Goal: Information Seeking & Learning: Learn about a topic

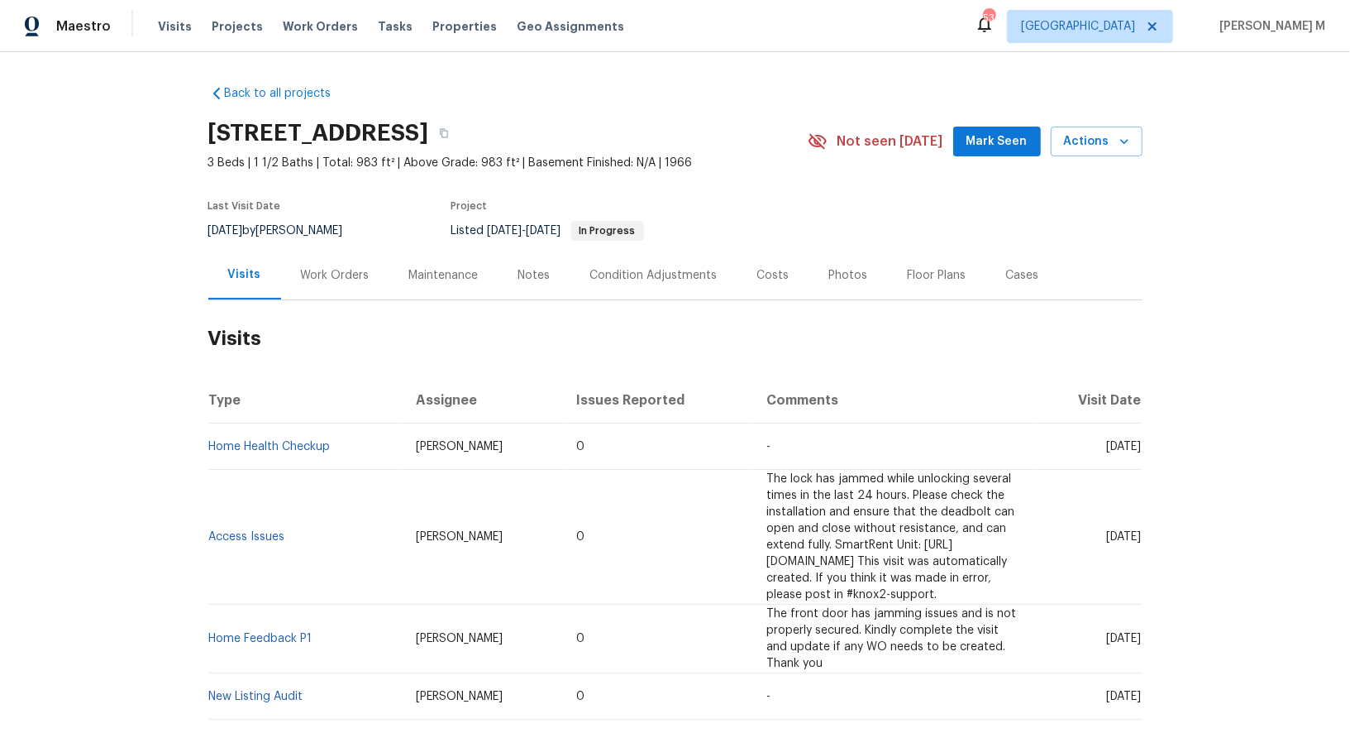
click at [309, 303] on h2 "Visits" at bounding box center [675, 338] width 934 height 77
click at [313, 267] on div "Work Orders" at bounding box center [335, 275] width 69 height 17
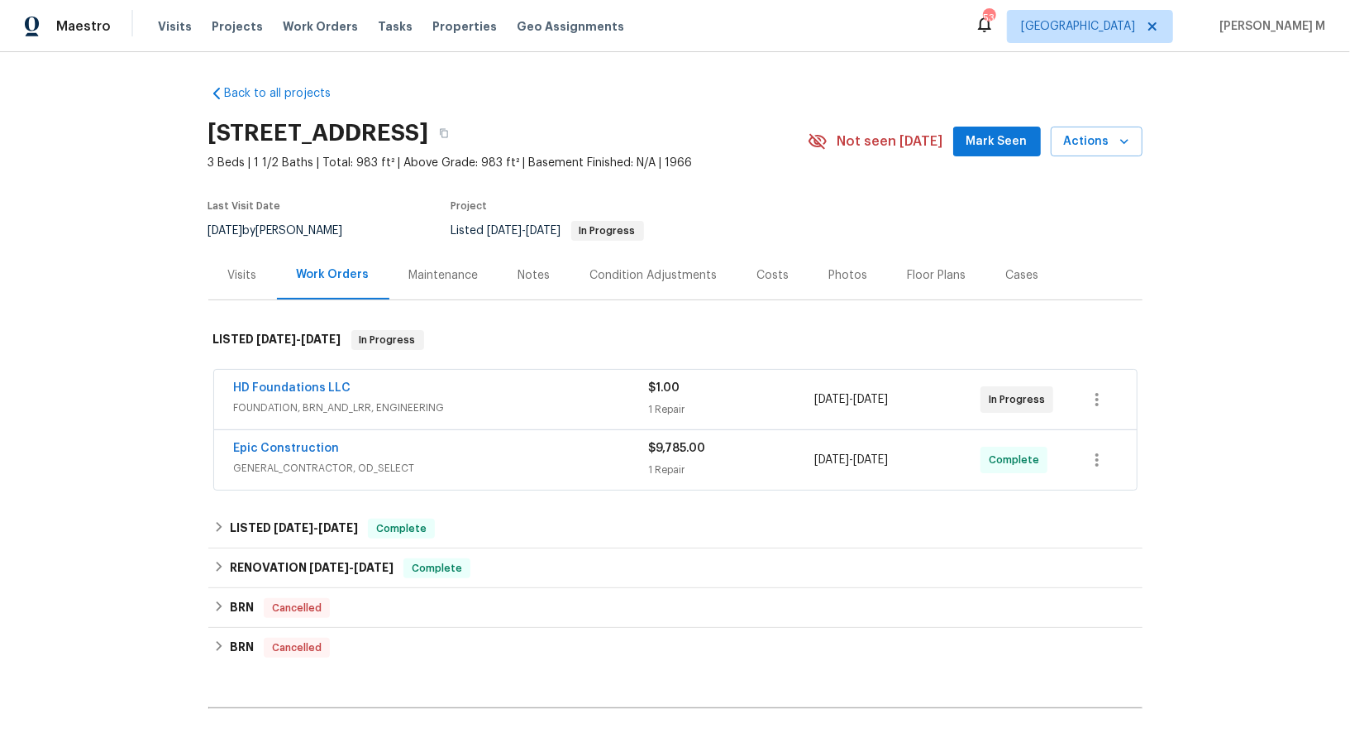
click at [283, 399] on span "FOUNDATION, BRN_AND_LRR, ENGINEERING" at bounding box center [441, 407] width 415 height 17
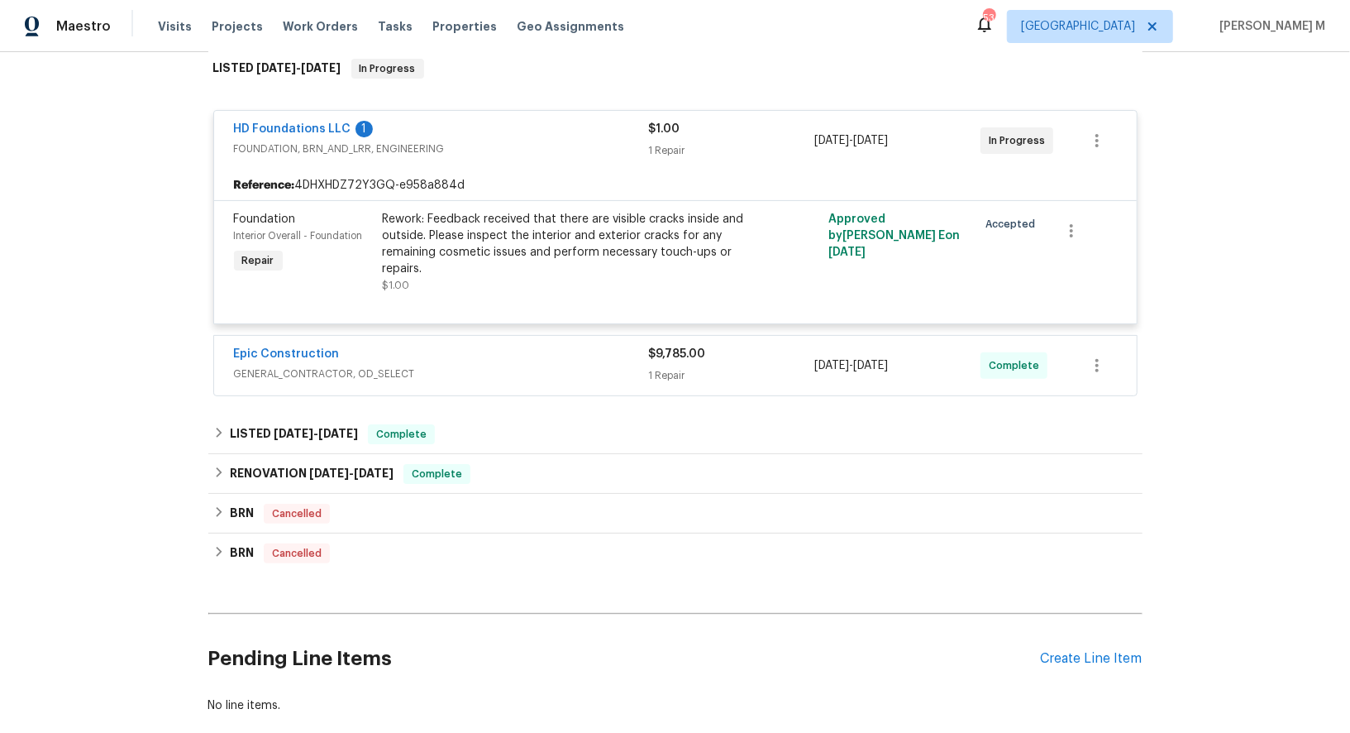
scroll to position [278, 0]
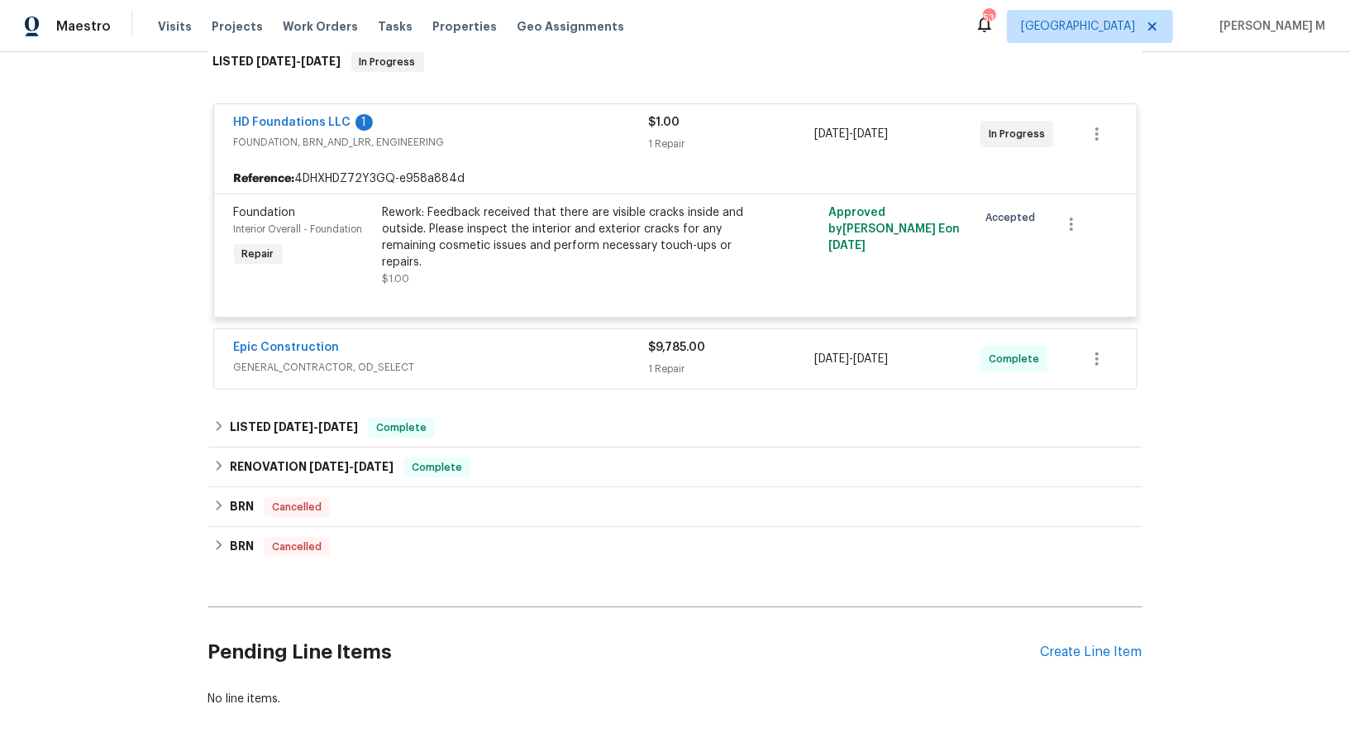
click at [294, 114] on span "HD Foundations LLC" at bounding box center [292, 122] width 117 height 17
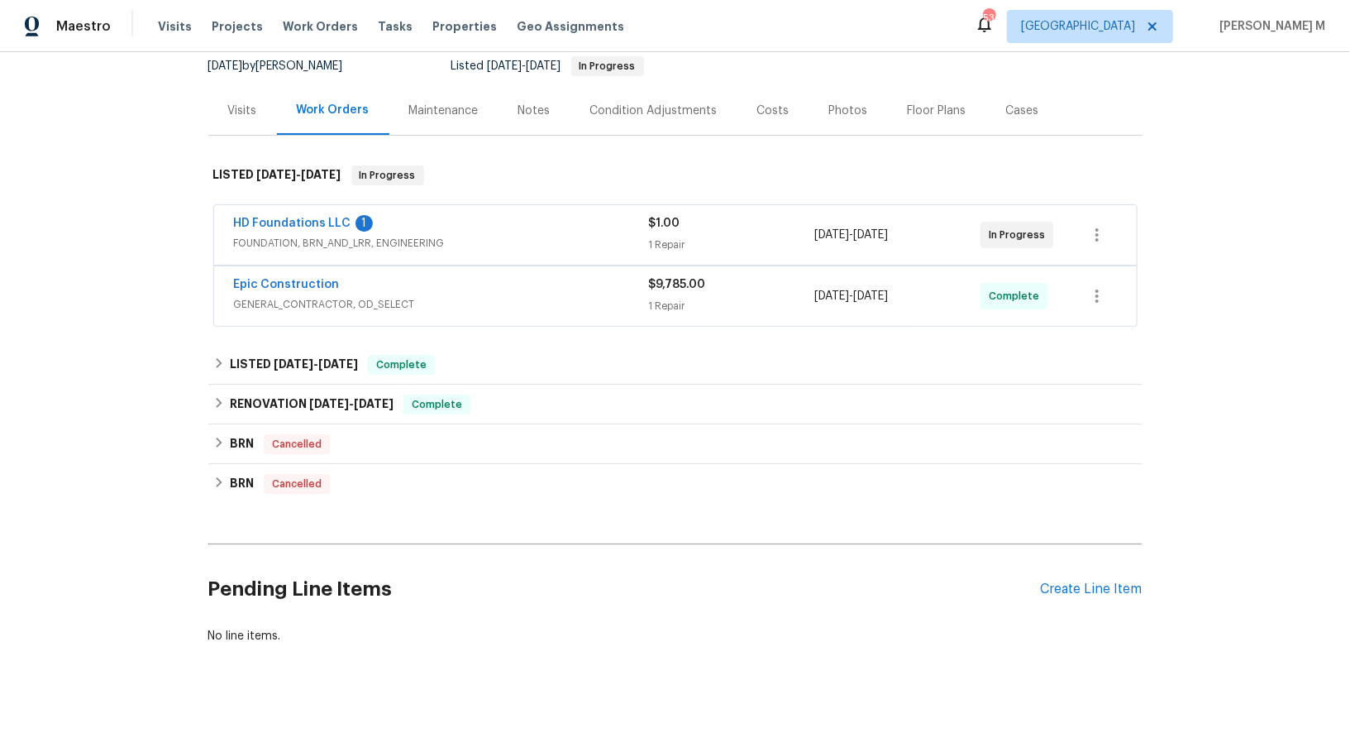
scroll to position [163, 0]
click at [285, 219] on link "HD Foundations LLC" at bounding box center [292, 225] width 117 height 12
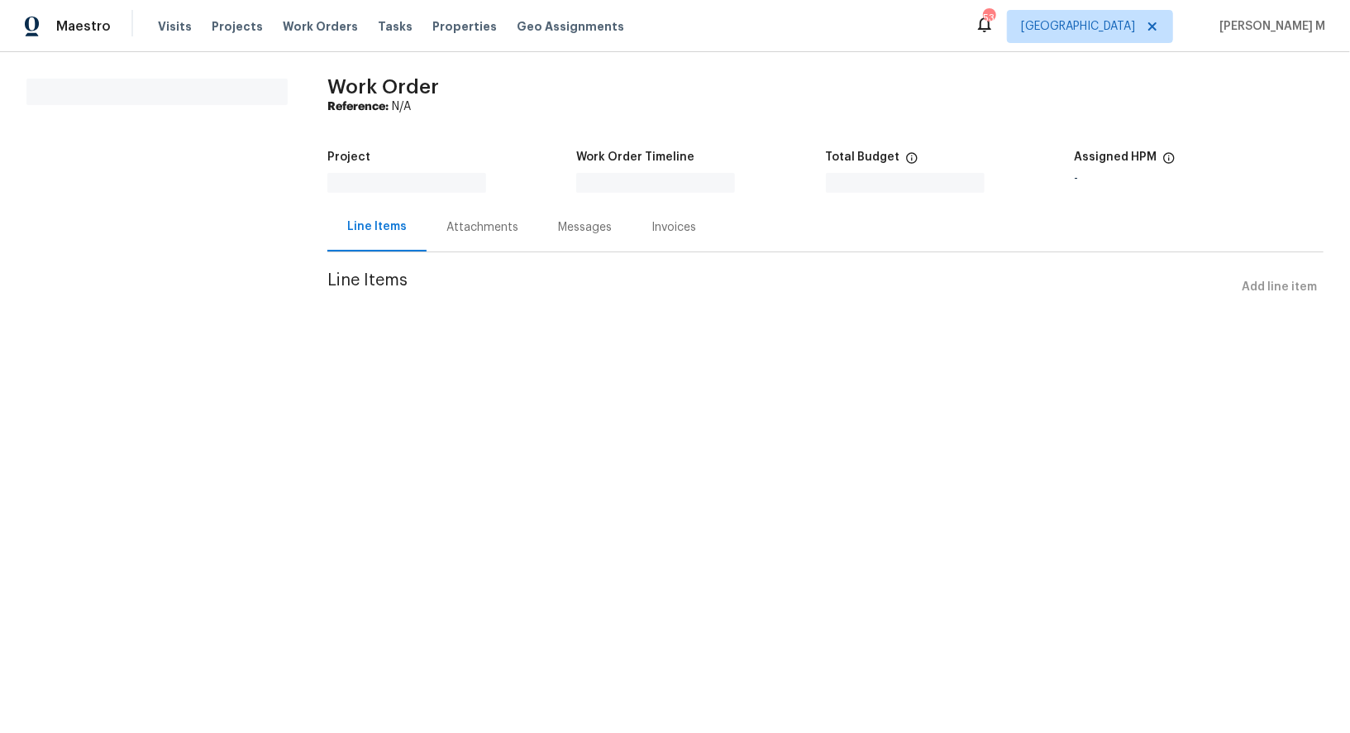
click at [473, 203] on div "Attachments" at bounding box center [483, 227] width 112 height 49
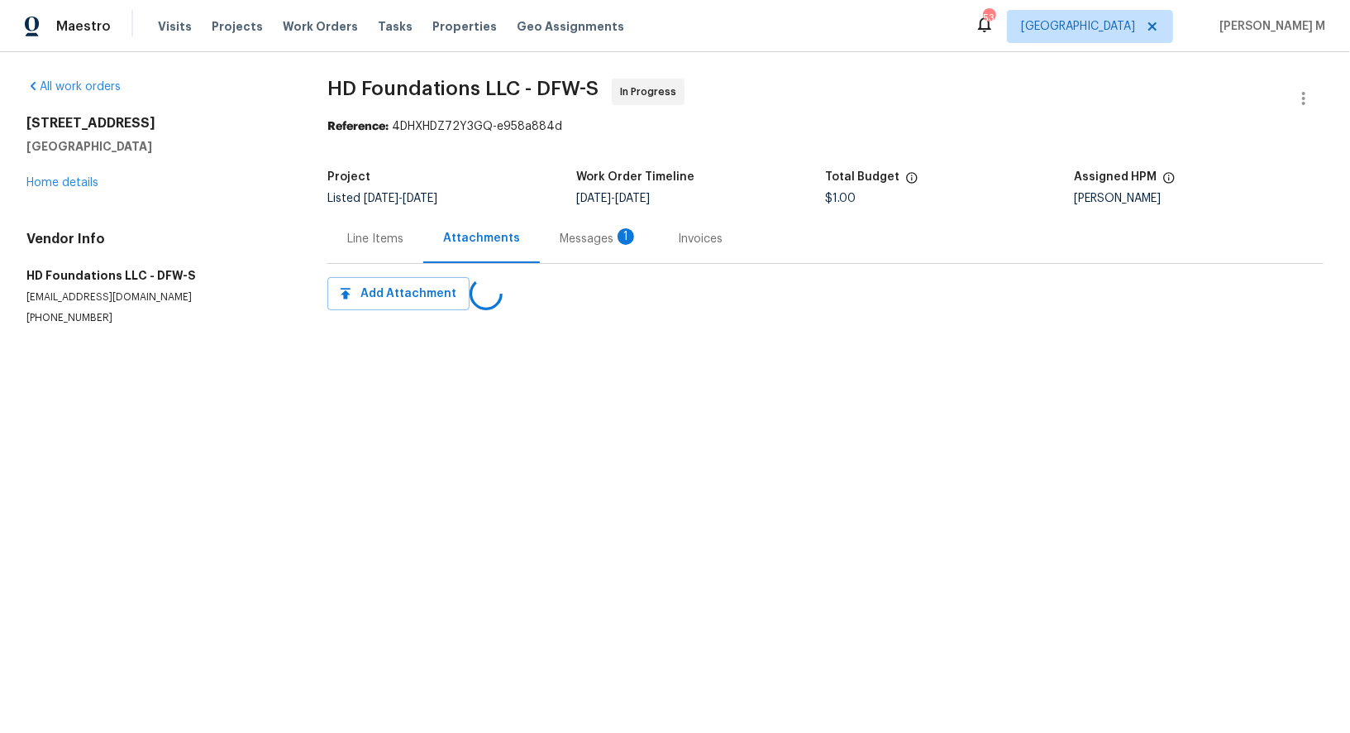
click at [463, 230] on div "Attachments" at bounding box center [481, 238] width 77 height 17
click at [475, 231] on div "Progress Updates 1" at bounding box center [504, 239] width 122 height 17
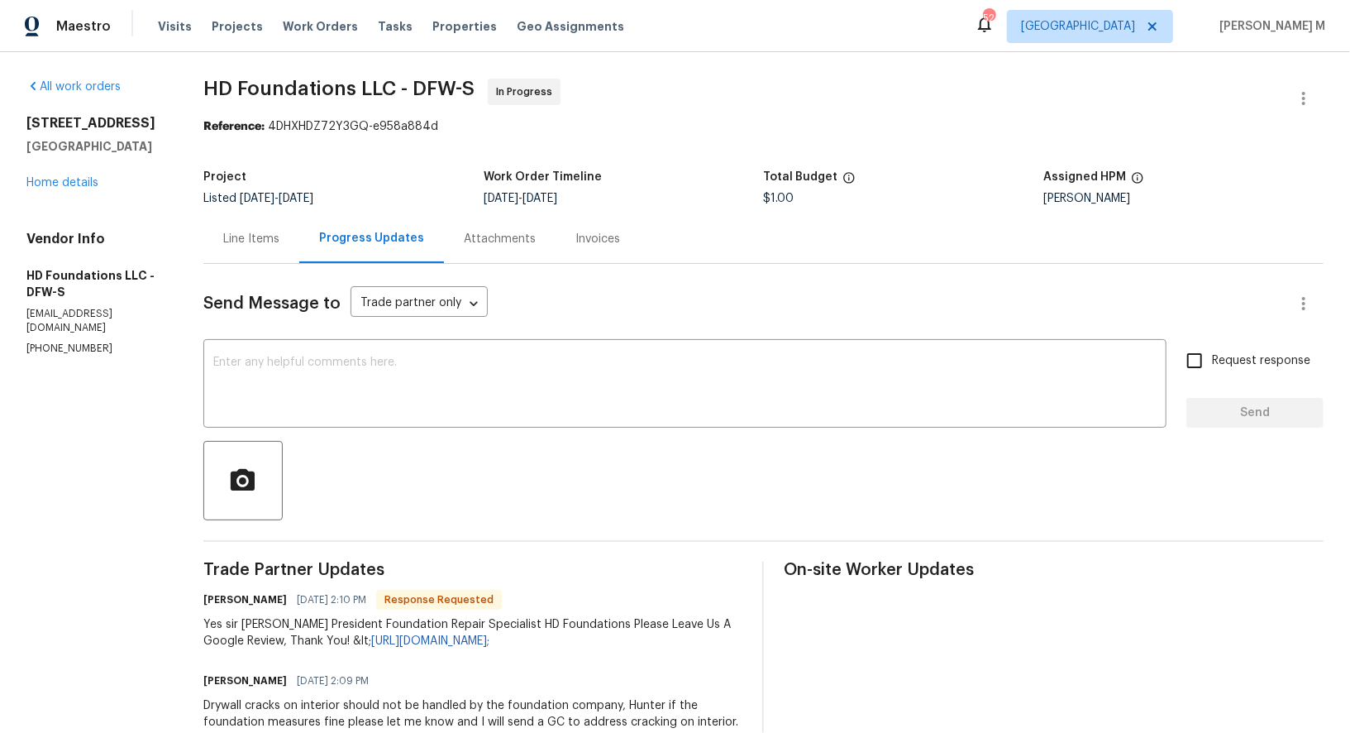
click at [256, 247] on div "Line Items" at bounding box center [251, 238] width 96 height 49
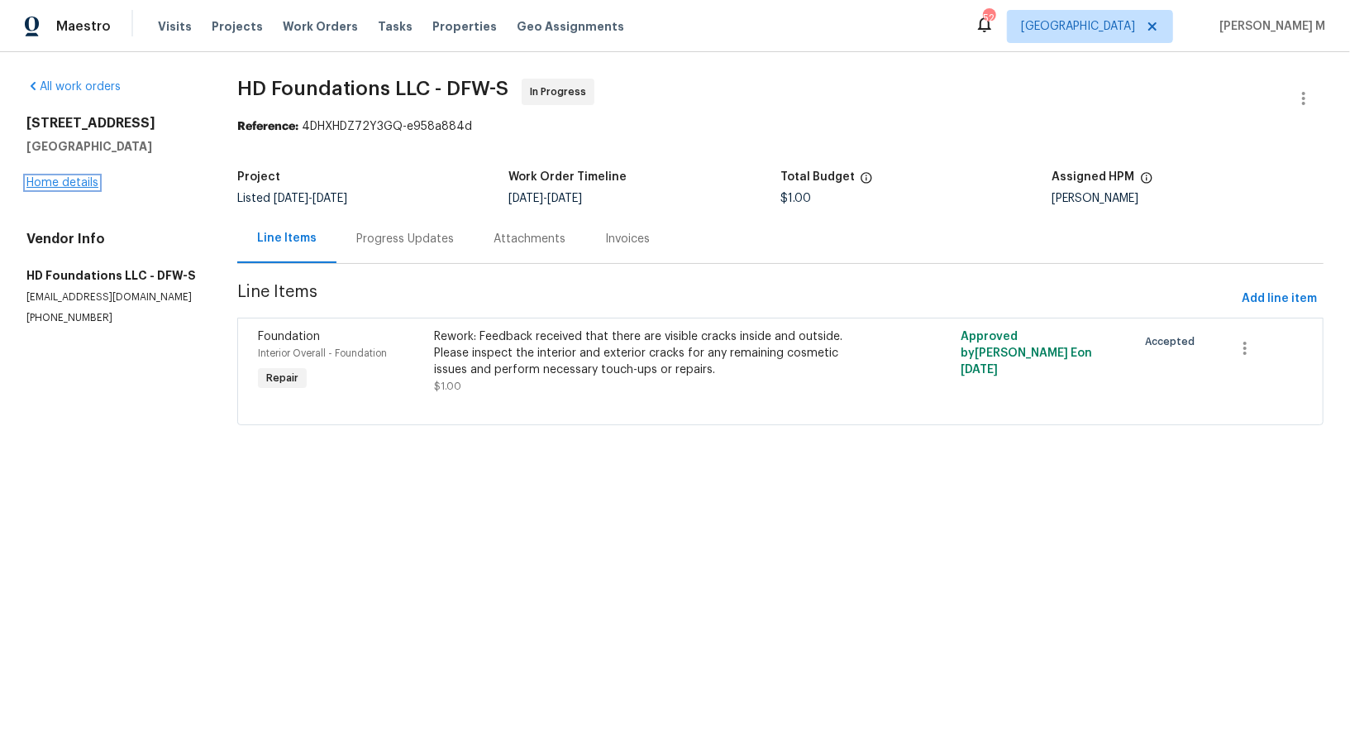
click at [83, 177] on link "Home details" at bounding box center [62, 183] width 72 height 12
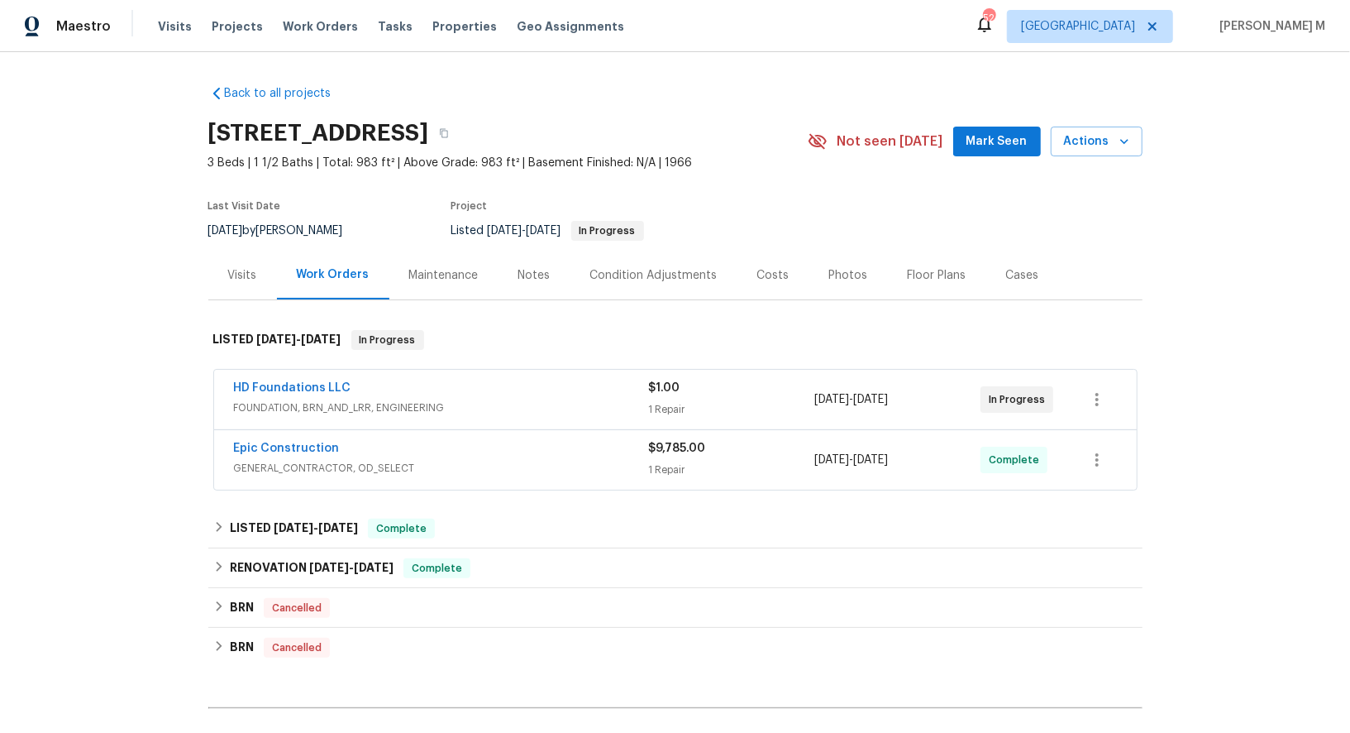
click at [277, 460] on span "GENERAL_CONTRACTOR, OD_SELECT" at bounding box center [441, 468] width 415 height 17
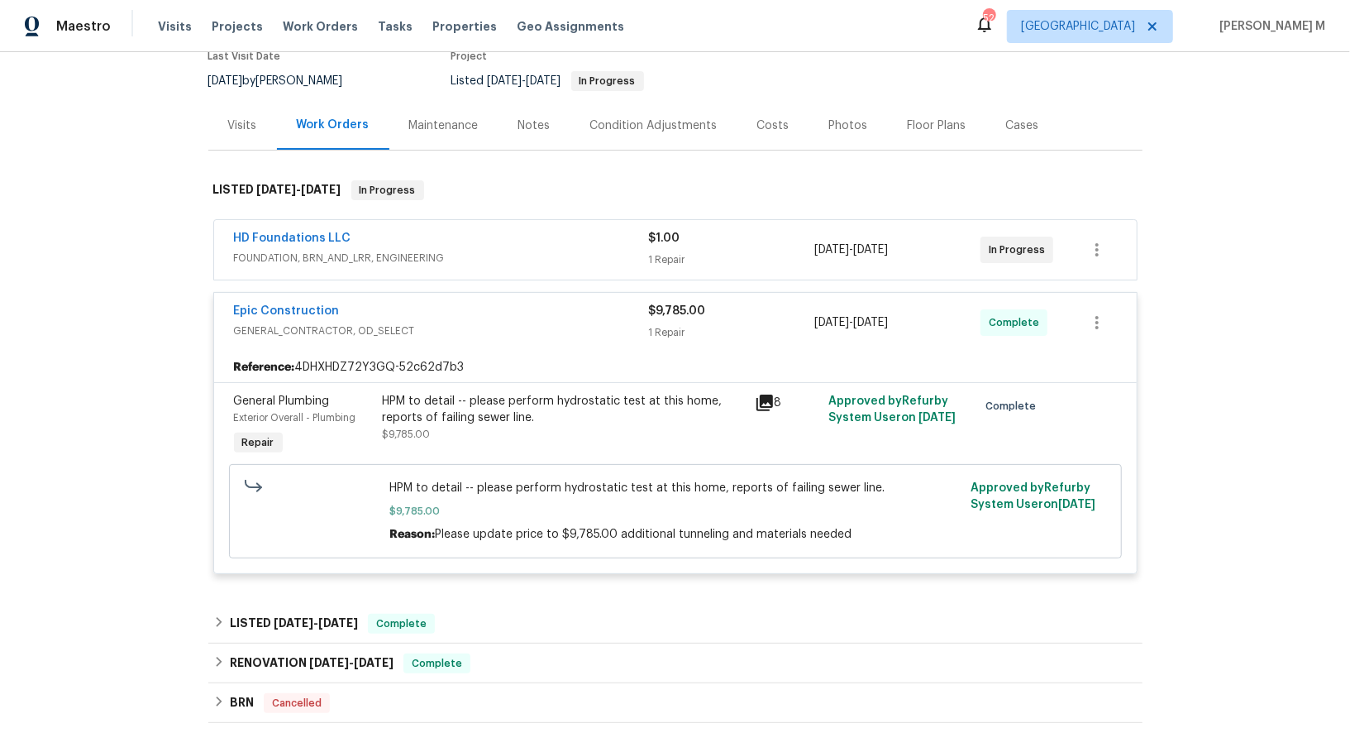
scroll to position [190, 0]
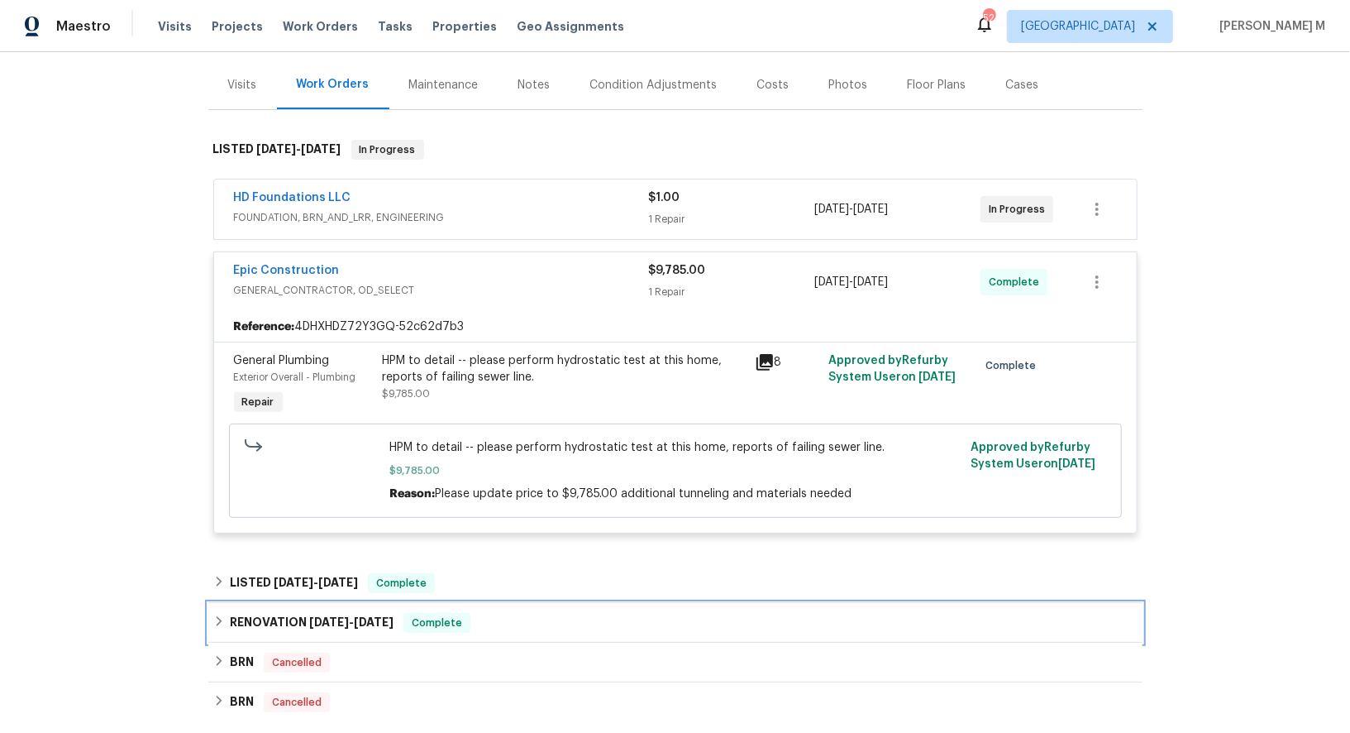
click at [282, 603] on div "RENOVATION [DATE] - [DATE] Complete" at bounding box center [675, 623] width 934 height 40
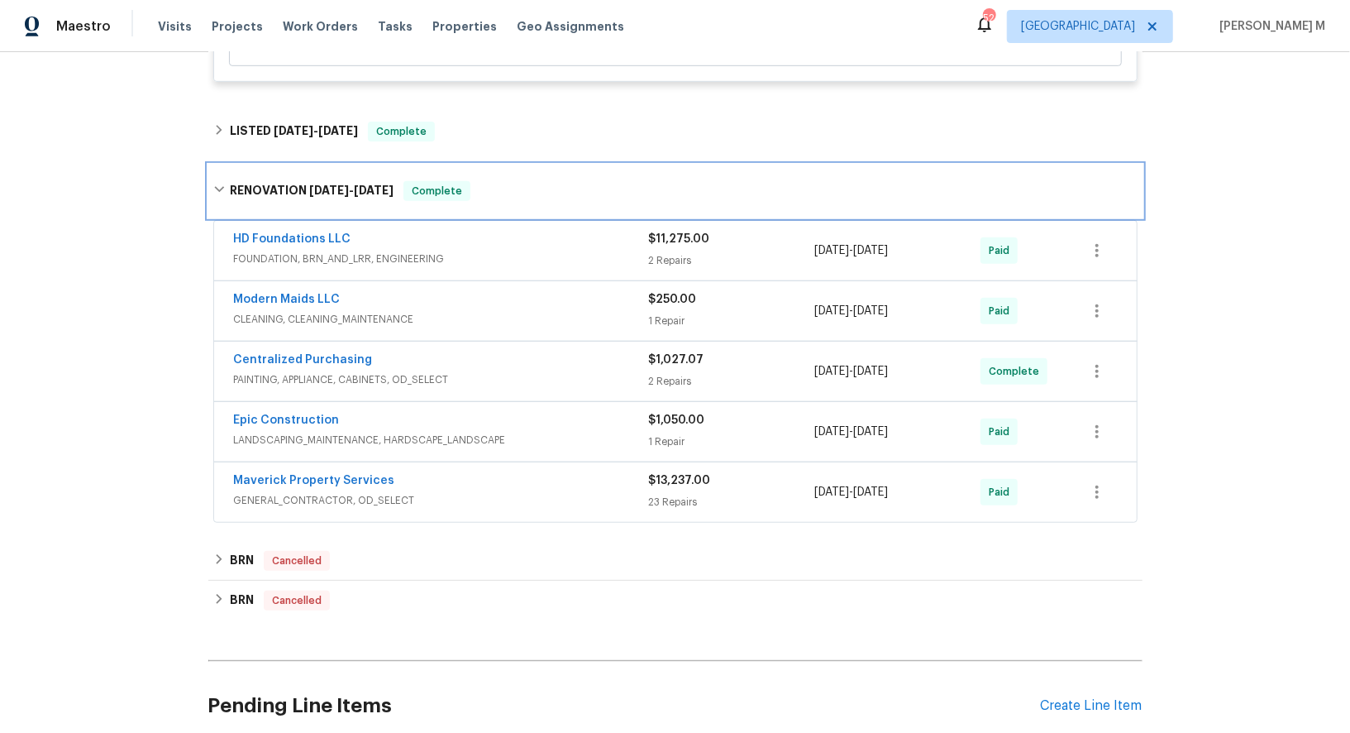
scroll to position [643, 0]
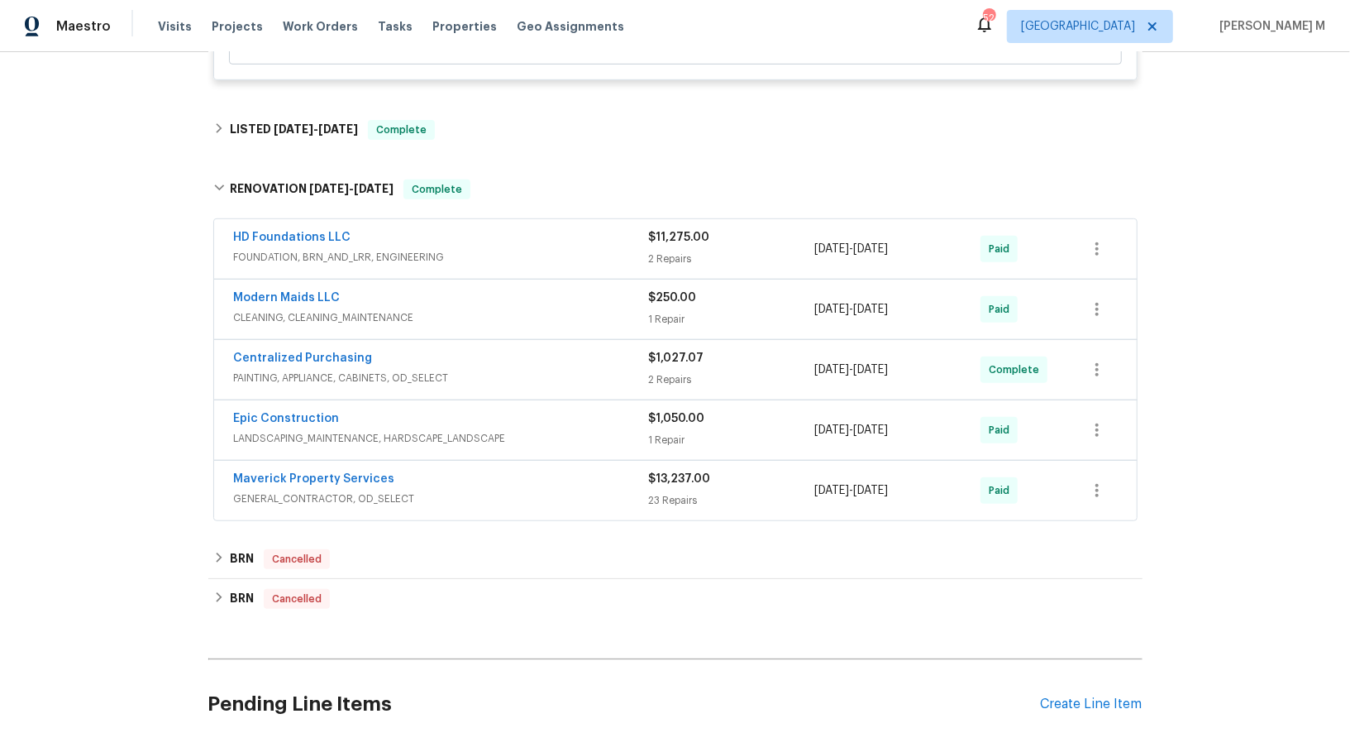
click at [294, 249] on span "FOUNDATION, BRN_AND_LRR, ENGINEERING" at bounding box center [441, 257] width 415 height 17
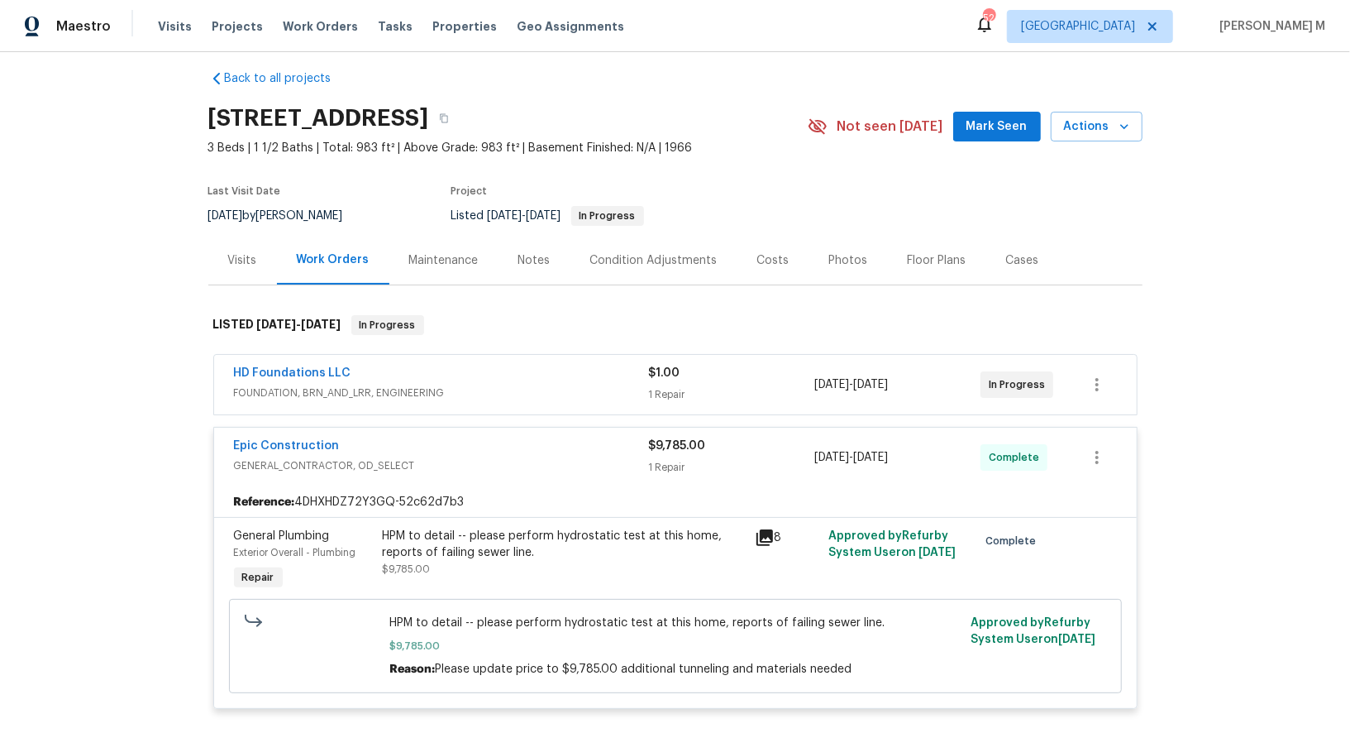
scroll to position [0, 0]
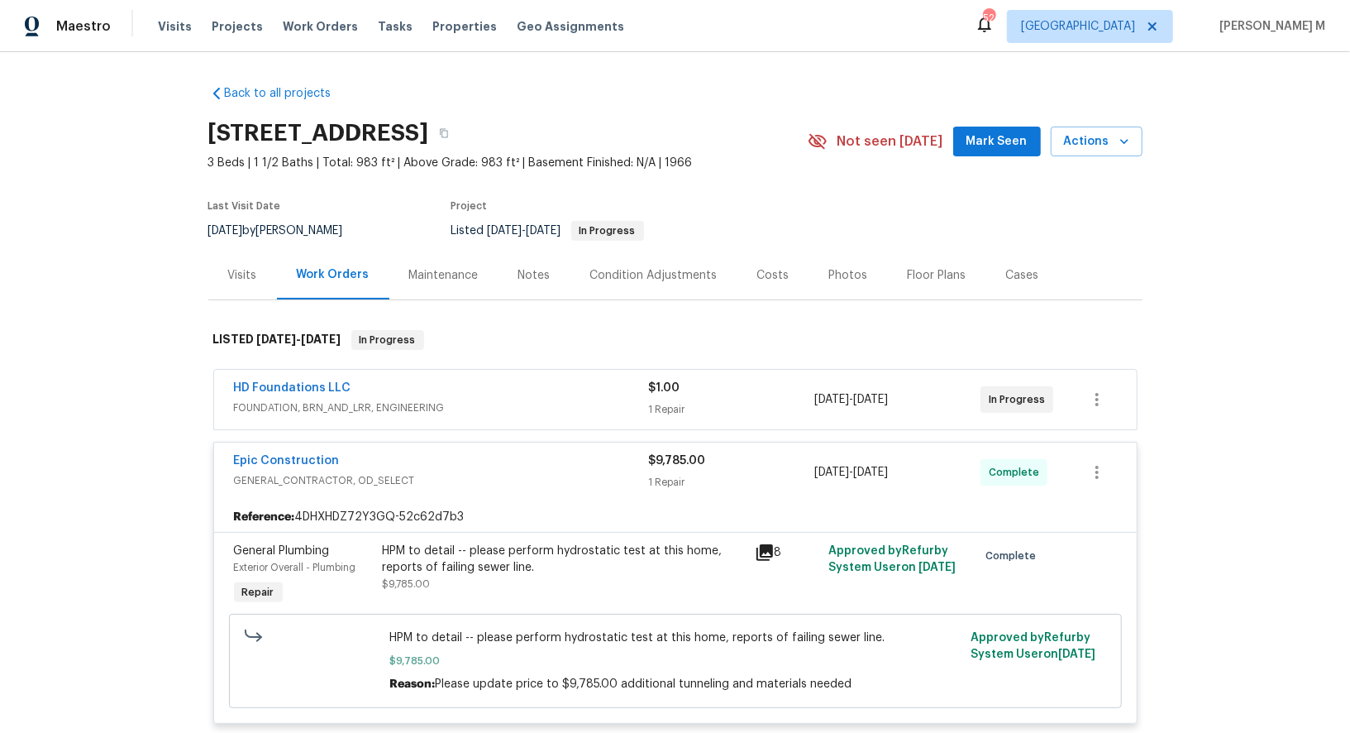
click at [311, 401] on span "FOUNDATION, BRN_AND_LRR, ENGINEERING" at bounding box center [441, 407] width 415 height 17
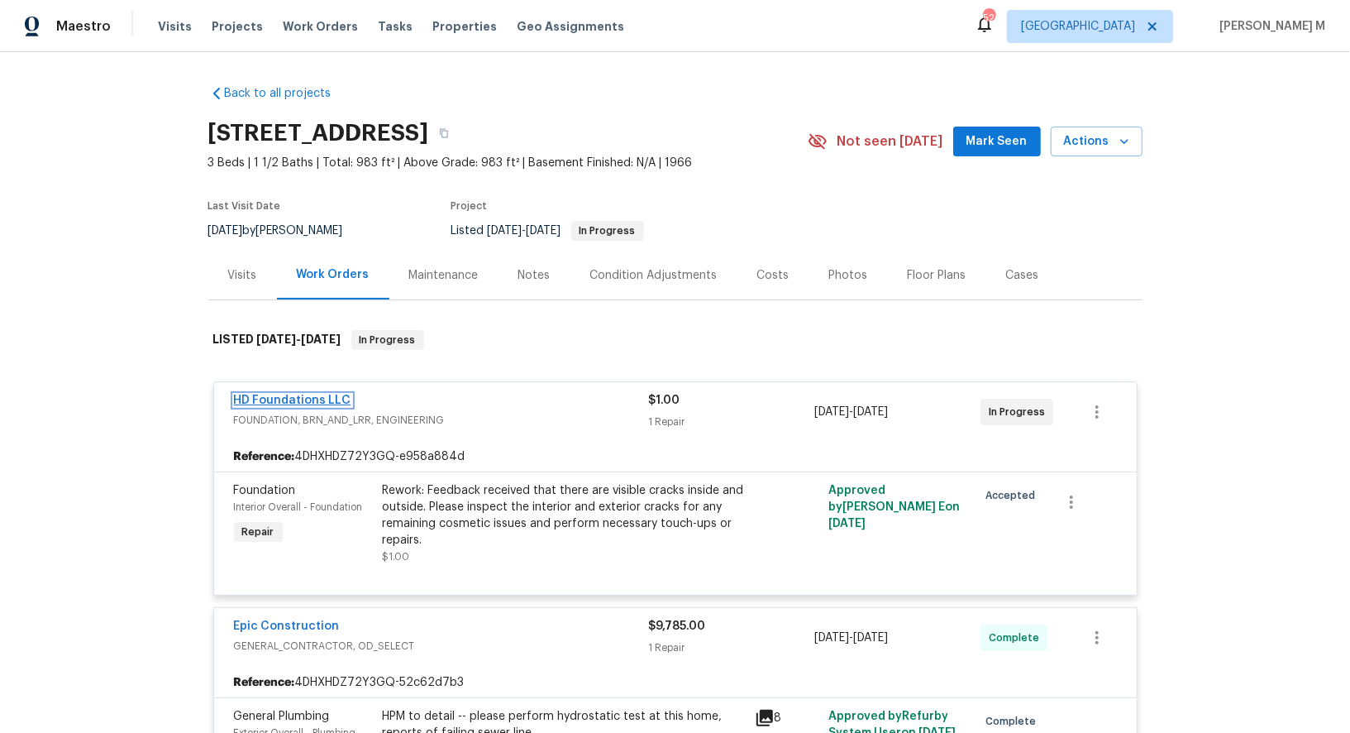
click at [314, 394] on link "HD Foundations LLC" at bounding box center [292, 400] width 117 height 12
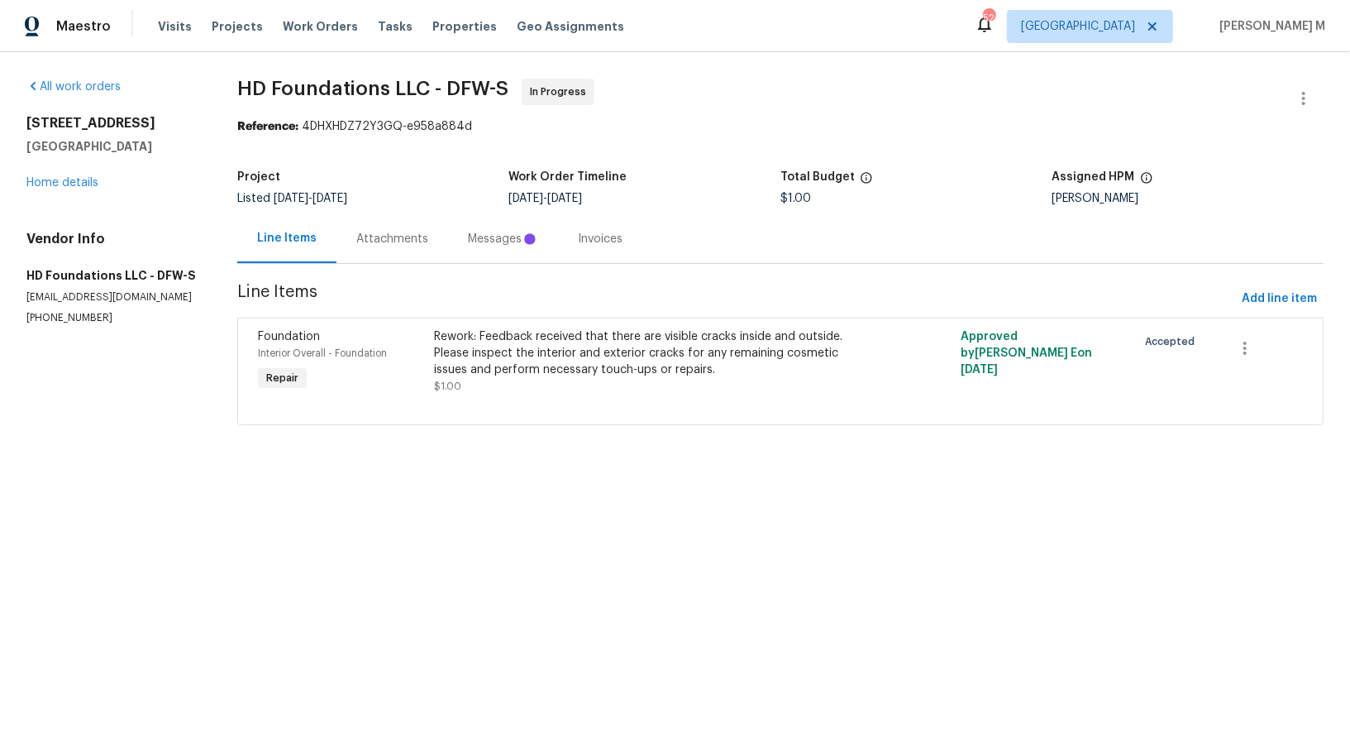
click at [379, 237] on div "Attachments" at bounding box center [392, 239] width 72 height 17
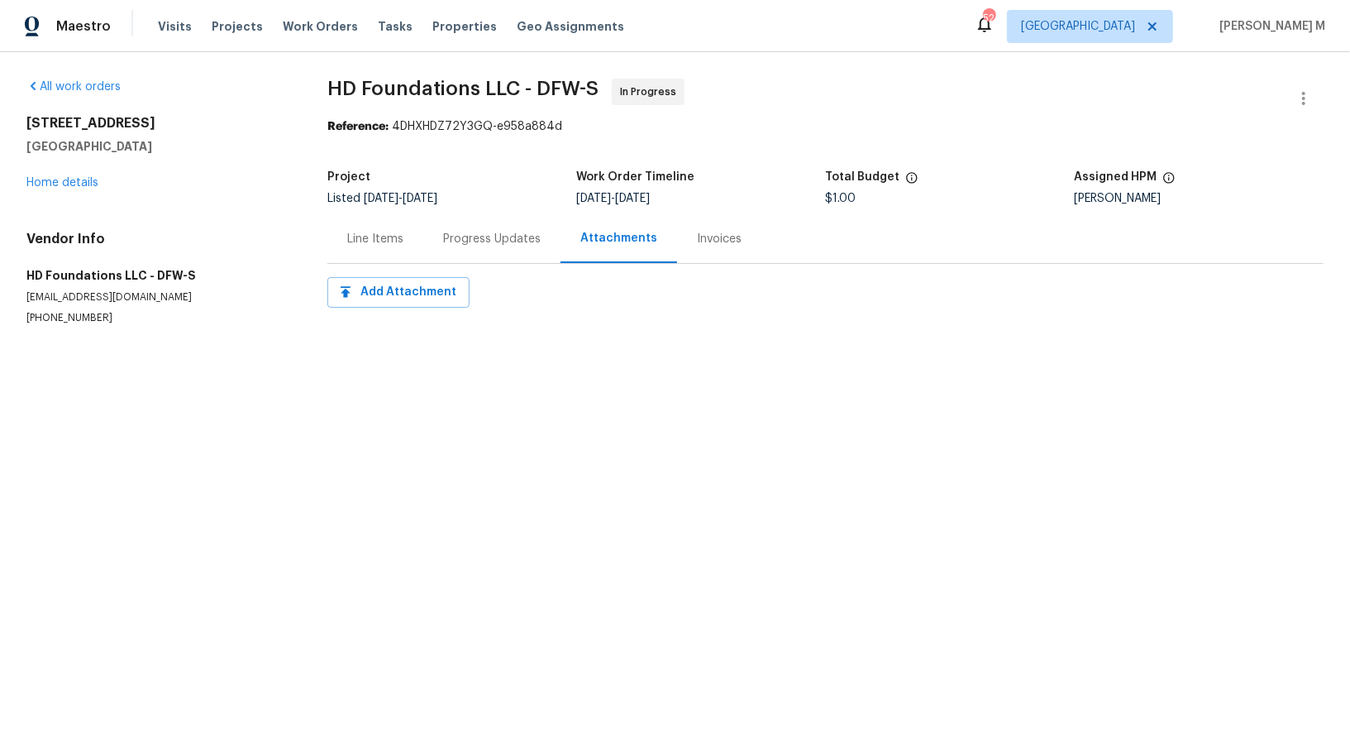
click at [431, 220] on div "Progress Updates" at bounding box center [491, 238] width 137 height 49
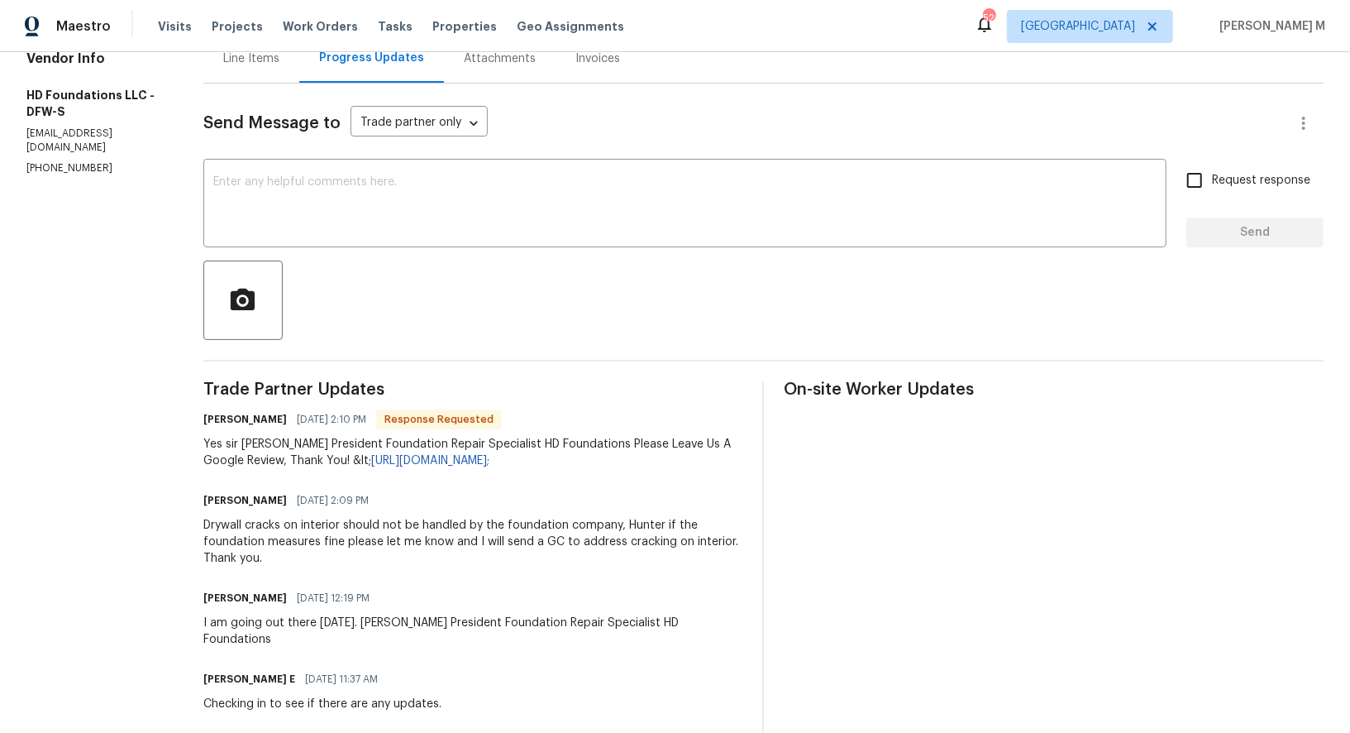
scroll to position [158, 0]
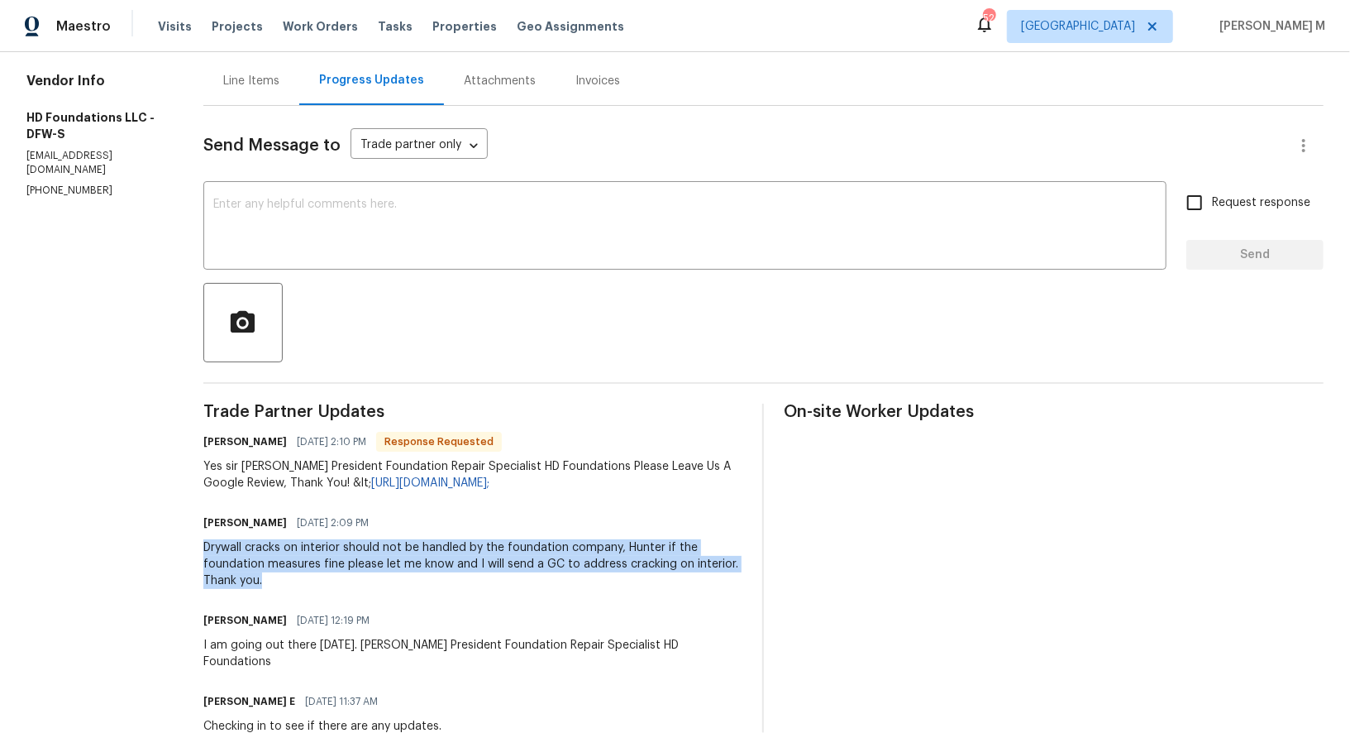
drag, startPoint x: 194, startPoint y: 538, endPoint x: 511, endPoint y: 557, distance: 317.3
click at [511, 557] on div "All work orders 720 Tanglewood Dr Hurst, TX 76053 Home details Vendor Info HD F…" at bounding box center [675, 426] width 1350 height 1065
click at [523, 557] on div "Drywall cracks on interior should not be handled by the foundation company, Hun…" at bounding box center [473, 564] width 540 height 50
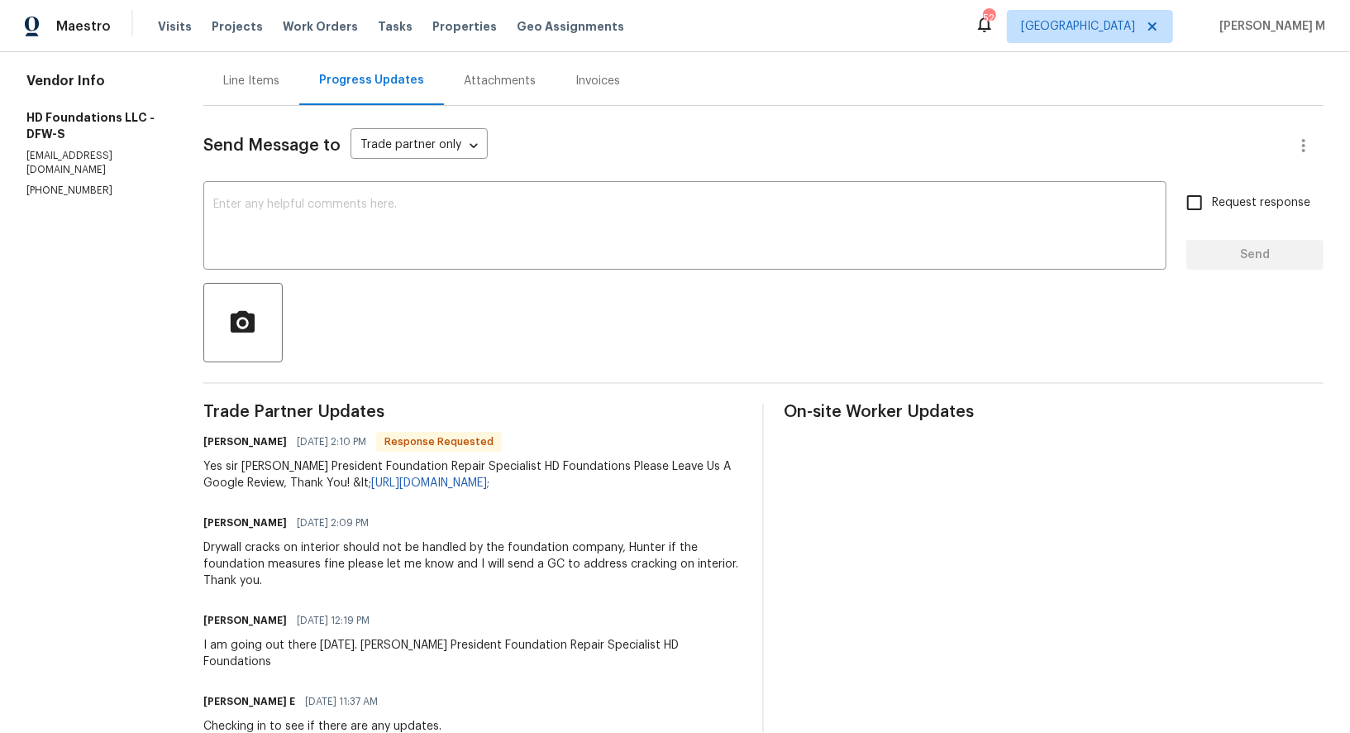
click at [569, 544] on div "Drywall cracks on interior should not be handled by the foundation company, Hun…" at bounding box center [473, 564] width 540 height 50
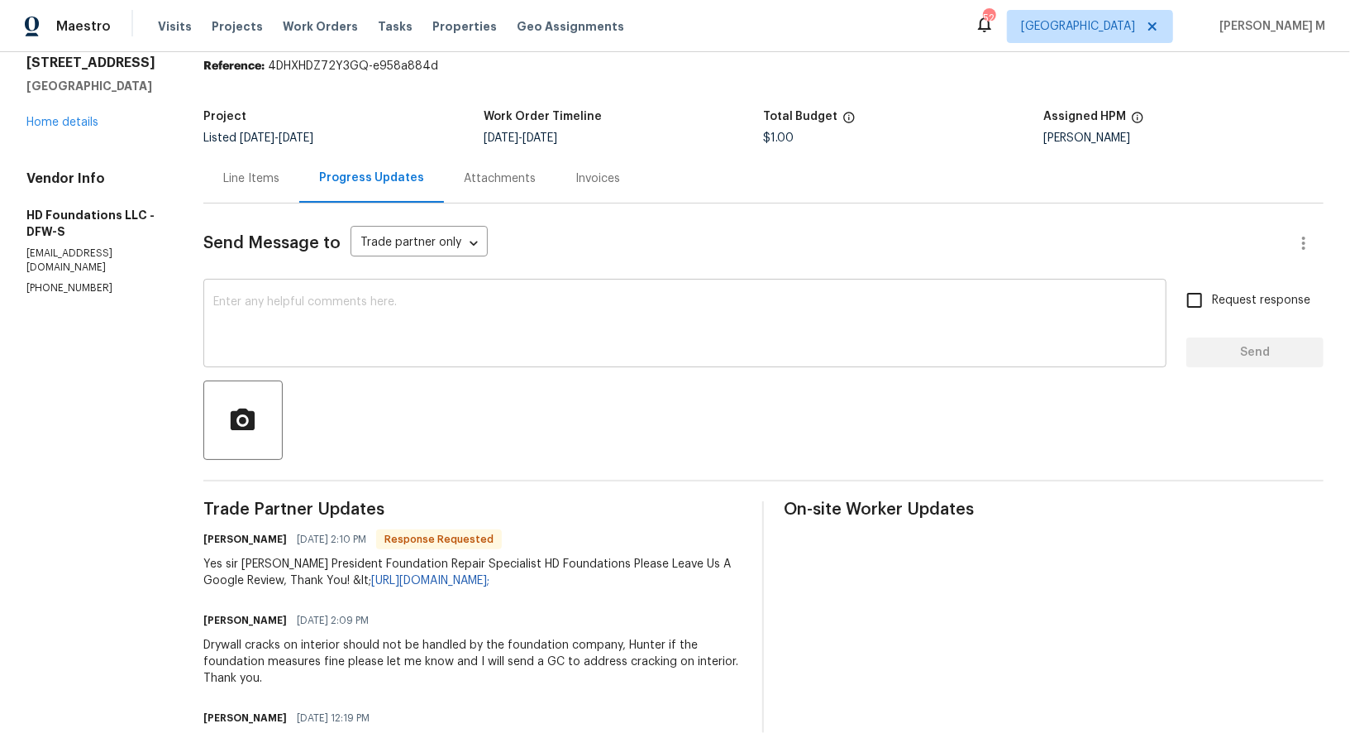
scroll to position [53, 0]
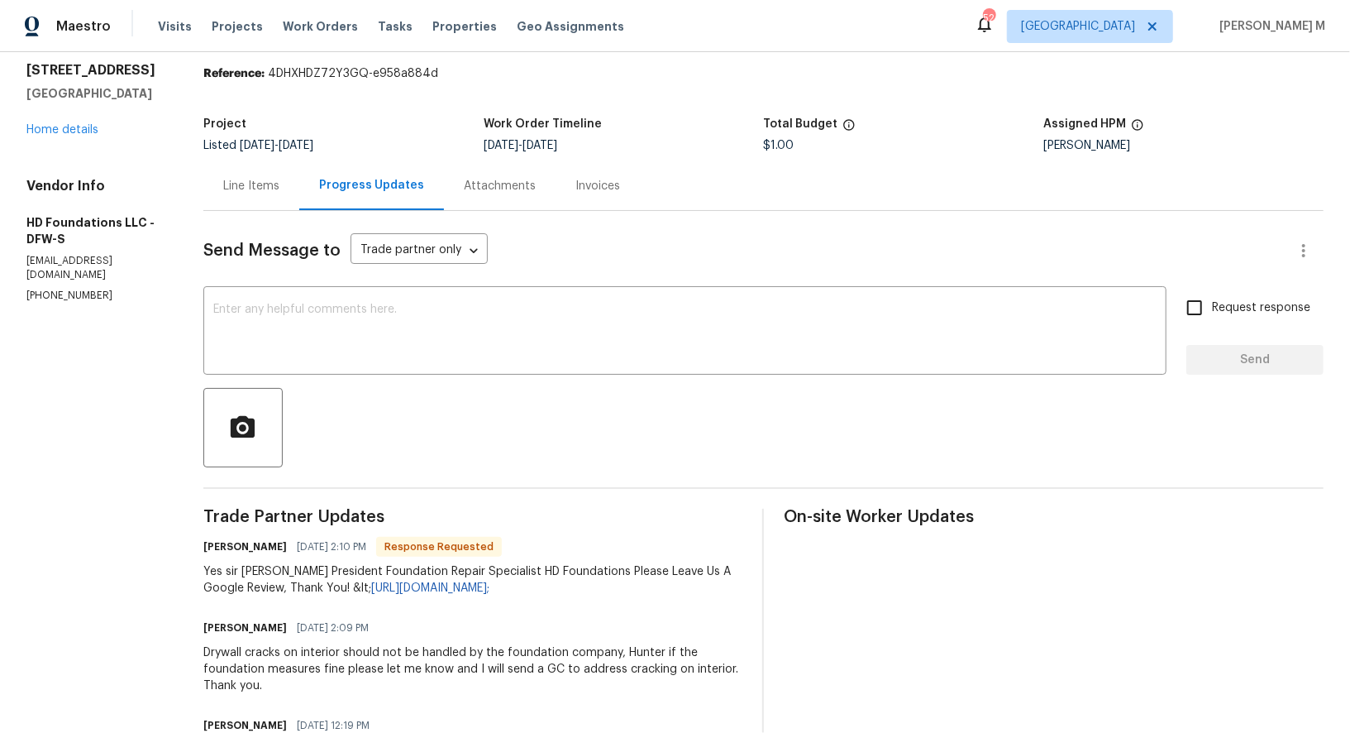
click at [257, 180] on div "Line Items" at bounding box center [251, 186] width 56 height 17
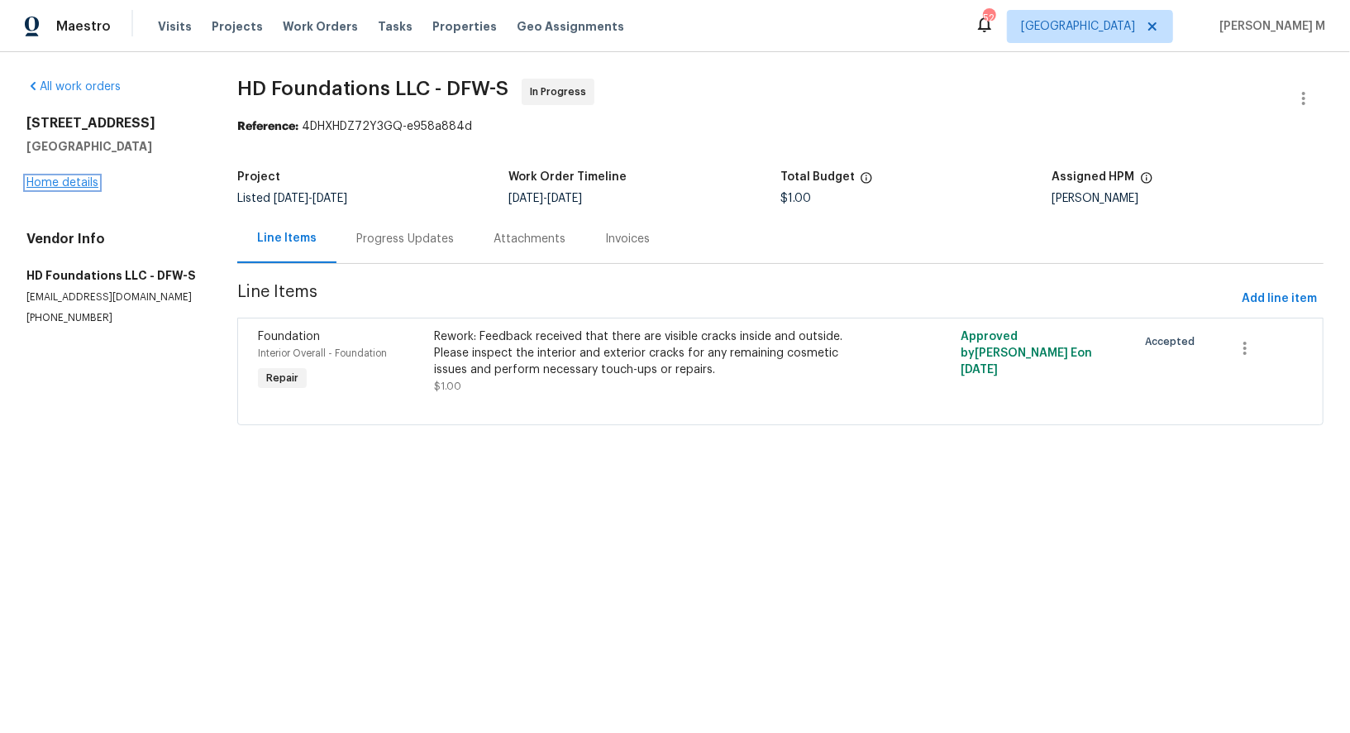
click at [69, 177] on link "Home details" at bounding box center [62, 183] width 72 height 12
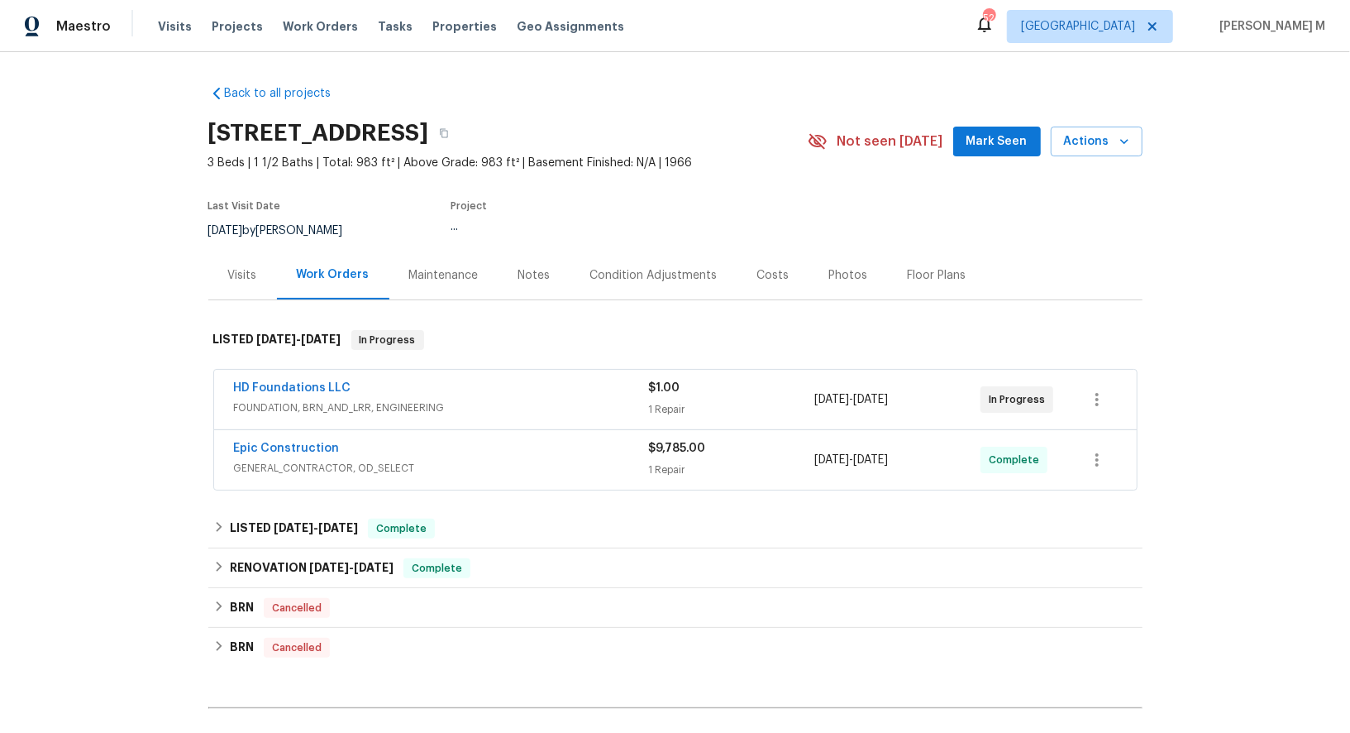
click at [921, 267] on div "Floor Plans" at bounding box center [937, 275] width 59 height 17
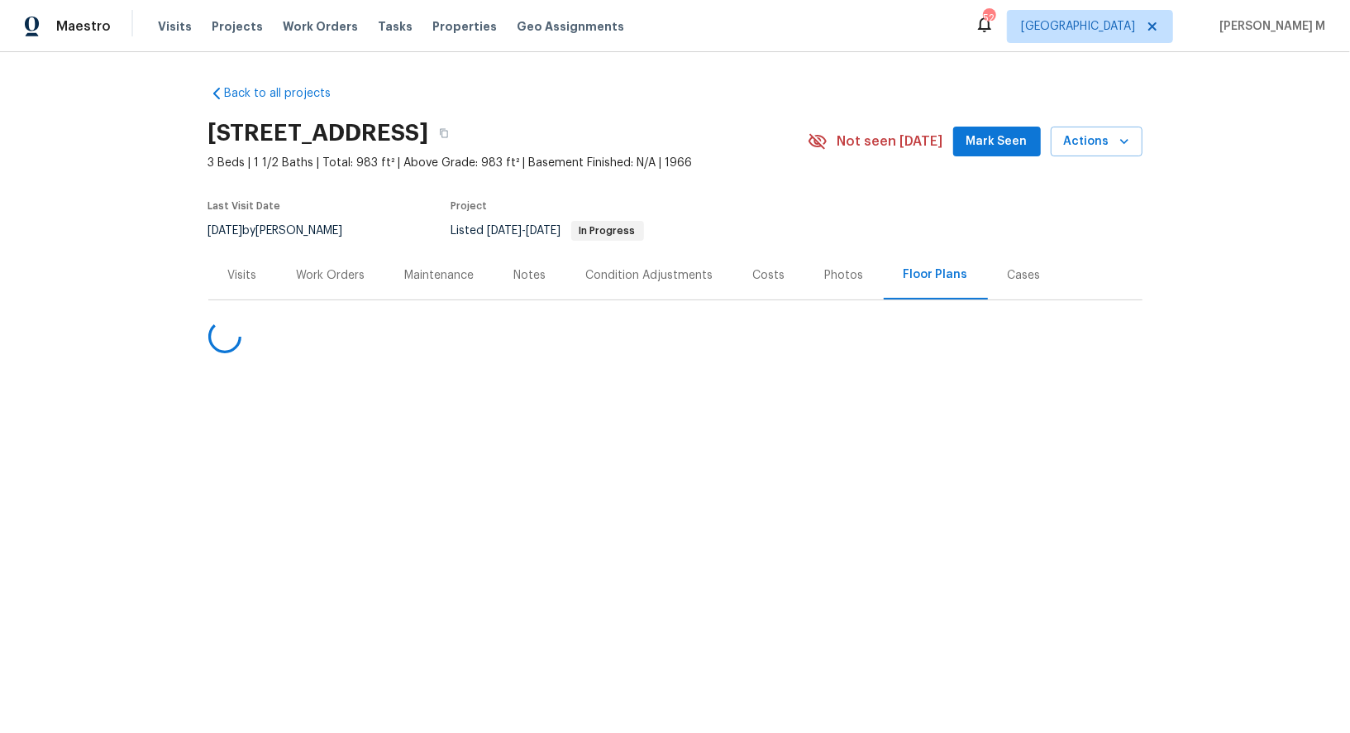
click at [481, 281] on div "Maintenance" at bounding box center [439, 275] width 109 height 49
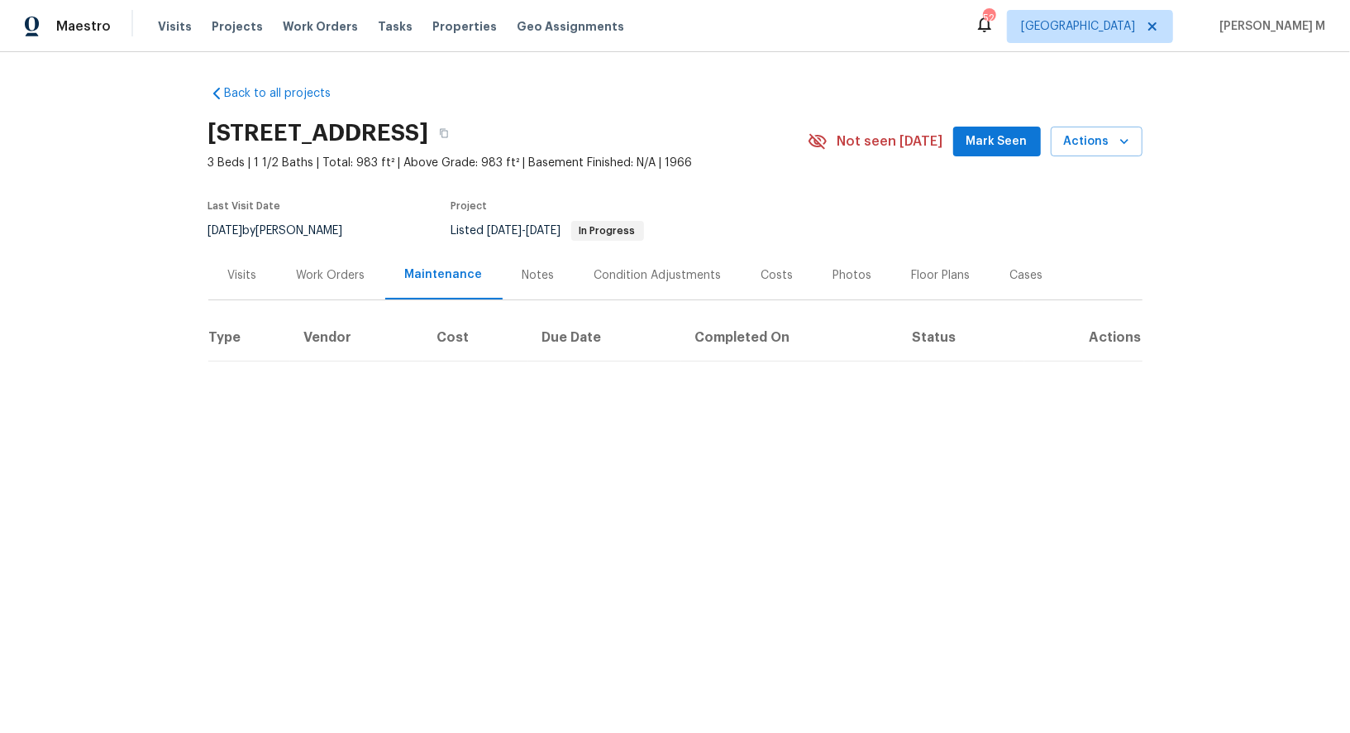
click at [761, 280] on div "Costs" at bounding box center [778, 275] width 72 height 49
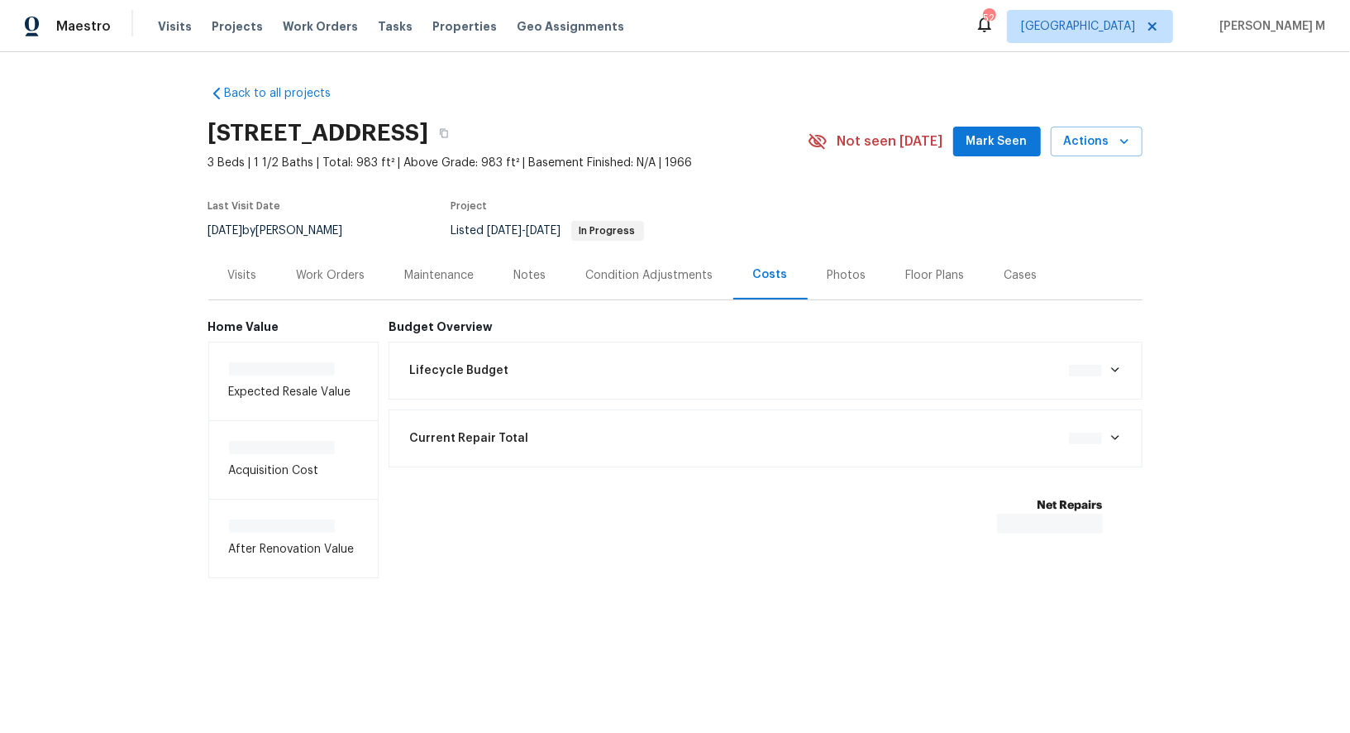
click at [1005, 271] on div "Cases" at bounding box center [1021, 275] width 33 height 17
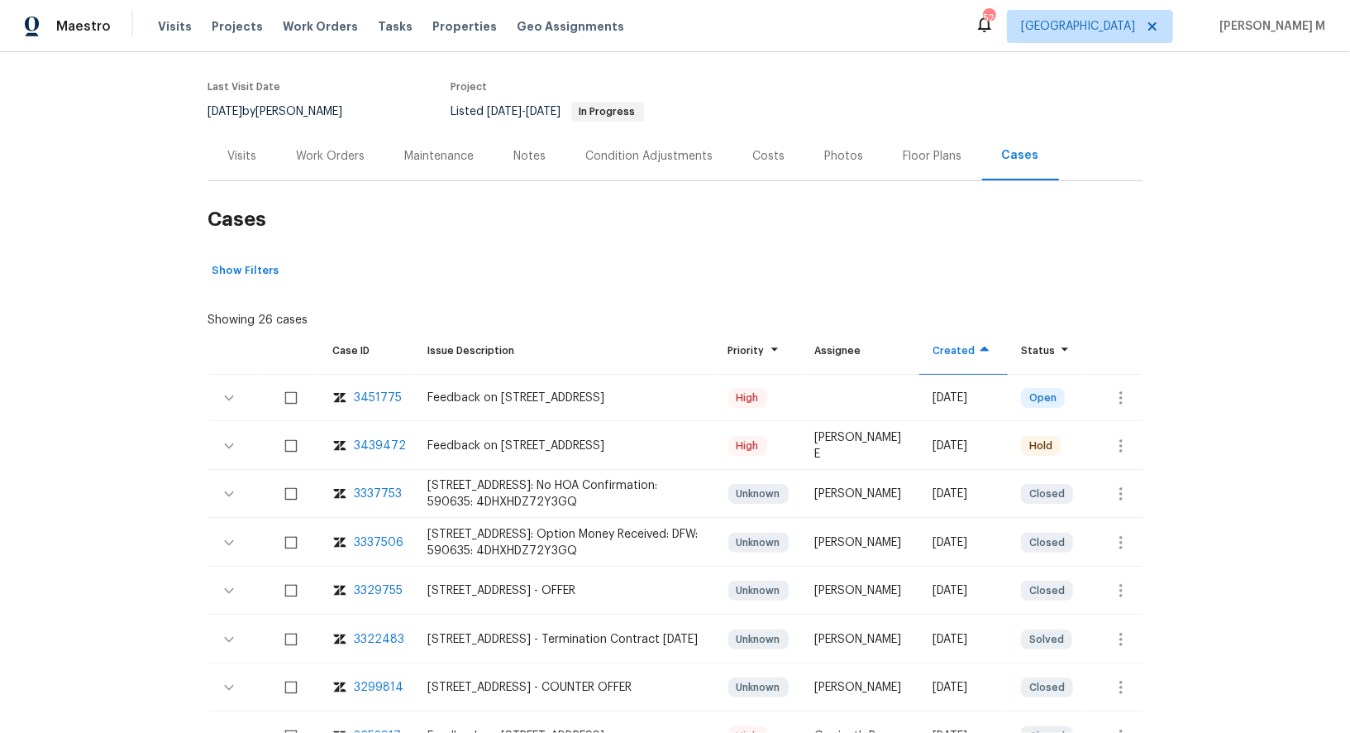
scroll to position [130, 0]
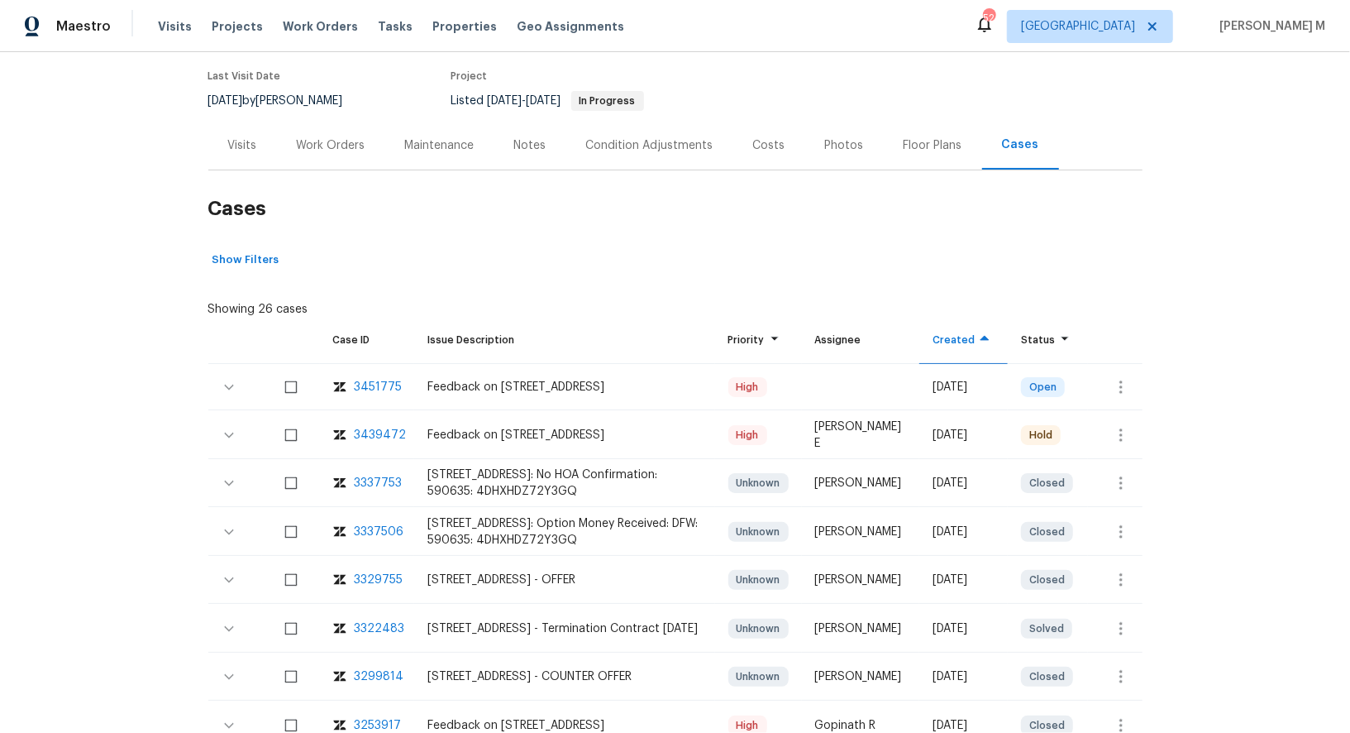
click at [371, 379] on div "3451775" at bounding box center [379, 387] width 48 height 17
click at [380, 427] on div "3439472" at bounding box center [381, 435] width 52 height 17
click at [326, 148] on div "Work Orders" at bounding box center [331, 145] width 108 height 49
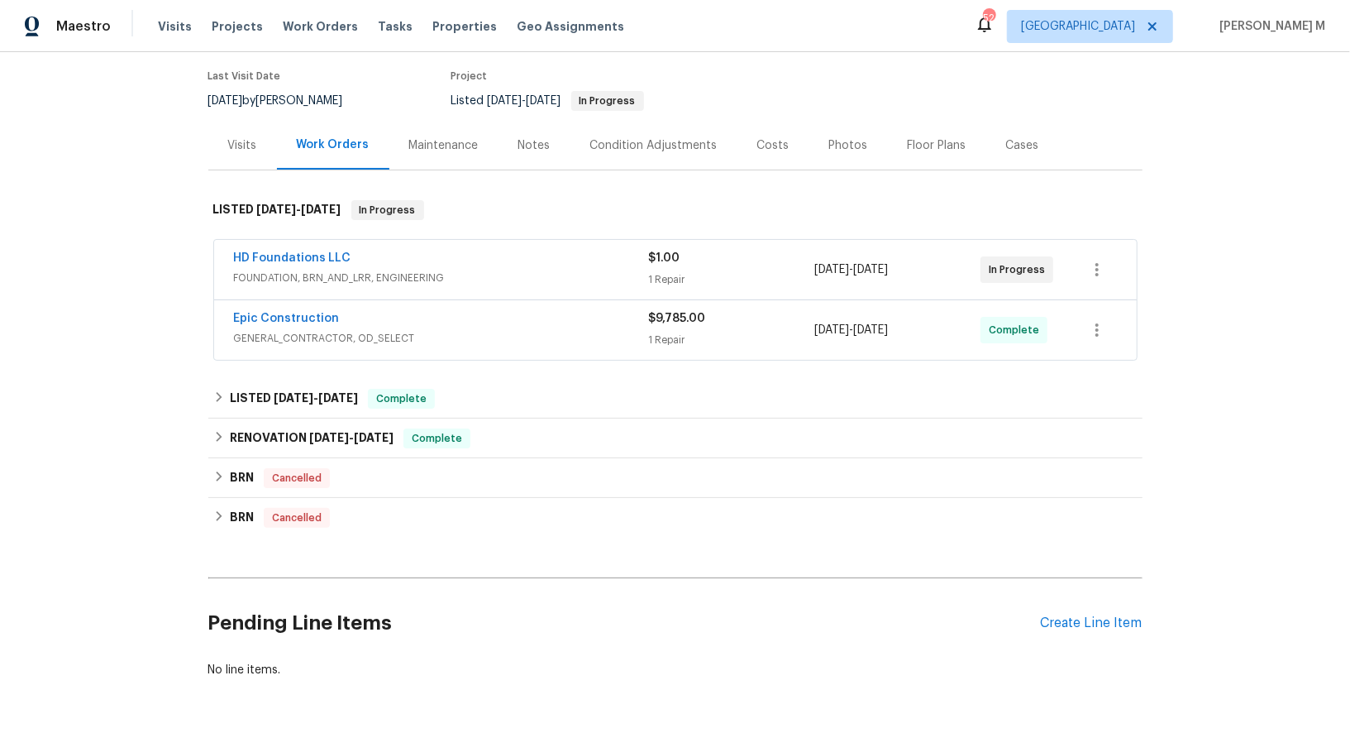
click at [390, 131] on div "Maintenance" at bounding box center [444, 145] width 109 height 49
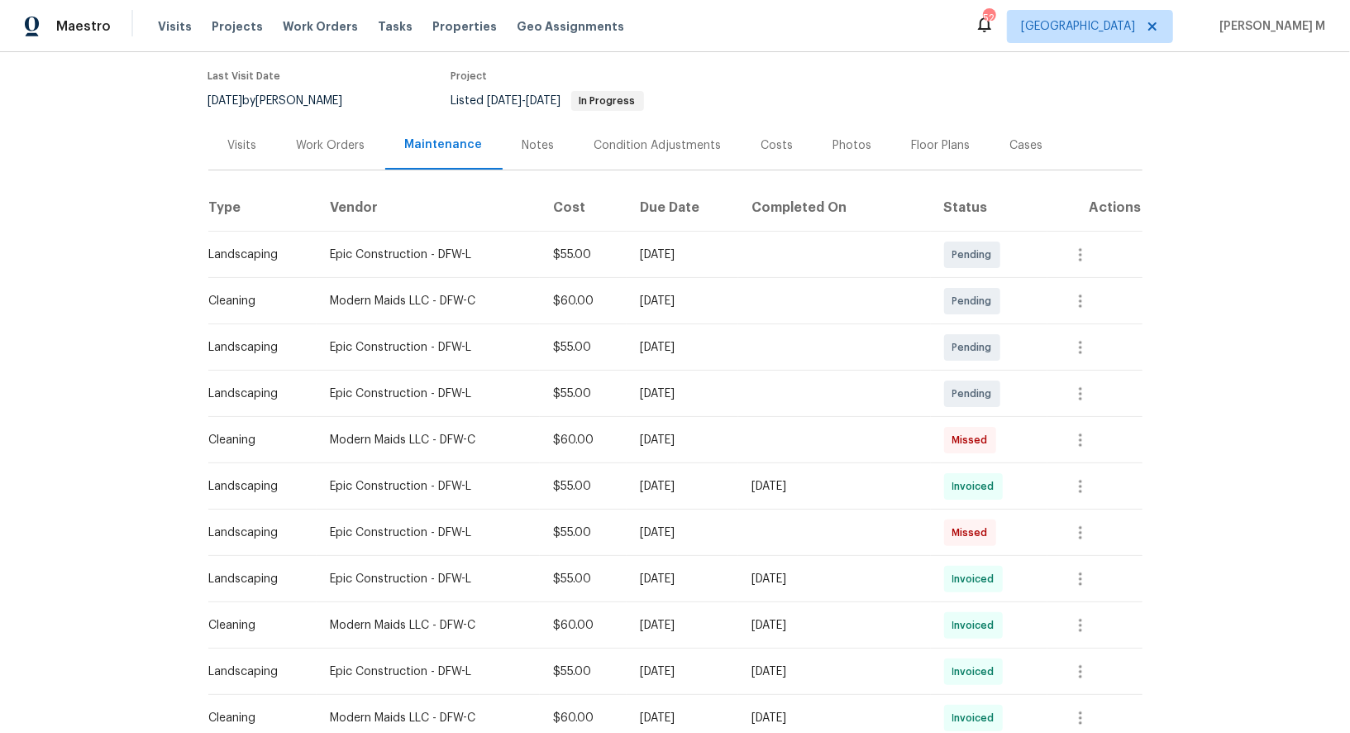
click at [297, 147] on div "Work Orders" at bounding box center [331, 145] width 108 height 49
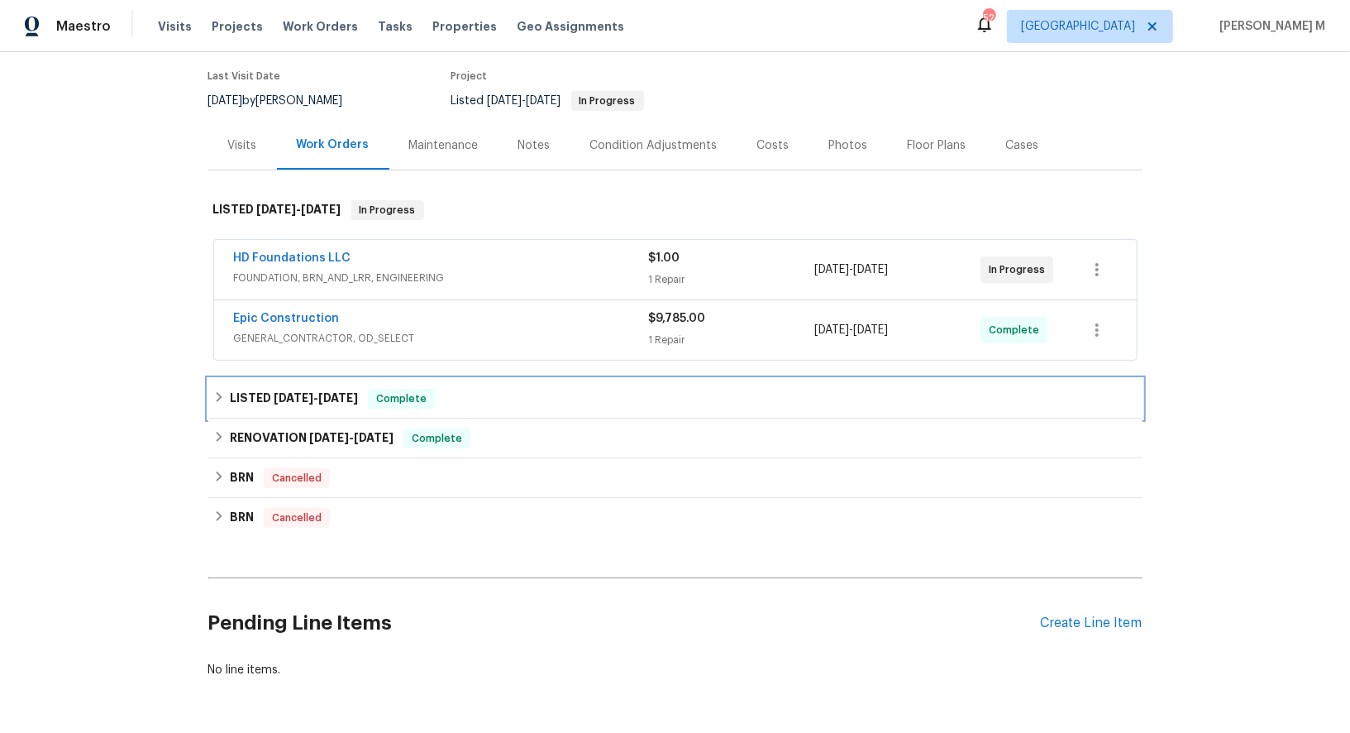
click at [281, 379] on div "LISTED 4/25/25 - 4/26/25 Complete" at bounding box center [675, 399] width 934 height 40
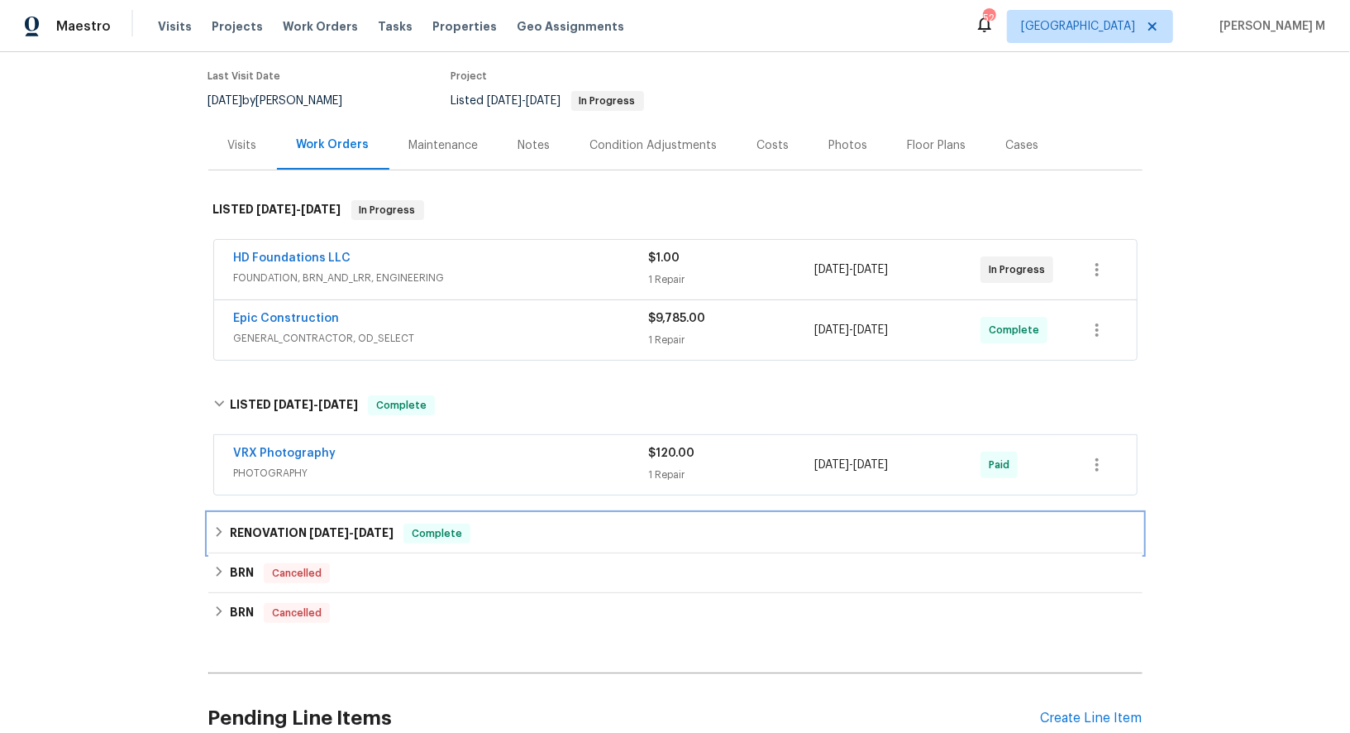
click at [289, 523] on h6 "RENOVATION 4/3/25 - 4/21/25" at bounding box center [312, 533] width 164 height 20
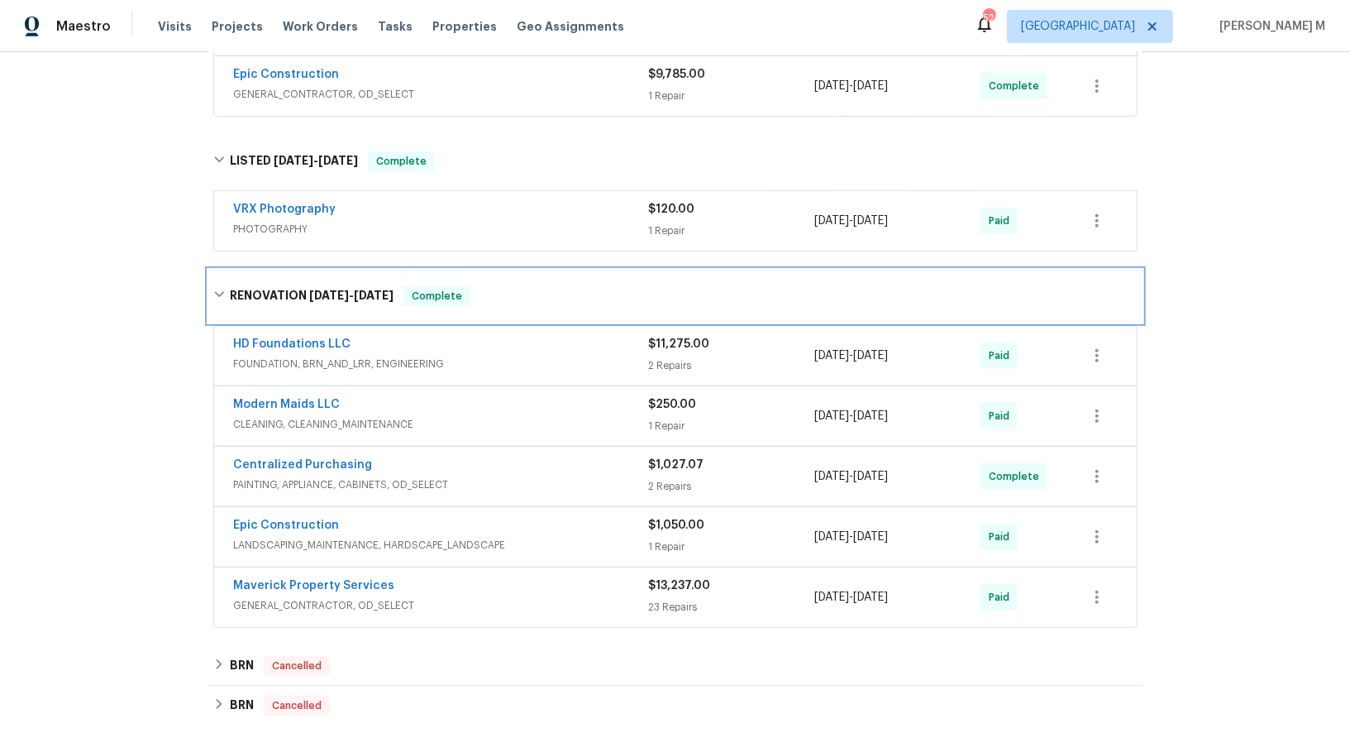
scroll to position [385, 0]
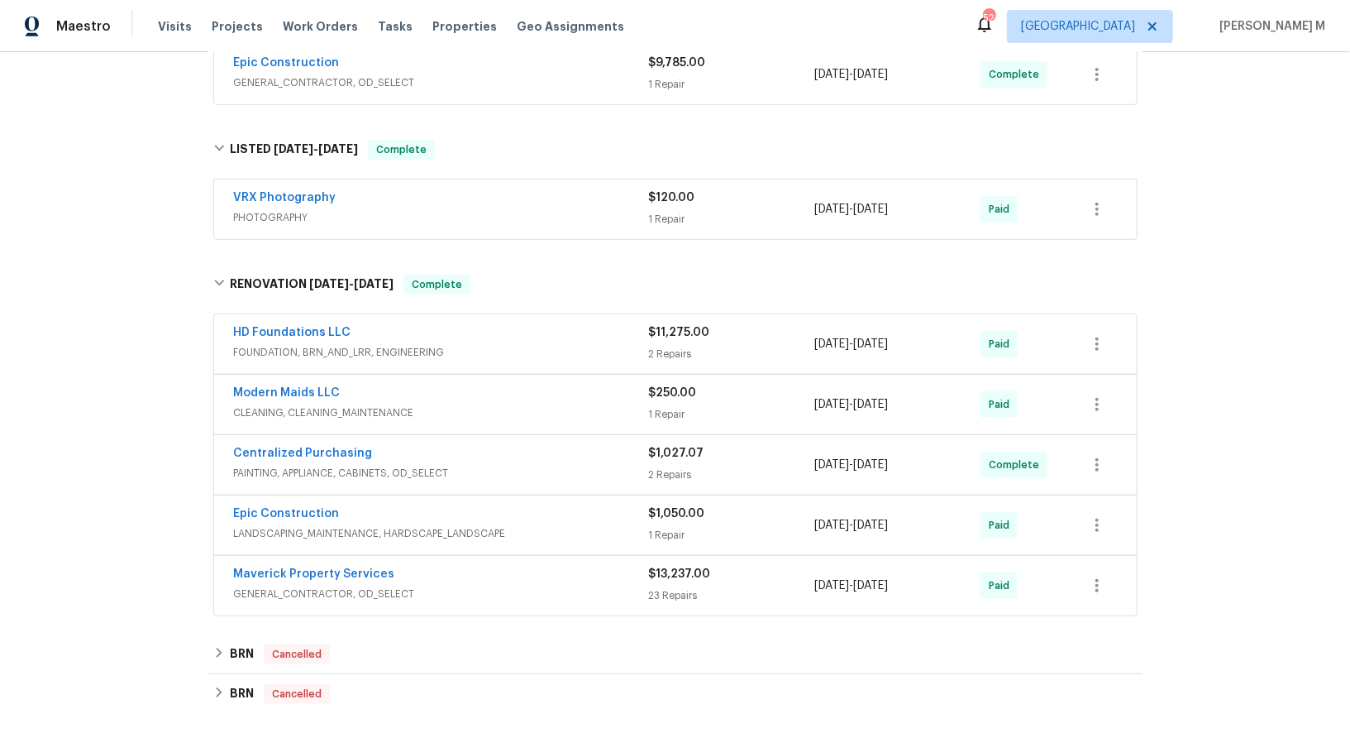
click at [323, 586] on span "GENERAL_CONTRACTOR, OD_SELECT" at bounding box center [441, 594] width 415 height 17
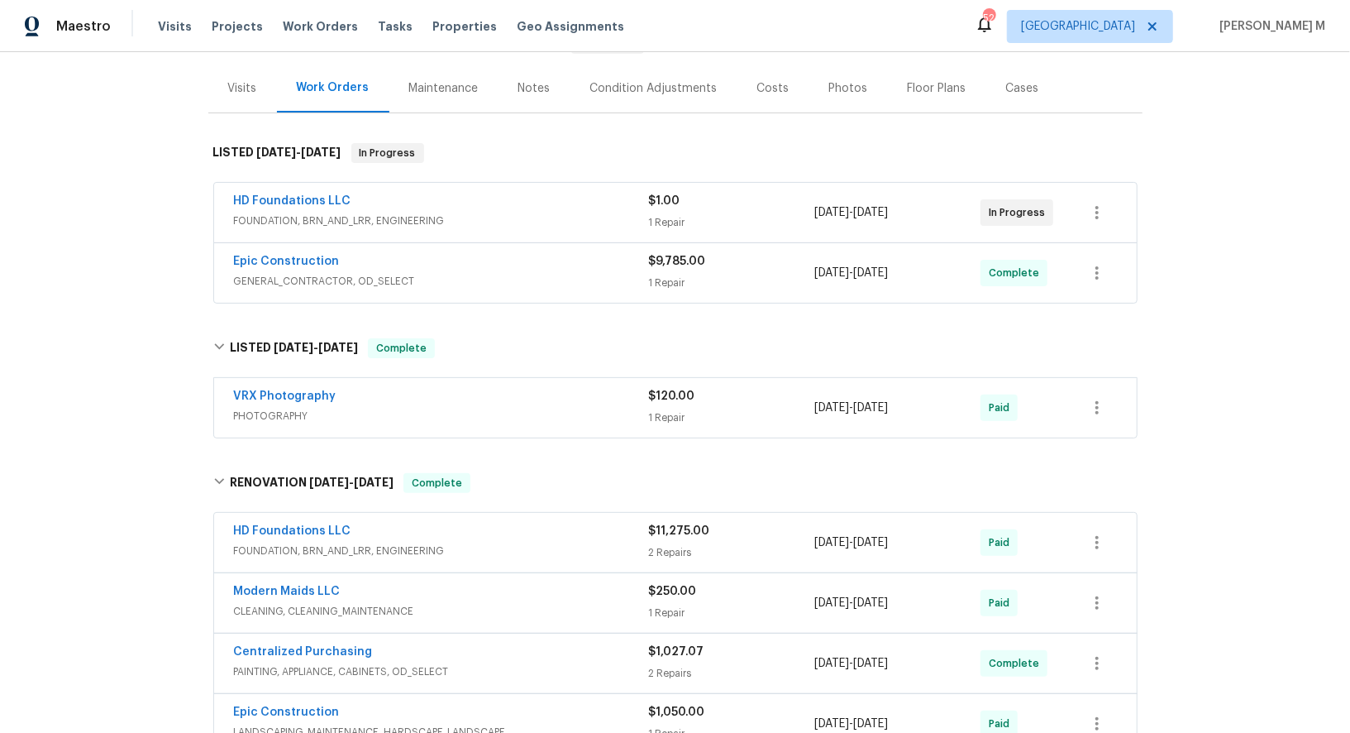
scroll to position [0, 0]
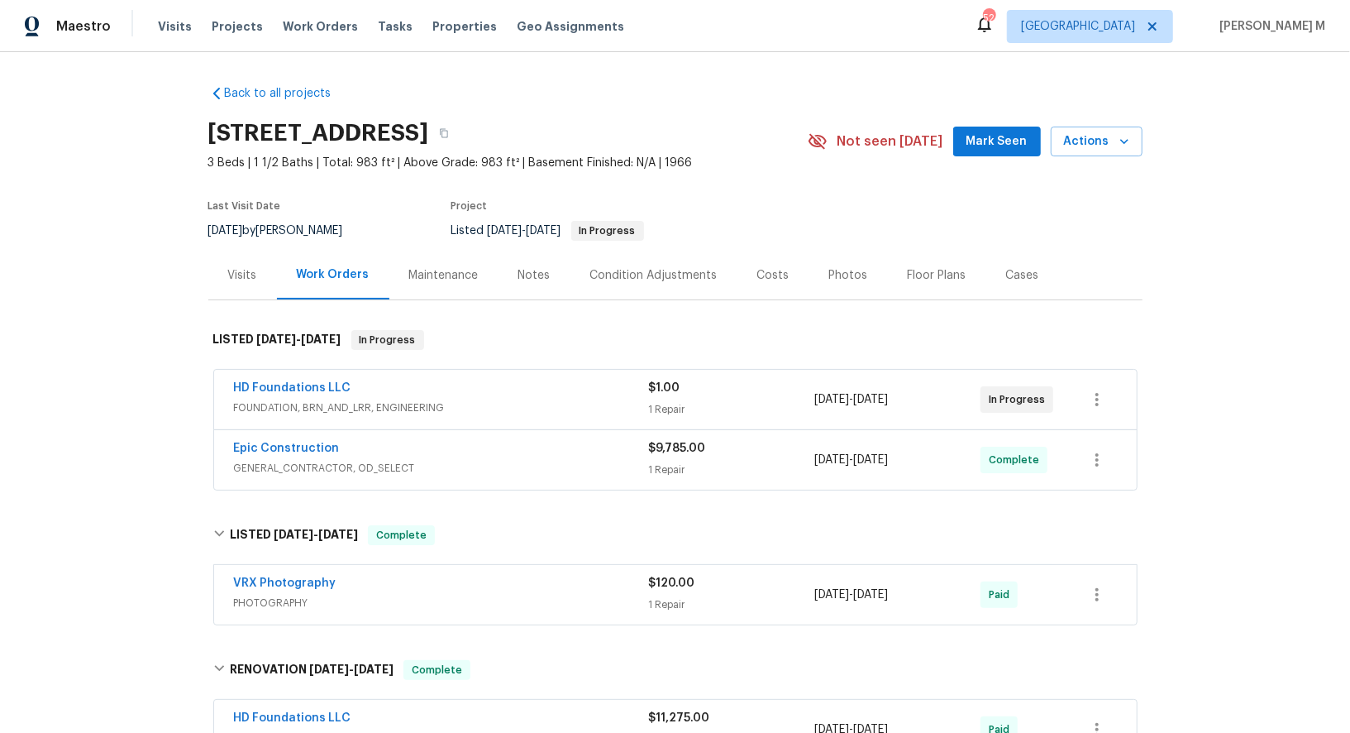
click at [421, 275] on div "Maintenance" at bounding box center [444, 275] width 109 height 49
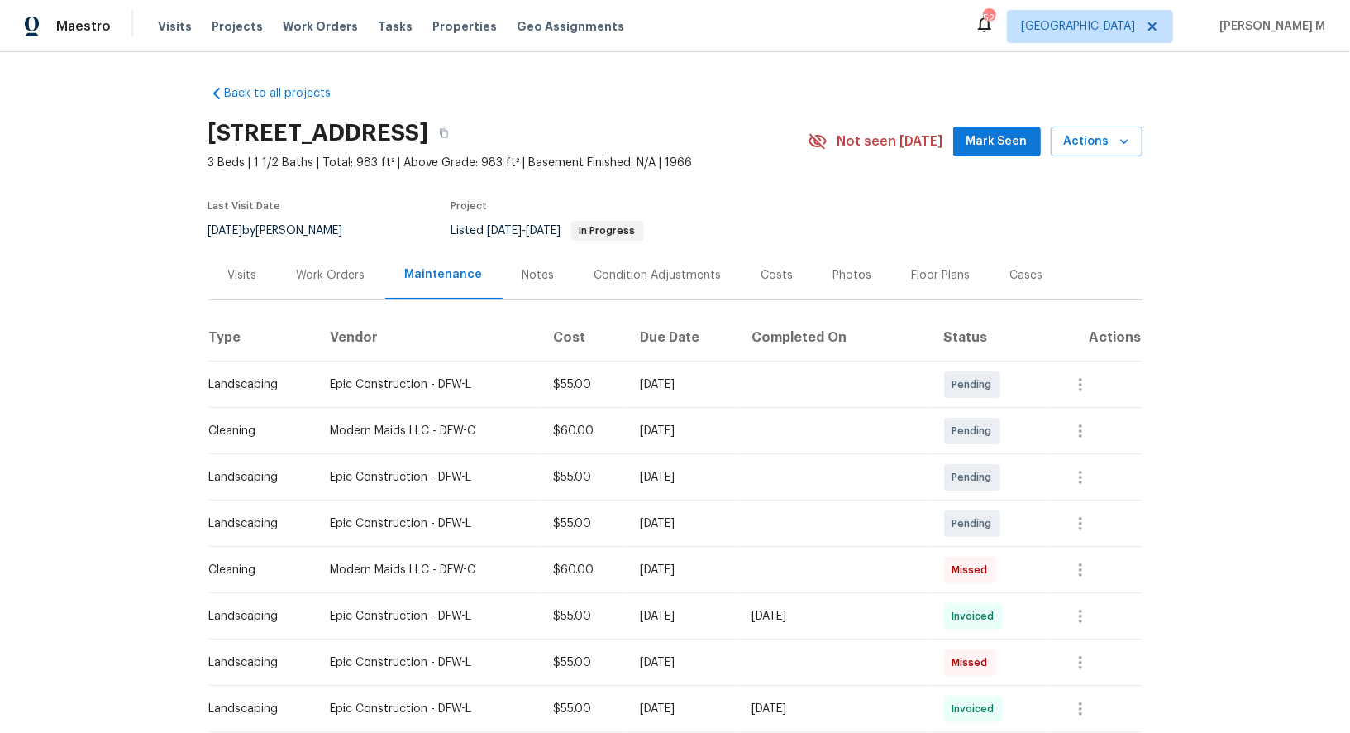
scroll to position [60, 0]
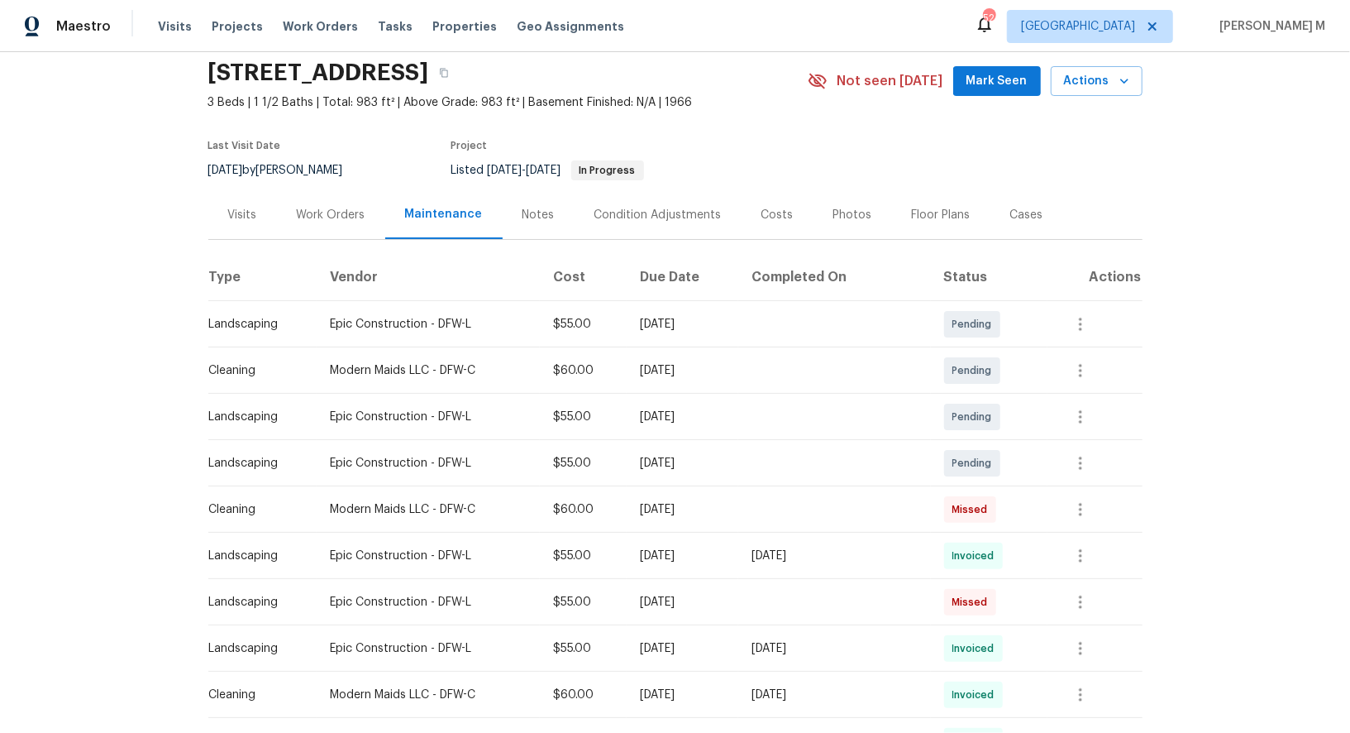
click at [1074, 675] on div at bounding box center [1081, 695] width 40 height 40
click at [1096, 695] on button "button" at bounding box center [1081, 695] width 40 height 40
click at [1104, 685] on li "View details" at bounding box center [1122, 675] width 116 height 27
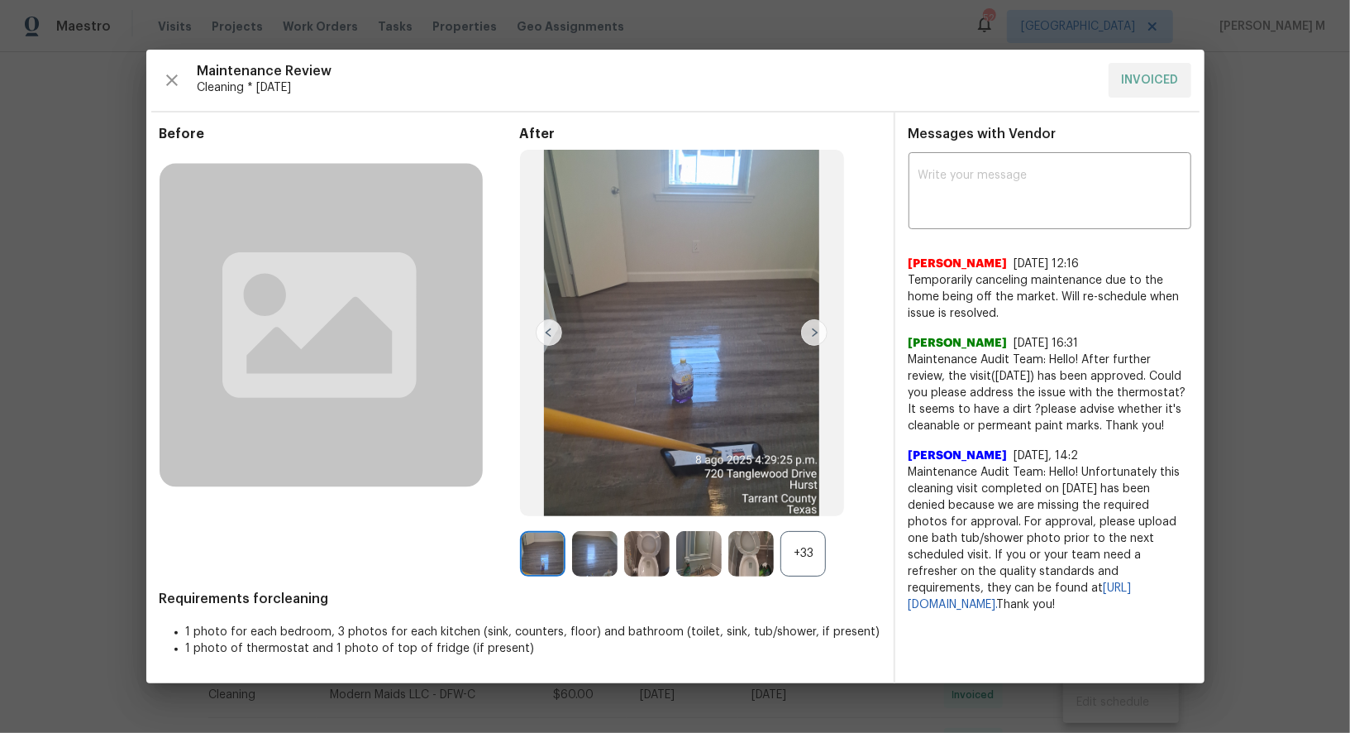
click at [819, 555] on div "+33" at bounding box center [803, 553] width 45 height 45
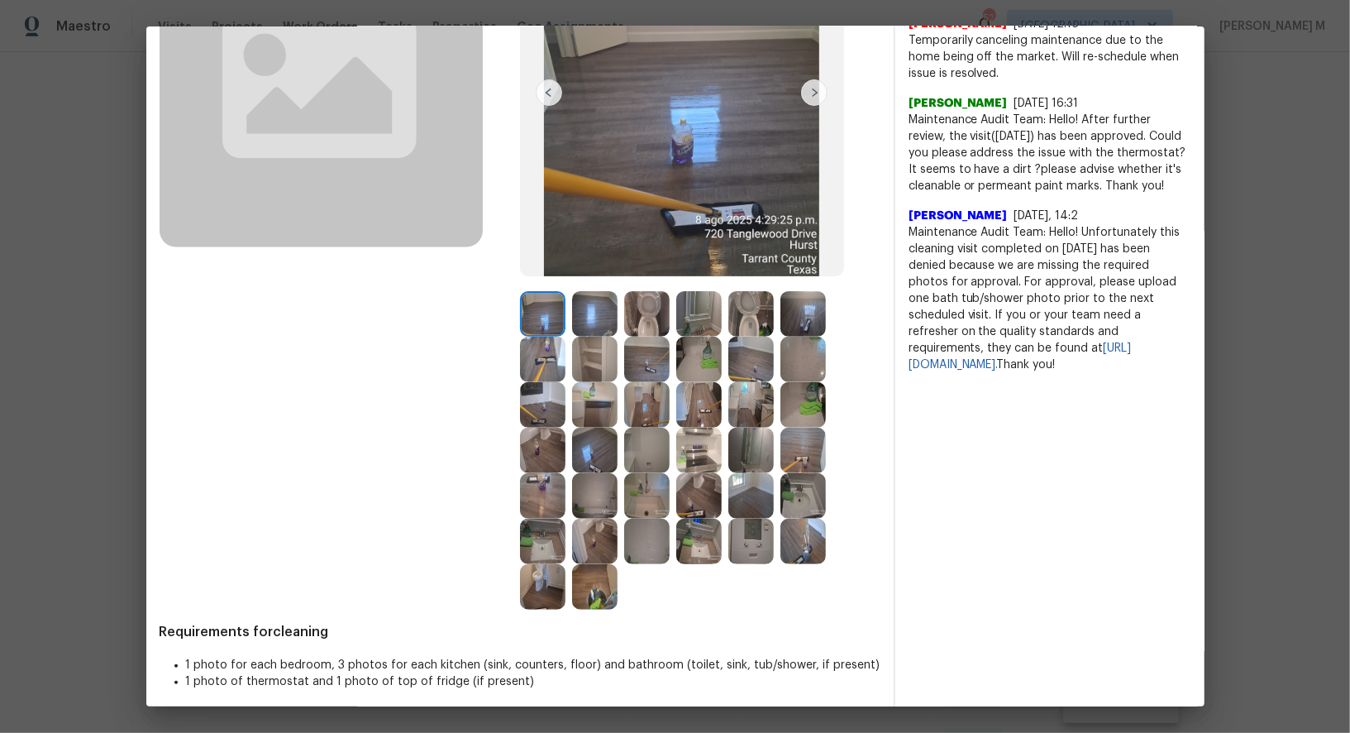
scroll to position [223, 0]
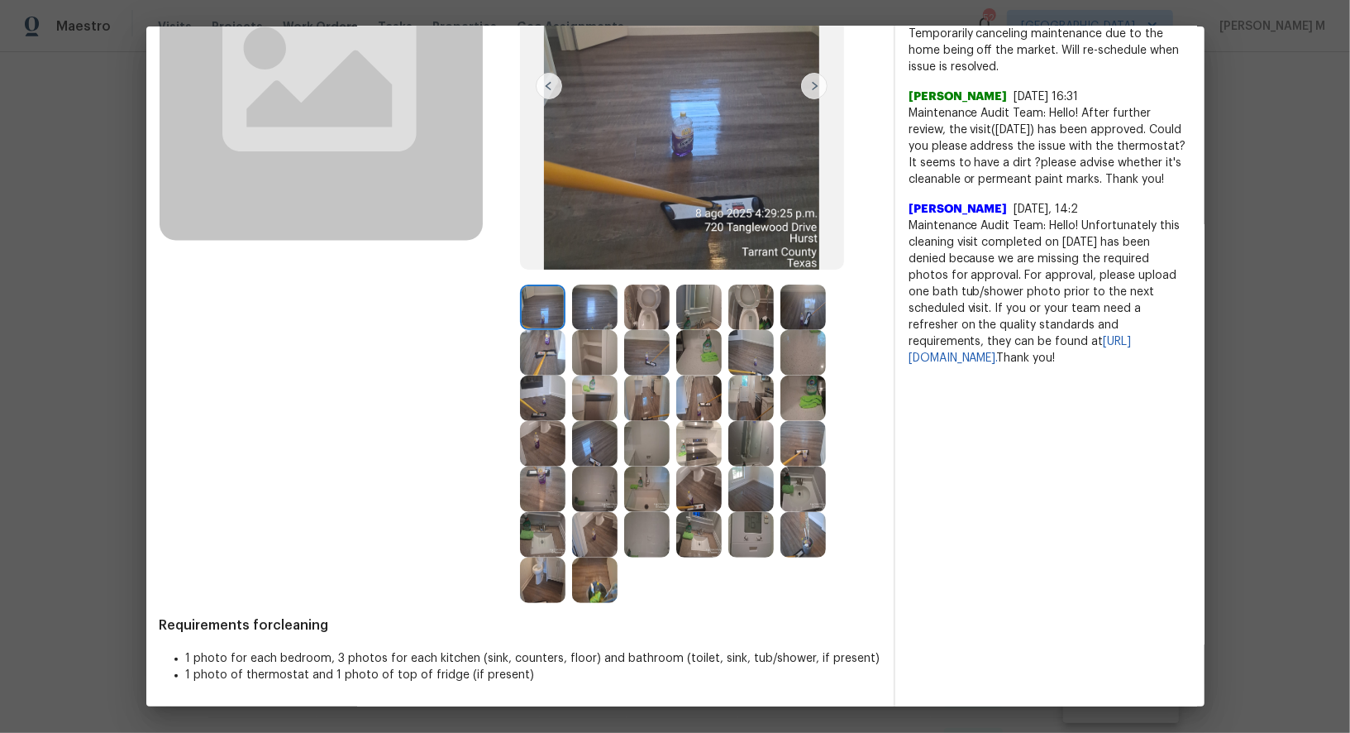
click at [743, 515] on img at bounding box center [751, 534] width 45 height 45
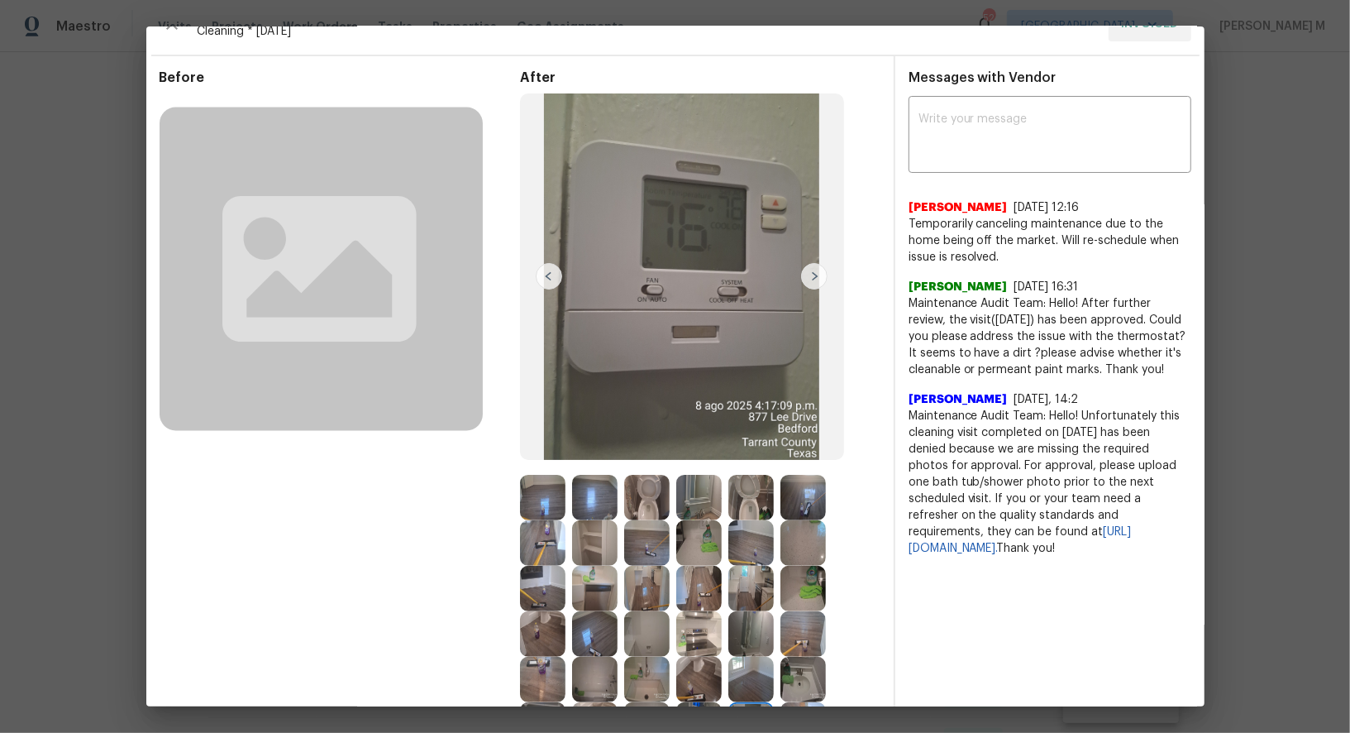
scroll to position [0, 0]
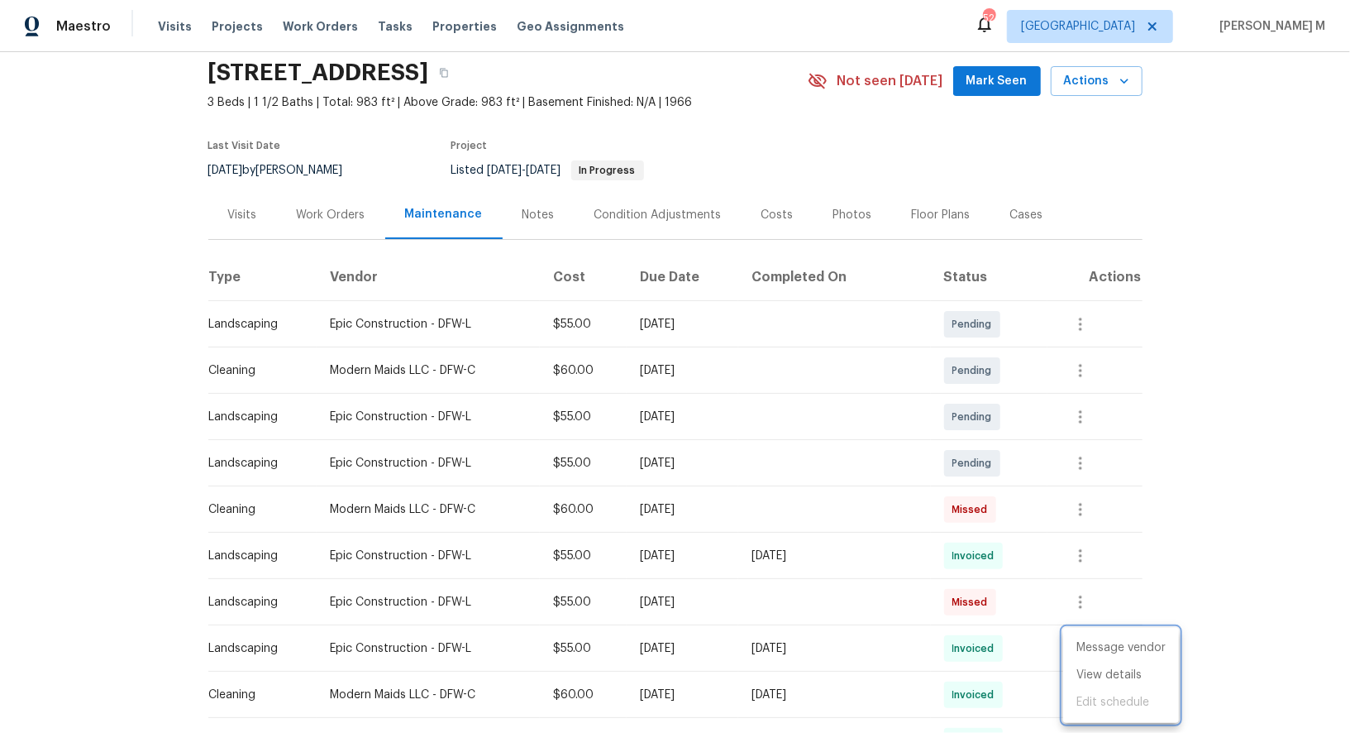
click at [332, 218] on div at bounding box center [675, 366] width 1350 height 733
click at [323, 217] on div "Work Orders" at bounding box center [331, 214] width 108 height 49
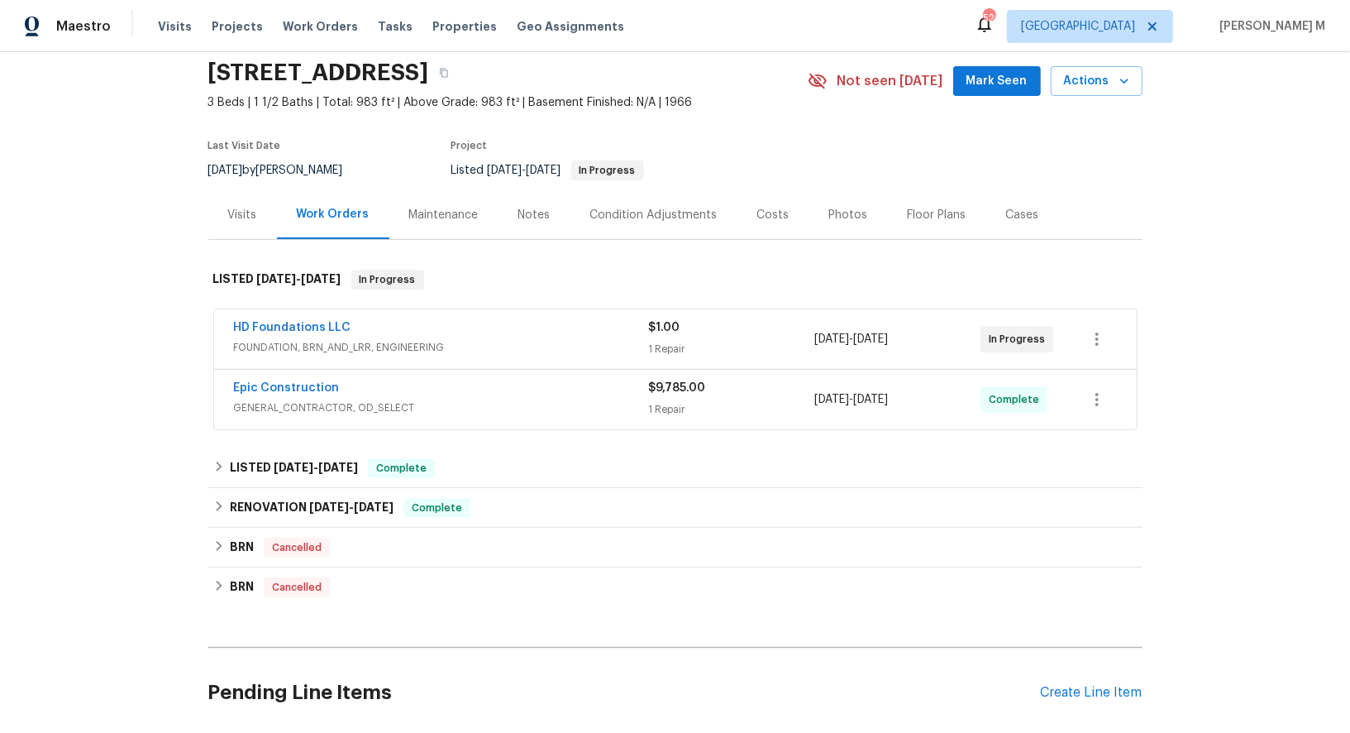
click at [307, 339] on span "FOUNDATION, BRN_AND_LRR, ENGINEERING" at bounding box center [441, 347] width 415 height 17
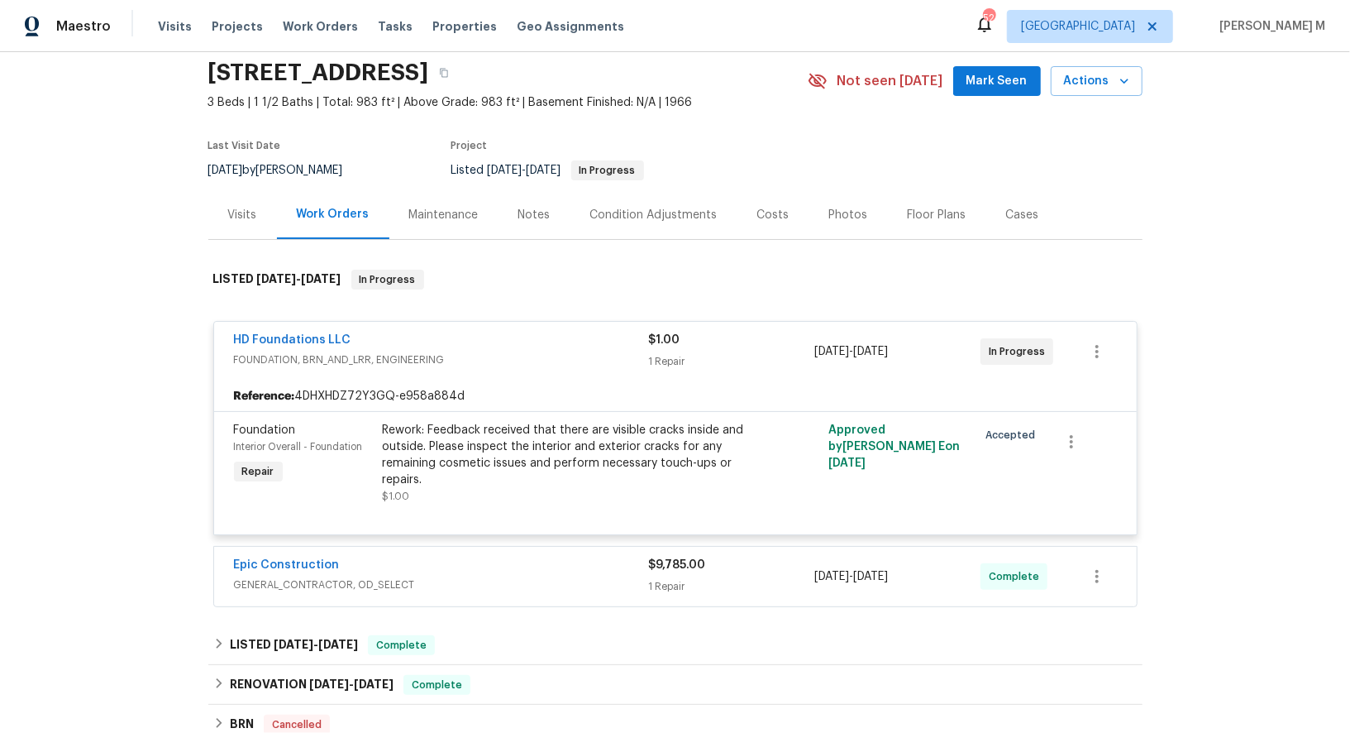
click at [412, 214] on div "Maintenance" at bounding box center [444, 214] width 109 height 49
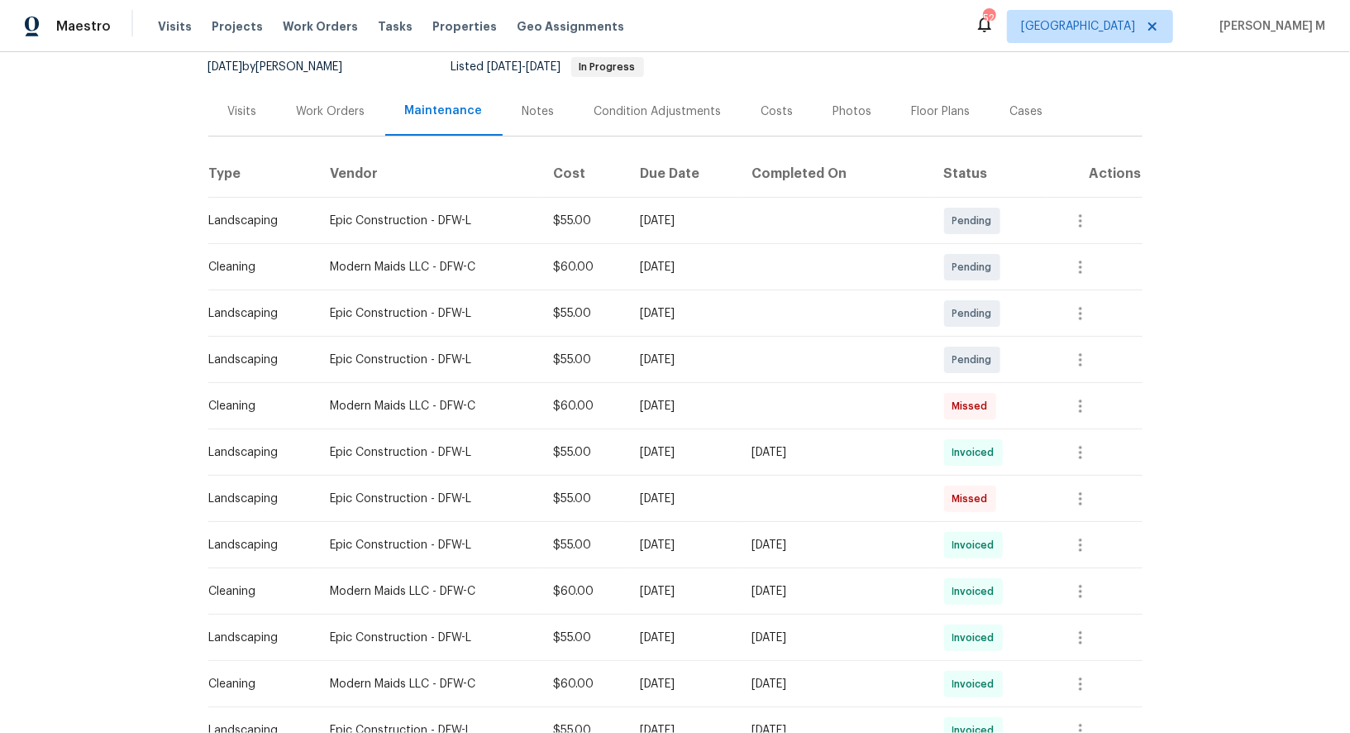
scroll to position [184, 0]
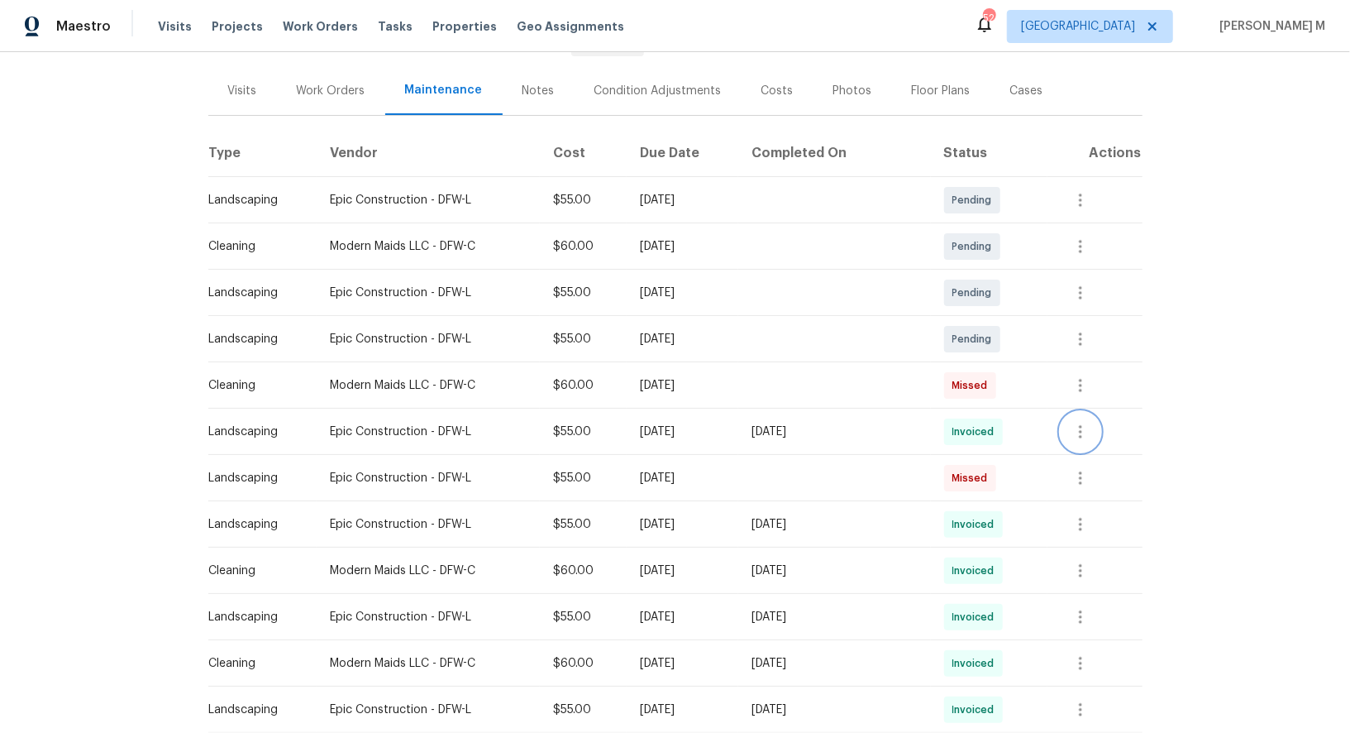
click at [1078, 422] on icon "button" at bounding box center [1081, 432] width 20 height 20
click at [1083, 452] on li "View details" at bounding box center [1122, 450] width 116 height 27
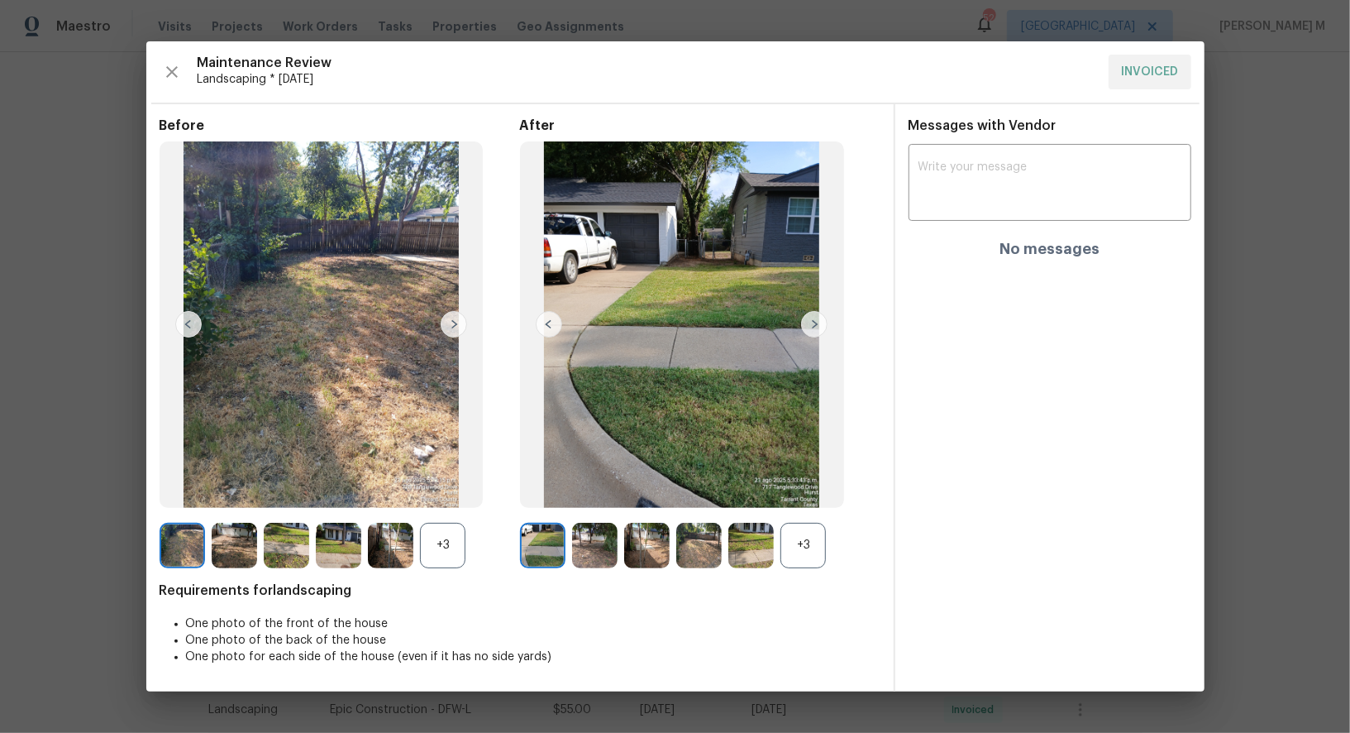
click at [818, 549] on div "+3" at bounding box center [803, 545] width 45 height 45
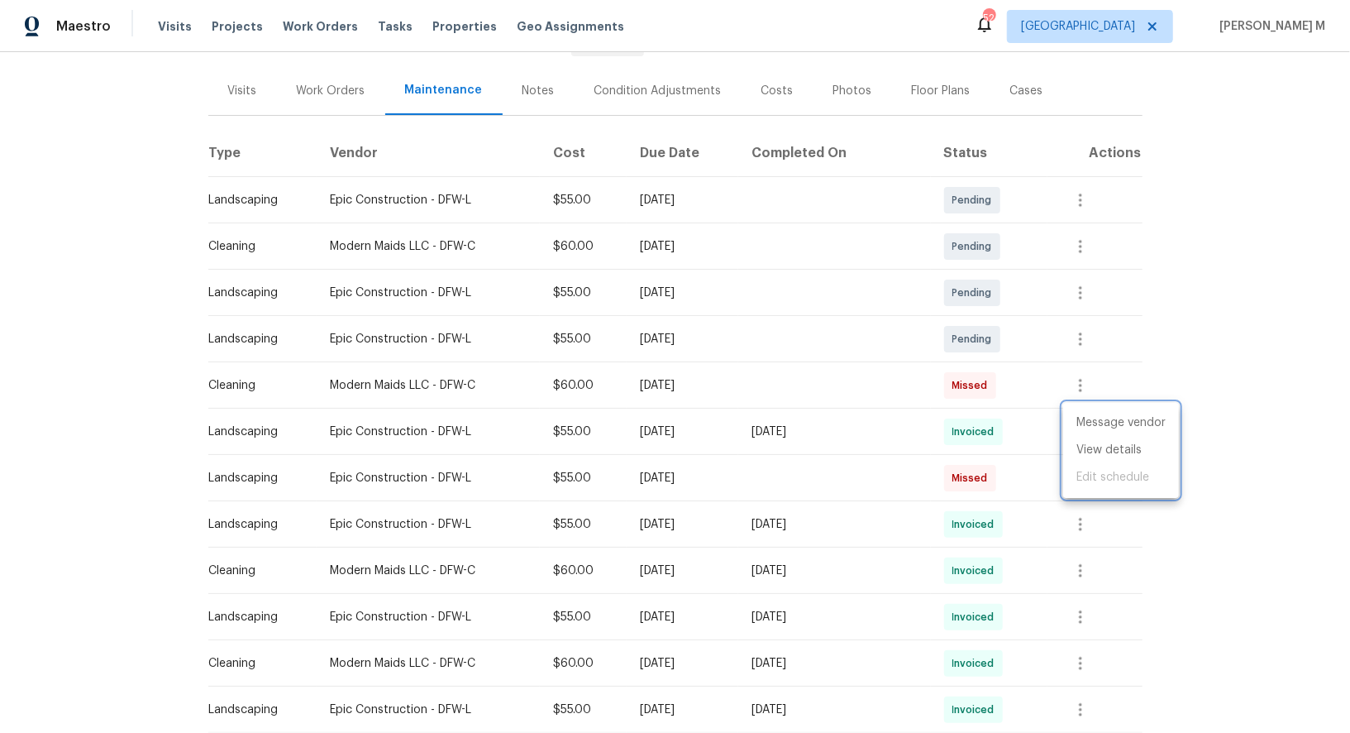
click at [982, 469] on div at bounding box center [675, 366] width 1350 height 733
click at [1083, 375] on icon "button" at bounding box center [1081, 385] width 20 height 20
click at [1079, 416] on ul "Message vendor View details Edit schedule" at bounding box center [1122, 403] width 116 height 95
click at [1103, 404] on li "View details" at bounding box center [1122, 403] width 116 height 27
click at [988, 513] on div at bounding box center [675, 366] width 1350 height 733
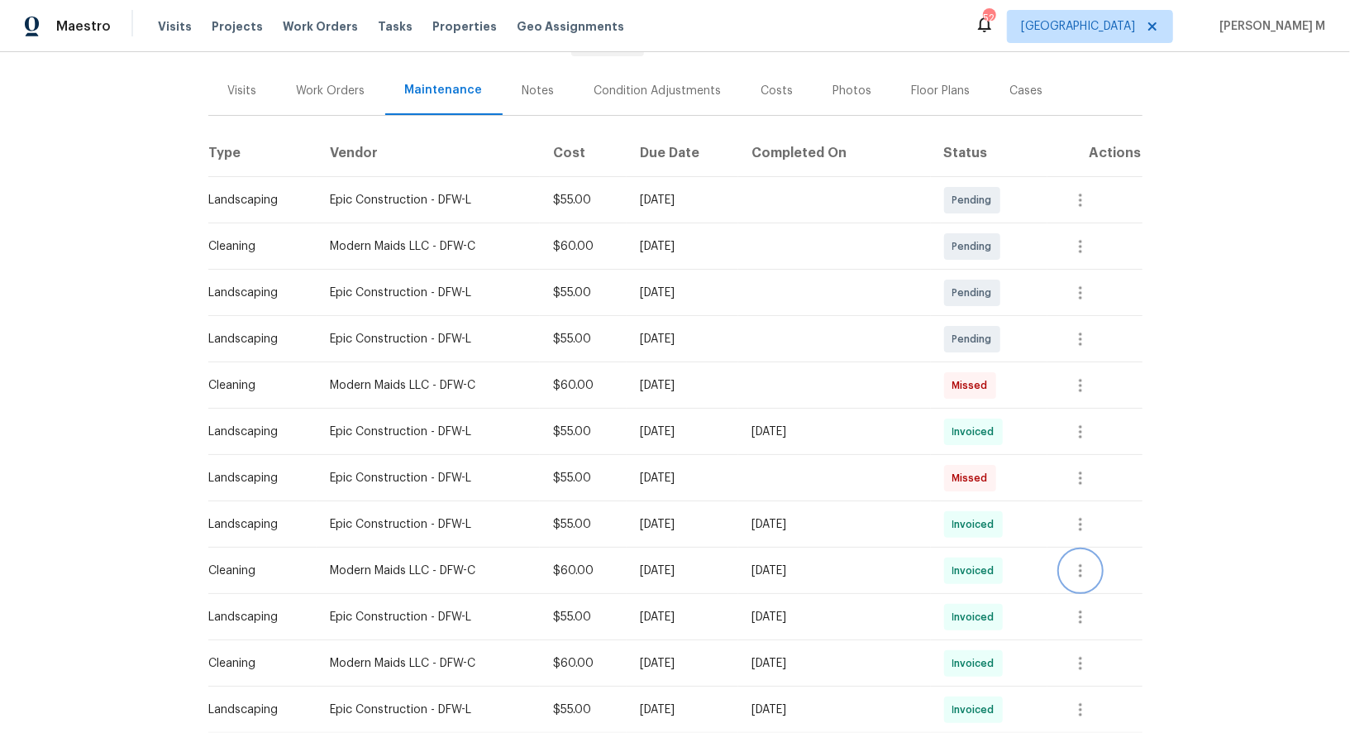
click at [1081, 561] on icon "button" at bounding box center [1081, 571] width 20 height 20
click at [1085, 578] on li "View details" at bounding box center [1122, 589] width 116 height 27
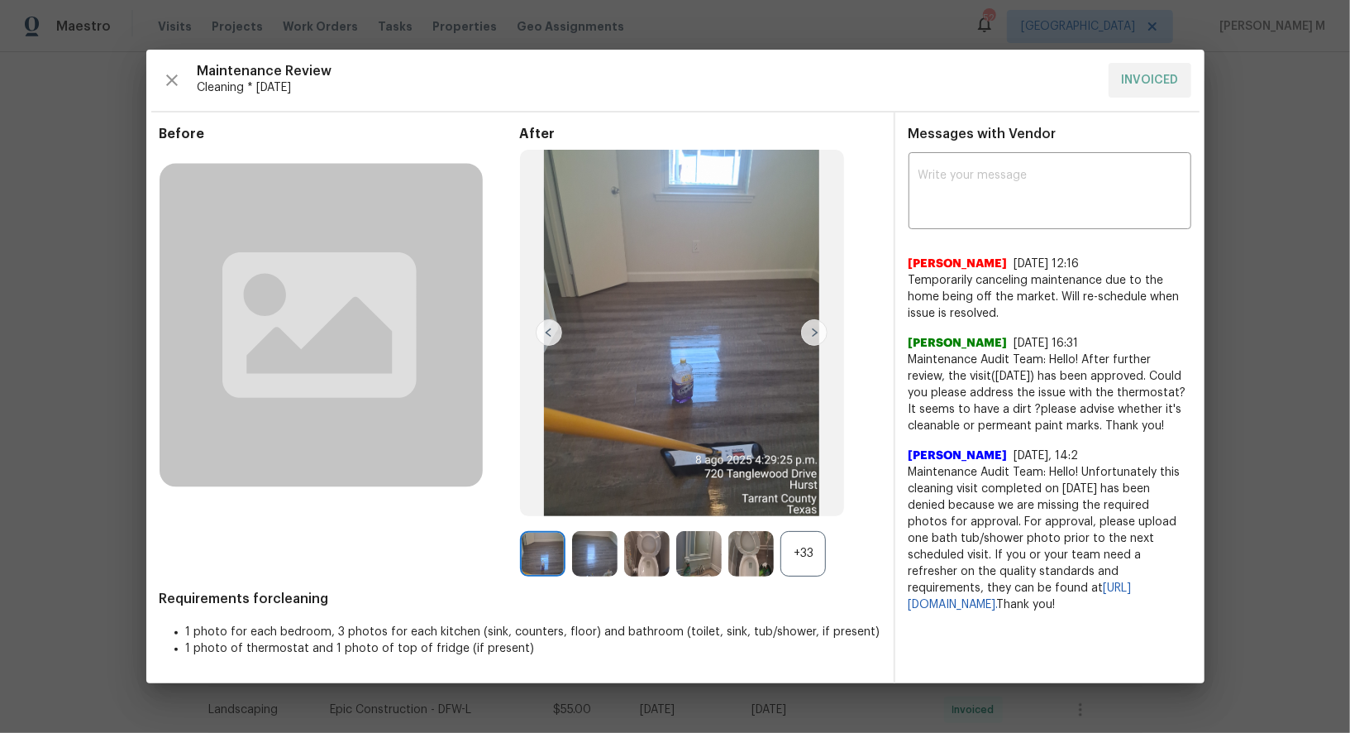
click at [801, 565] on div "+33" at bounding box center [803, 553] width 45 height 45
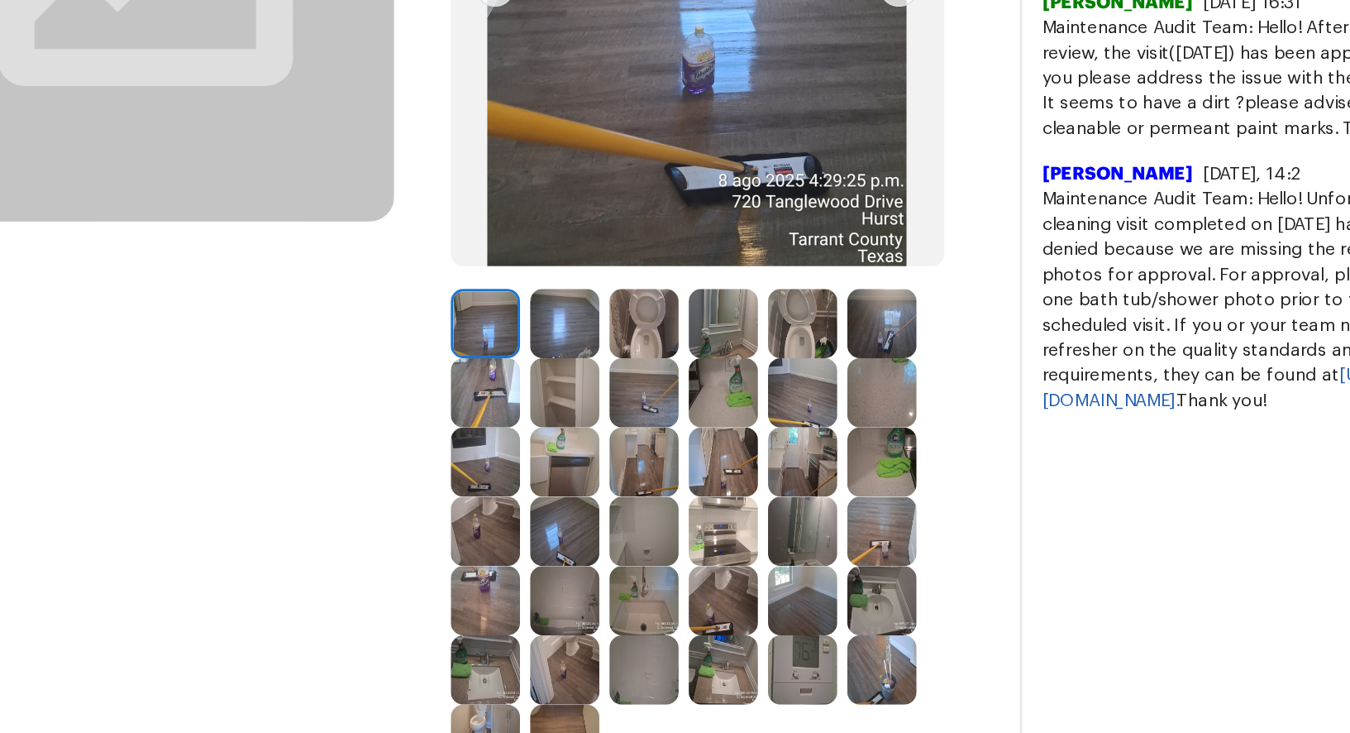
scroll to position [207, 0]
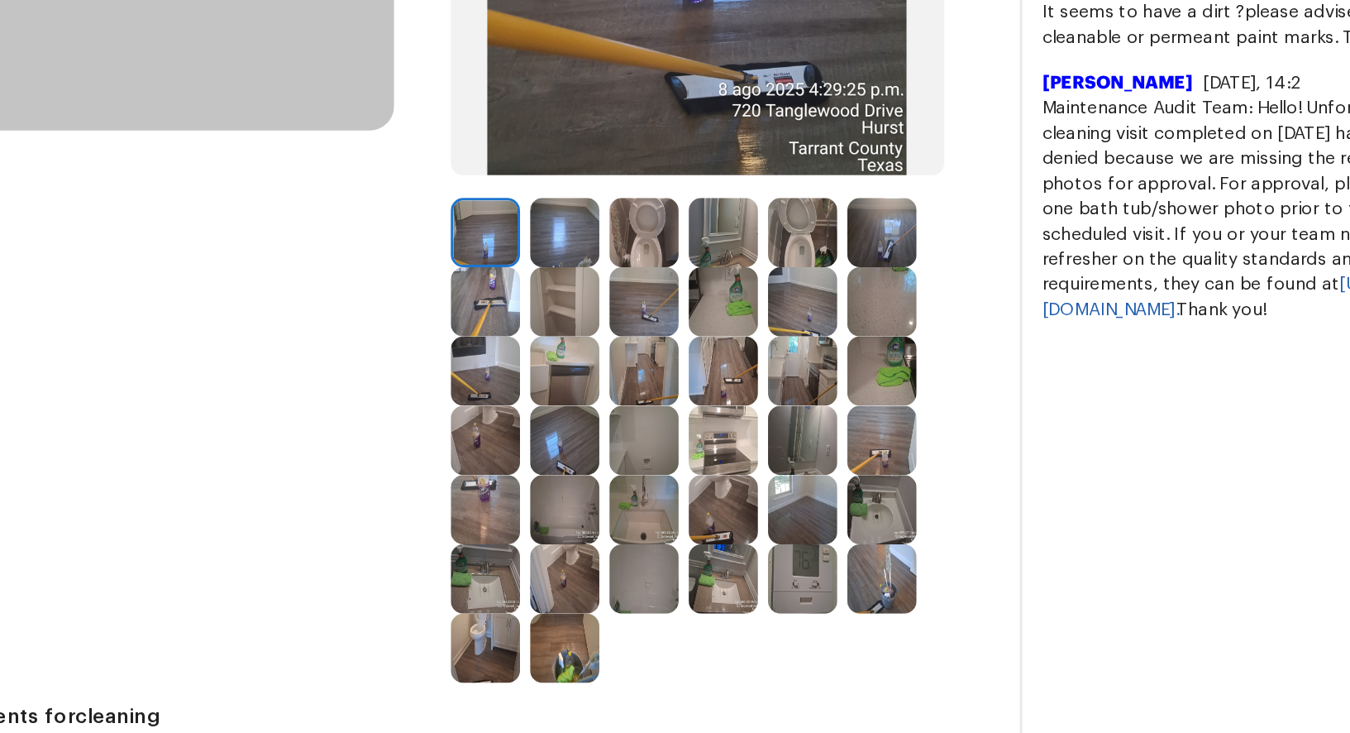
click at [706, 467] on img at bounding box center [698, 459] width 45 height 45
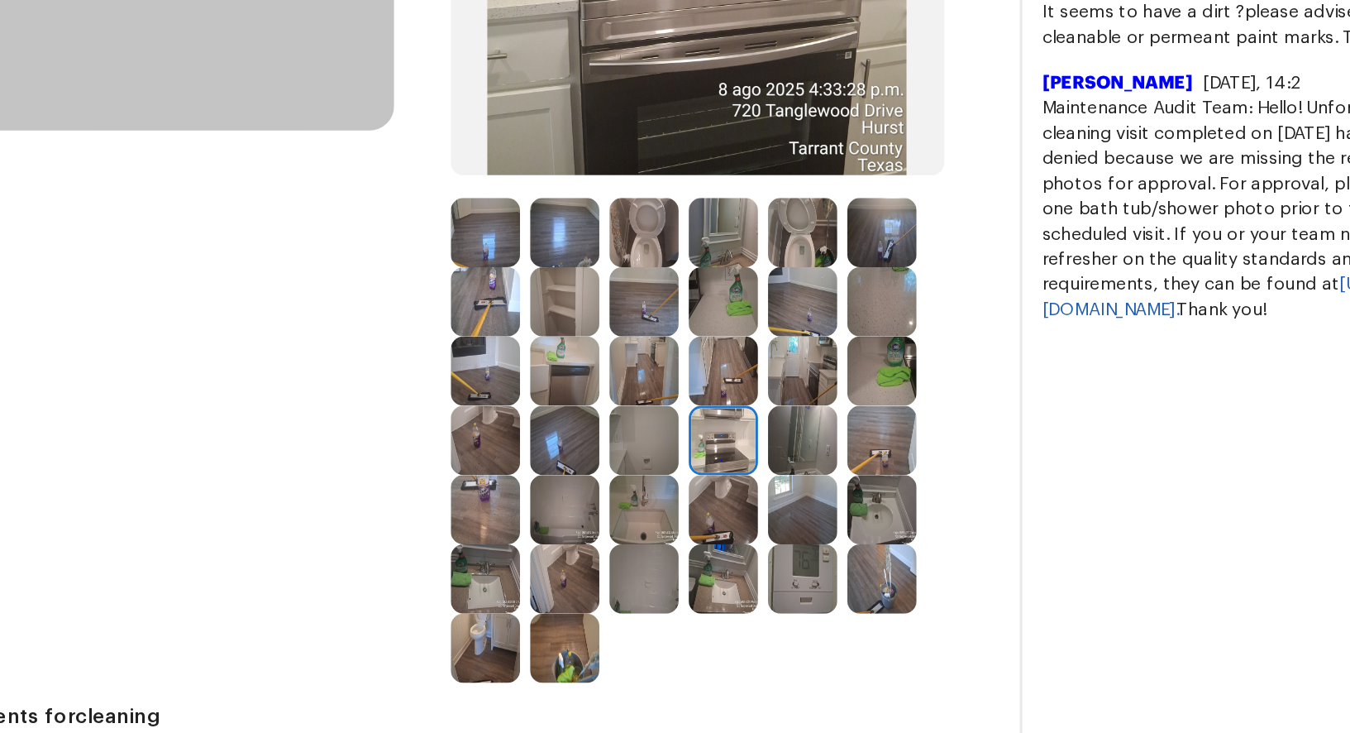
click at [647, 471] on img at bounding box center [646, 459] width 45 height 45
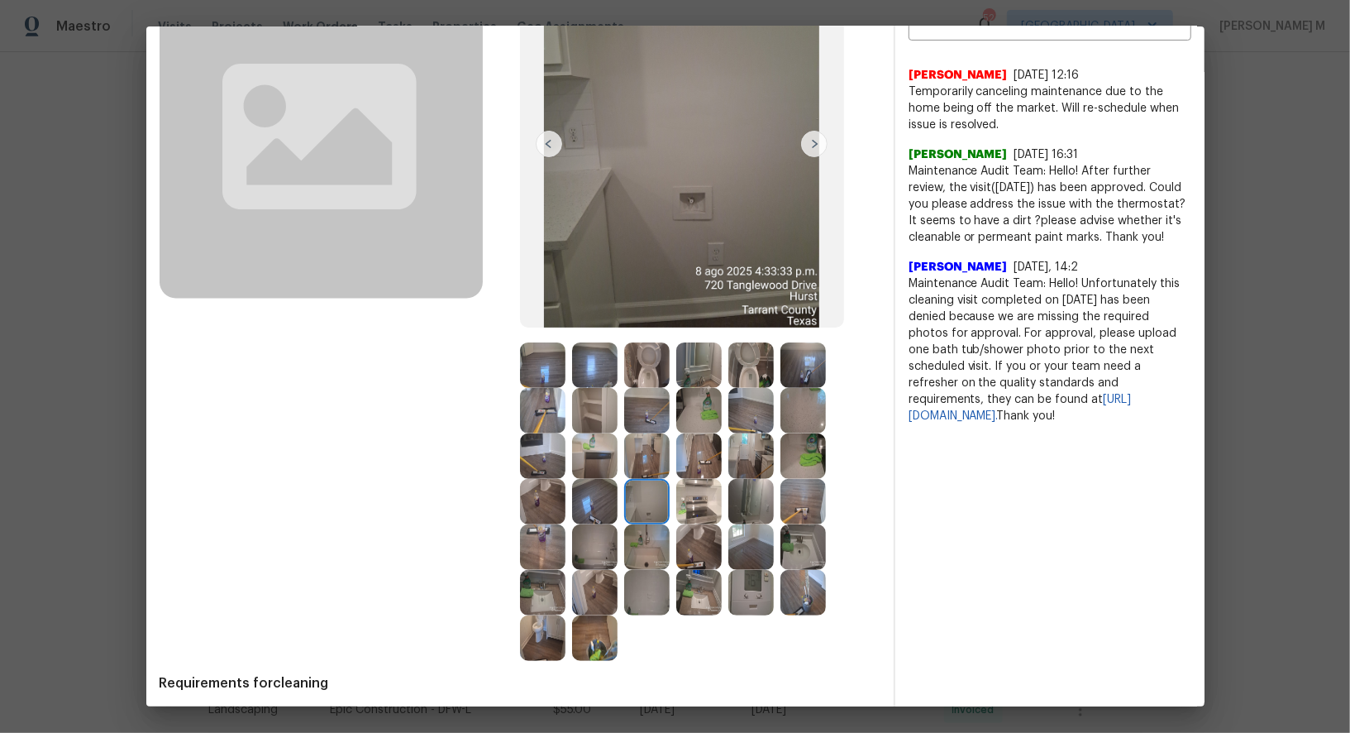
scroll to position [166, 0]
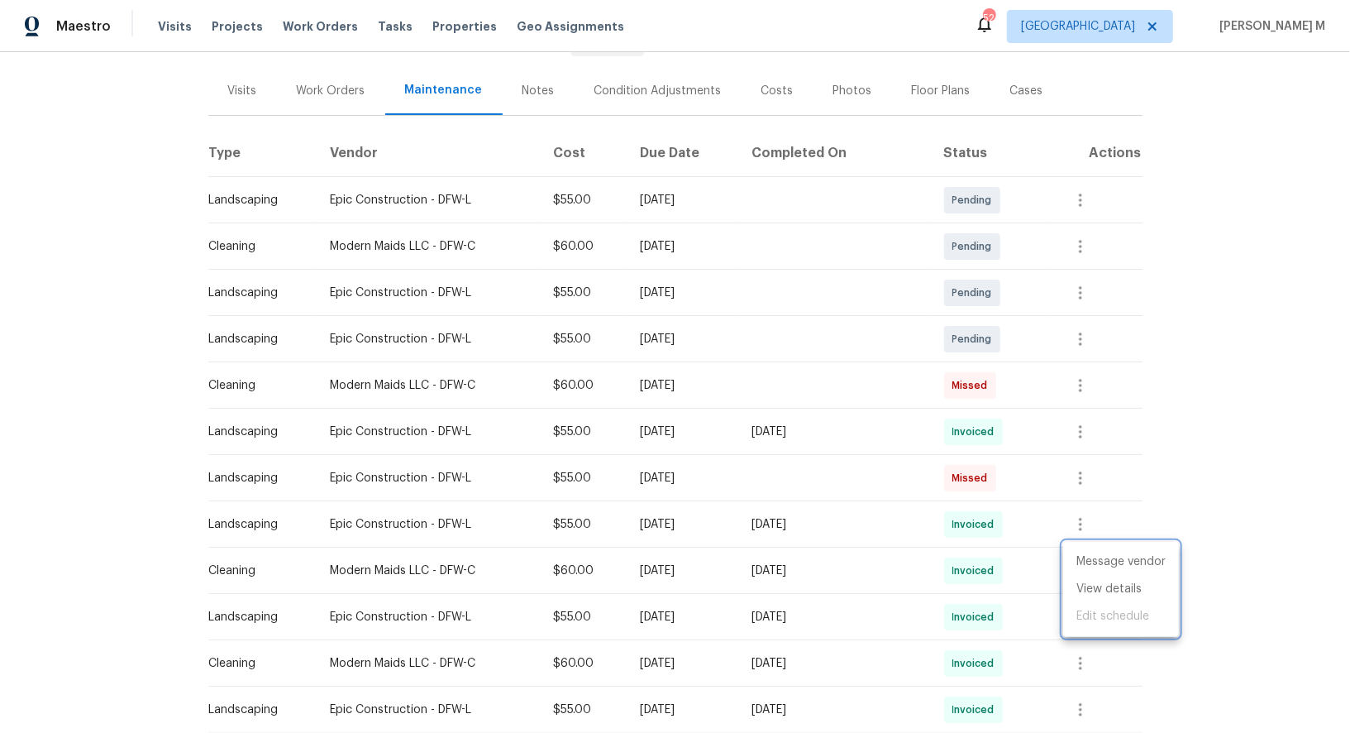
click at [744, 432] on div at bounding box center [675, 366] width 1350 height 733
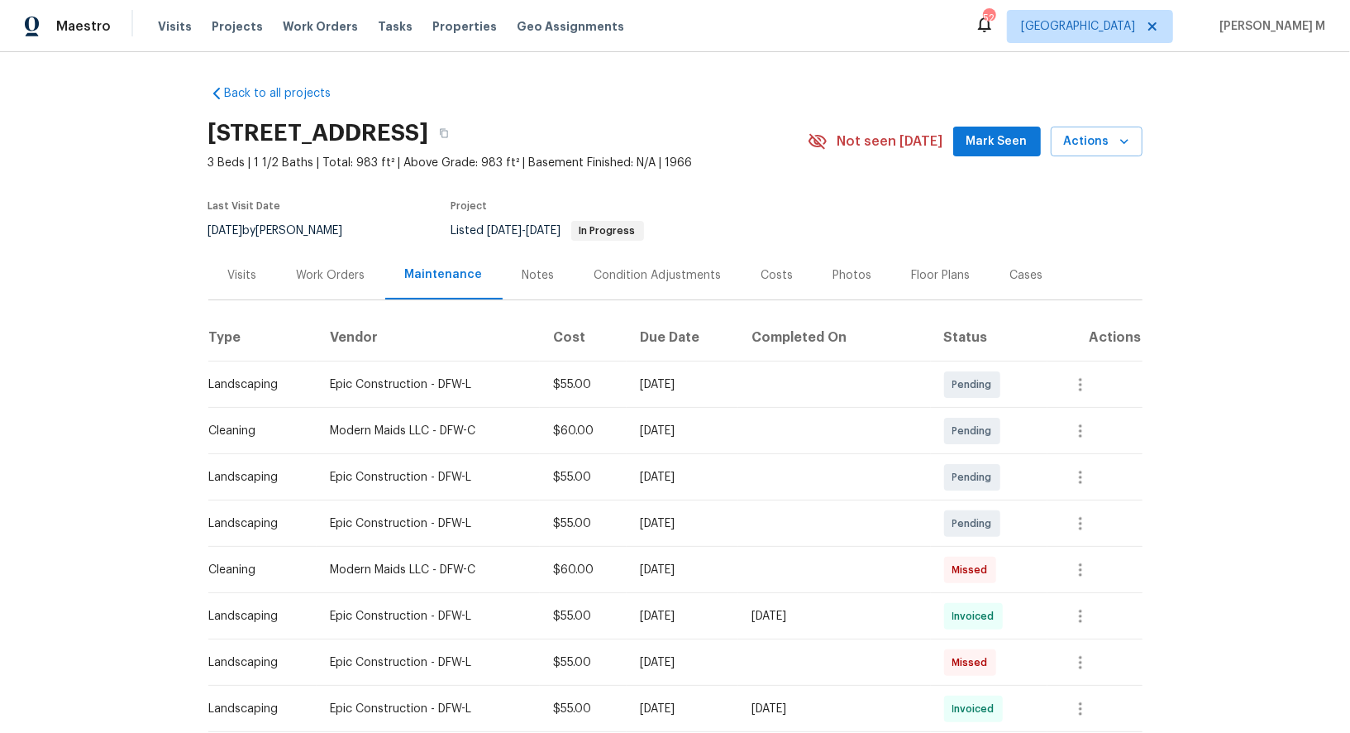
click at [358, 240] on div "Last Visit Date 8/15/2025 by Andrew Kempka Project Listed 7/31/2025 - 8/29/2025…" at bounding box center [488, 221] width 561 height 60
click at [341, 267] on div "Work Orders" at bounding box center [331, 275] width 69 height 17
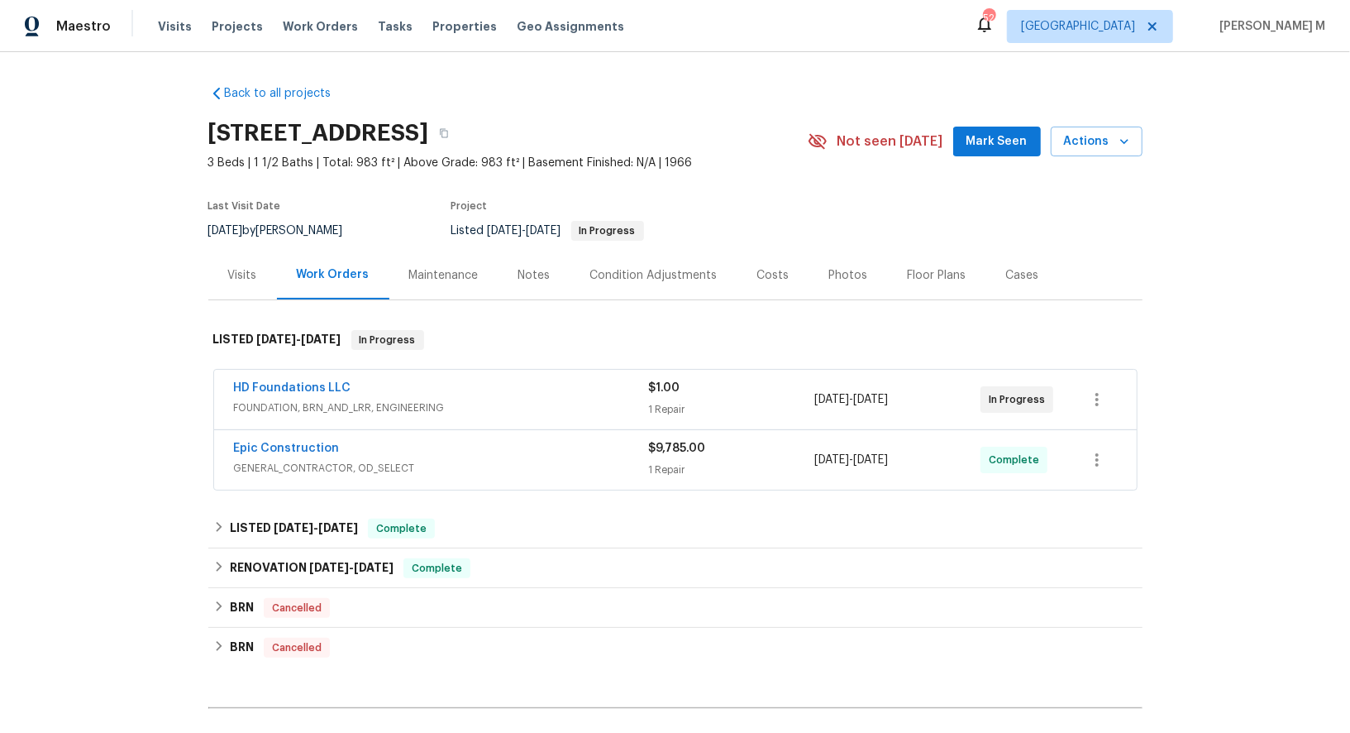
click at [342, 460] on span "GENERAL_CONTRACTOR, OD_SELECT" at bounding box center [441, 468] width 415 height 17
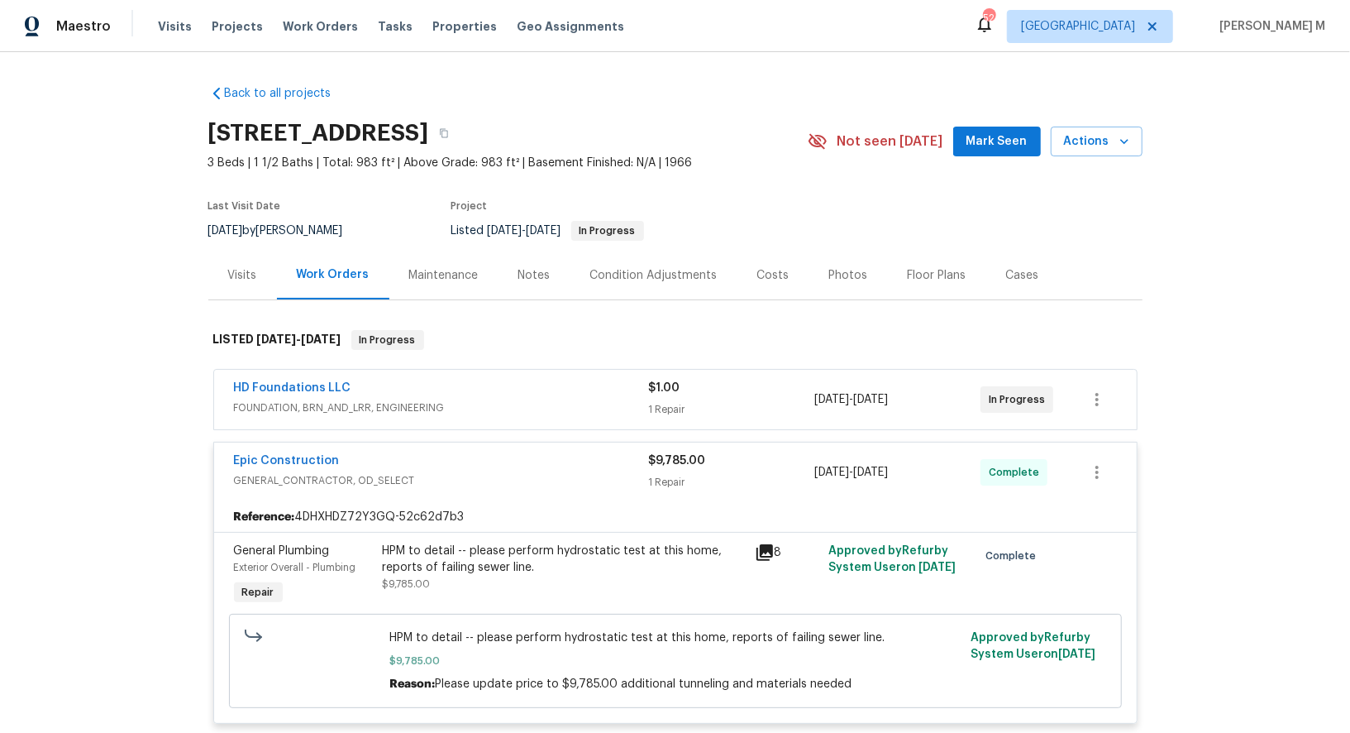
scroll to position [125, 0]
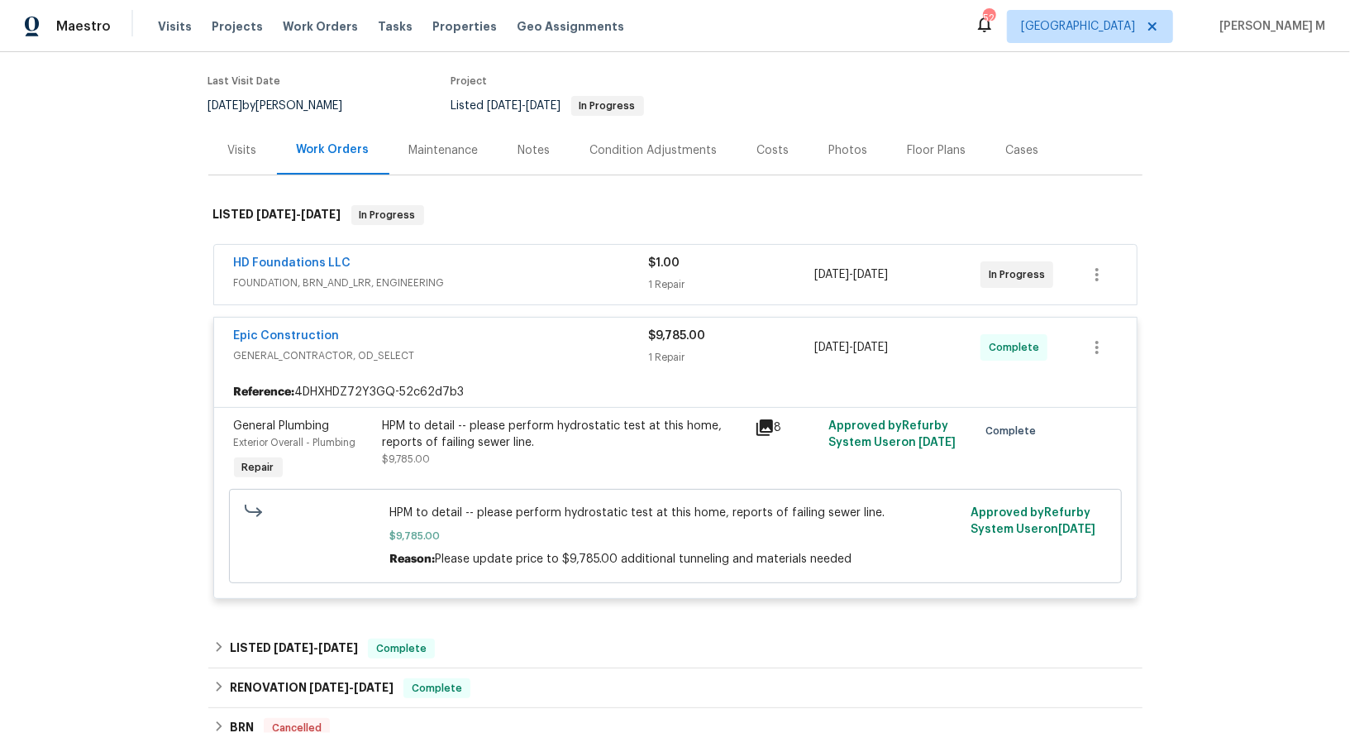
click at [563, 484] on div "HPM to detail -- please perform hydrostatic test at this home, reports of faili…" at bounding box center [675, 536] width 883 height 104
click at [576, 418] on div "HPM to detail -- please perform hydrostatic test at this home, reports of faili…" at bounding box center [564, 434] width 362 height 33
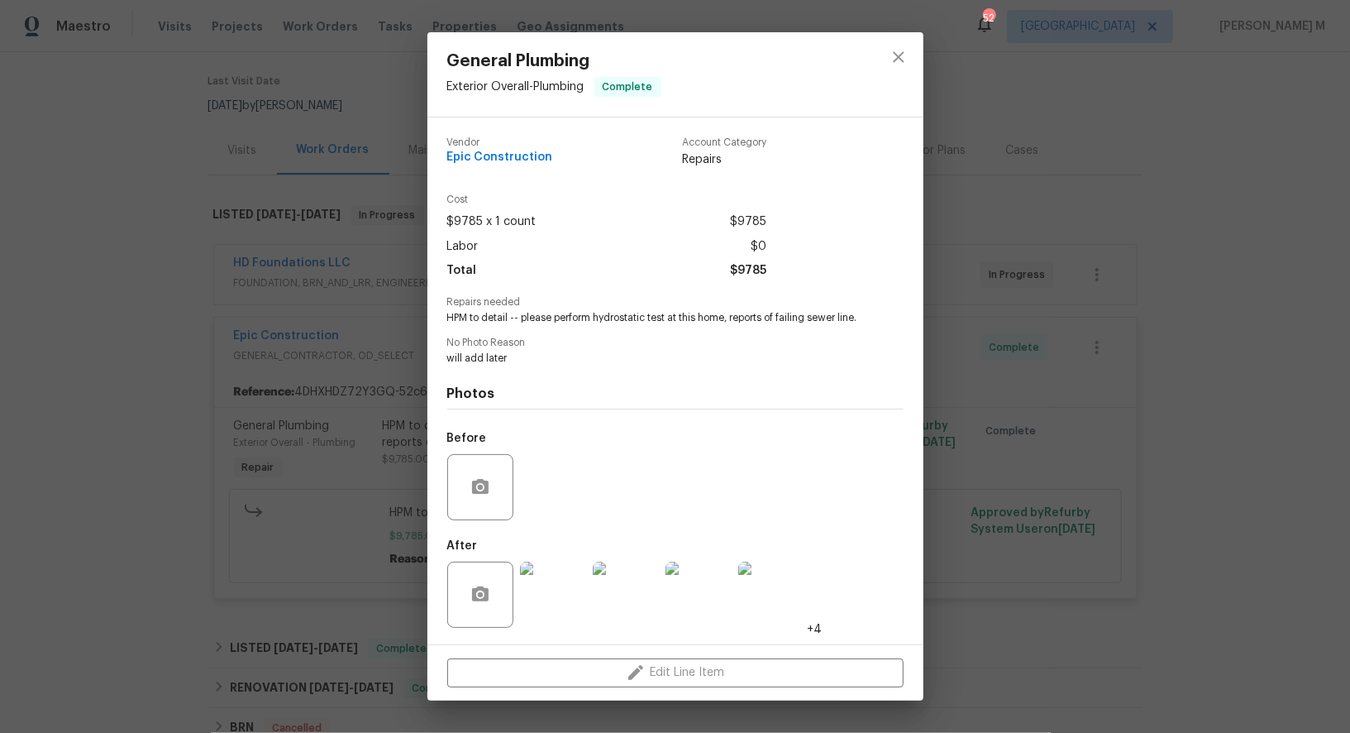
click at [1157, 514] on div "General Plumbing Exterior Overall - Plumbing Complete Vendor Epic Construction …" at bounding box center [675, 366] width 1350 height 733
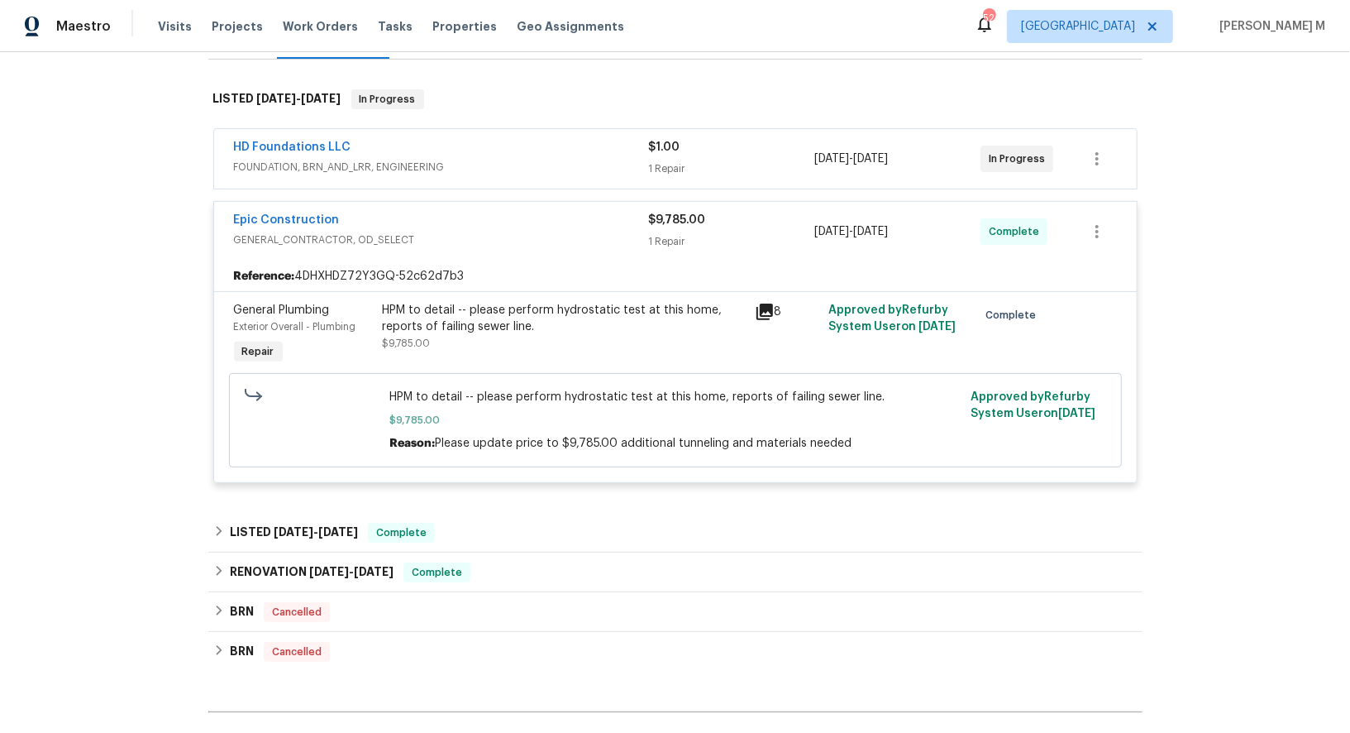
scroll to position [252, 0]
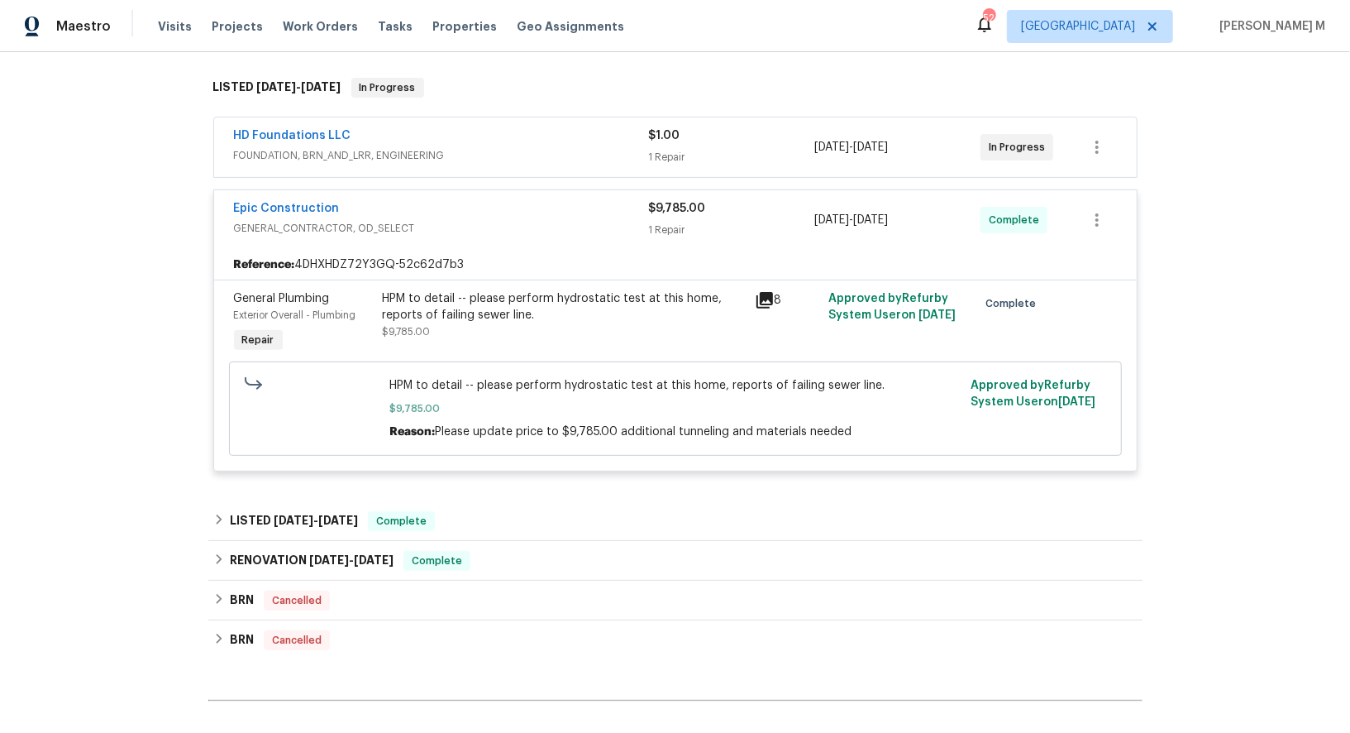
click at [312, 150] on span "FOUNDATION, BRN_AND_LRR, ENGINEERING" at bounding box center [441, 155] width 415 height 17
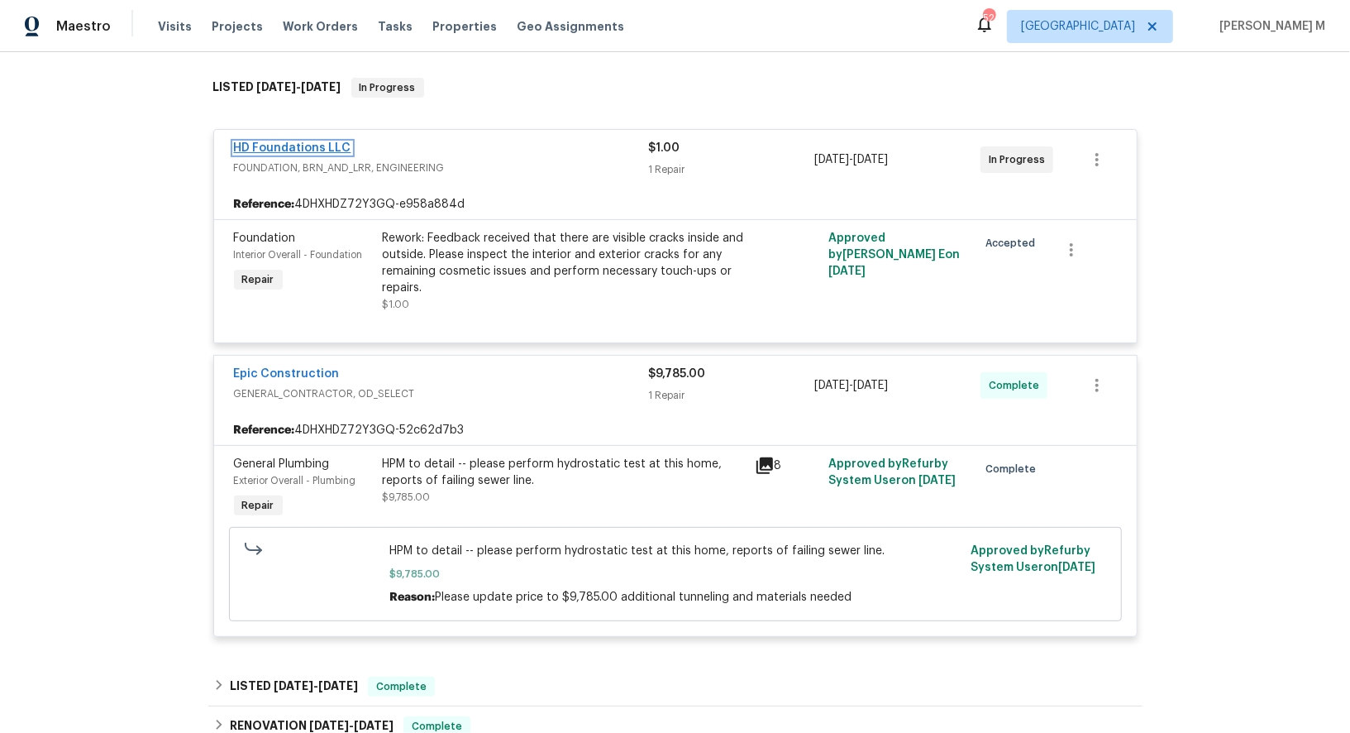
click at [306, 142] on link "HD Foundations LLC" at bounding box center [292, 148] width 117 height 12
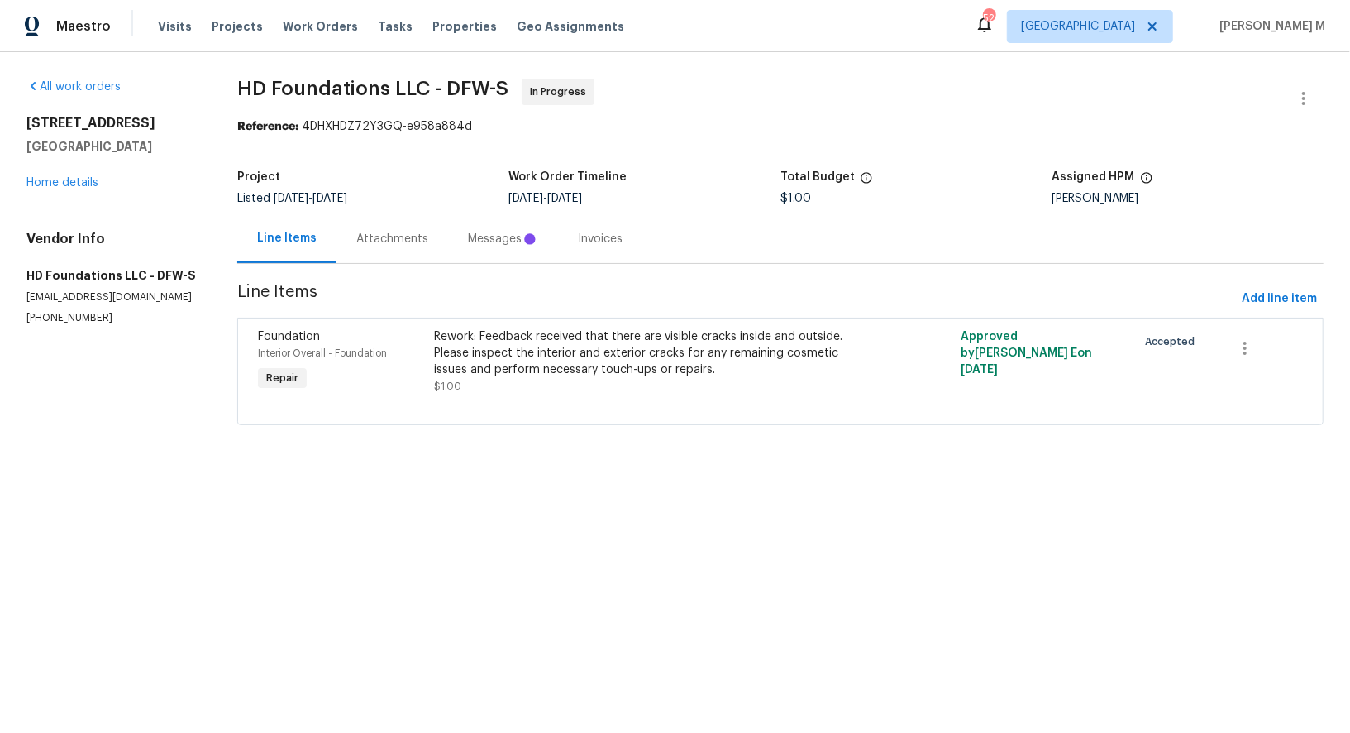
click at [385, 222] on div "Attachments" at bounding box center [393, 238] width 112 height 49
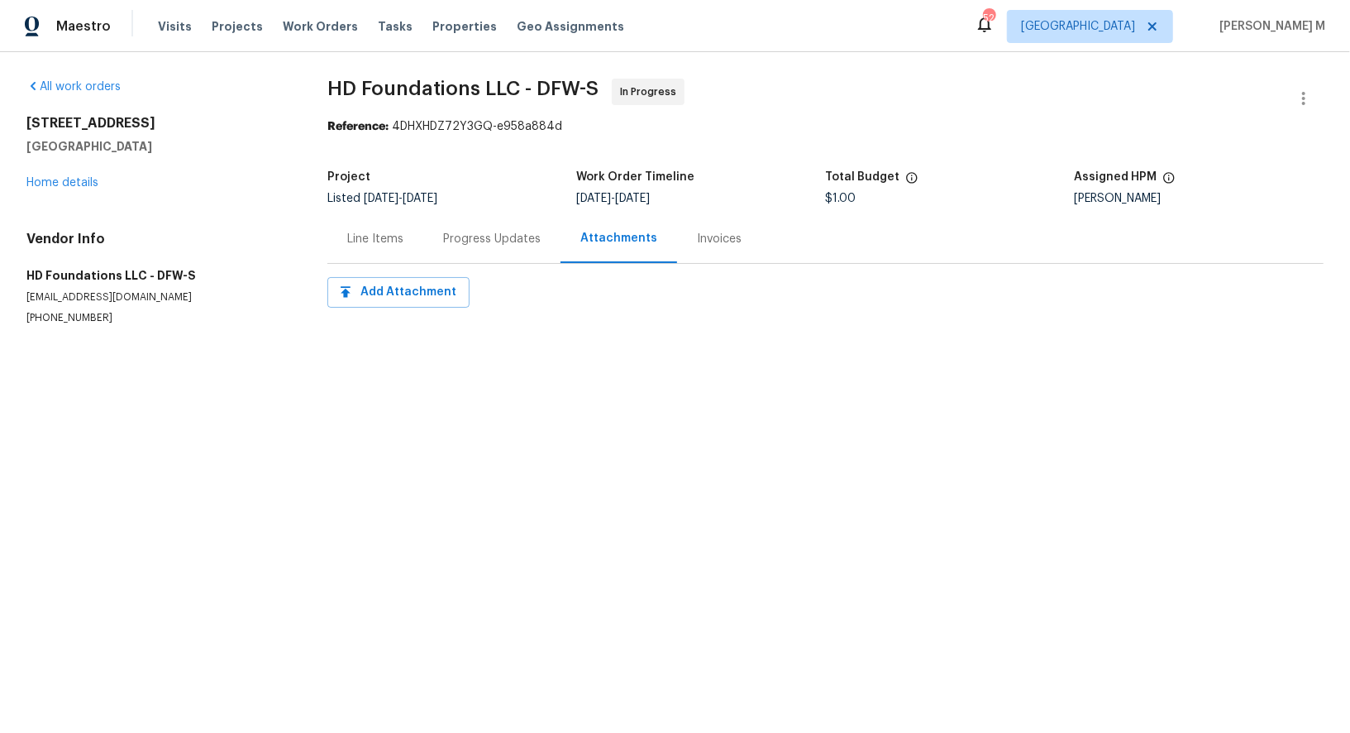
click at [522, 252] on div "Progress Updates" at bounding box center [491, 238] width 137 height 49
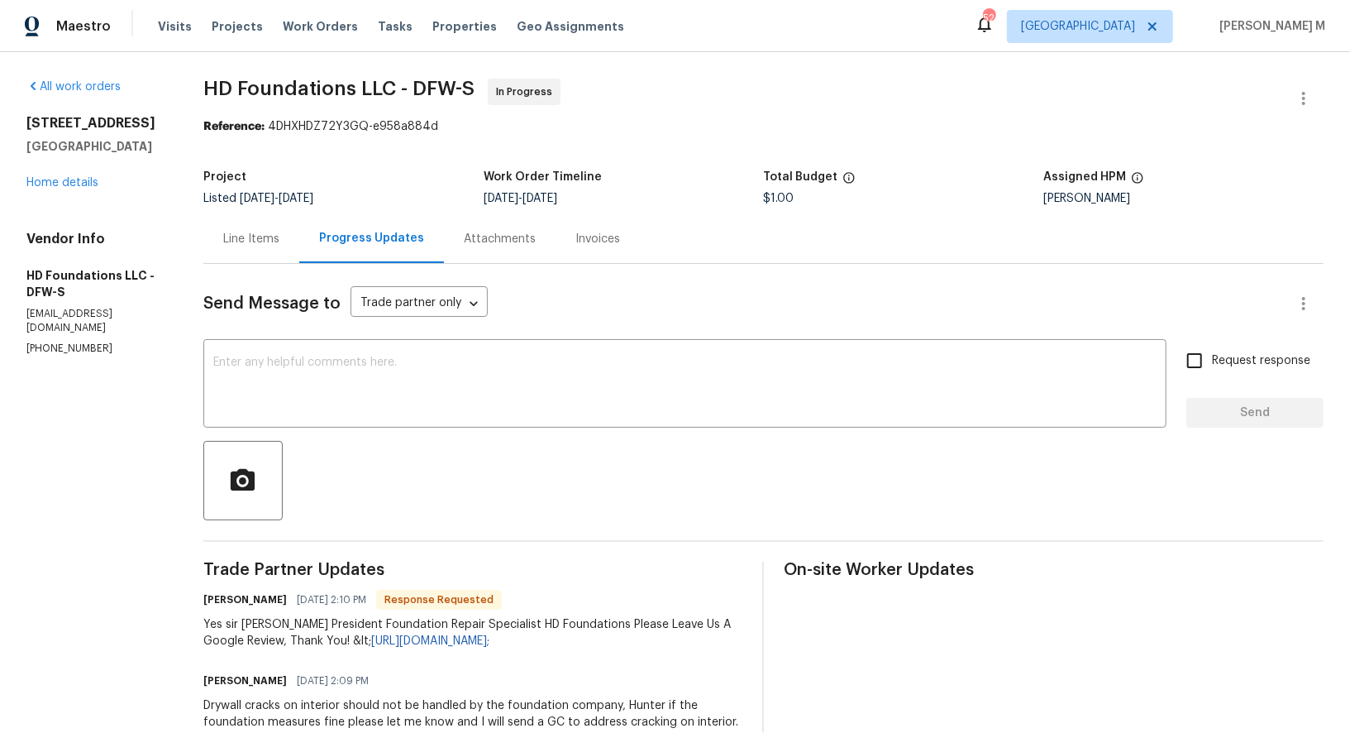
click at [263, 250] on div "Line Items" at bounding box center [251, 238] width 96 height 49
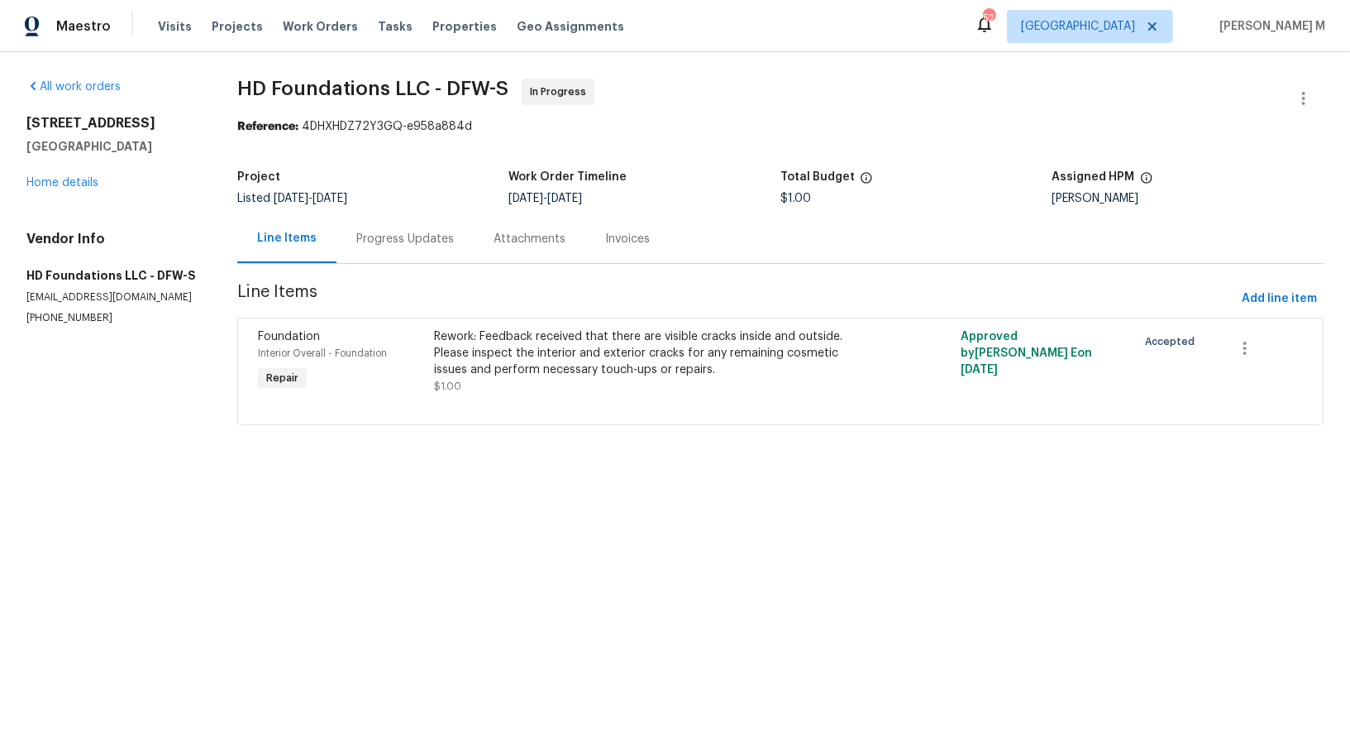
click at [664, 350] on div "Rework: Feedback received that there are visible cracks inside and outside. Ple…" at bounding box center [649, 353] width 430 height 50
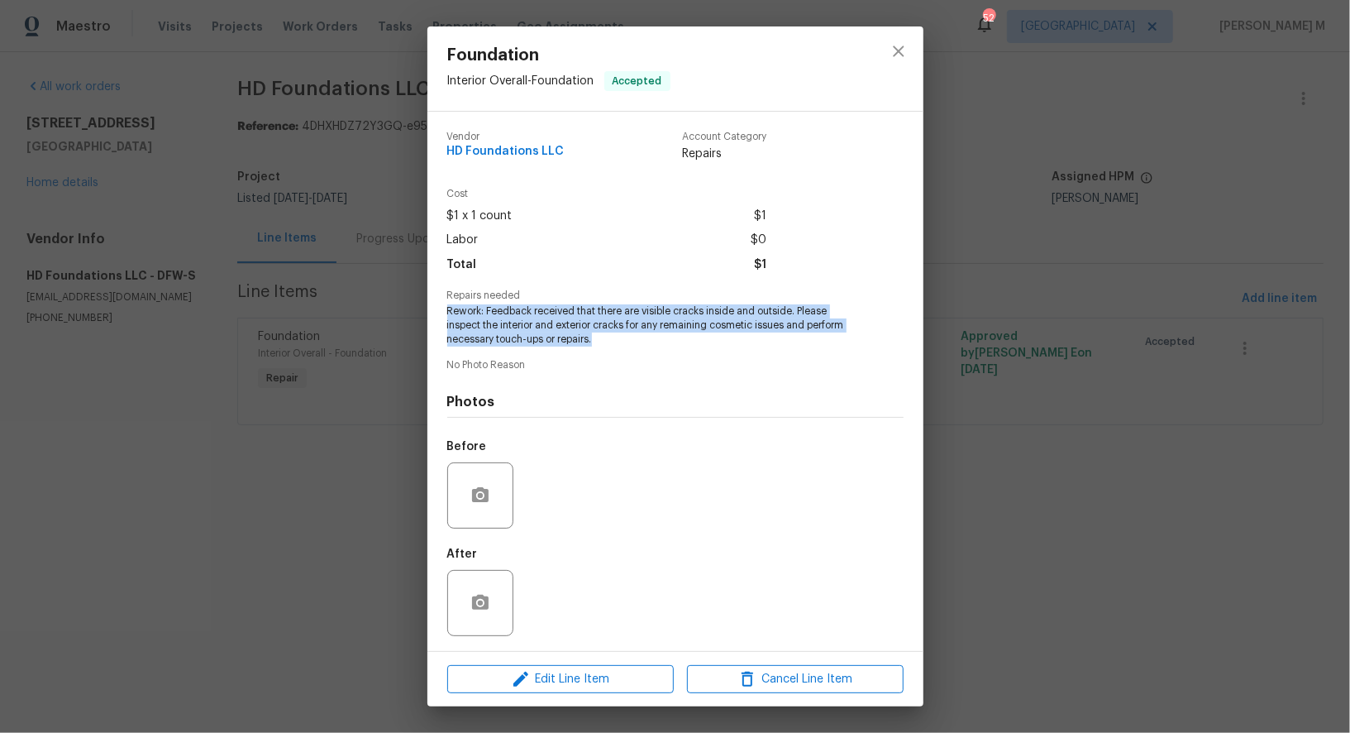
drag, startPoint x: 446, startPoint y: 307, endPoint x: 621, endPoint y: 334, distance: 177.4
click at [621, 334] on div "Vendor HD Foundations LLC Account Category Repairs Cost $1 x 1 count $1 Labor $…" at bounding box center [676, 381] width 496 height 539
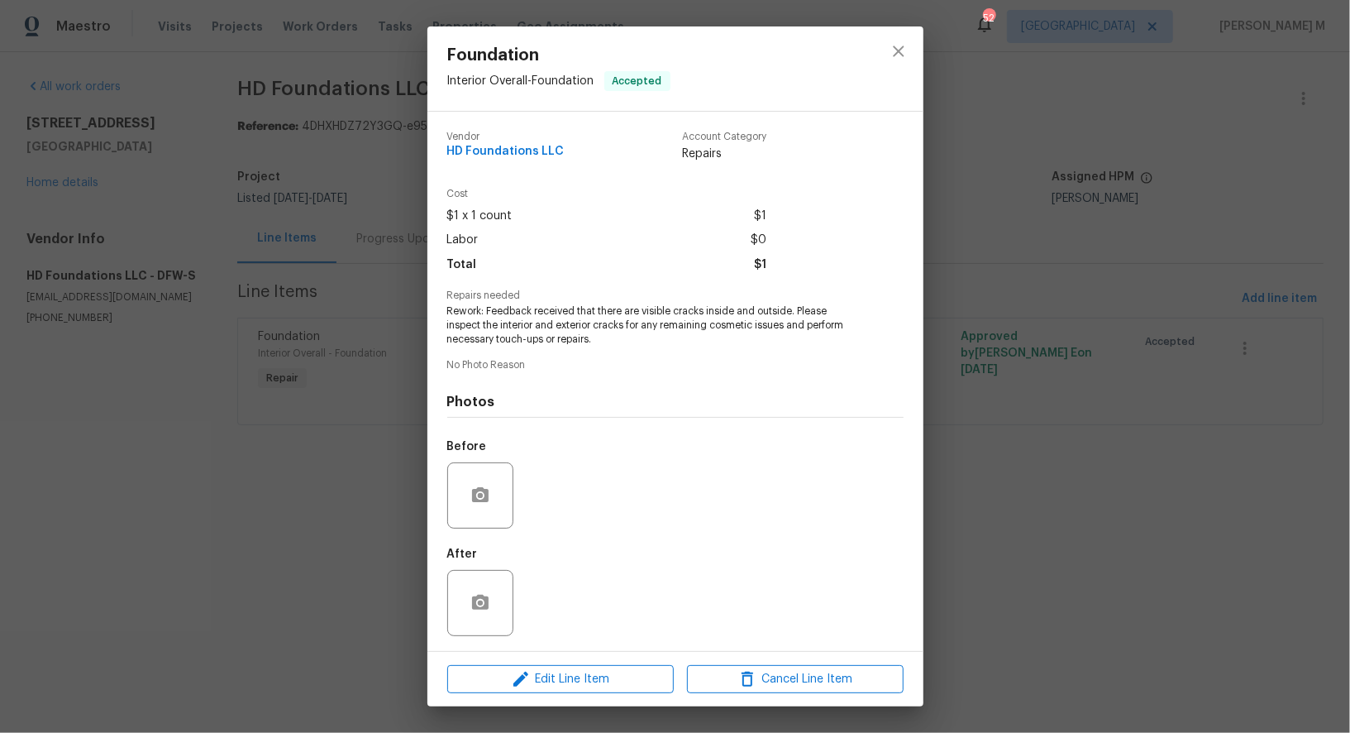
click at [336, 454] on div "Foundation Interior Overall - Foundation Accepted Vendor HD Foundations LLC Acc…" at bounding box center [675, 366] width 1350 height 733
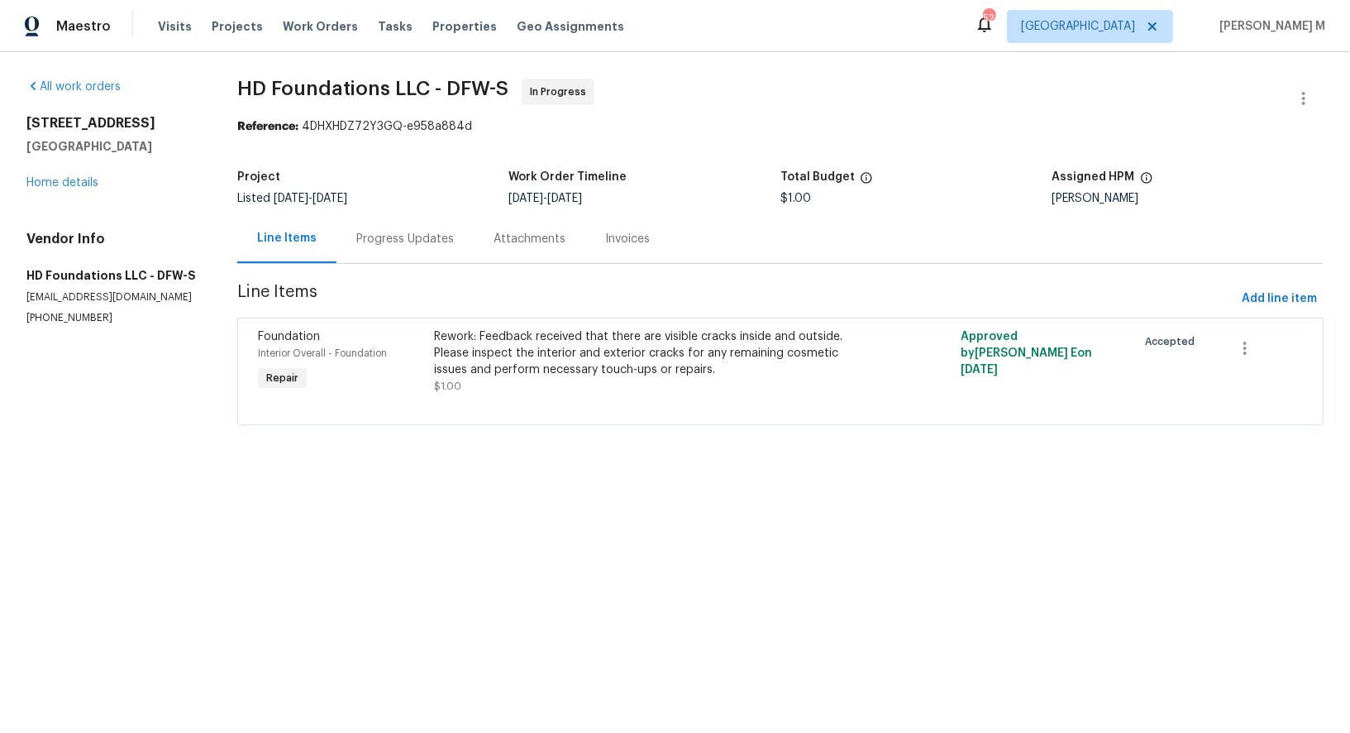
click at [80, 185] on div "720 Tanglewood Dr Hurst, TX 76053 Home details" at bounding box center [111, 153] width 171 height 76
click at [442, 256] on section "HD Foundations LLC - DFW-S In Progress Reference: 4DHXHDZ72Y3GQ-e958a884d Proje…" at bounding box center [780, 262] width 1087 height 366
click at [420, 237] on div "Progress Updates" at bounding box center [405, 239] width 98 height 17
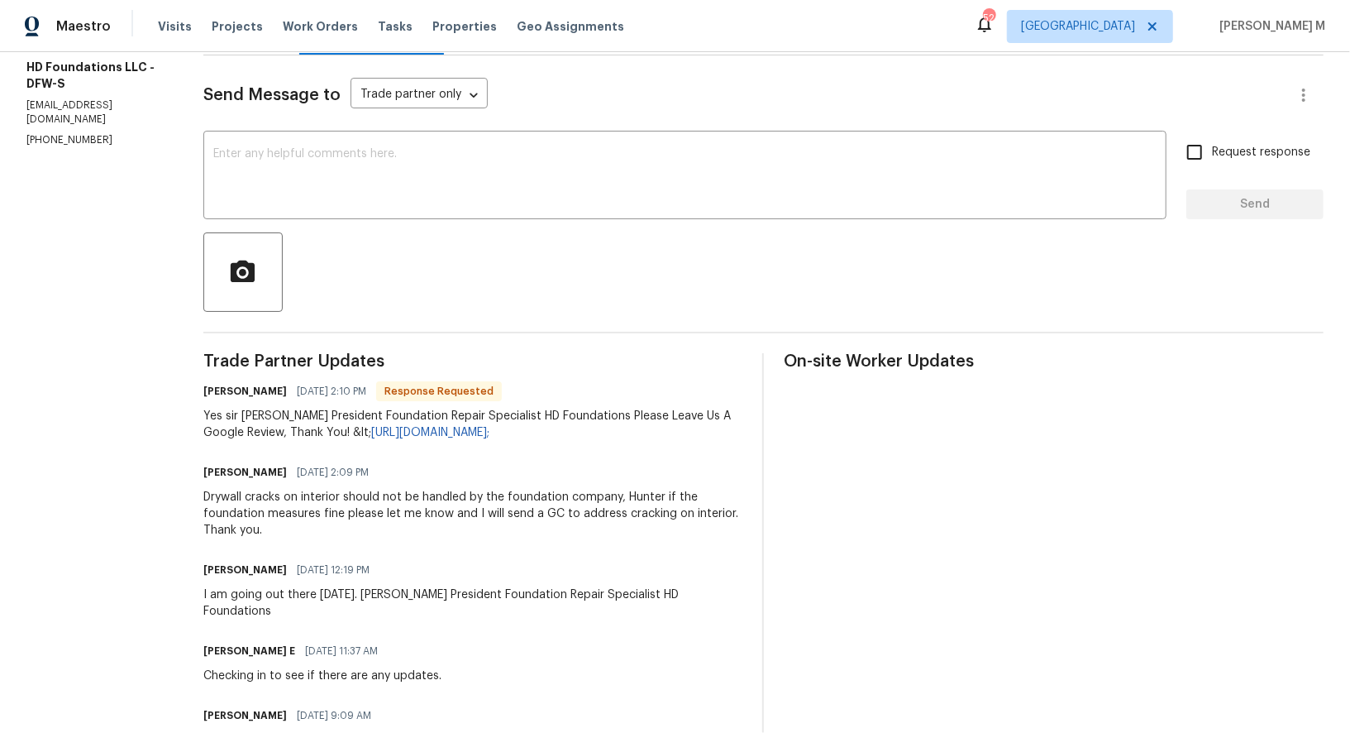
scroll to position [209, 0]
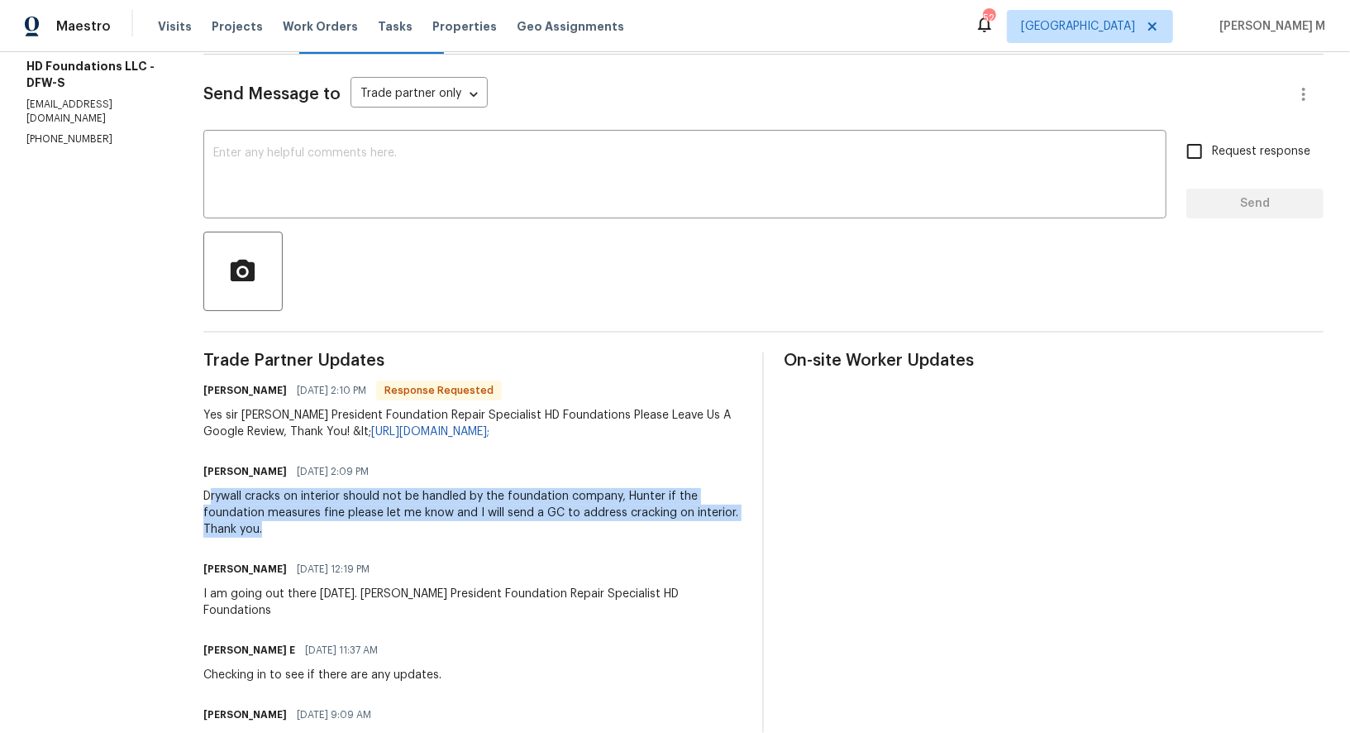
drag, startPoint x: 209, startPoint y: 490, endPoint x: 398, endPoint y: 500, distance: 188.8
click at [398, 500] on div "Drywall cracks on interior should not be handled by the foundation company, Hun…" at bounding box center [473, 513] width 540 height 50
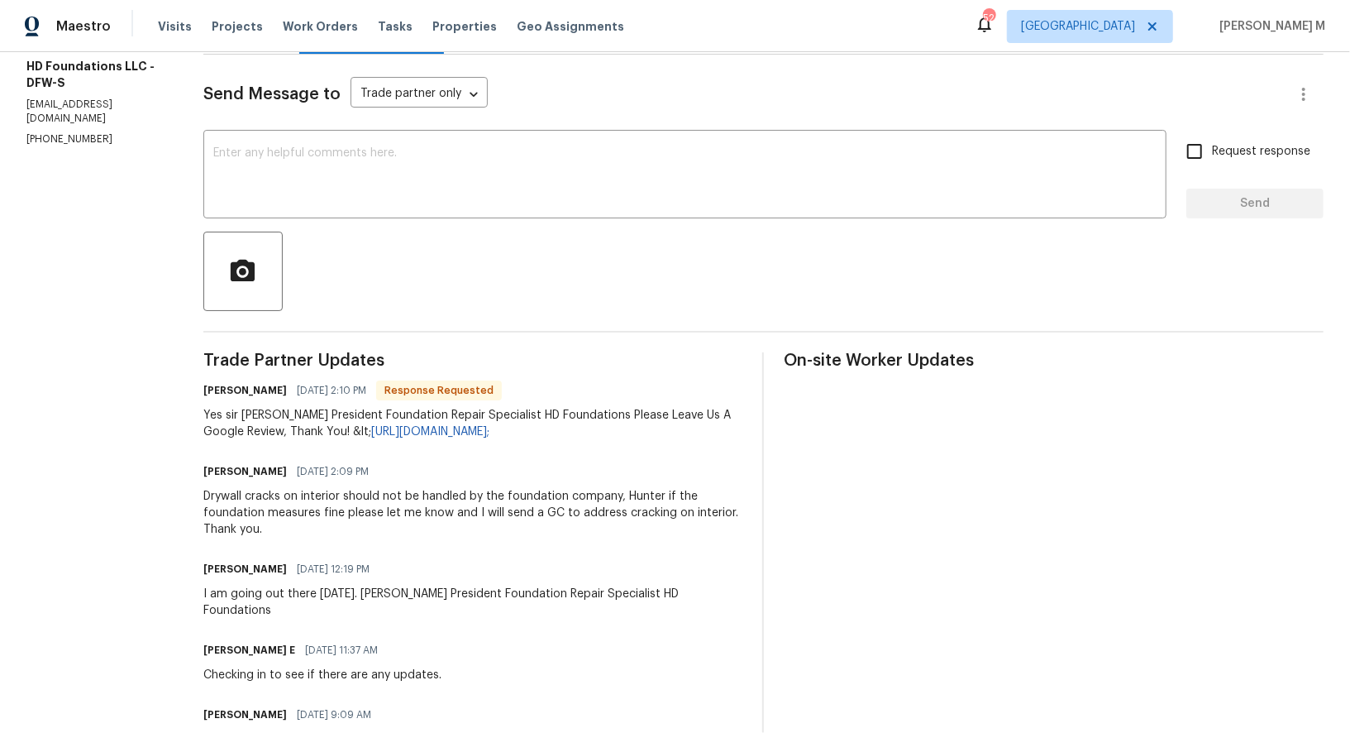
scroll to position [0, 0]
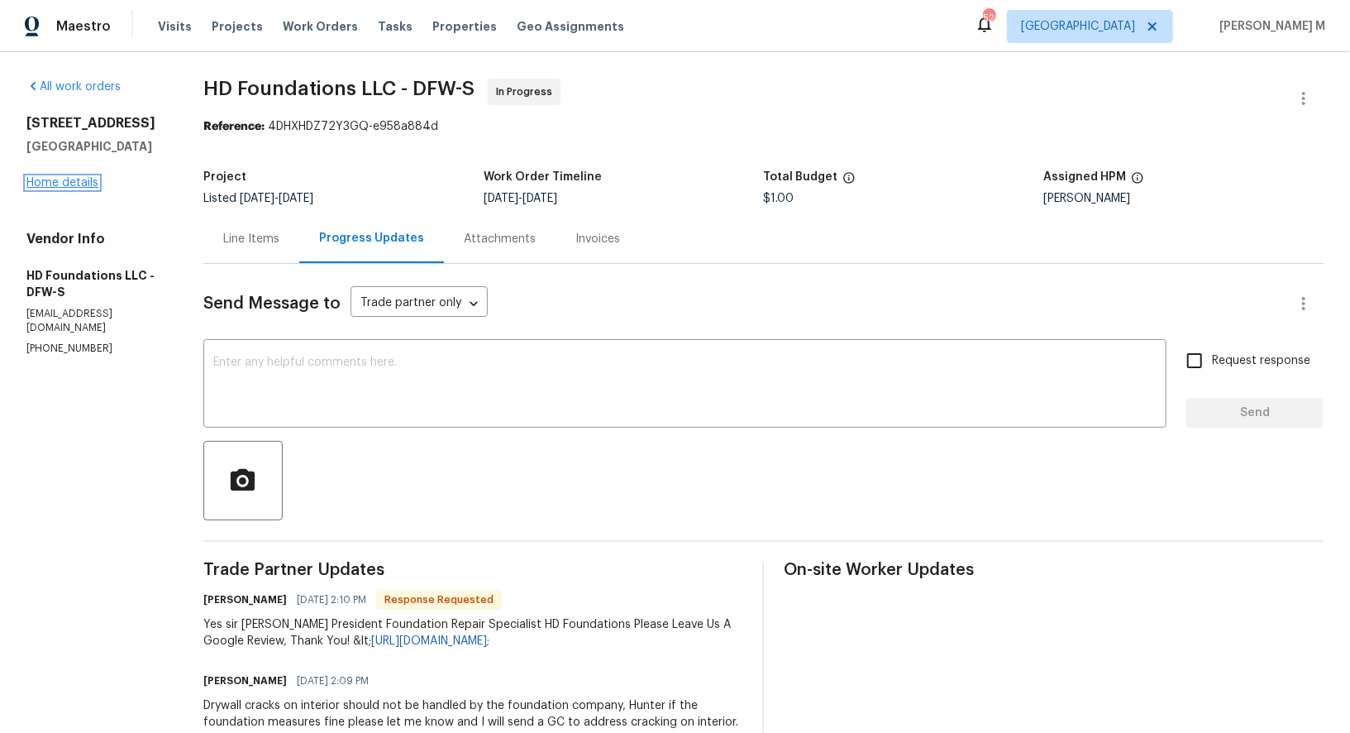
click at [46, 177] on link "Home details" at bounding box center [62, 183] width 72 height 12
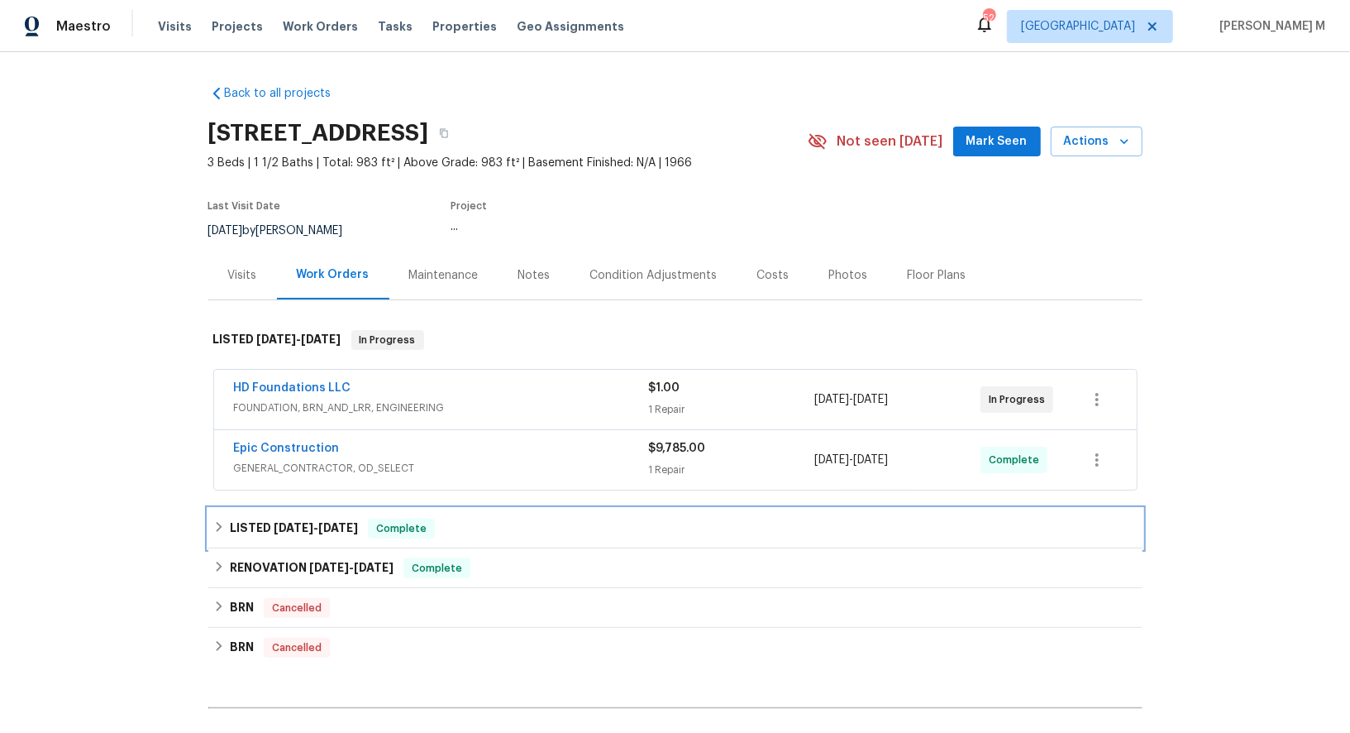
click at [308, 519] on h6 "LISTED 4/25/25 - 4/26/25" at bounding box center [294, 529] width 128 height 20
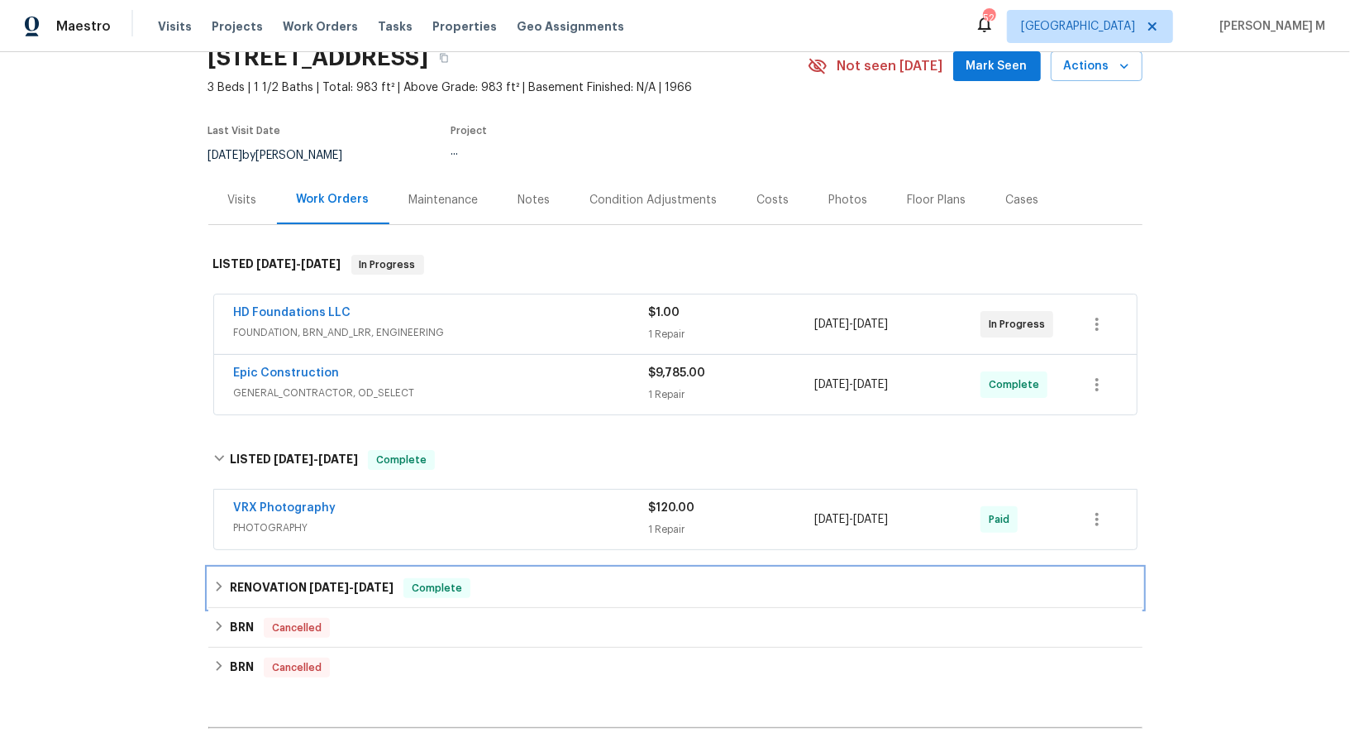
click at [294, 568] on div "RENOVATION 4/3/25 - 4/21/25 Complete" at bounding box center [675, 588] width 934 height 40
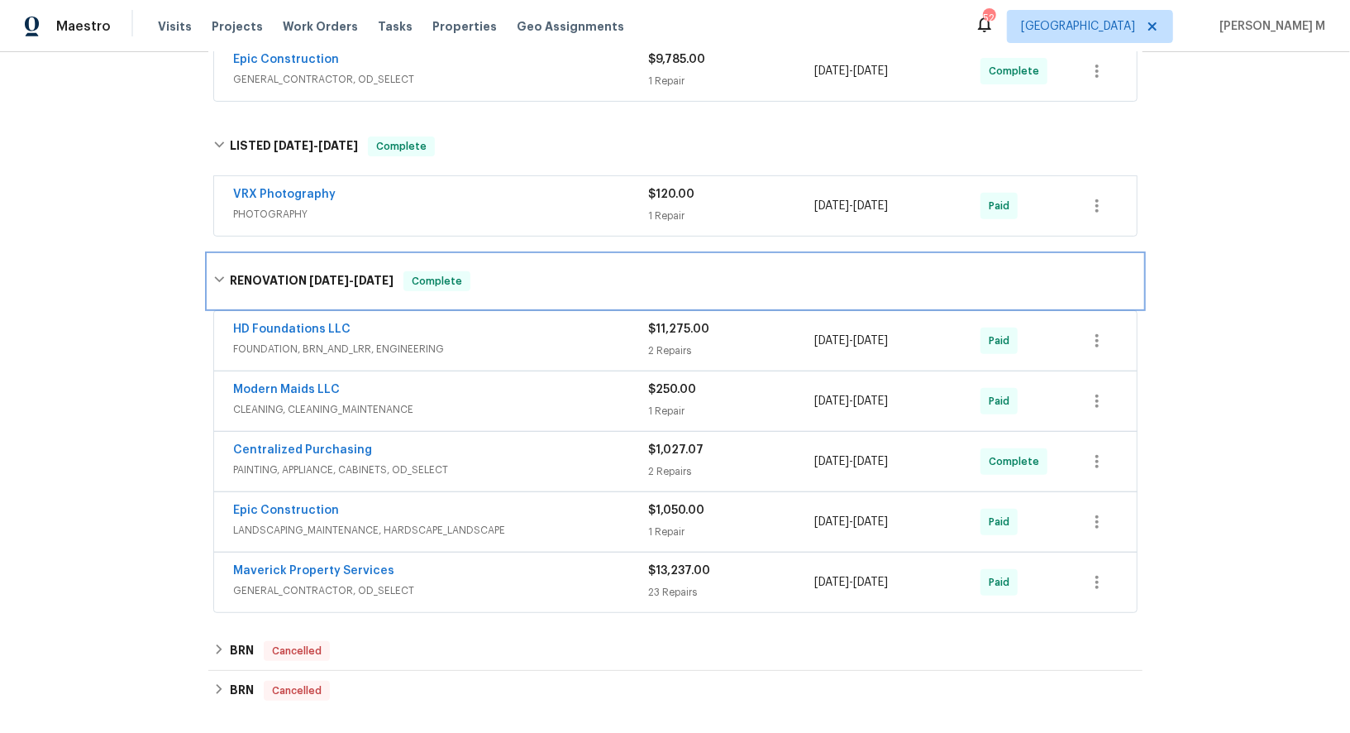
scroll to position [437, 0]
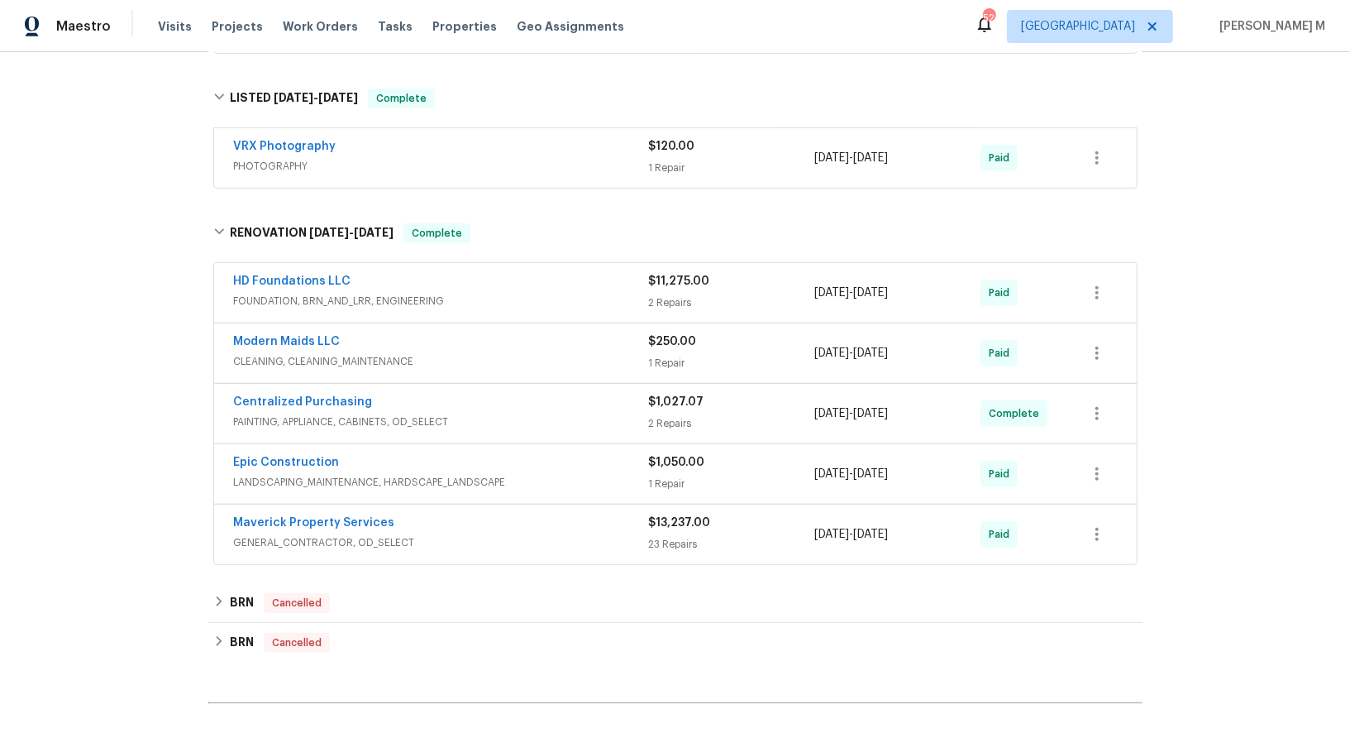
click at [307, 534] on span "GENERAL_CONTRACTOR, OD_SELECT" at bounding box center [441, 542] width 415 height 17
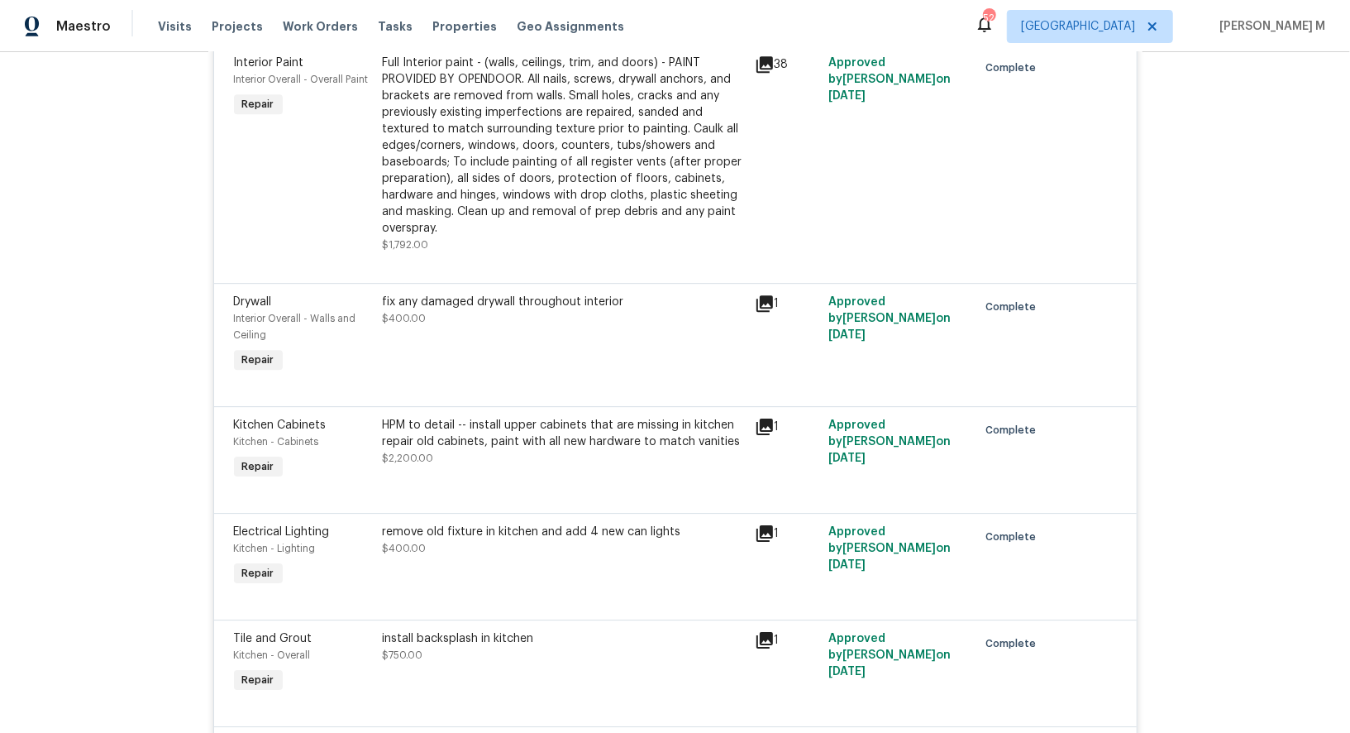
scroll to position [3169, 0]
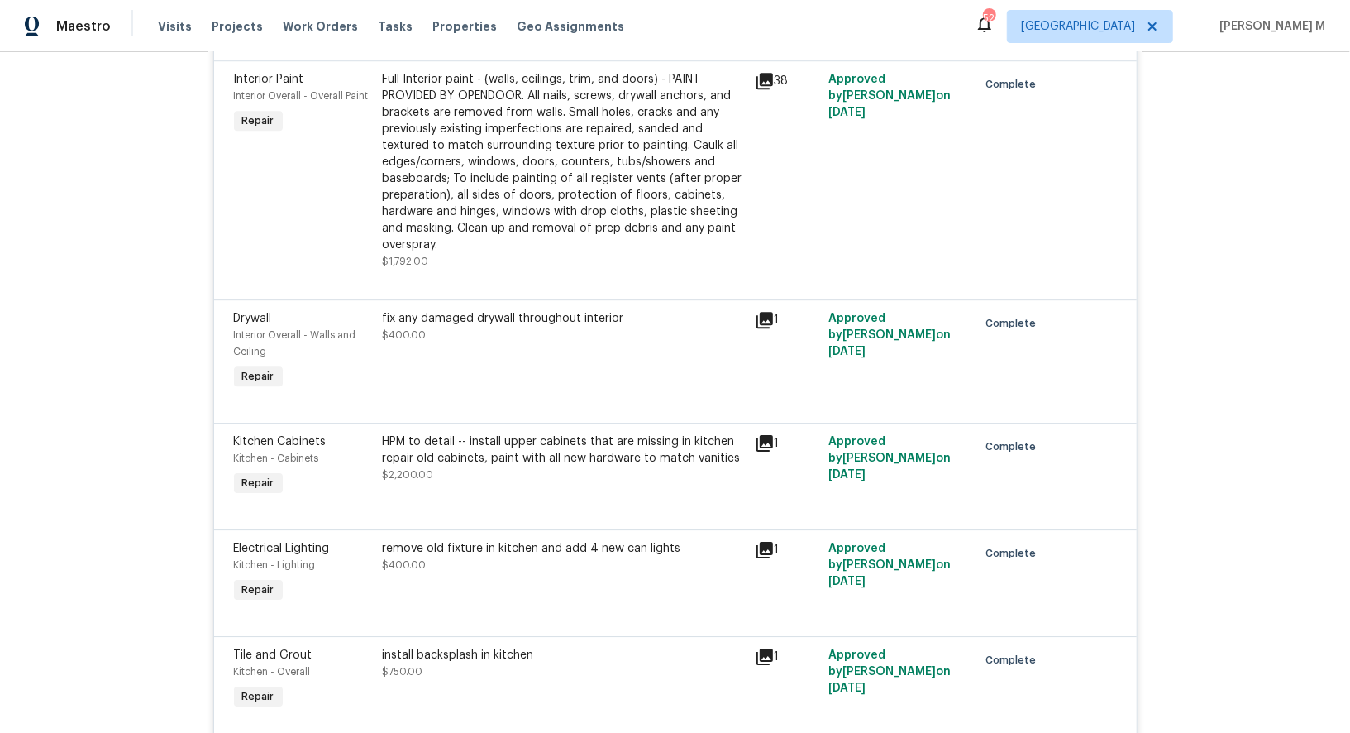
click at [533, 310] on div "fix any damaged drywall throughout interior $400.00" at bounding box center [564, 326] width 362 height 33
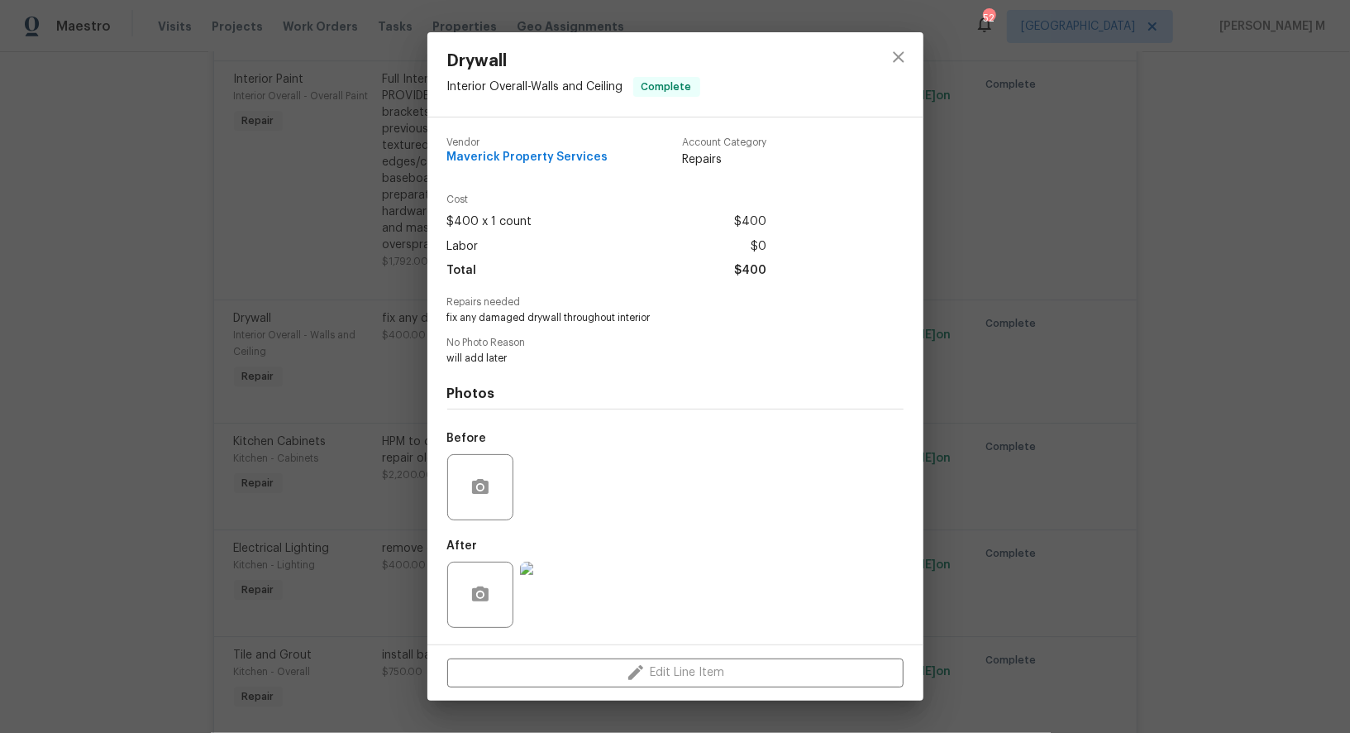
click at [1217, 506] on div "Drywall Interior Overall - Walls and Ceiling Complete Vendor Maverick Property …" at bounding box center [675, 366] width 1350 height 733
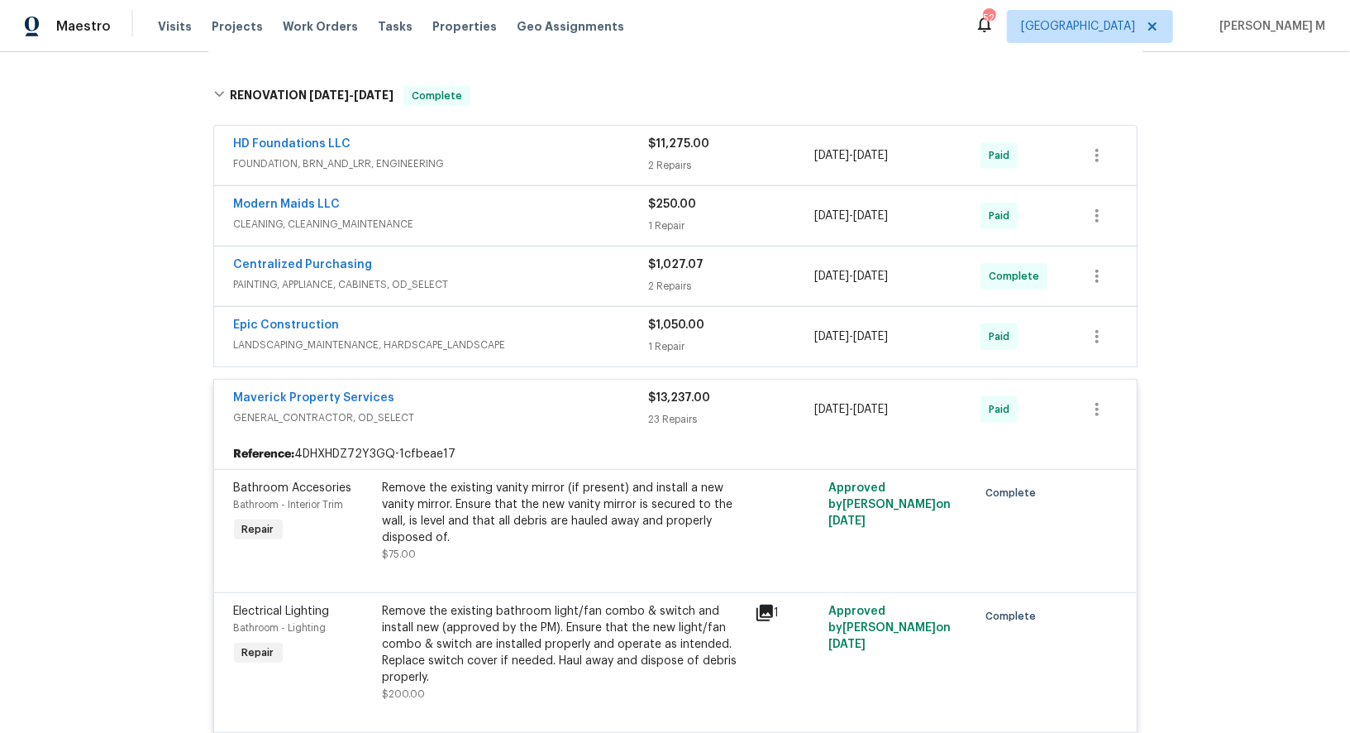
scroll to position [566, 0]
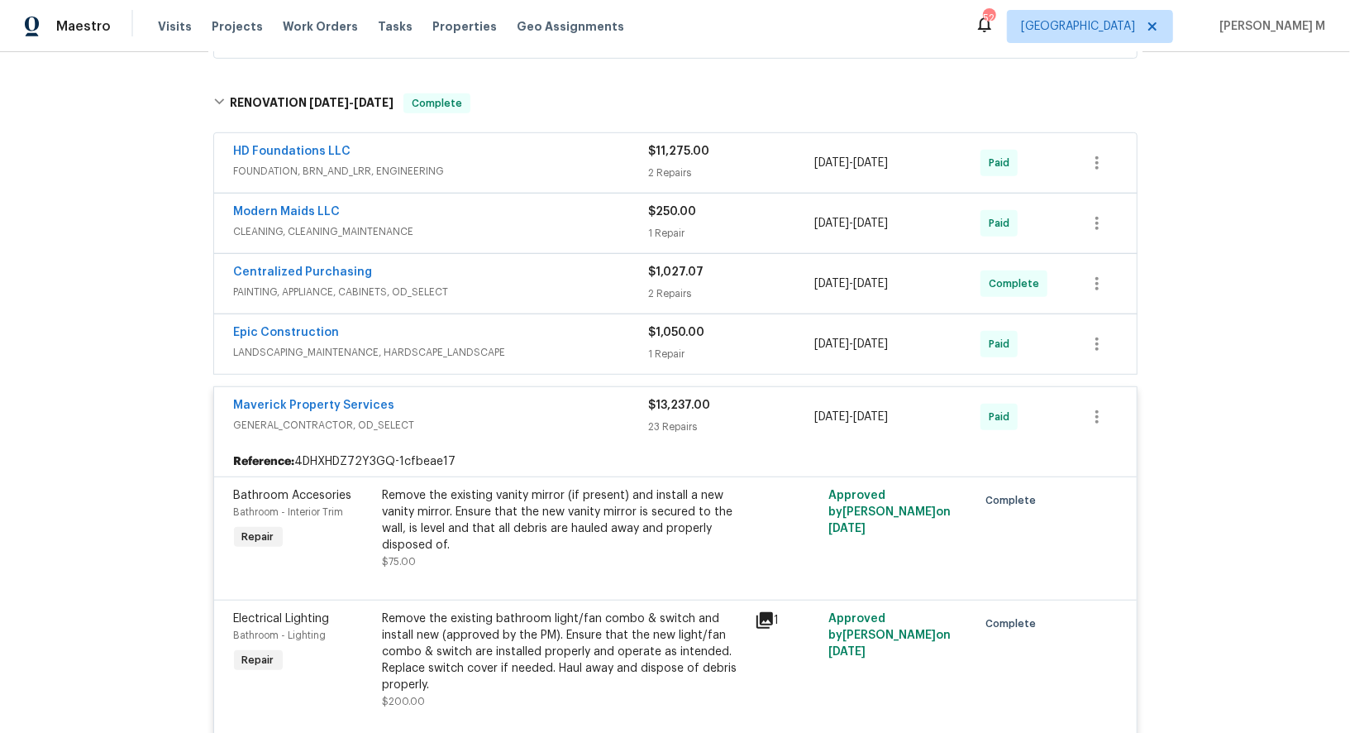
click at [312, 163] on span "FOUNDATION, BRN_AND_LRR, ENGINEERING" at bounding box center [441, 171] width 415 height 17
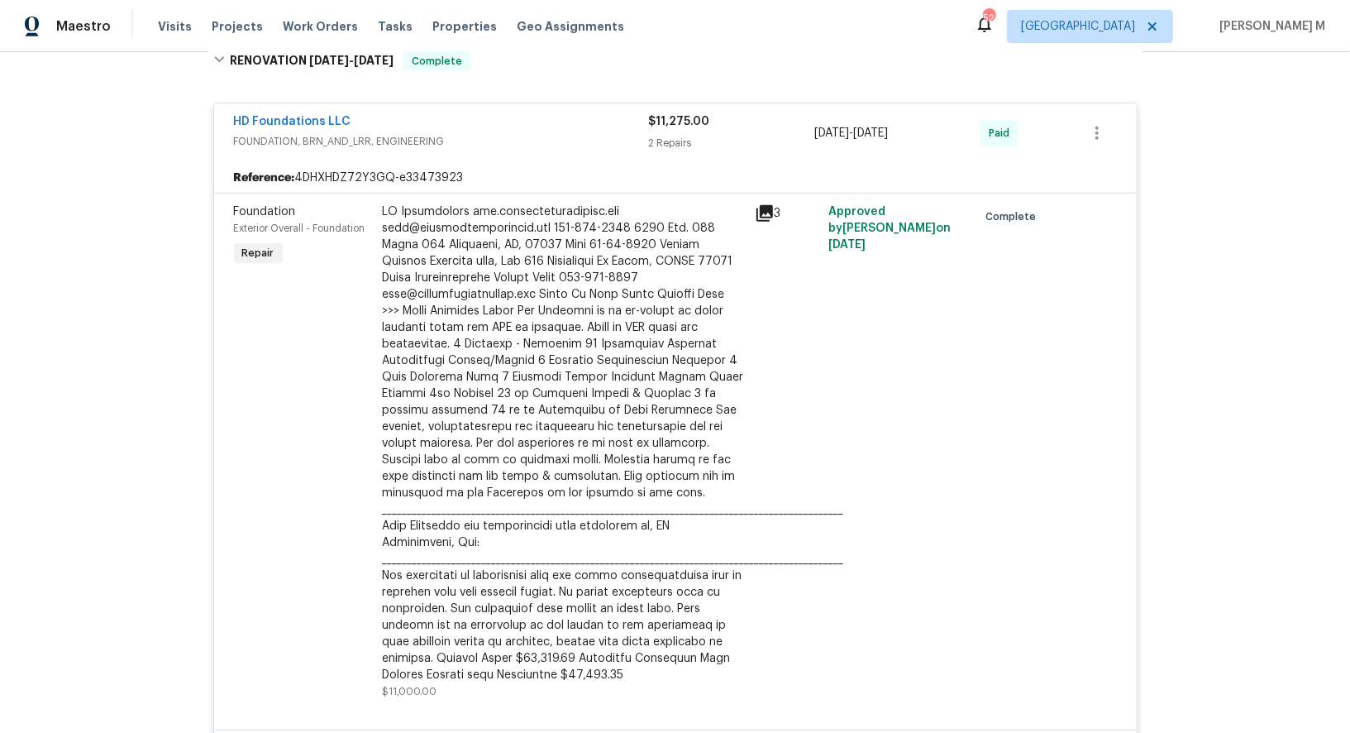
scroll to position [612, 0]
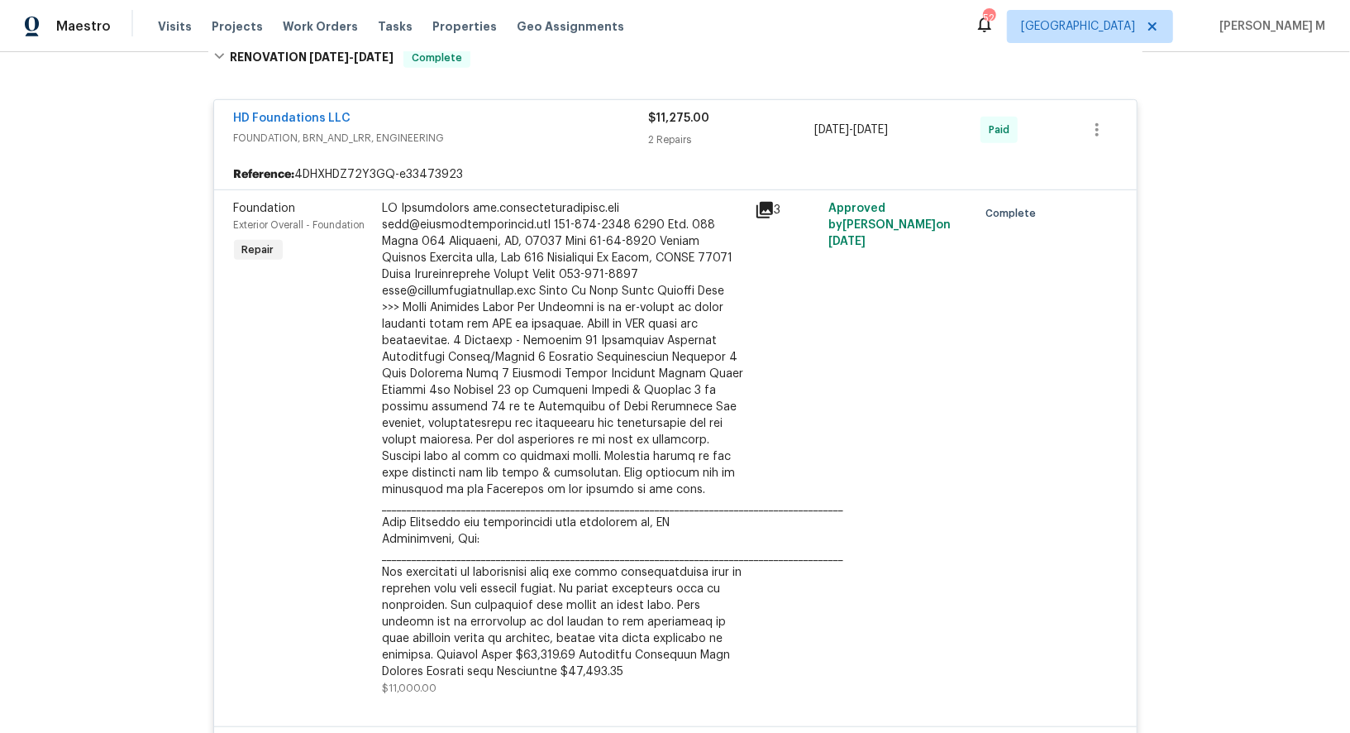
click at [599, 270] on div at bounding box center [564, 440] width 362 height 480
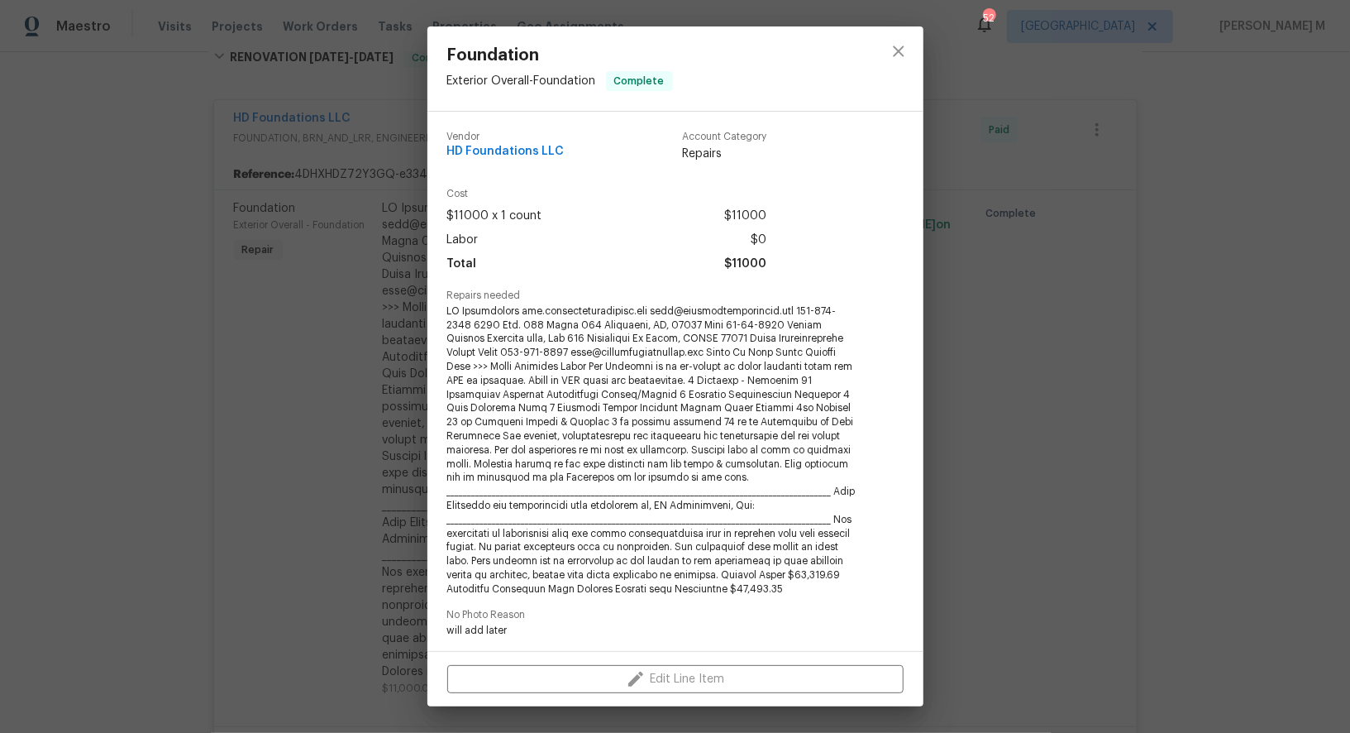
scroll to position [243, 0]
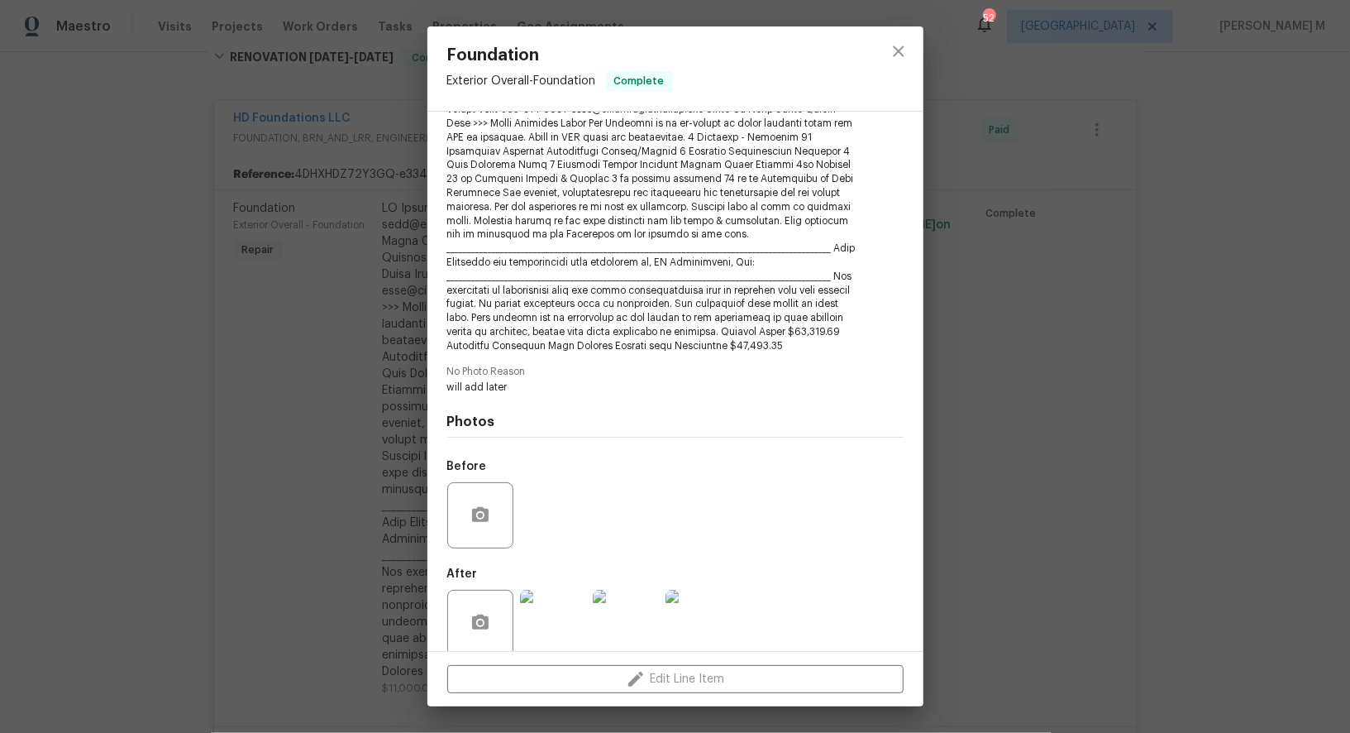
click at [553, 590] on img at bounding box center [553, 623] width 66 height 66
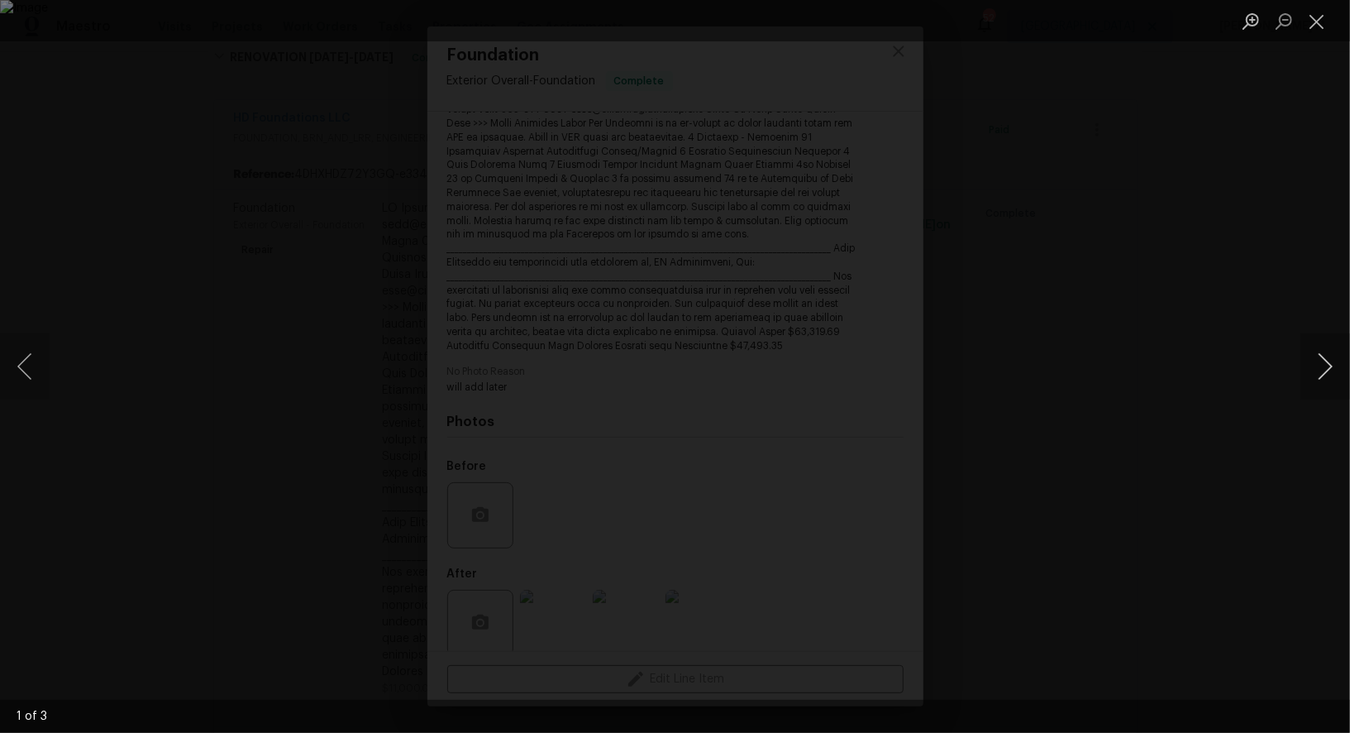
click at [1328, 370] on button "Next image" at bounding box center [1326, 366] width 50 height 66
click at [1329, 370] on button "Next image" at bounding box center [1326, 366] width 50 height 66
click at [1318, 313] on div "Lightbox" at bounding box center [675, 366] width 1350 height 733
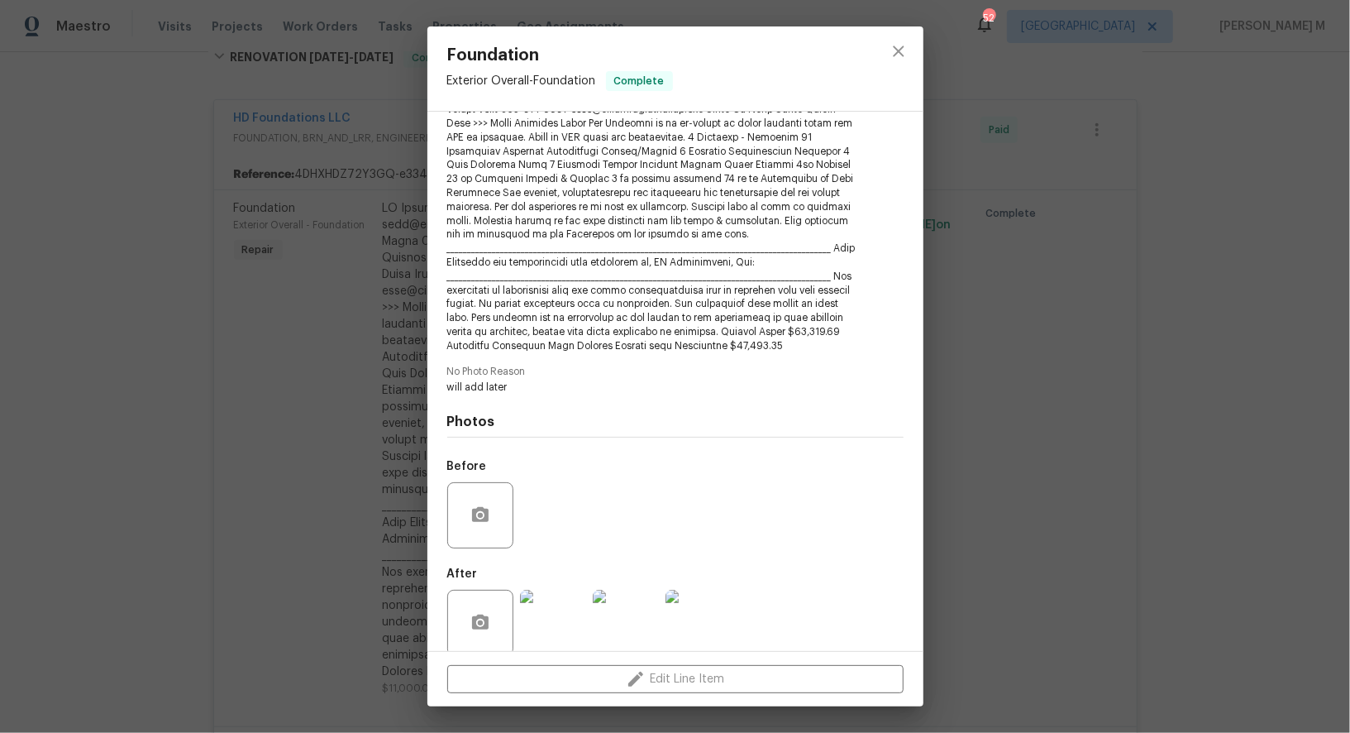
click at [1118, 341] on div "Foundation Exterior Overall - Foundation Complete Vendor HD Foundations LLC Acc…" at bounding box center [675, 366] width 1350 height 733
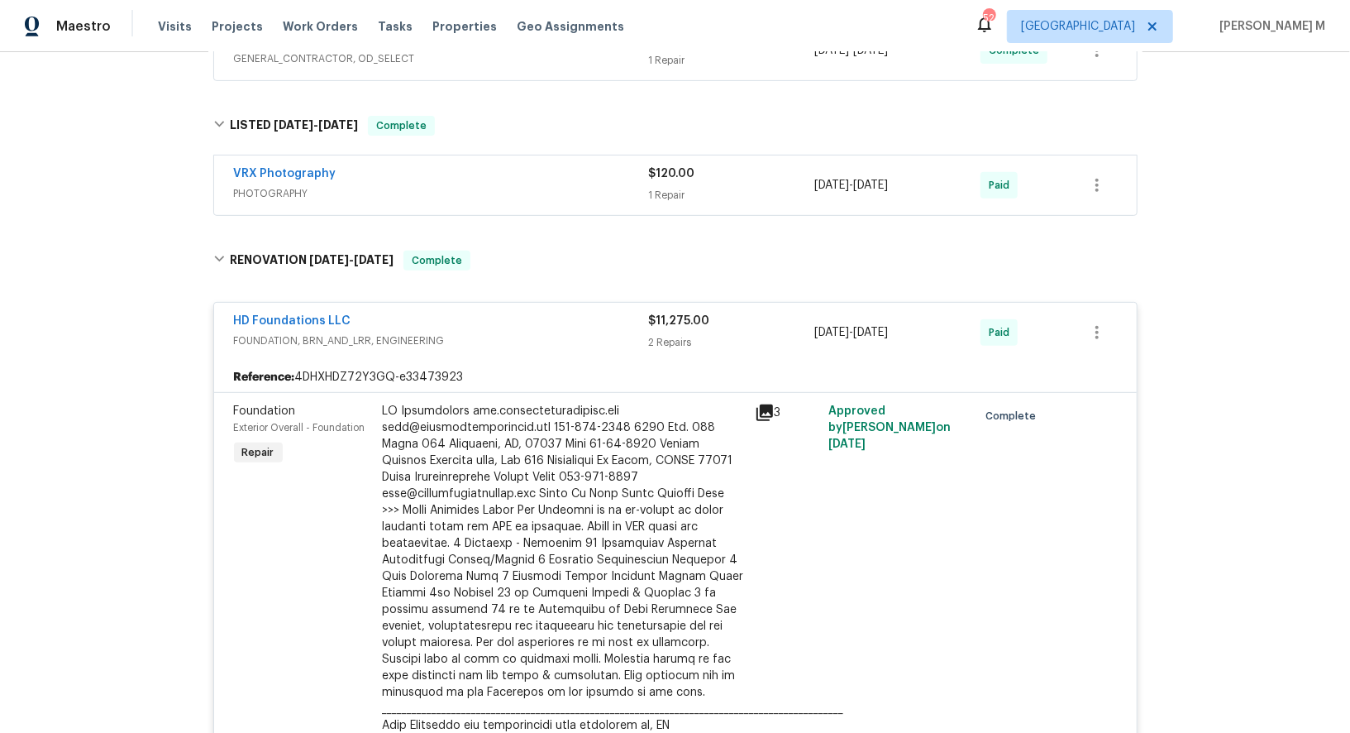
scroll to position [369, 0]
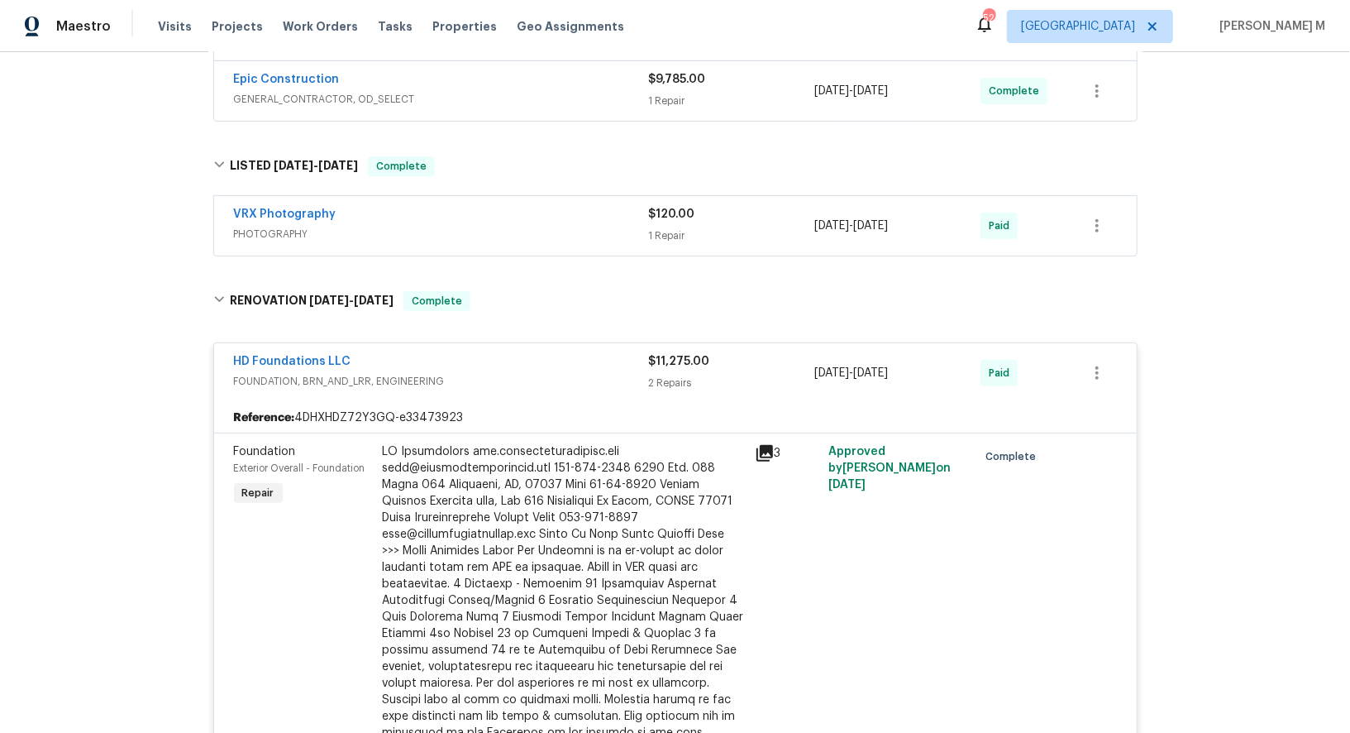
click at [265, 226] on span "PHOTOGRAPHY" at bounding box center [441, 234] width 415 height 17
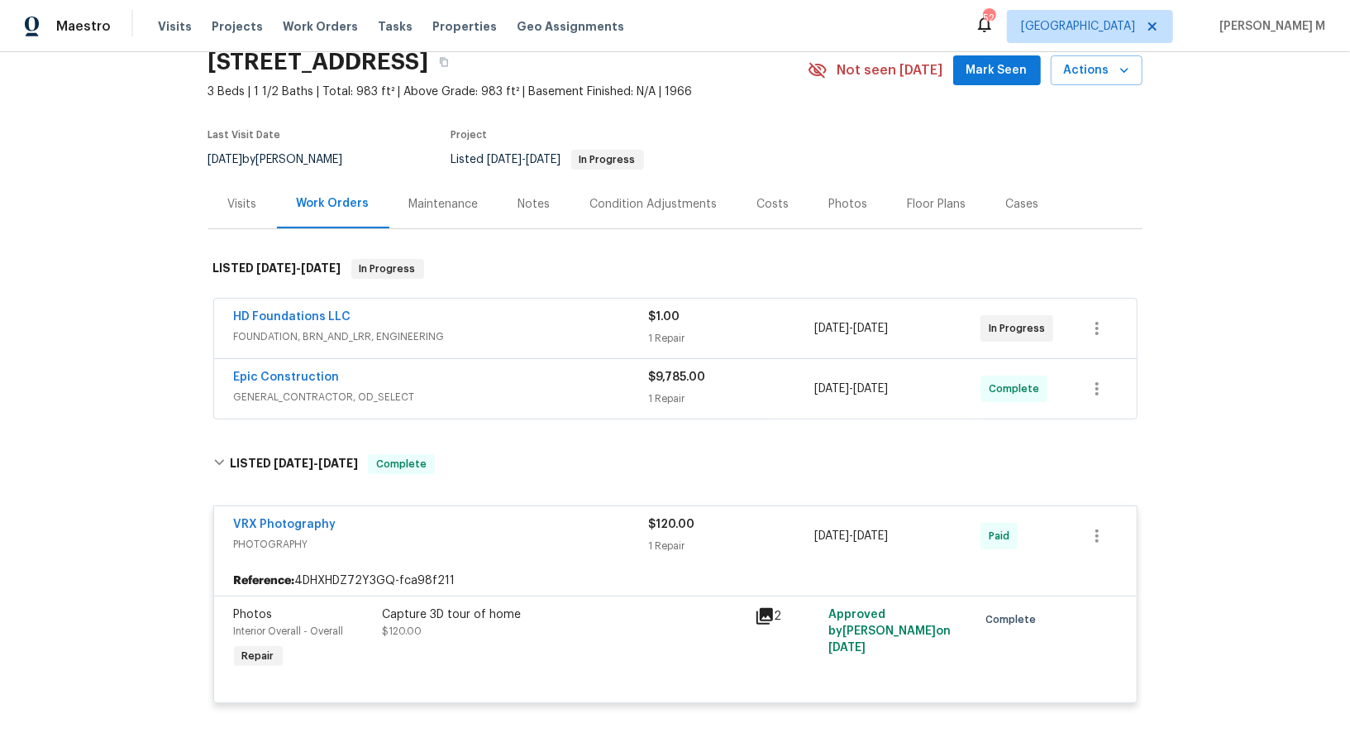
scroll to position [0, 0]
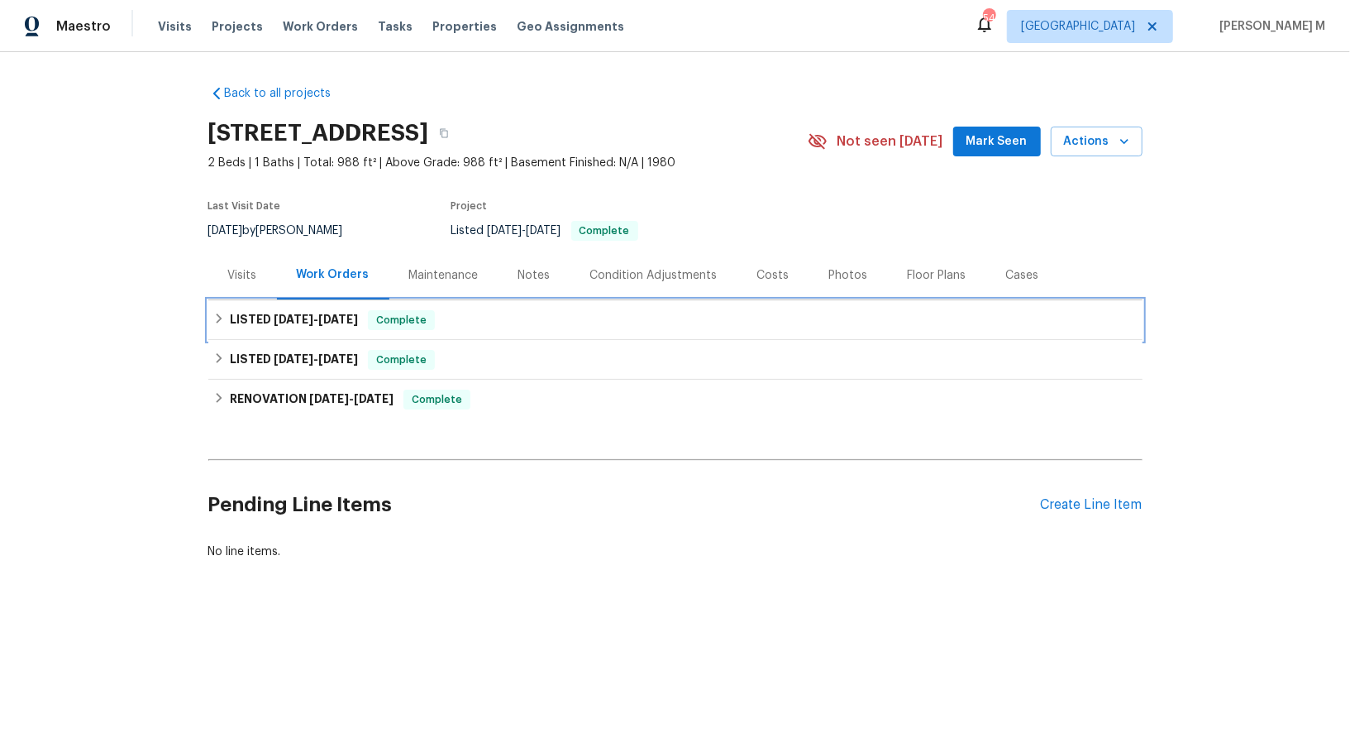
click at [318, 313] on span "[DATE] - [DATE]" at bounding box center [316, 319] width 84 height 12
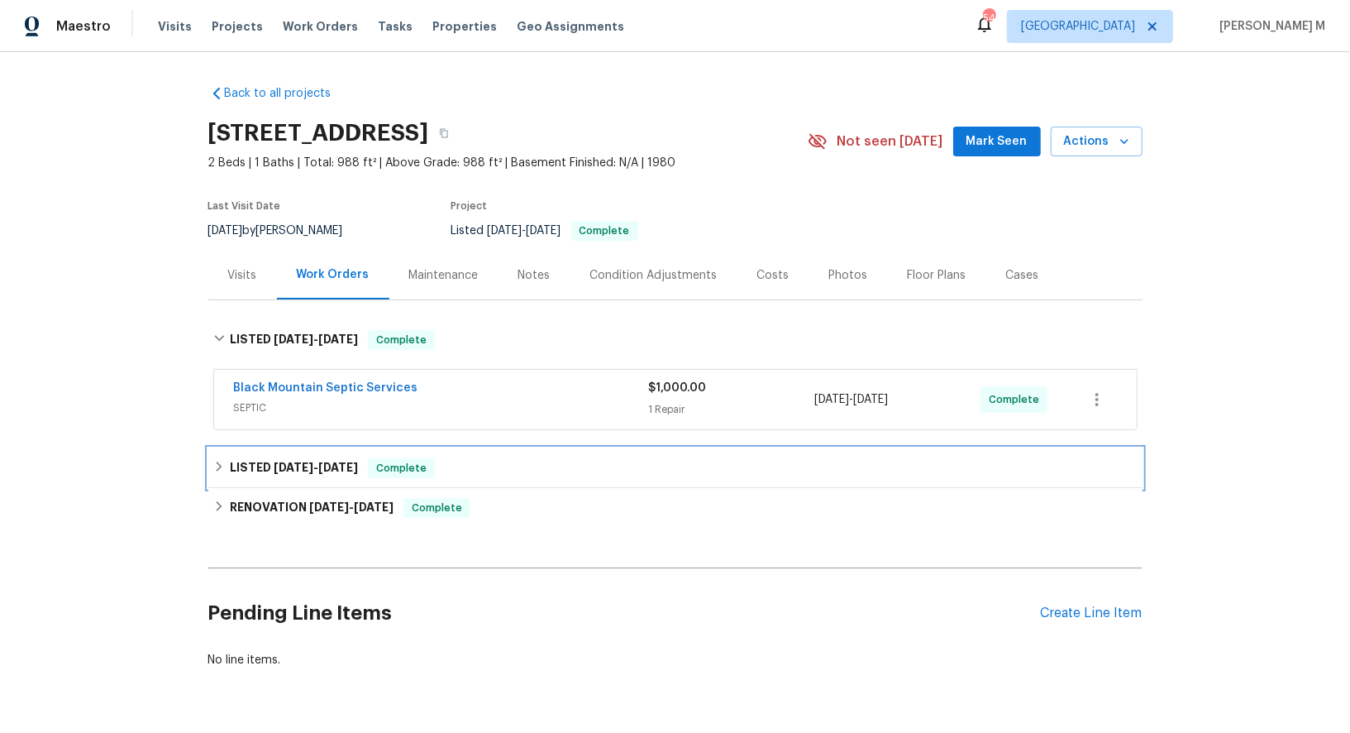
click at [286, 448] on div "LISTED [DATE] - [DATE] Complete" at bounding box center [675, 468] width 934 height 40
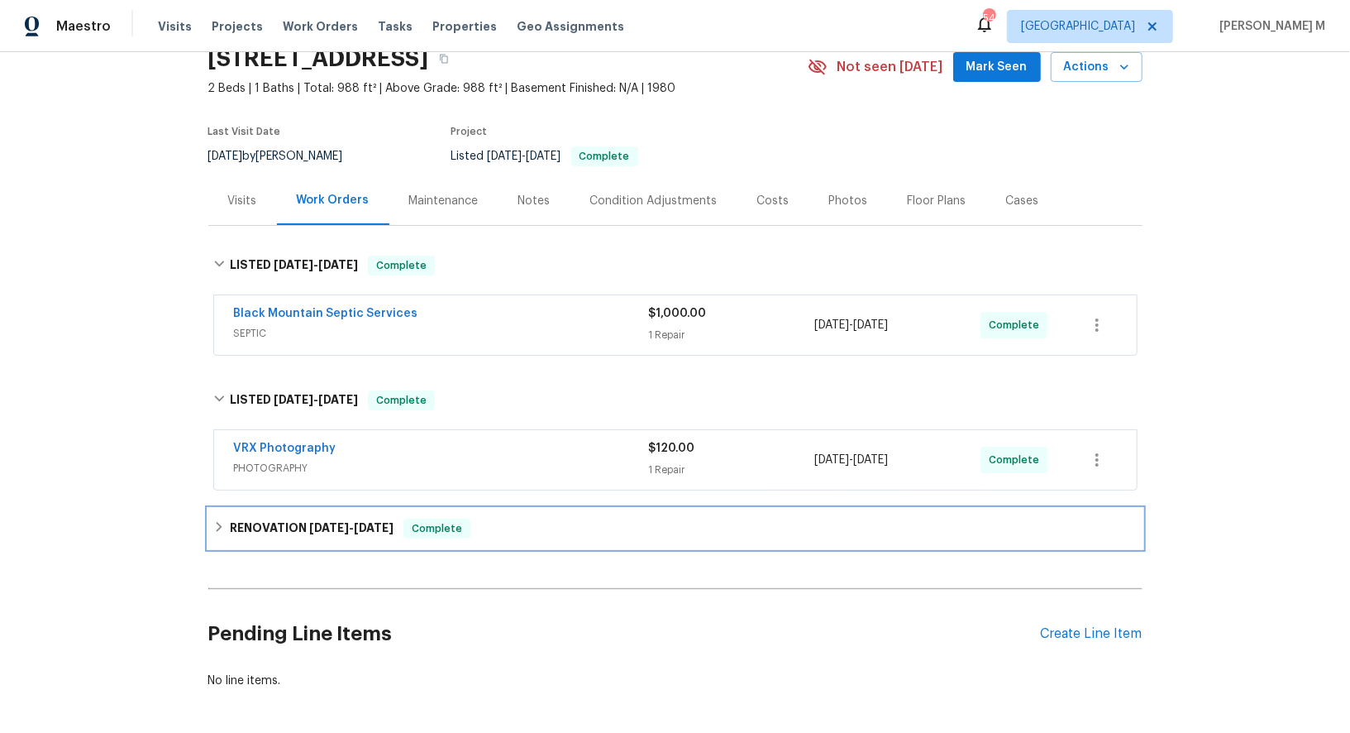
click at [275, 509] on div "RENOVATION [DATE] - [DATE] Complete" at bounding box center [675, 529] width 934 height 40
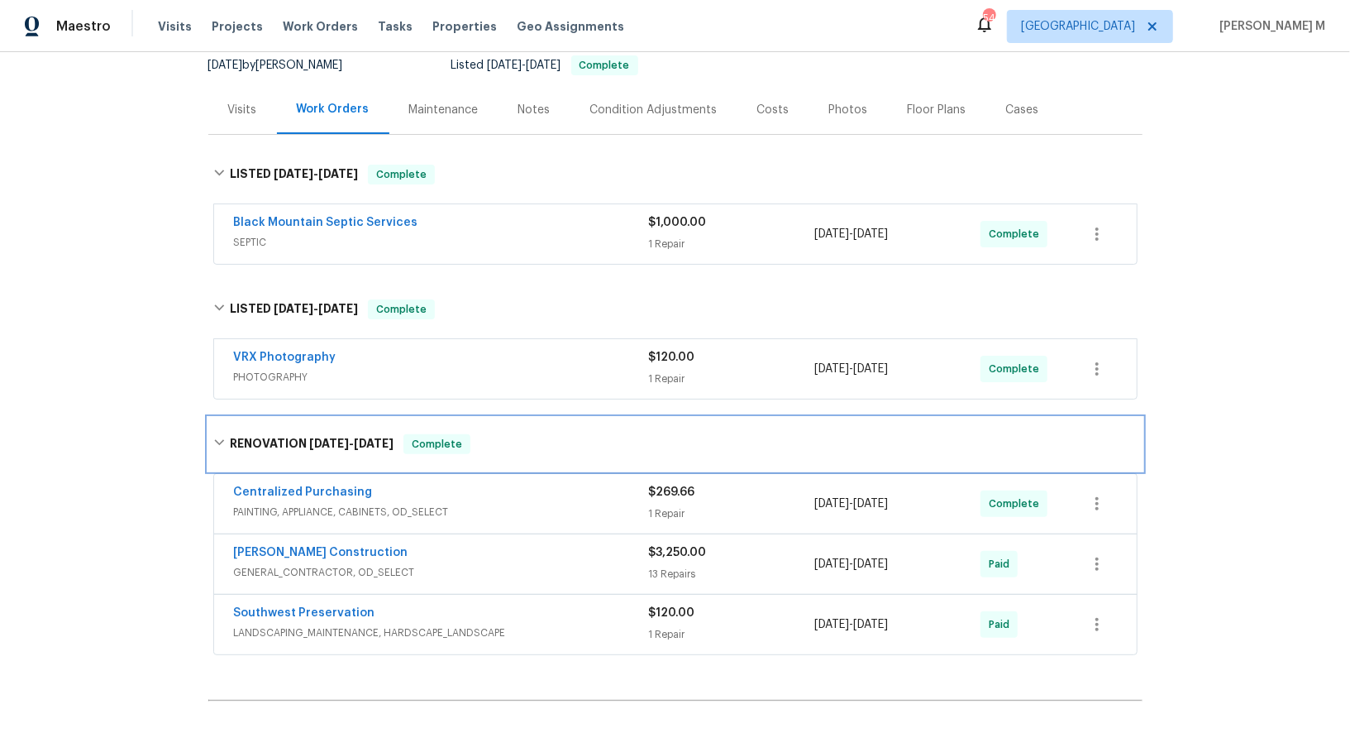
scroll to position [179, 0]
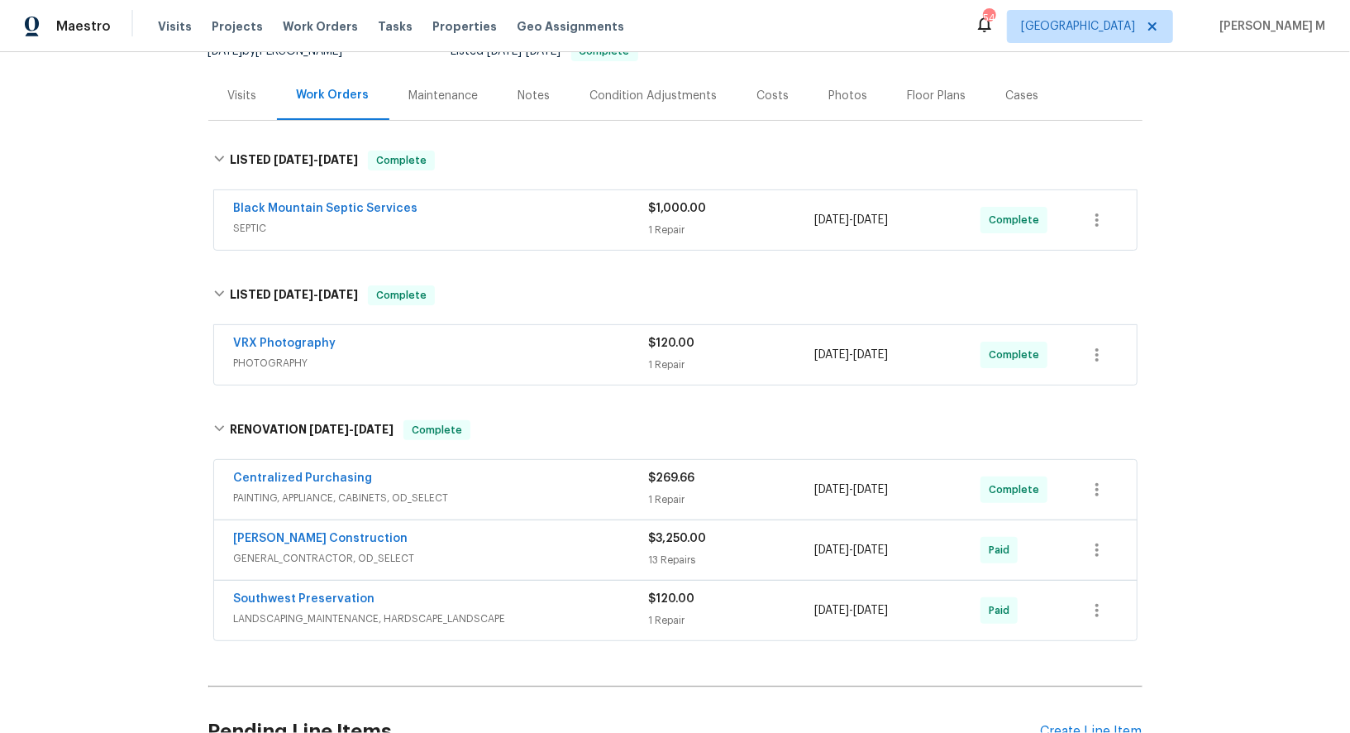
click at [289, 550] on span "GENERAL_CONTRACTOR, OD_SELECT" at bounding box center [441, 558] width 415 height 17
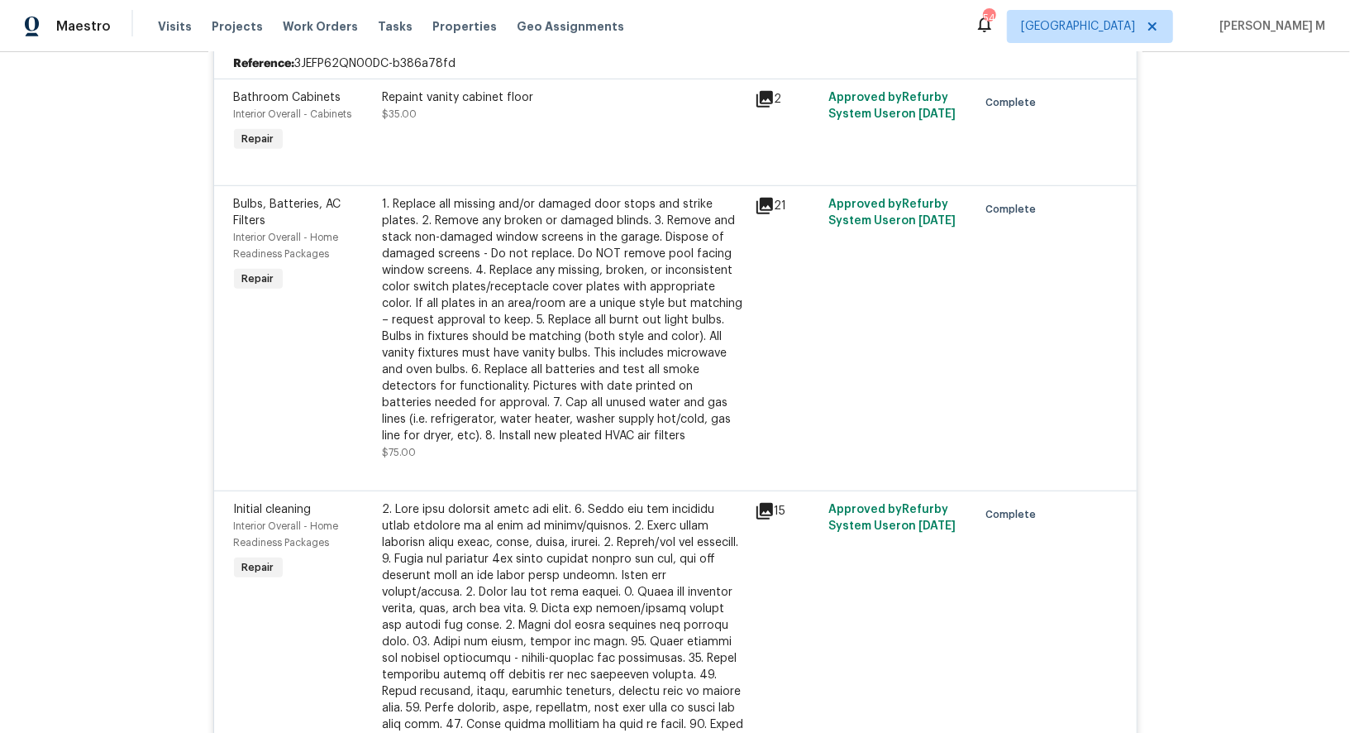
scroll to position [722, 0]
click at [555, 383] on div "1. Replace all missing and/or damaged door stops and strike plates. 2. Remove a…" at bounding box center [564, 321] width 362 height 248
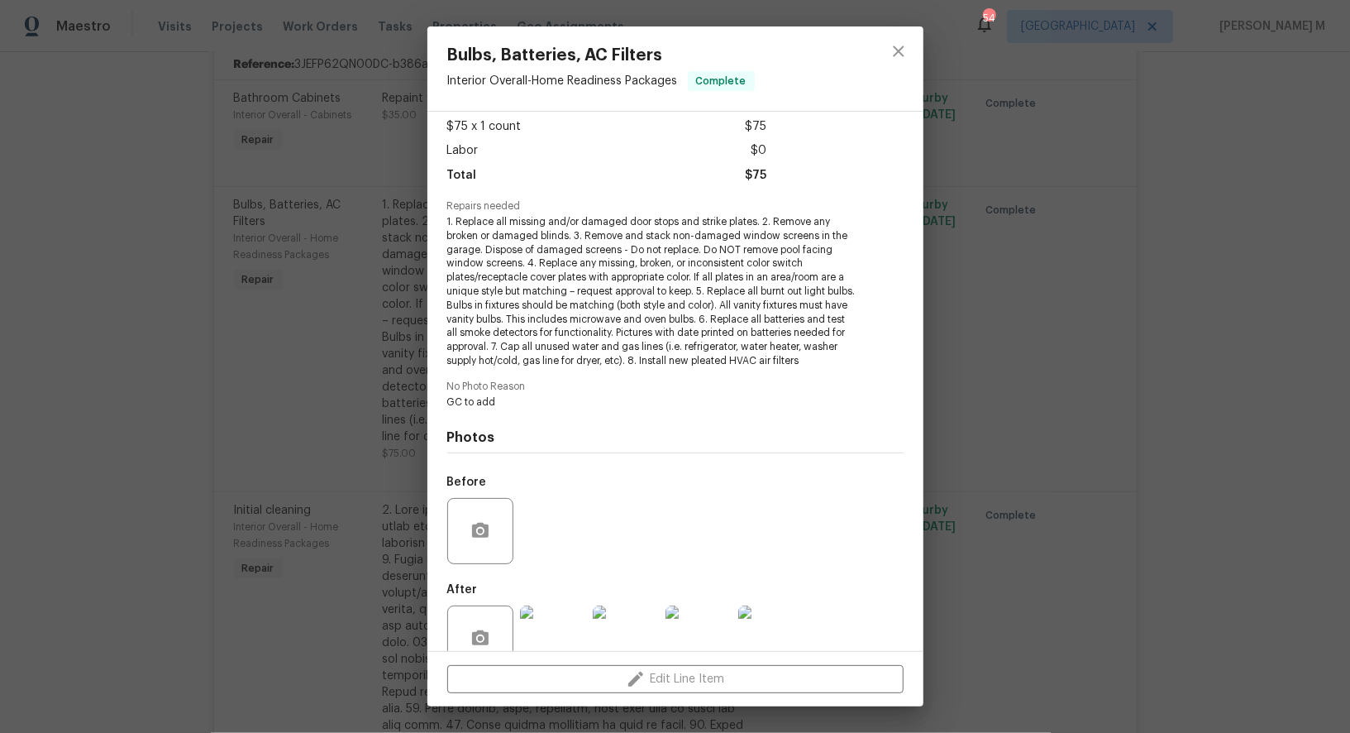
scroll to position [104, 0]
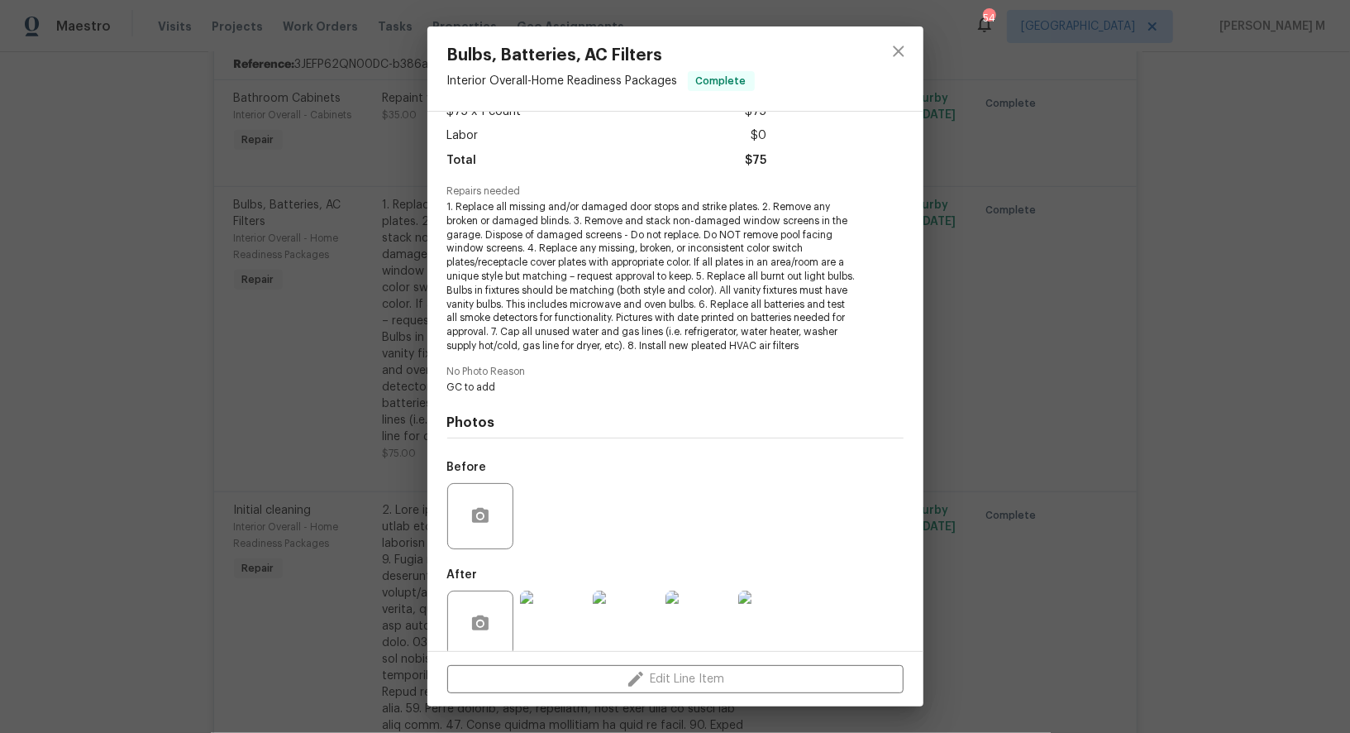
click at [593, 610] on img at bounding box center [626, 623] width 66 height 66
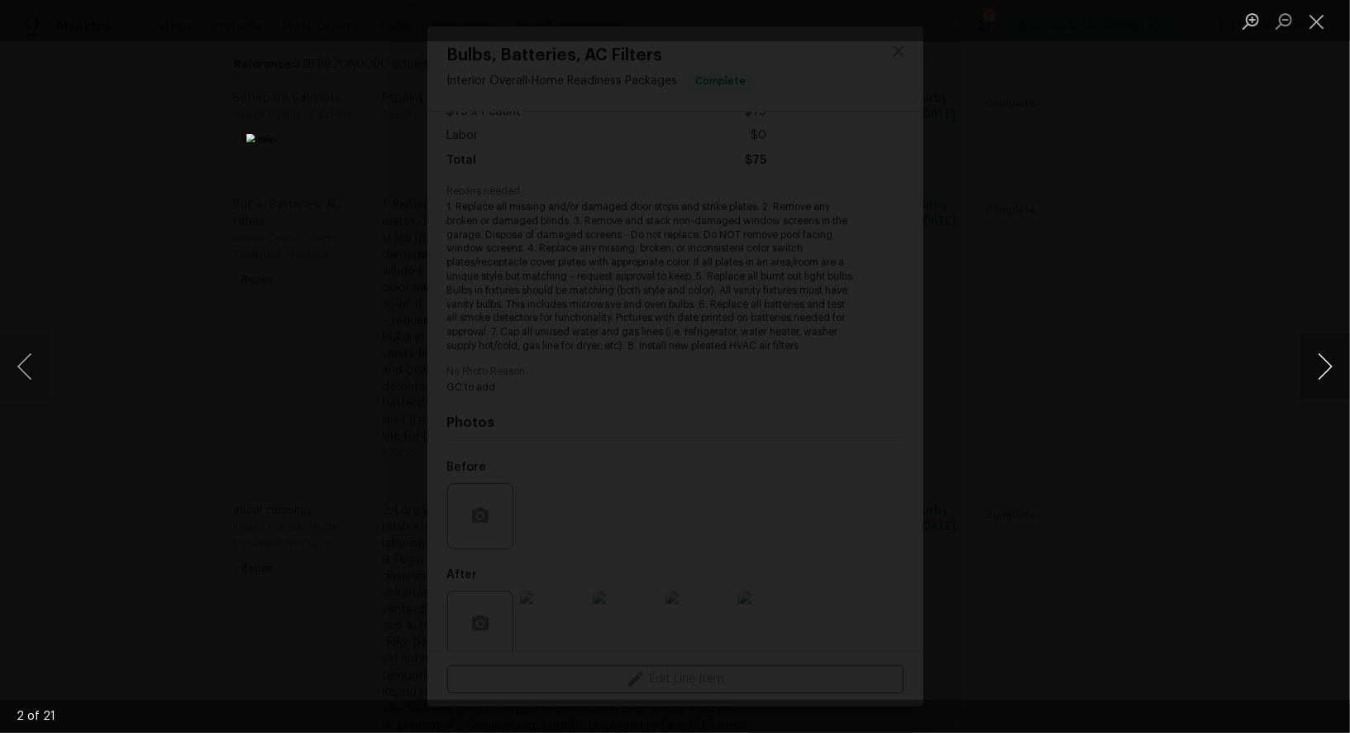
click at [1307, 364] on button "Next image" at bounding box center [1326, 366] width 50 height 66
click at [1307, 365] on button "Next image" at bounding box center [1326, 366] width 50 height 66
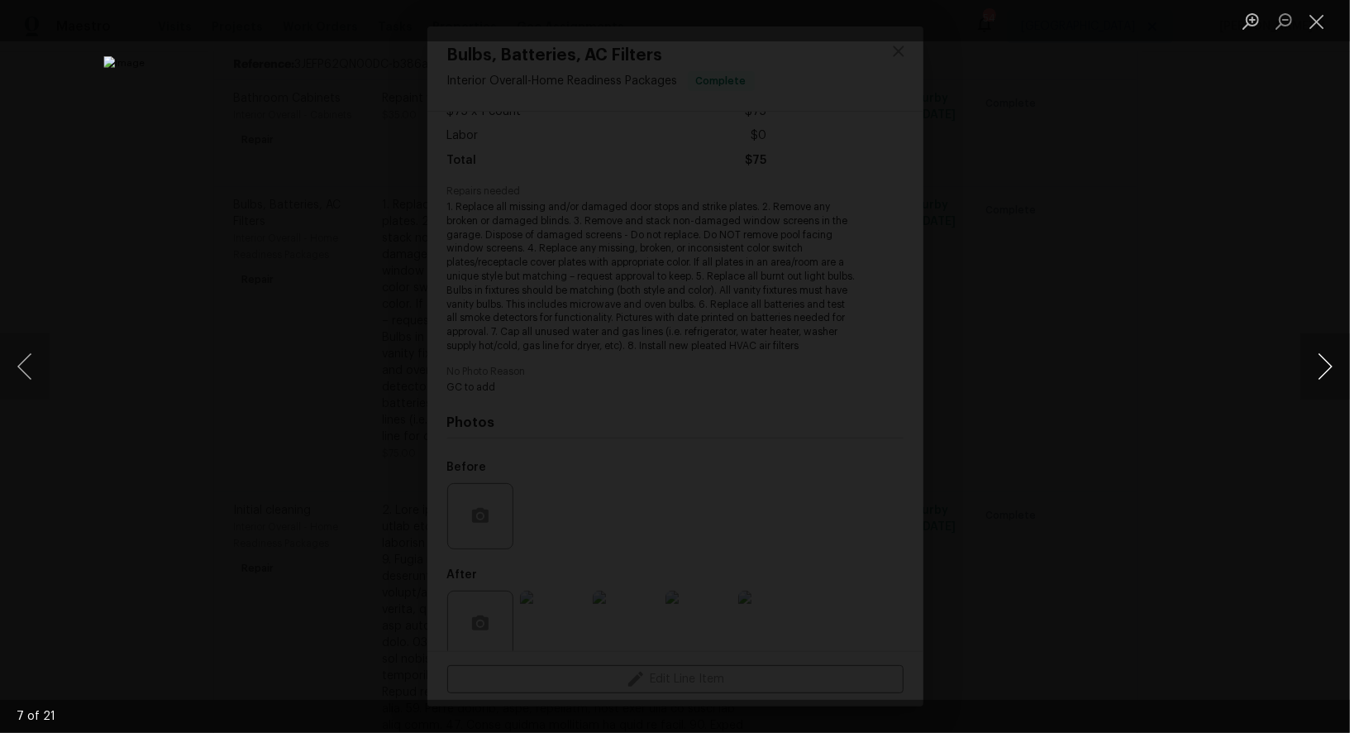
click at [1307, 365] on button "Next image" at bounding box center [1326, 366] width 50 height 66
click at [1307, 366] on button "Next image" at bounding box center [1326, 366] width 50 height 66
click at [1296, 274] on div "Lightbox" at bounding box center [675, 366] width 1350 height 733
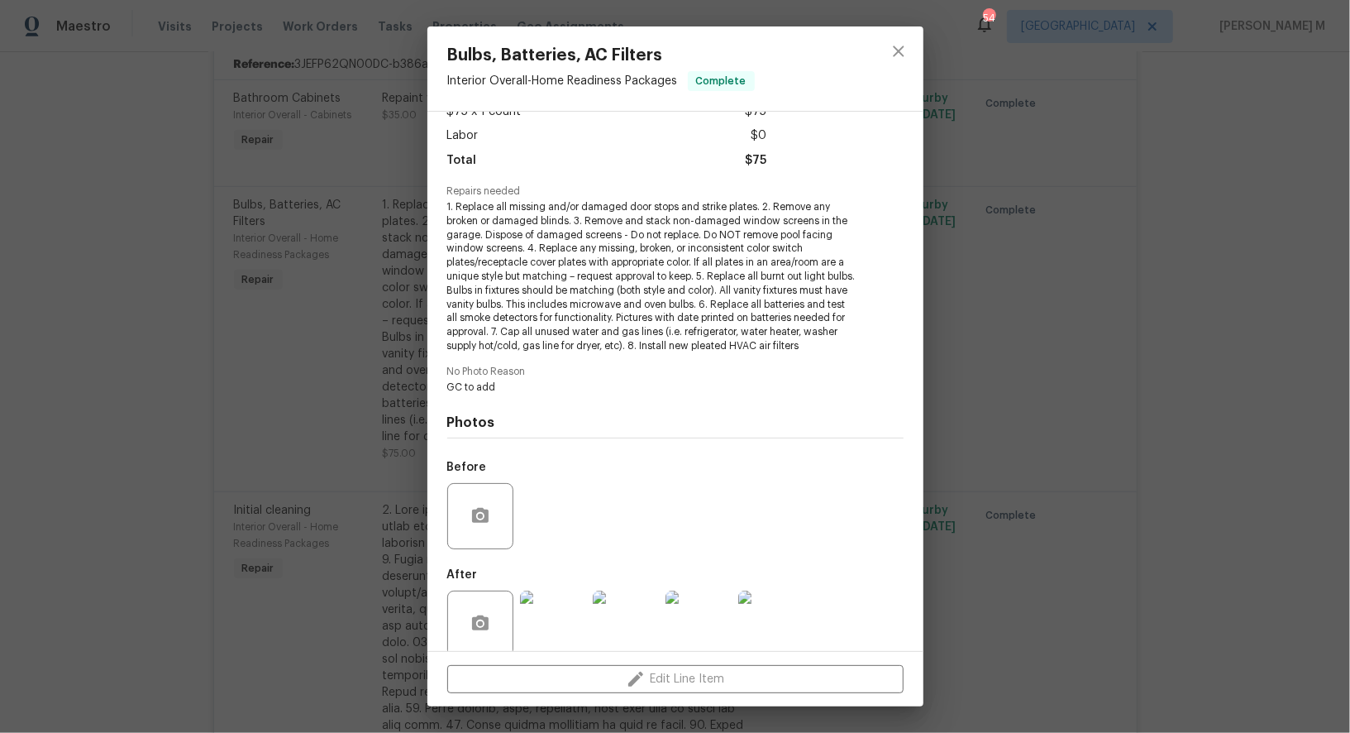
click at [1137, 213] on div "Bulbs, Batteries, AC Filters Interior Overall - Home Readiness Packages Complet…" at bounding box center [675, 366] width 1350 height 733
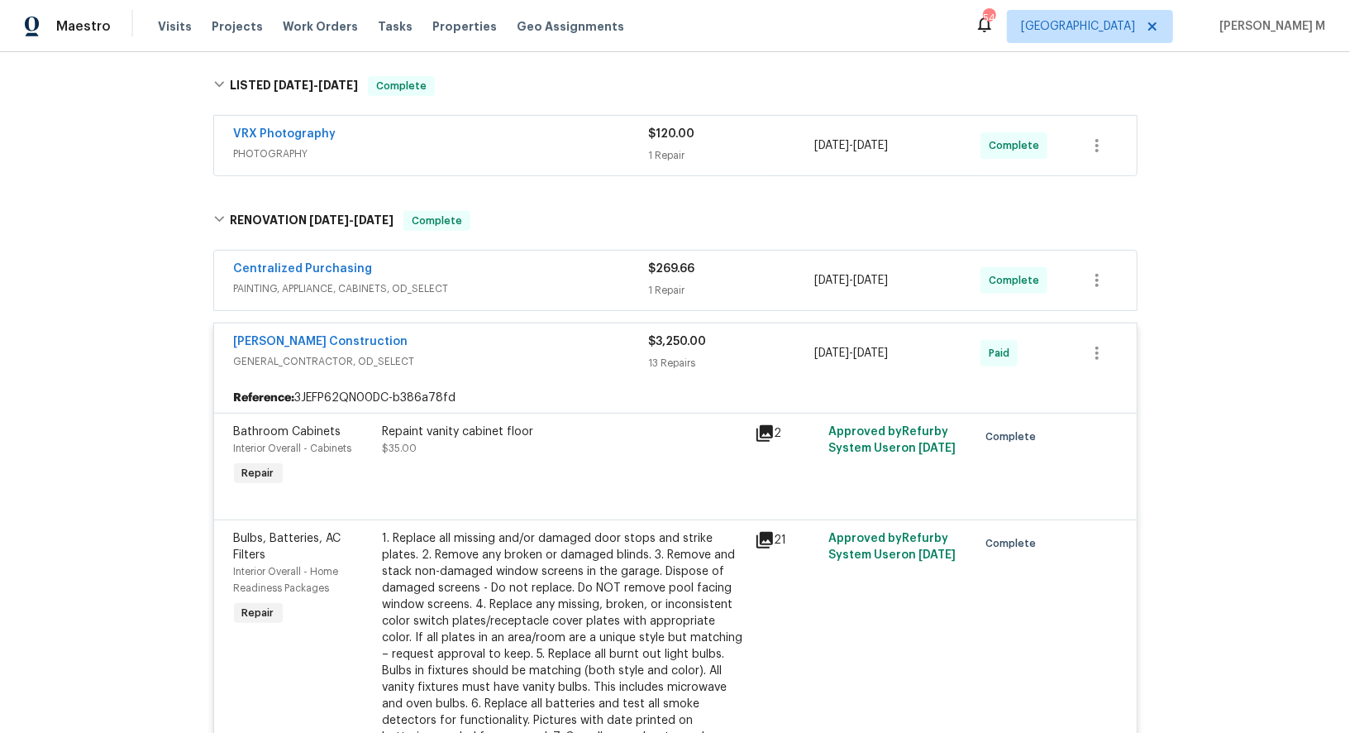
scroll to position [0, 0]
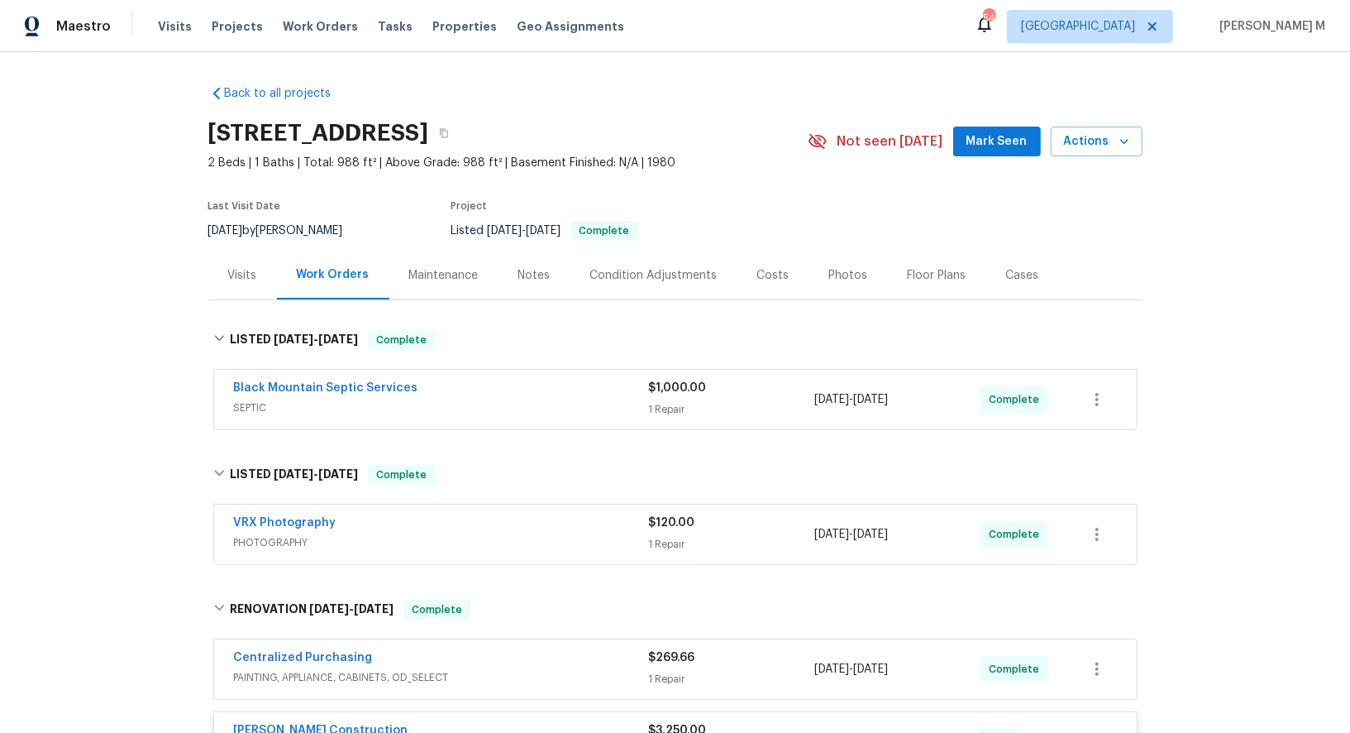
click at [424, 267] on div "Maintenance" at bounding box center [443, 275] width 69 height 17
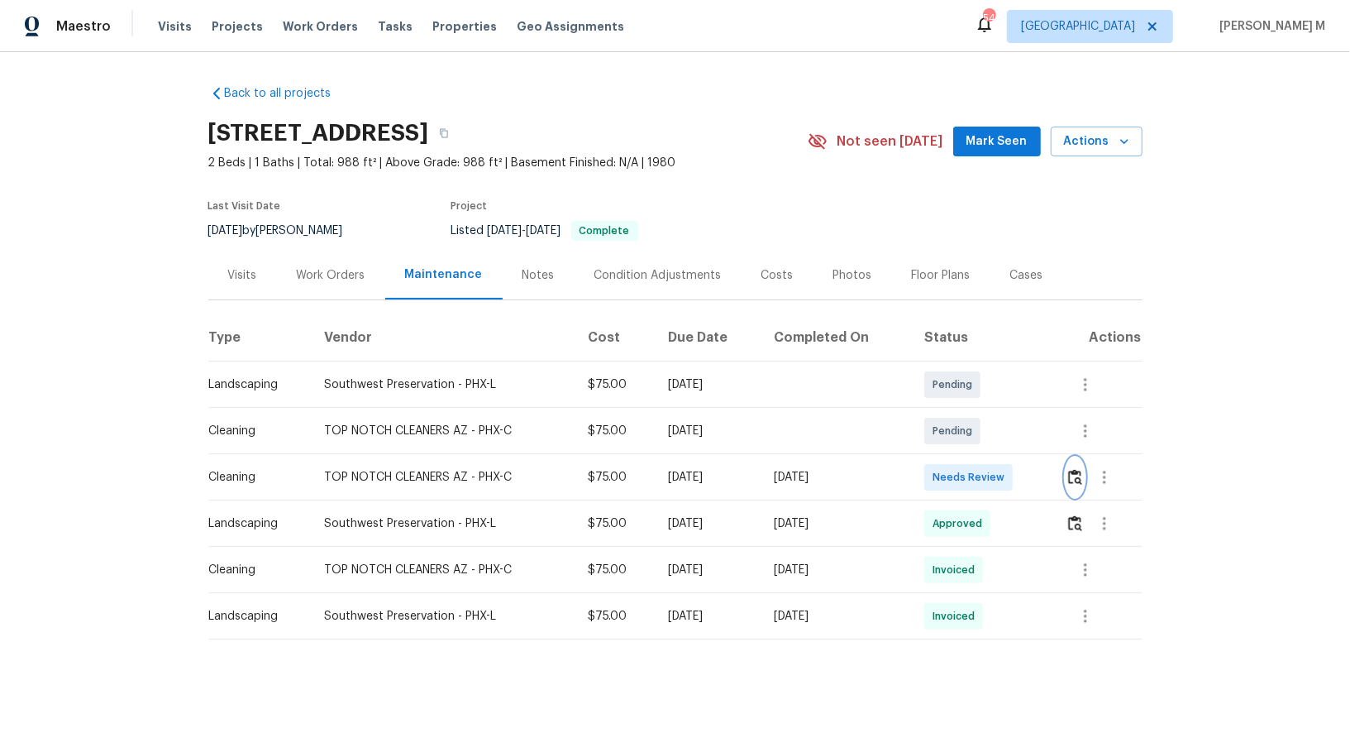
click at [1072, 477] on button "button" at bounding box center [1075, 477] width 19 height 40
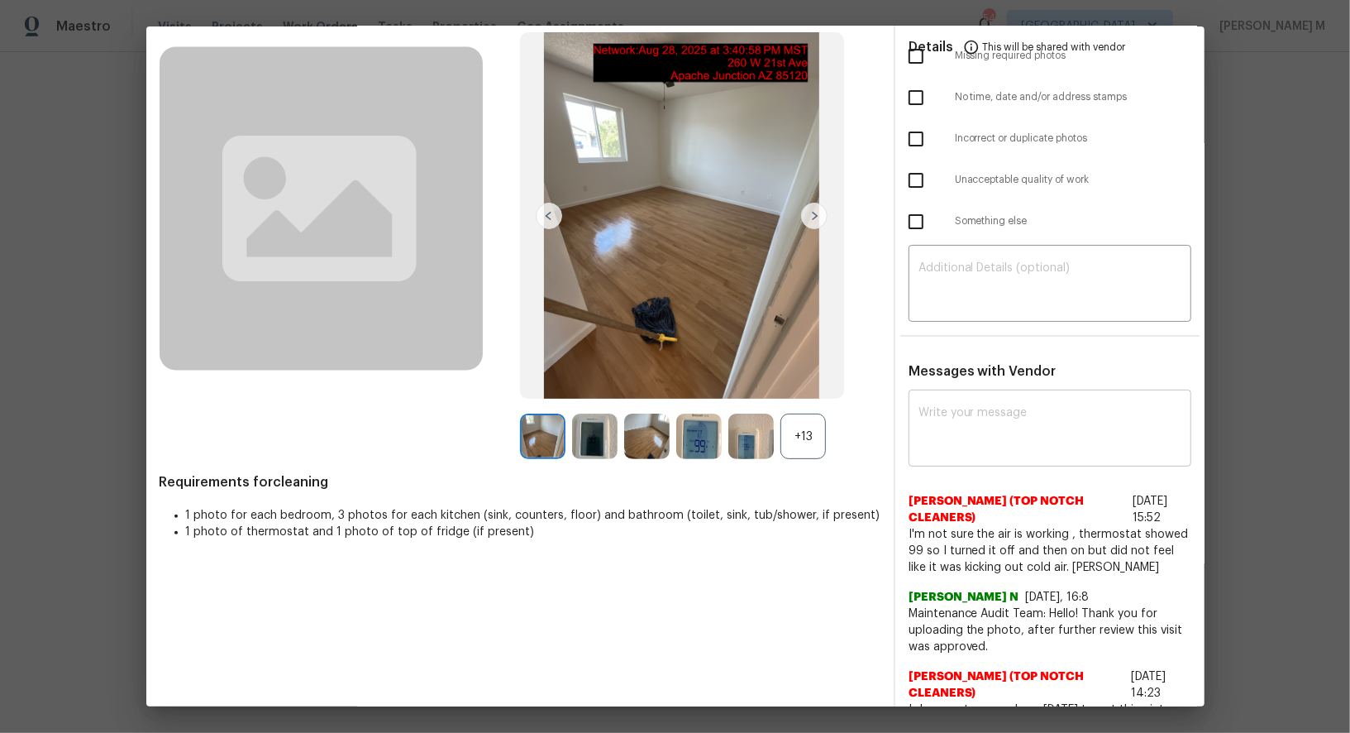
scroll to position [112, 0]
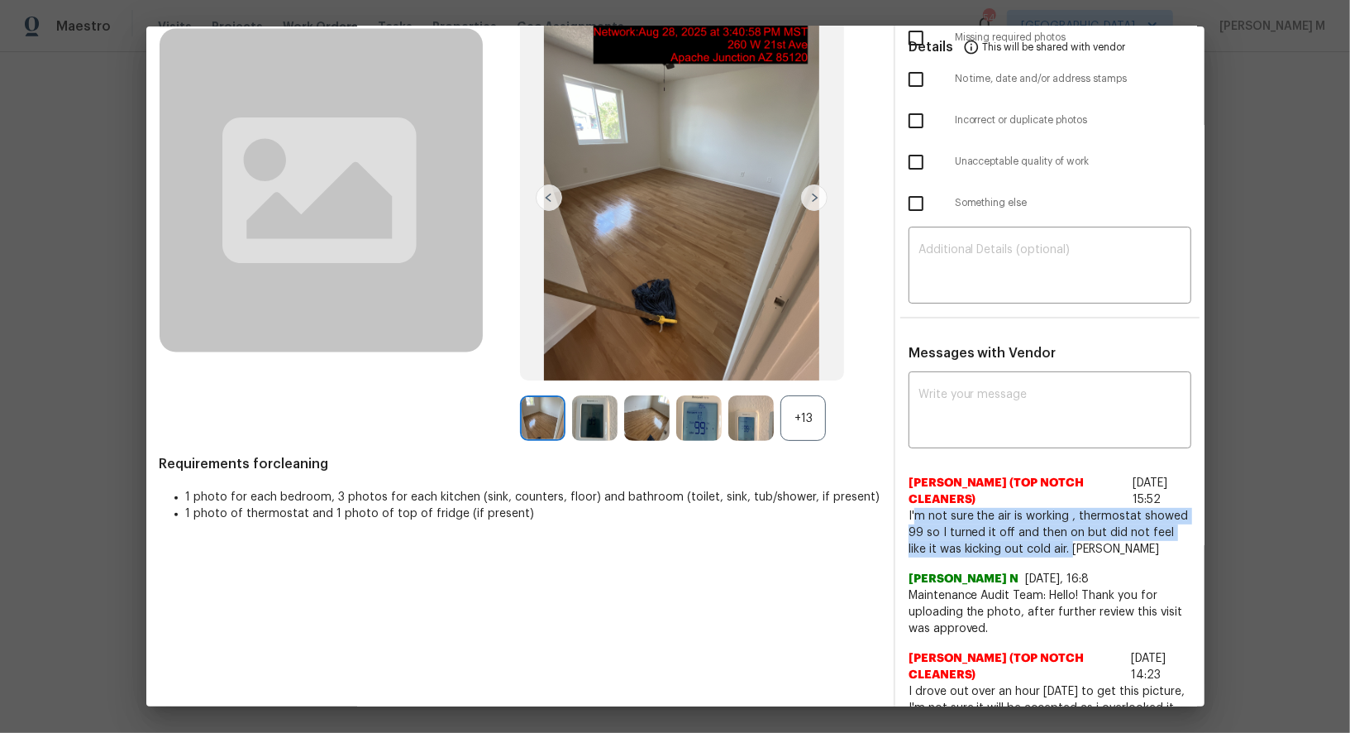
drag, startPoint x: 912, startPoint y: 495, endPoint x: 1050, endPoint y: 529, distance: 142.2
click at [1050, 529] on span "I'm not sure the air is working , thermostat showed 99 so I turned it off and t…" at bounding box center [1050, 533] width 283 height 50
drag, startPoint x: 907, startPoint y: 493, endPoint x: 1049, endPoint y: 538, distance: 149.1
click at [1049, 538] on span "I'm not sure the air is working , thermostat showed 99 so I turned it off and t…" at bounding box center [1050, 533] width 283 height 50
copy span "I'm not sure the air is working , thermostat showed 99 so I turned it off and t…"
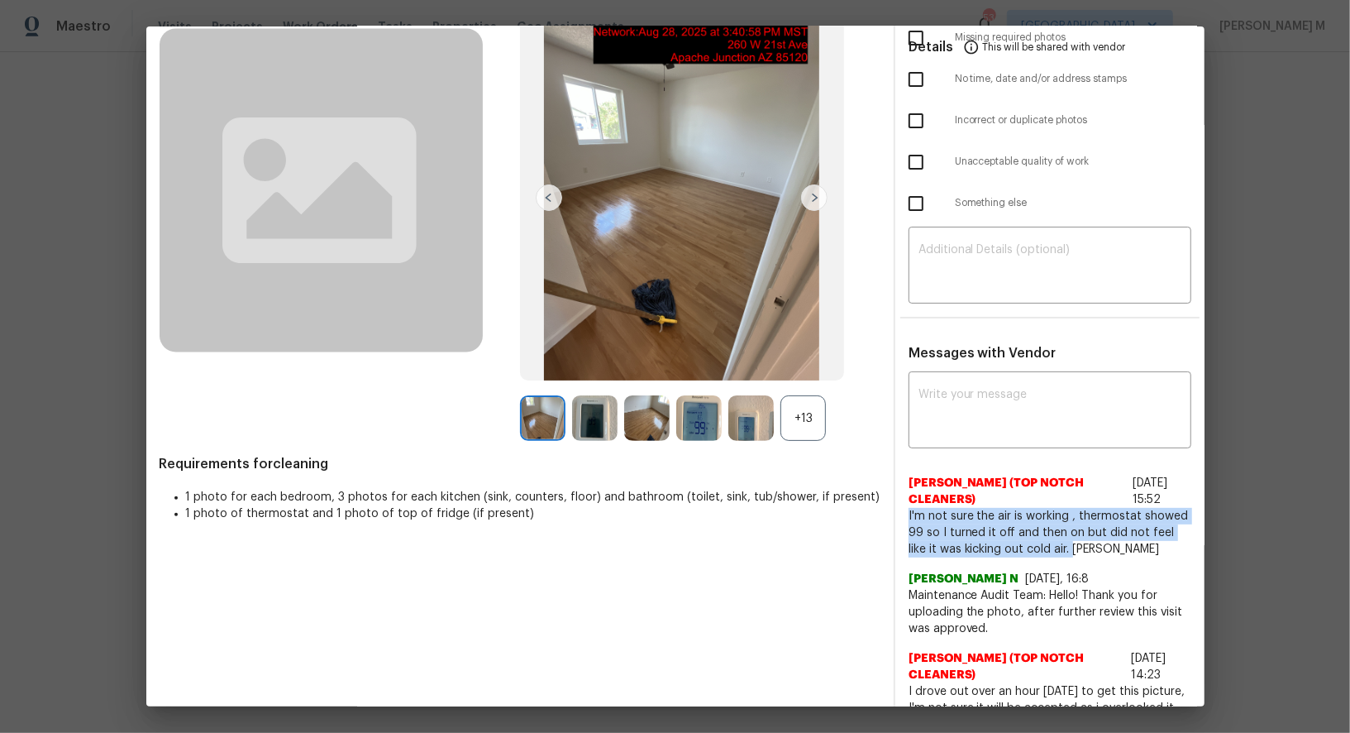
click at [695, 421] on img at bounding box center [698, 417] width 45 height 45
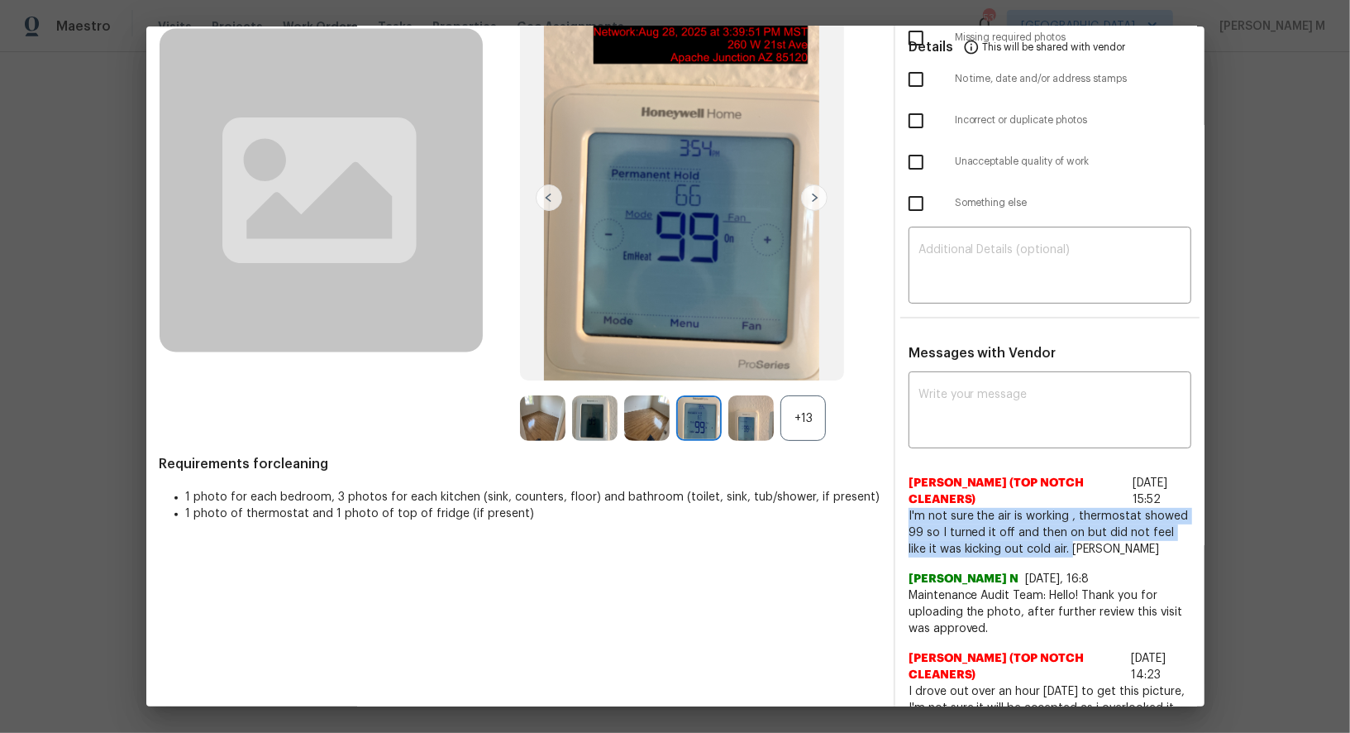
click at [697, 395] on img at bounding box center [698, 417] width 45 height 45
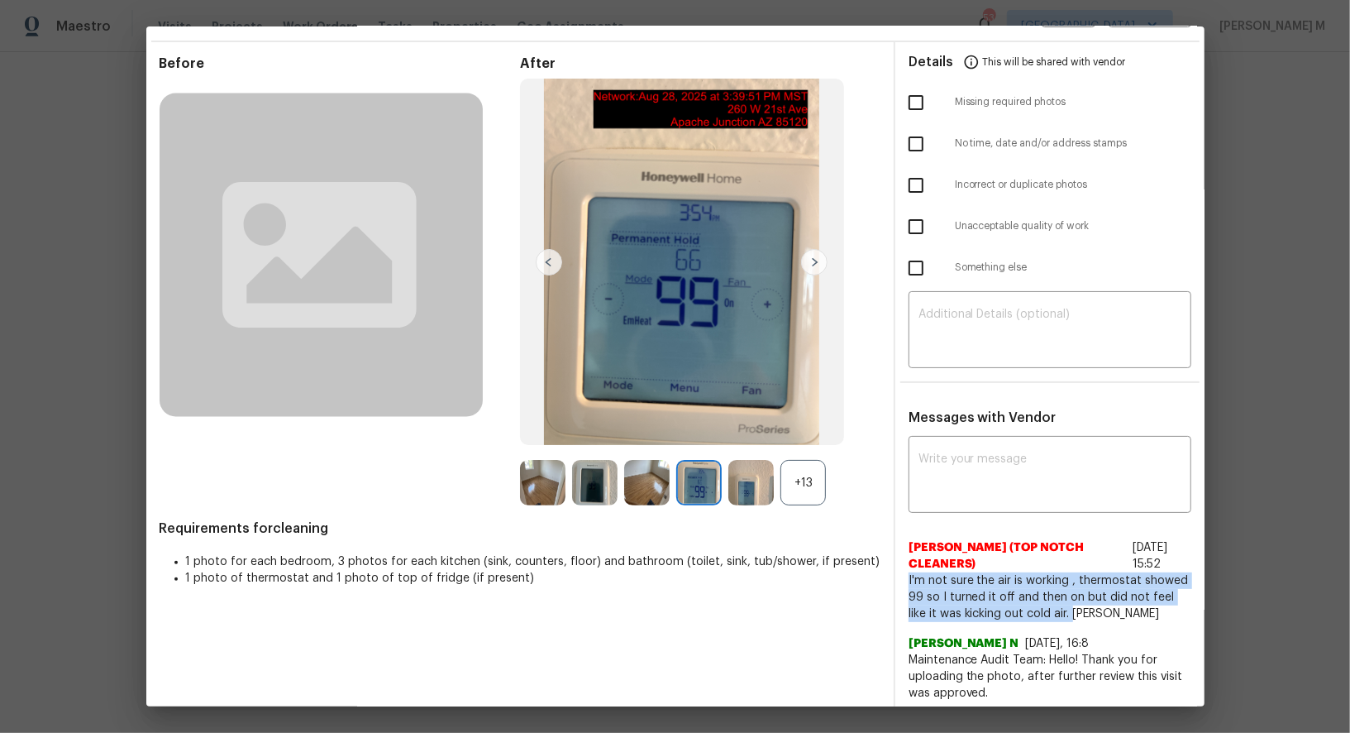
scroll to position [0, 0]
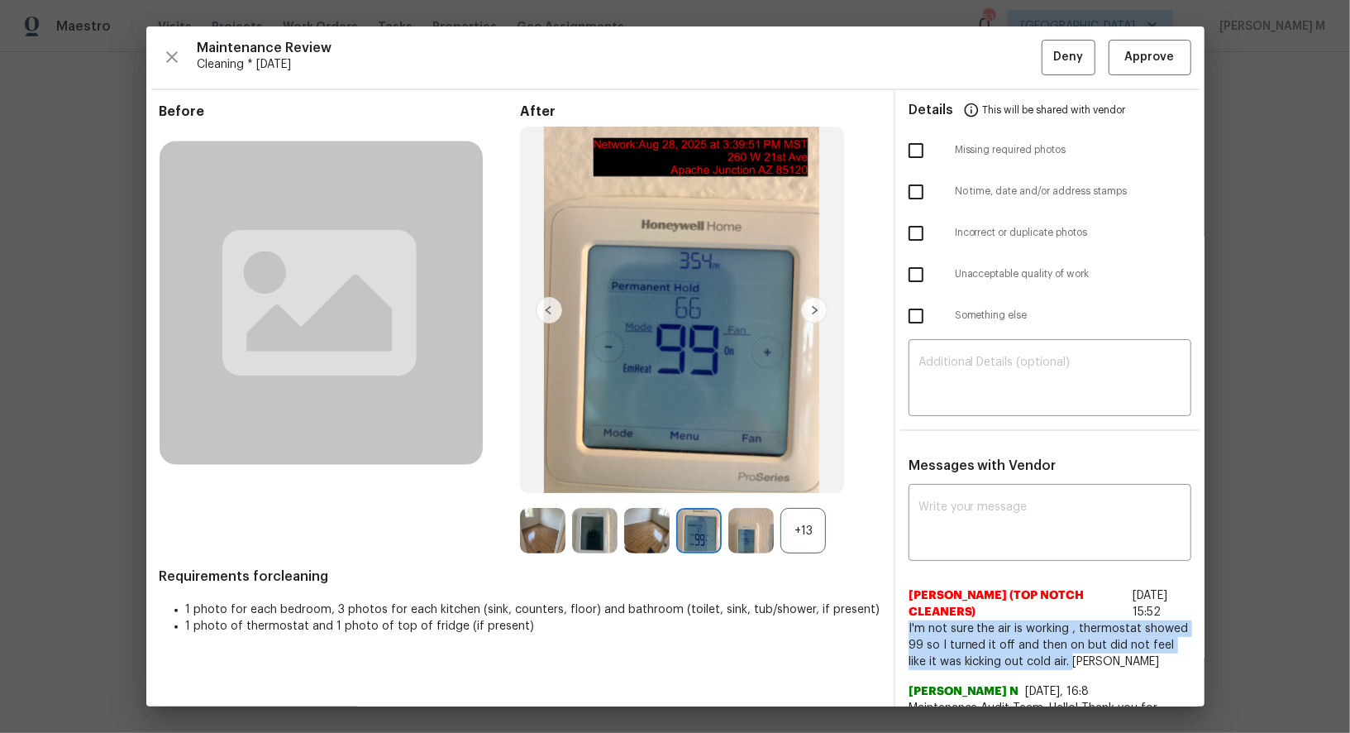
click at [644, 308] on img at bounding box center [682, 310] width 324 height 366
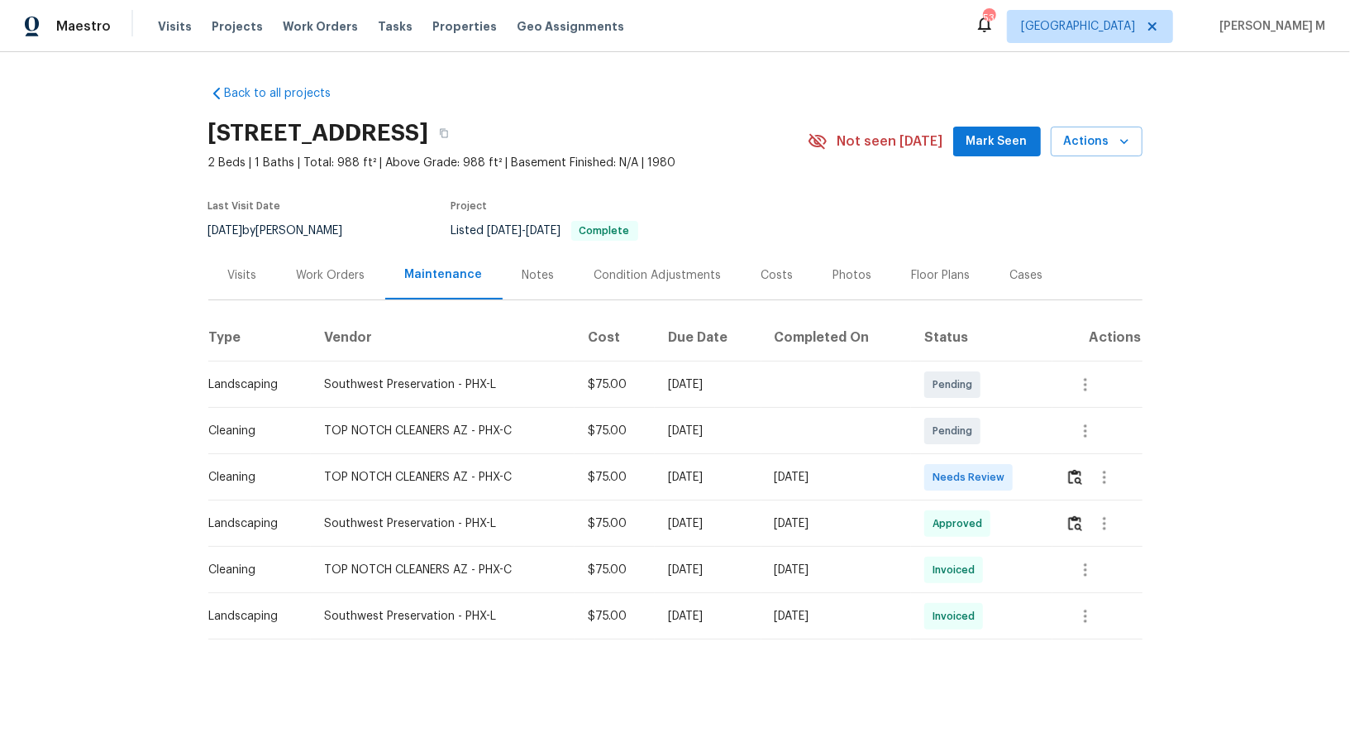
click at [310, 267] on div "Work Orders" at bounding box center [331, 275] width 69 height 17
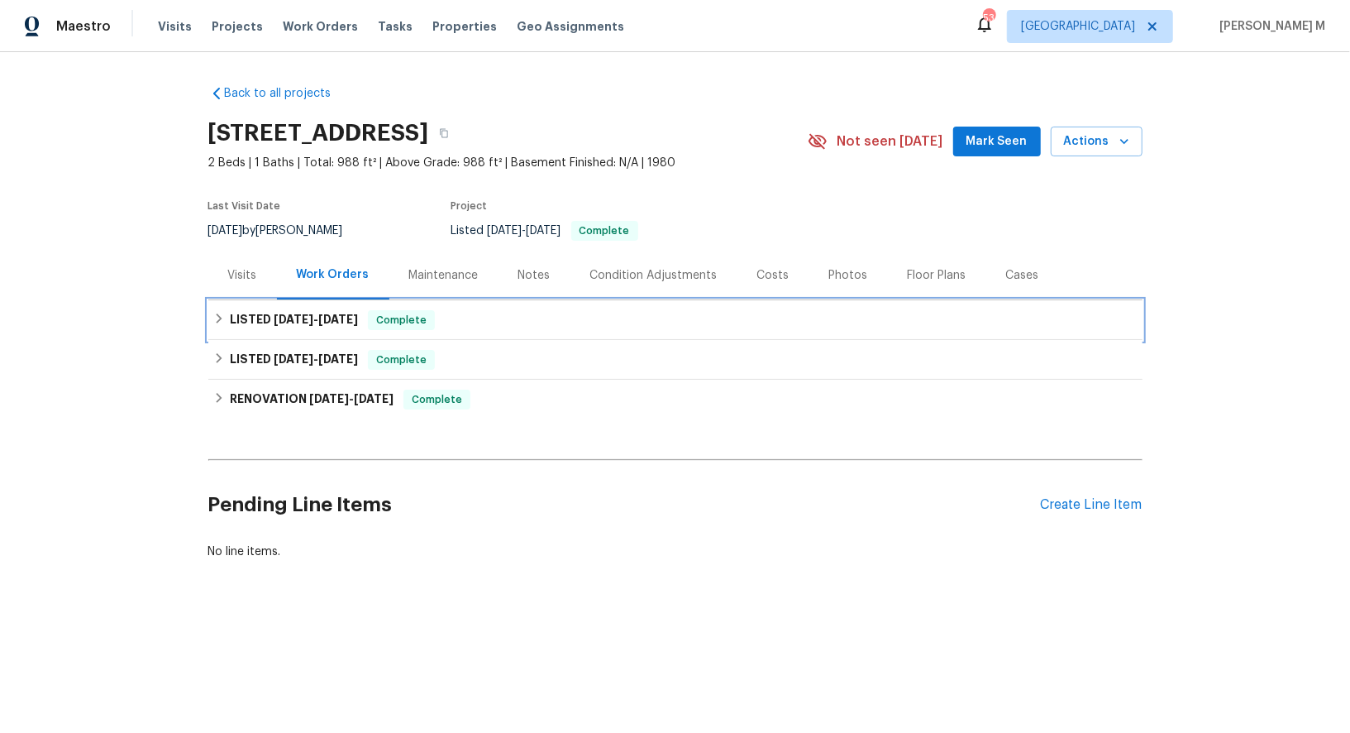
click at [284, 324] on div "LISTED [DATE] - [DATE] Complete" at bounding box center [675, 320] width 934 height 40
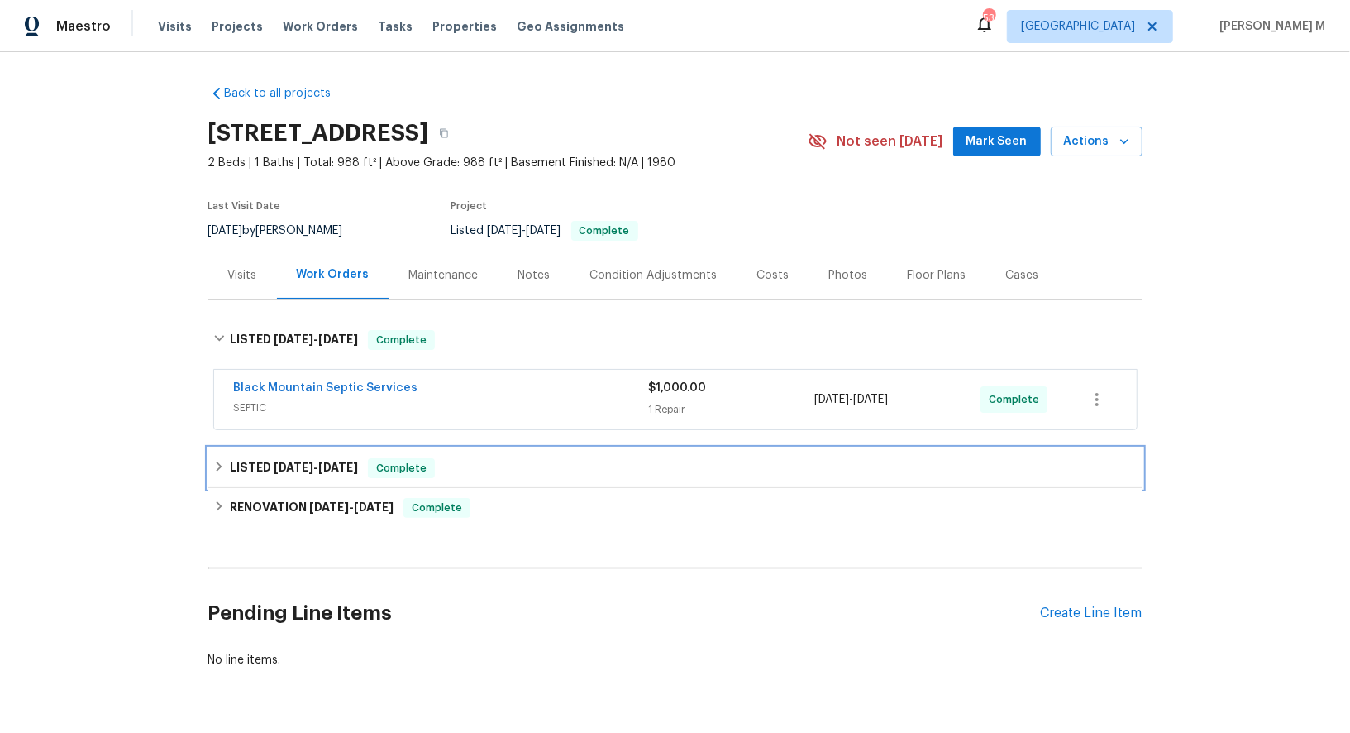
click at [277, 461] on span "[DATE]" at bounding box center [294, 467] width 40 height 12
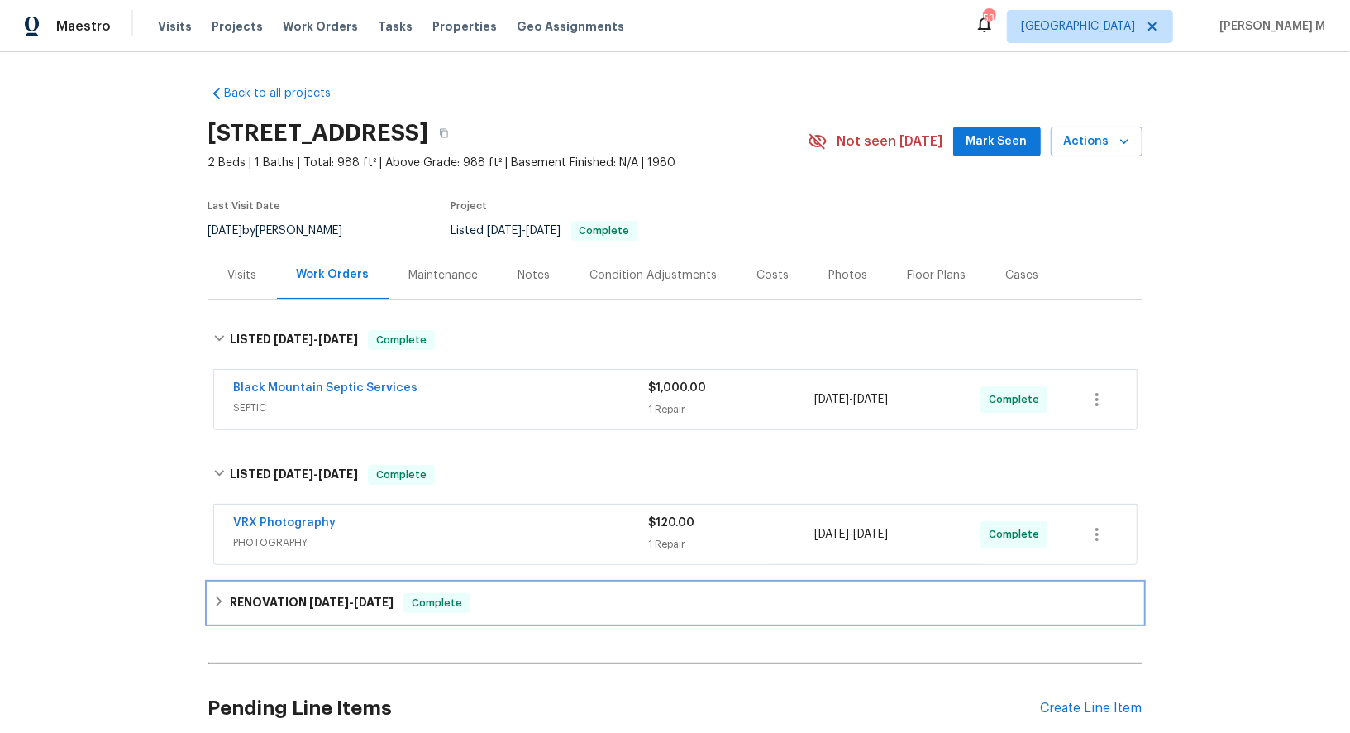
click at [275, 593] on h6 "RENOVATION [DATE] - [DATE]" at bounding box center [312, 603] width 164 height 20
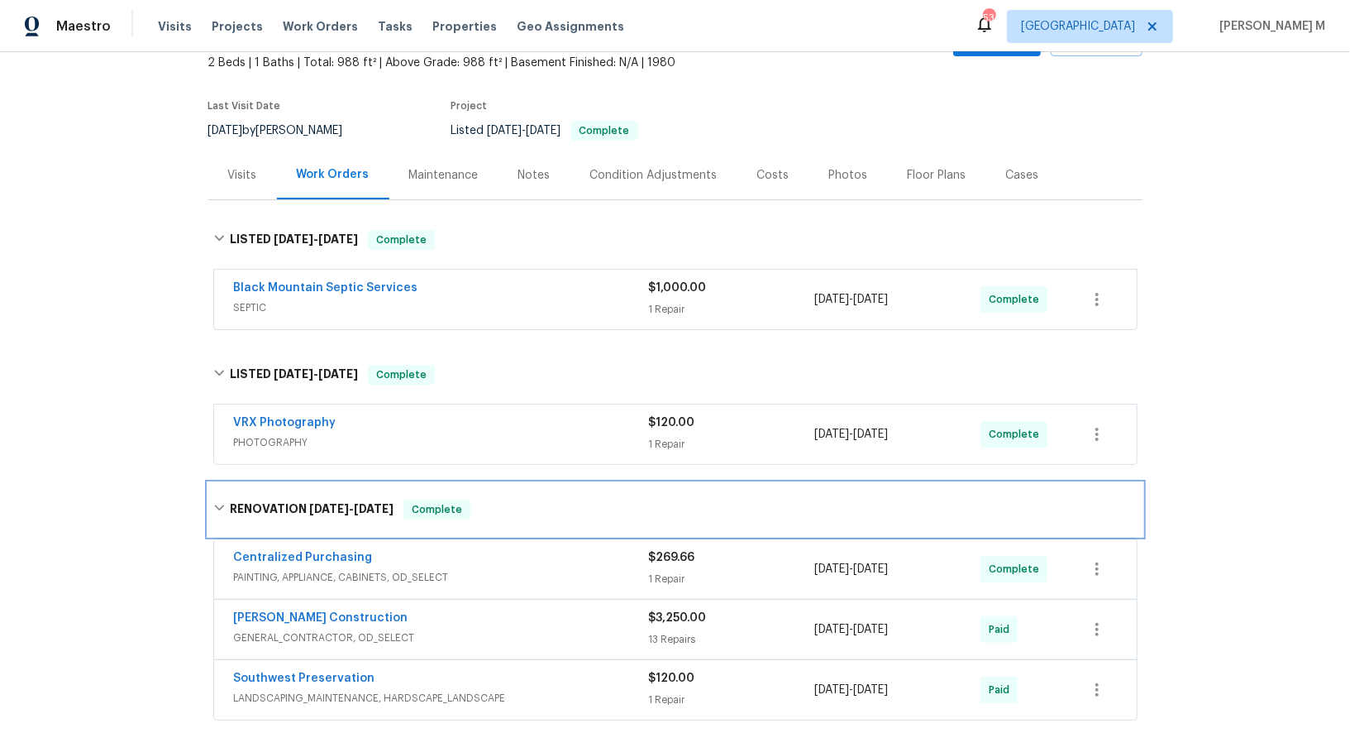
scroll to position [114, 0]
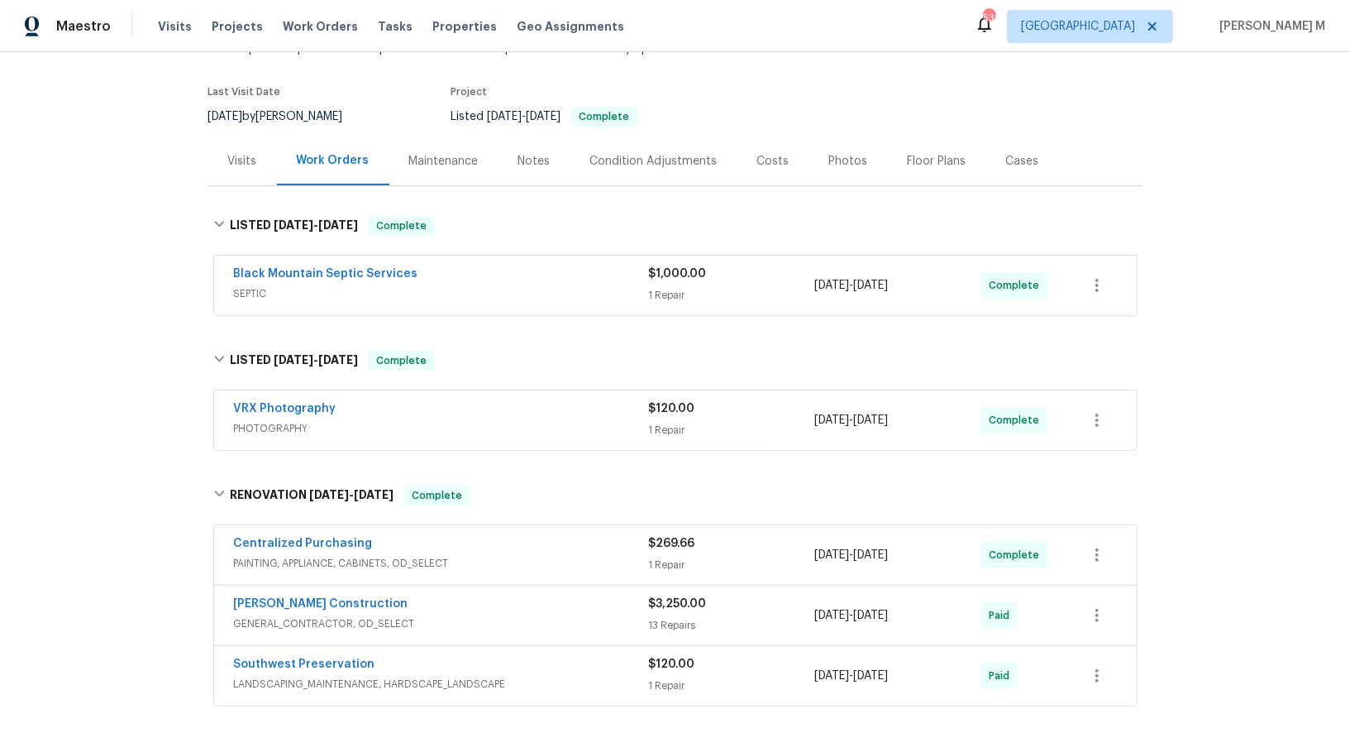
click at [419, 159] on div "Maintenance" at bounding box center [443, 161] width 69 height 17
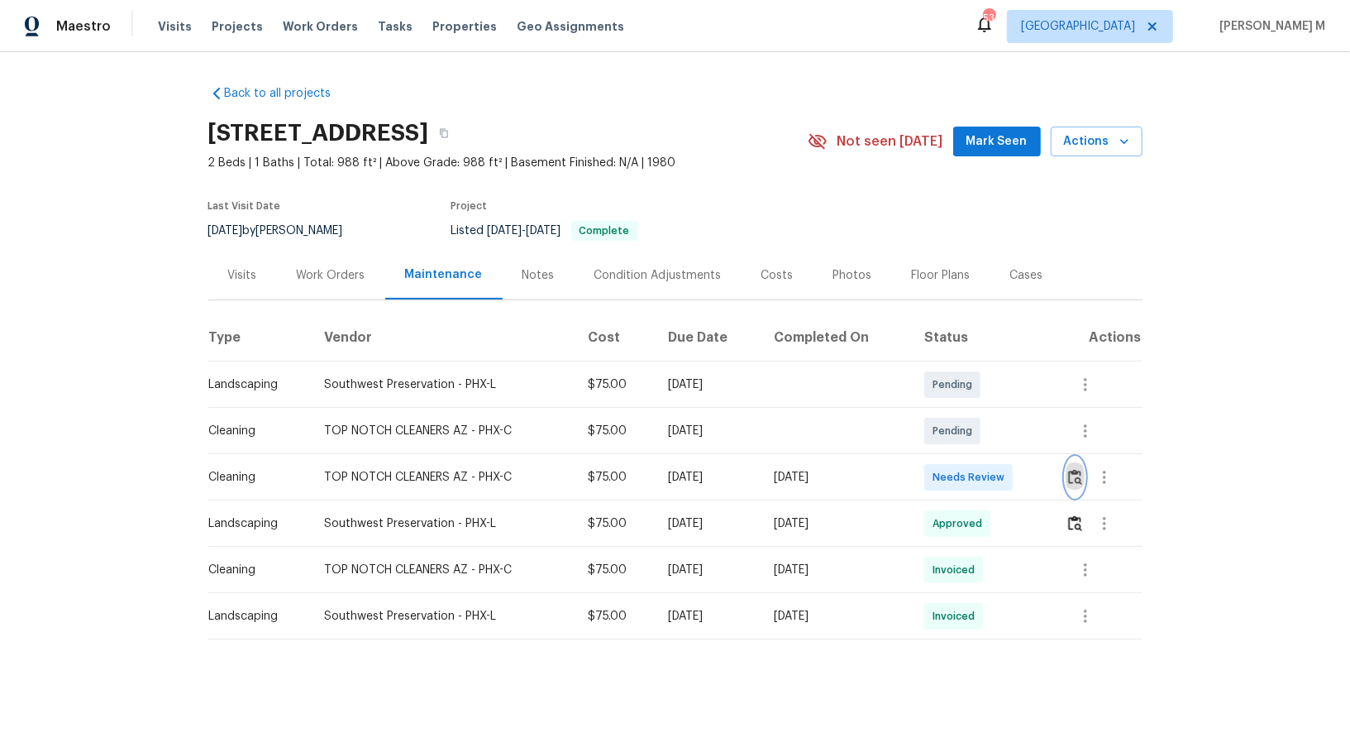
click at [1084, 477] on button "button" at bounding box center [1075, 477] width 19 height 40
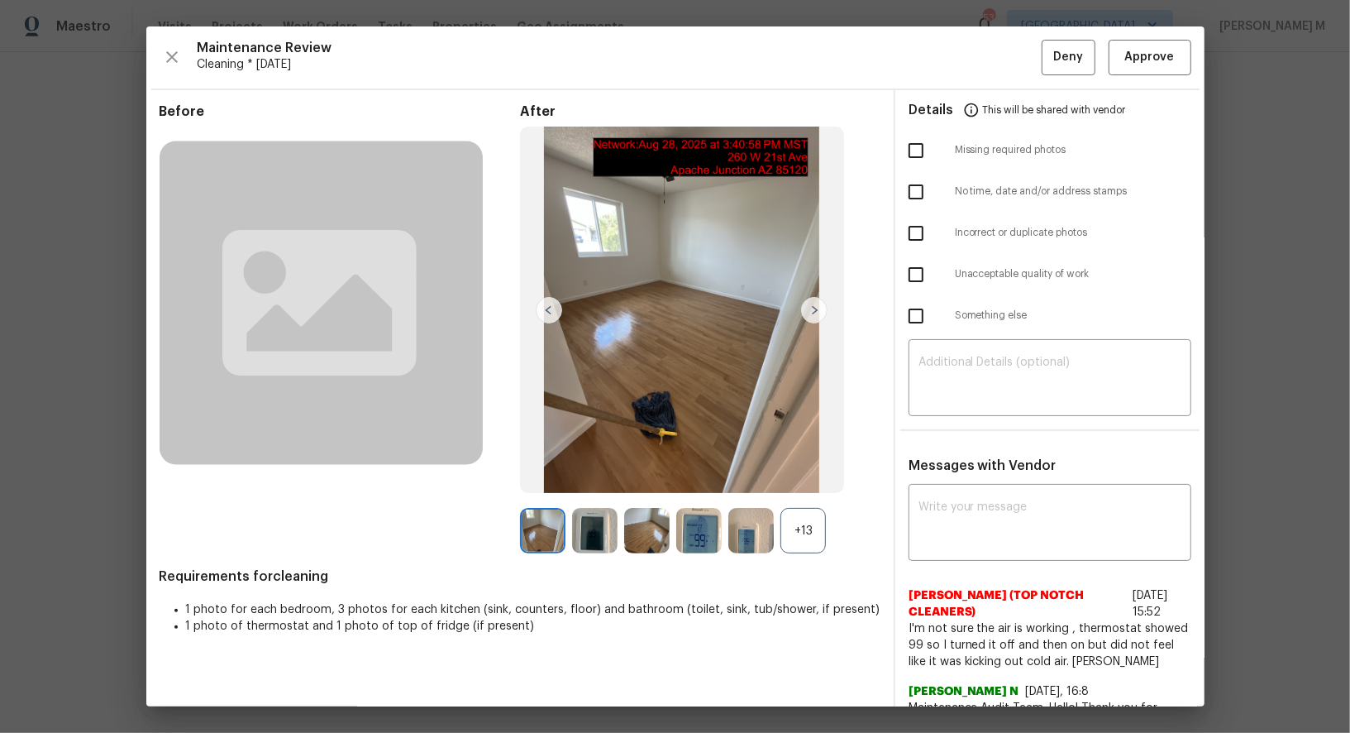
click at [731, 522] on img at bounding box center [751, 530] width 45 height 45
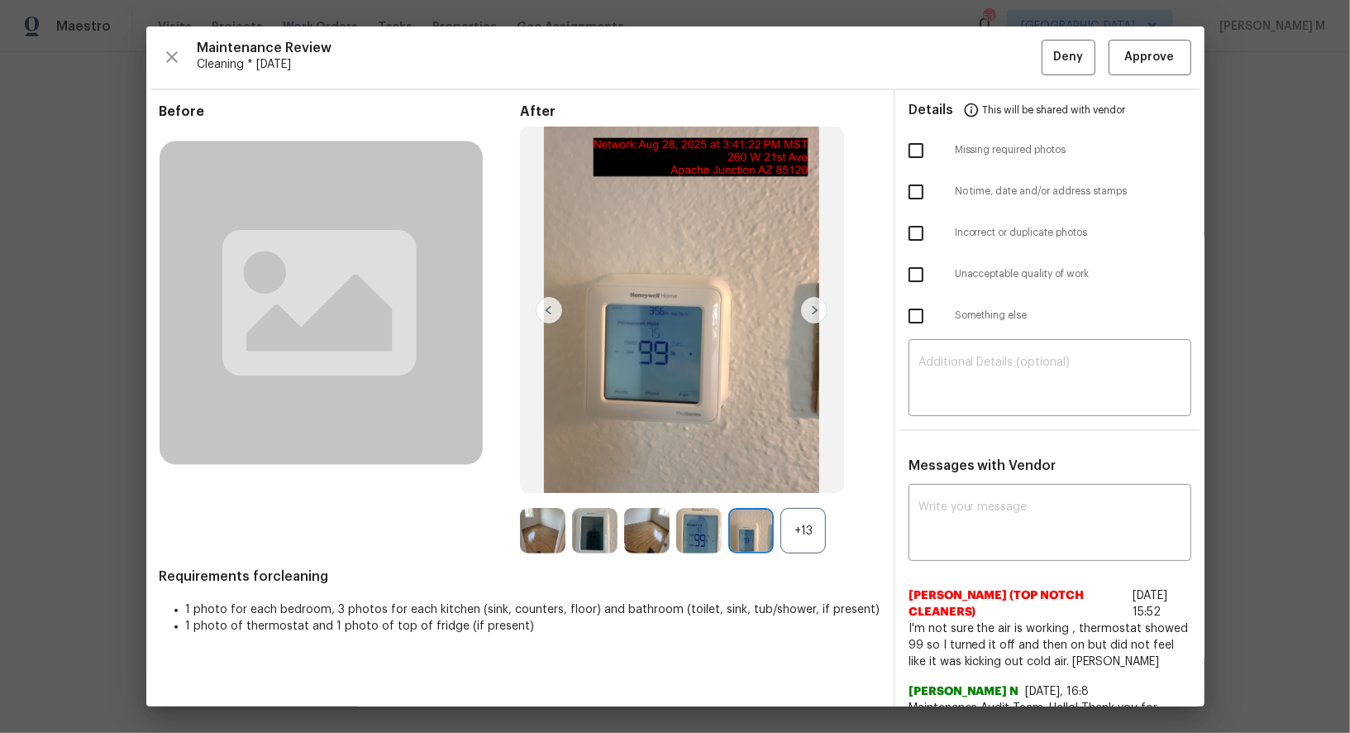
click at [705, 520] on img at bounding box center [698, 530] width 45 height 45
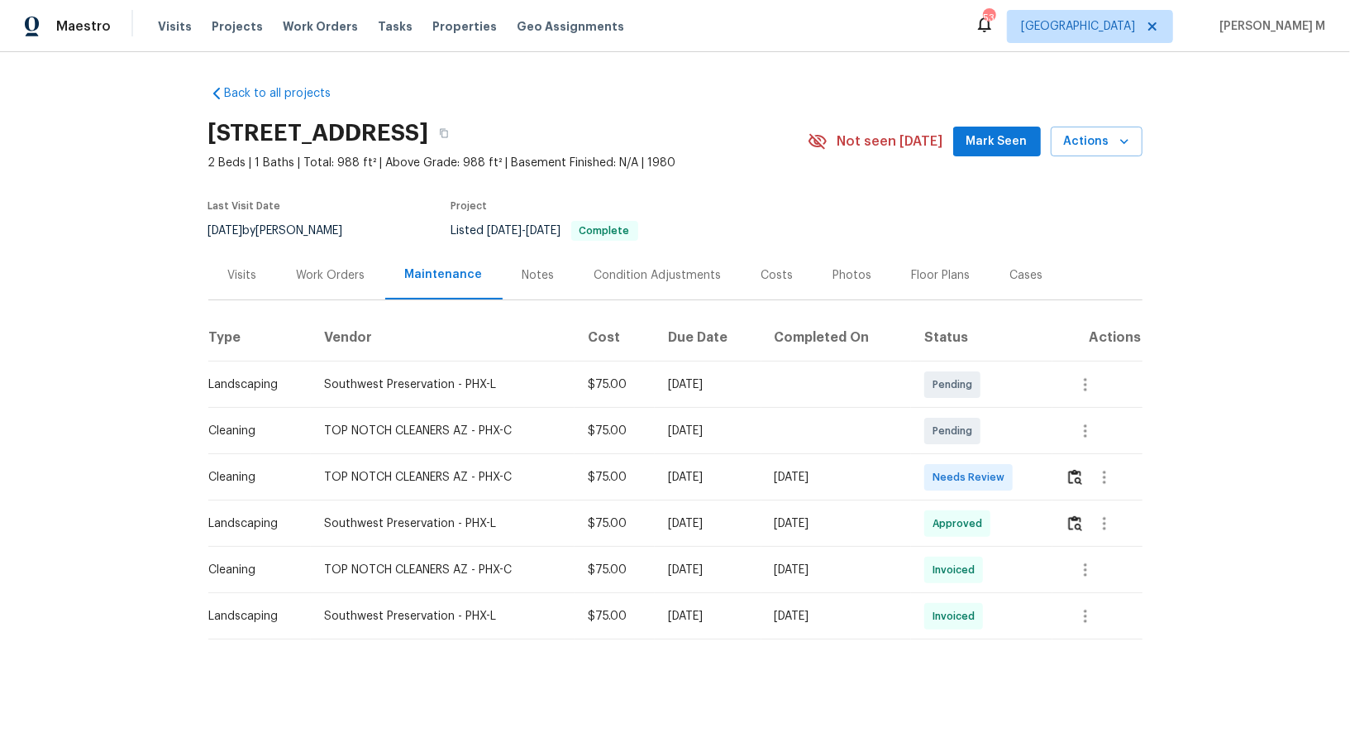
click at [291, 263] on div "Work Orders" at bounding box center [331, 275] width 108 height 49
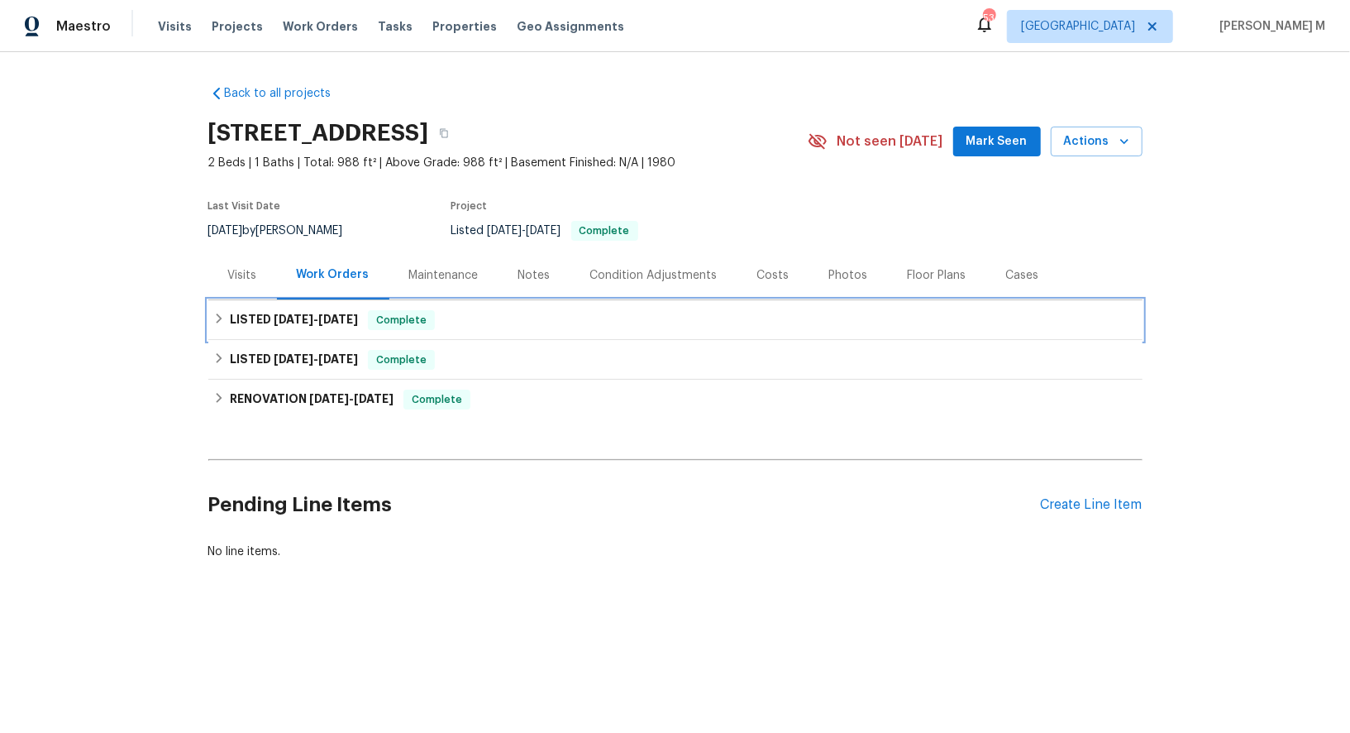
click at [316, 313] on span "[DATE] - [DATE]" at bounding box center [316, 319] width 84 height 12
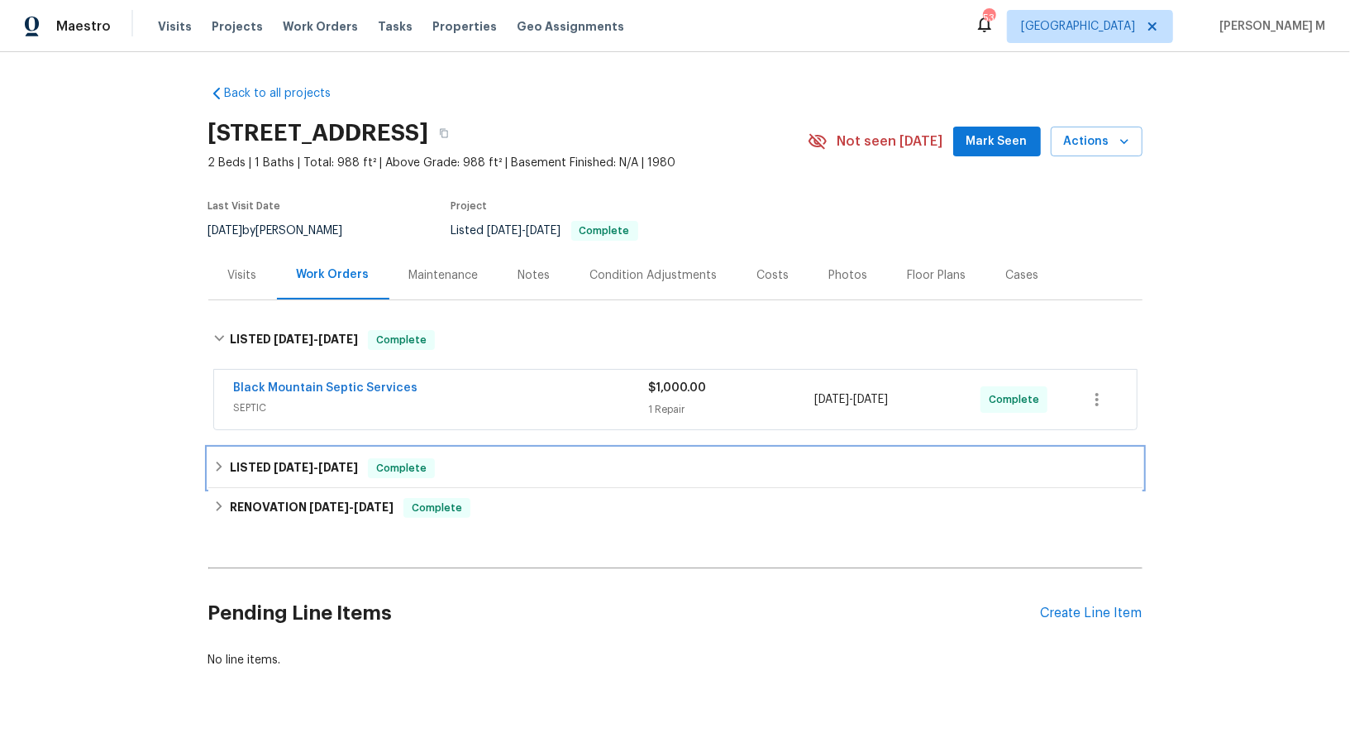
click at [291, 461] on span "[DATE]" at bounding box center [294, 467] width 40 height 12
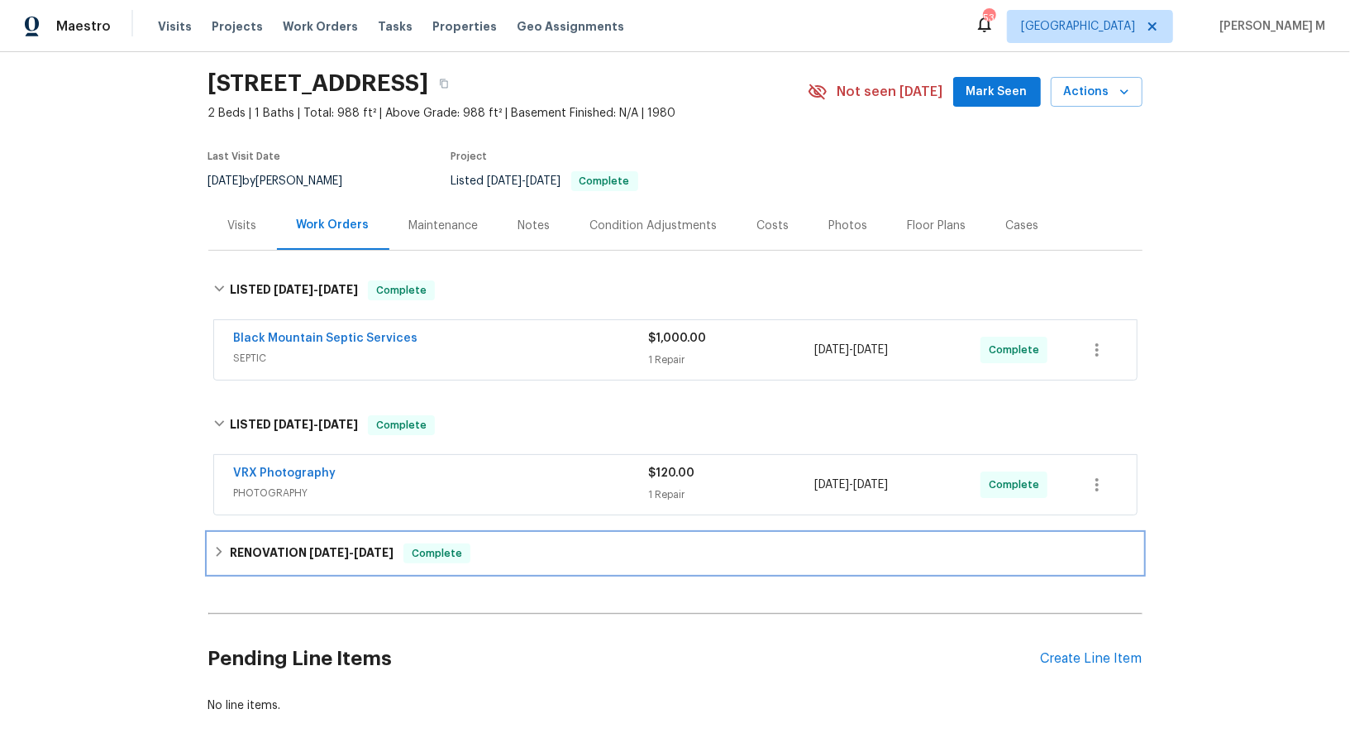
click at [282, 543] on h6 "RENOVATION [DATE] - [DATE]" at bounding box center [312, 553] width 164 height 20
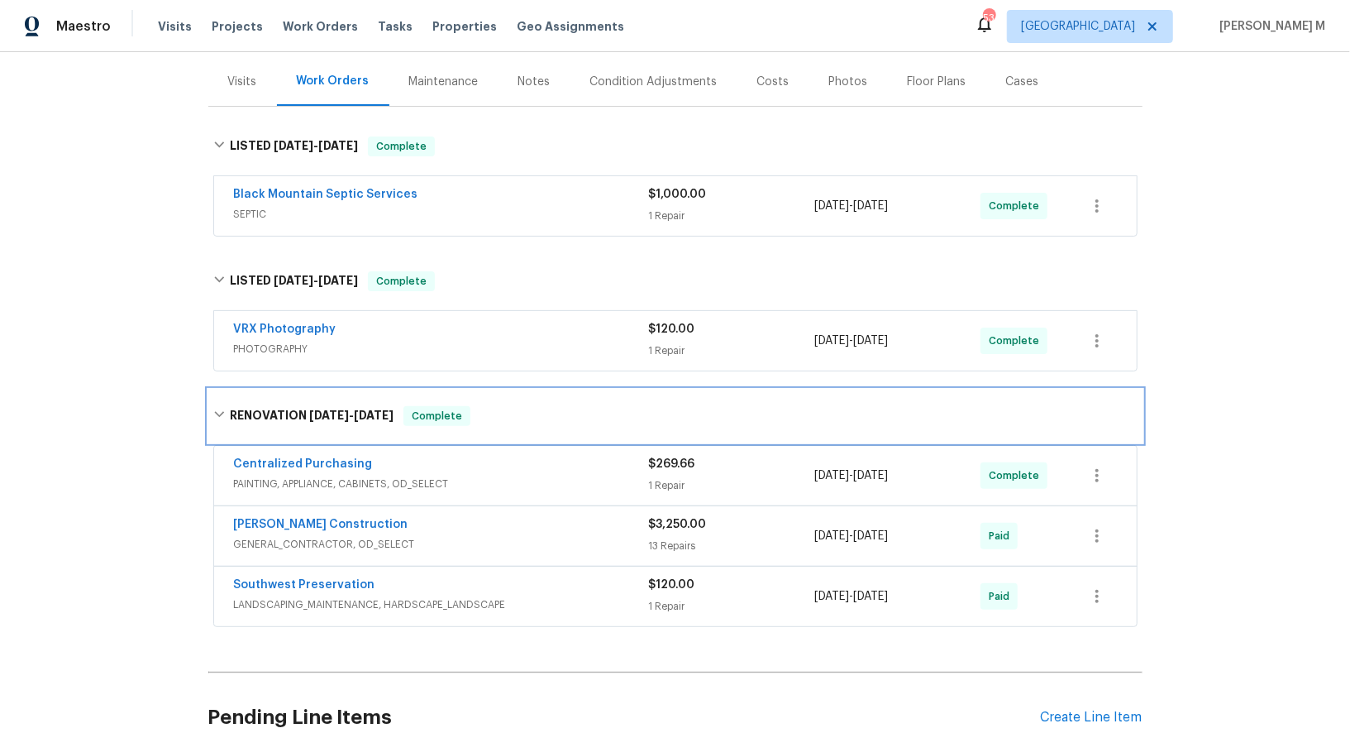
scroll to position [196, 0]
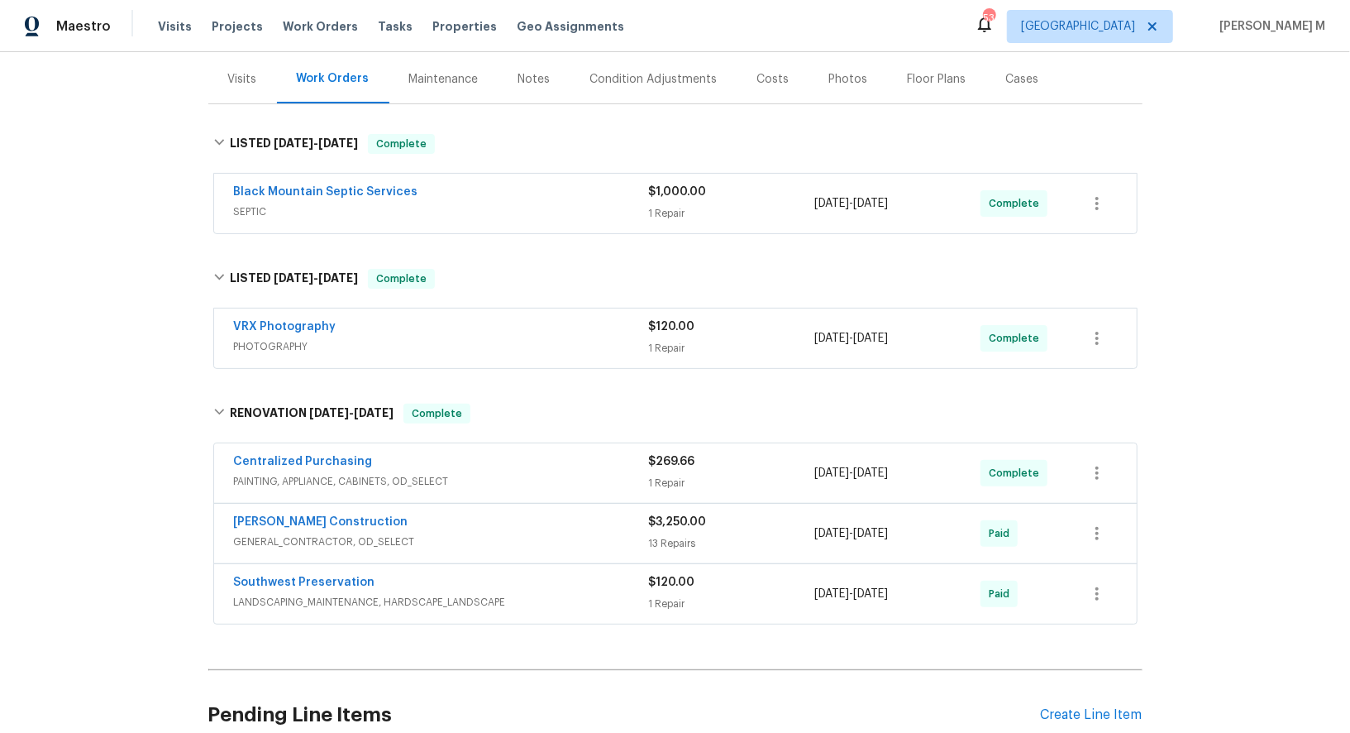
click at [390, 528] on div "[PERSON_NAME] Construction GENERAL_CONTRACTOR, OD_SELECT" at bounding box center [441, 534] width 415 height 40
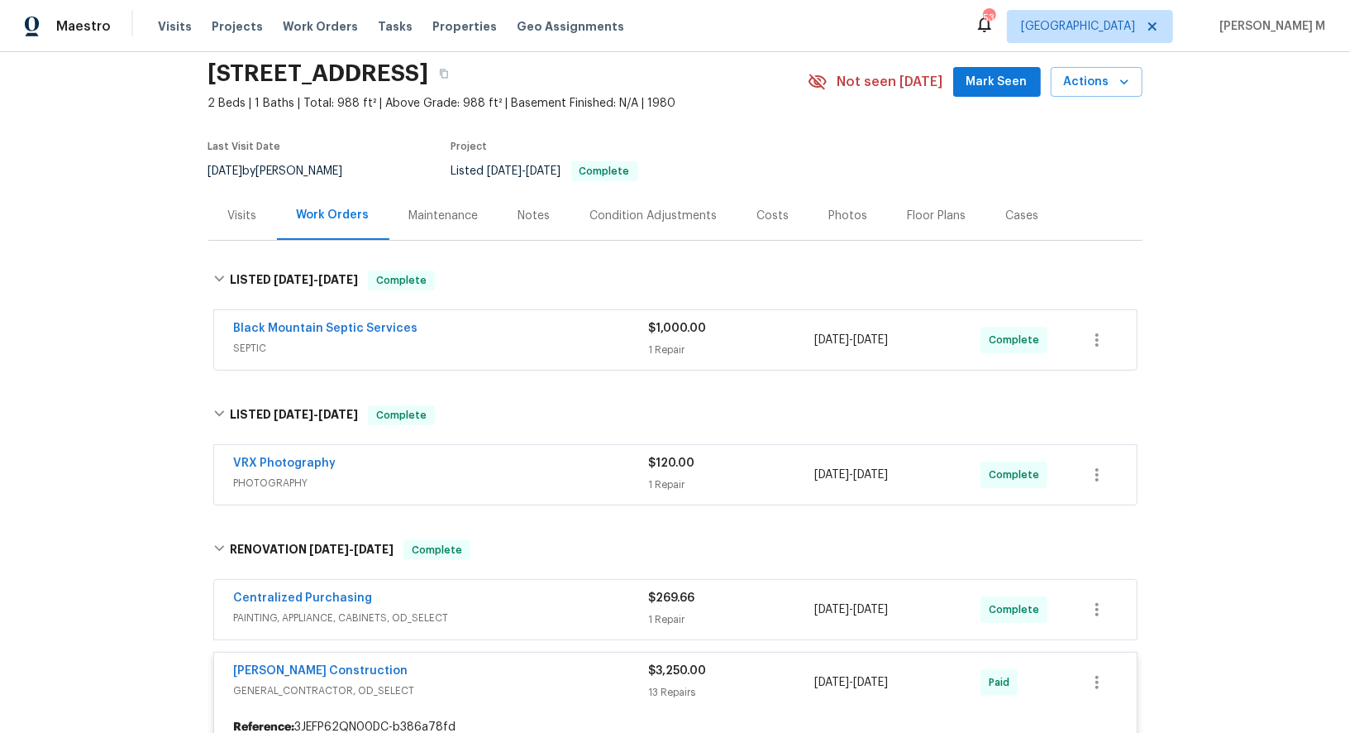
scroll to position [33, 0]
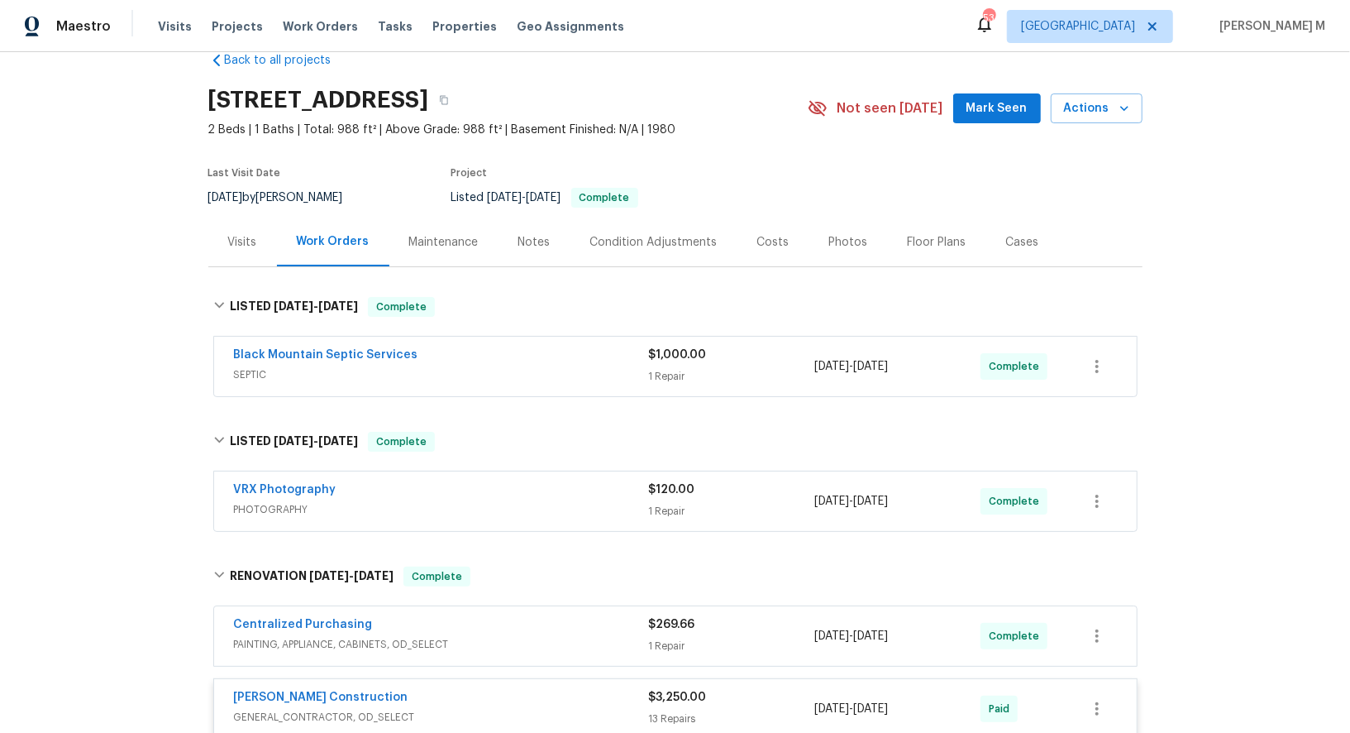
click at [272, 366] on span "SEPTIC" at bounding box center [441, 374] width 415 height 17
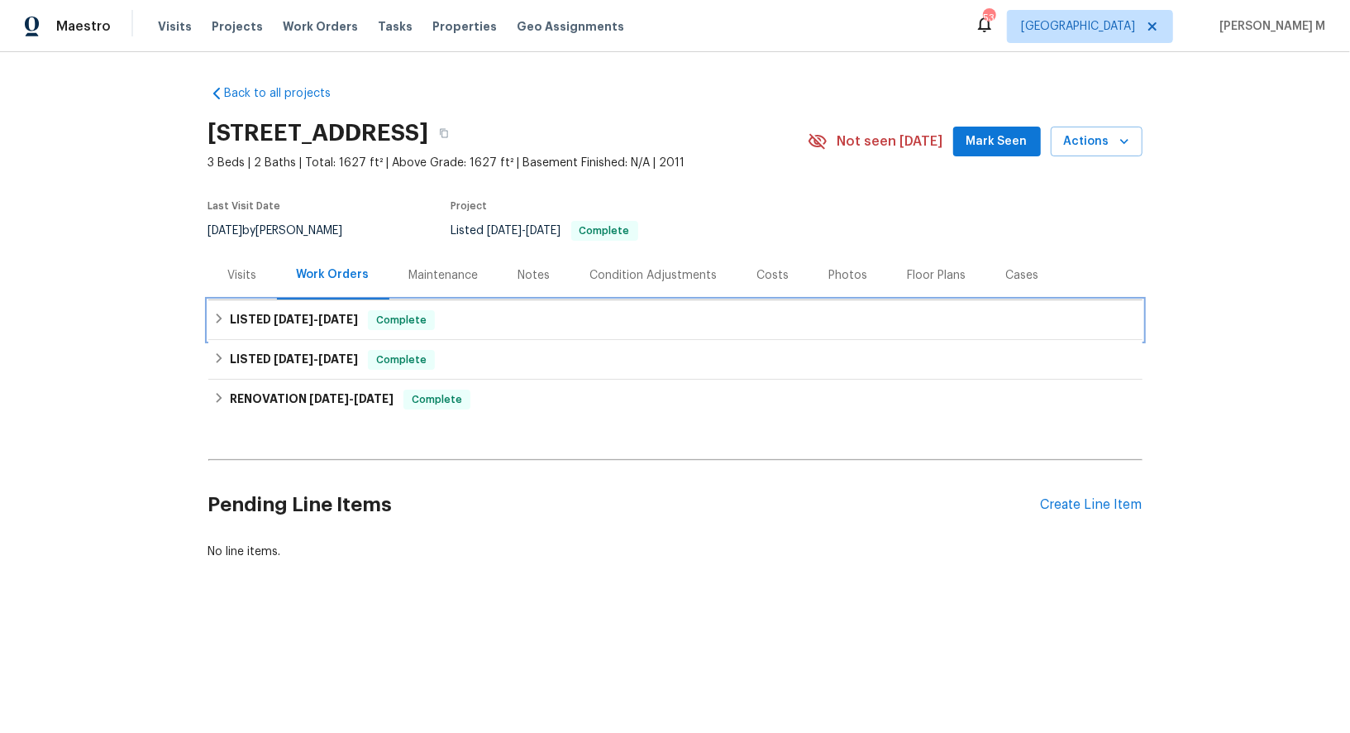
click at [286, 323] on div "LISTED 8/12/25 - 8/19/25 Complete" at bounding box center [675, 320] width 934 height 40
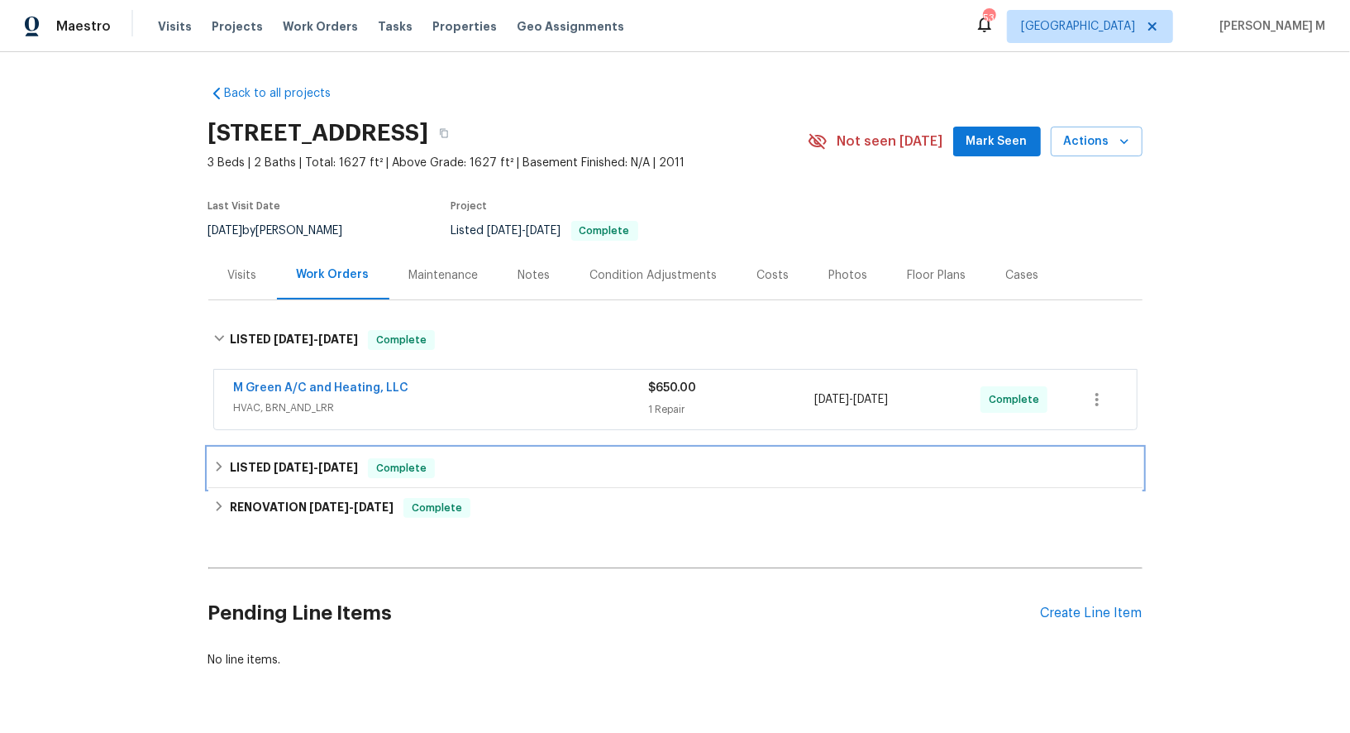
click at [254, 458] on h6 "LISTED 7/11/25 - 7/12/25" at bounding box center [294, 468] width 128 height 20
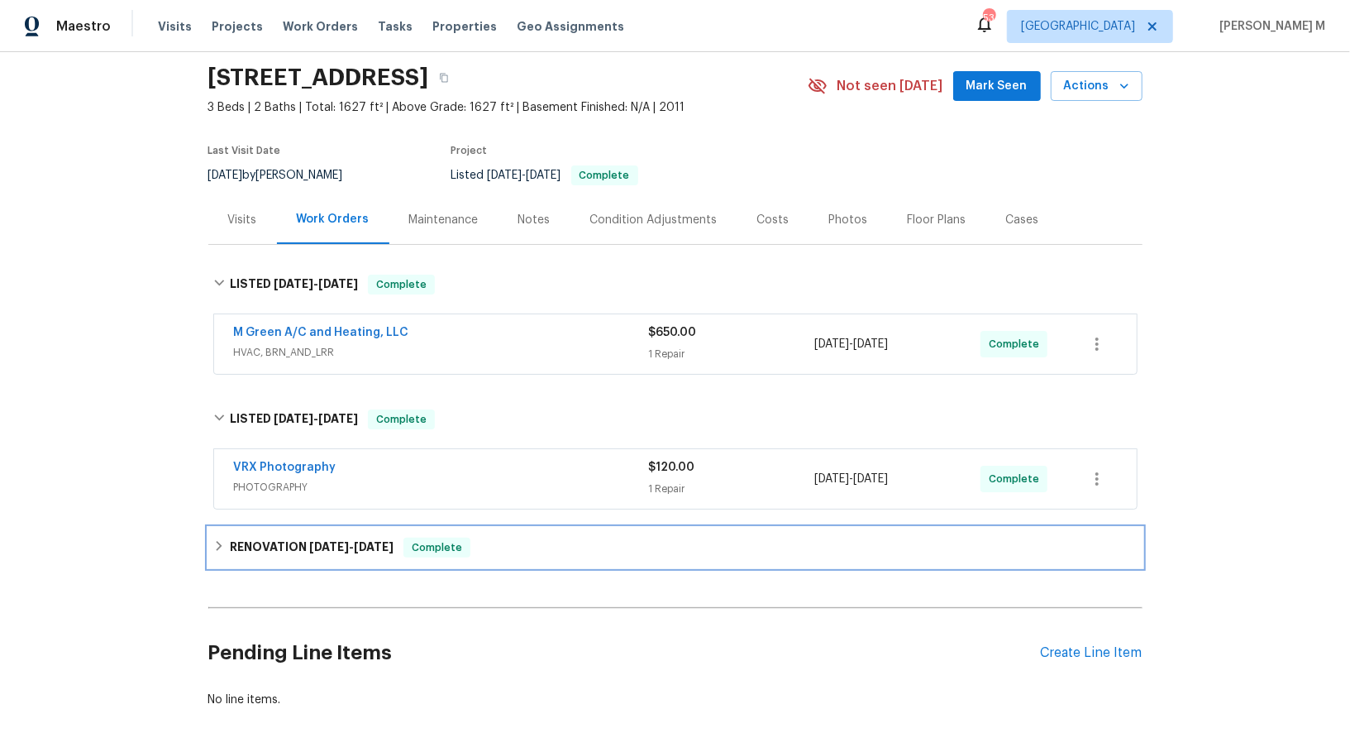
click at [253, 538] on h6 "RENOVATION 6/30/25 - 7/12/25" at bounding box center [312, 548] width 164 height 20
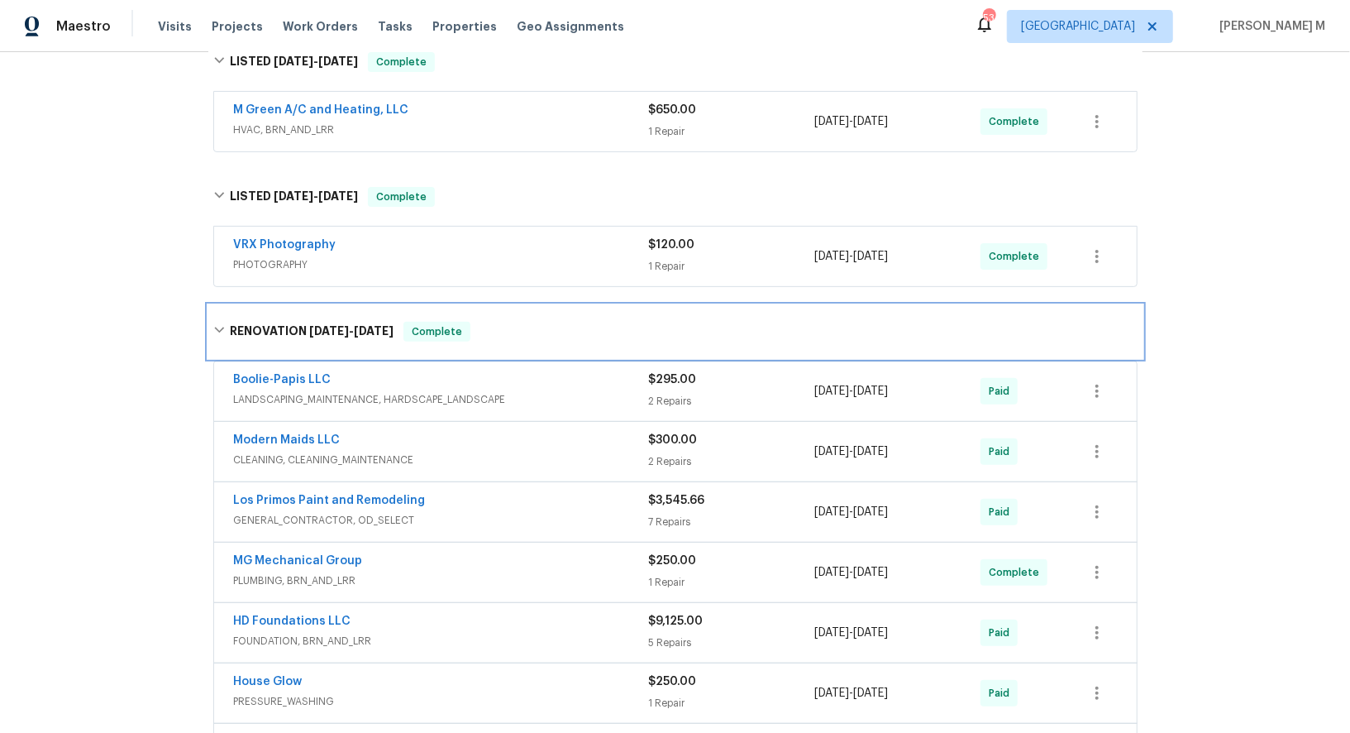
scroll to position [367, 0]
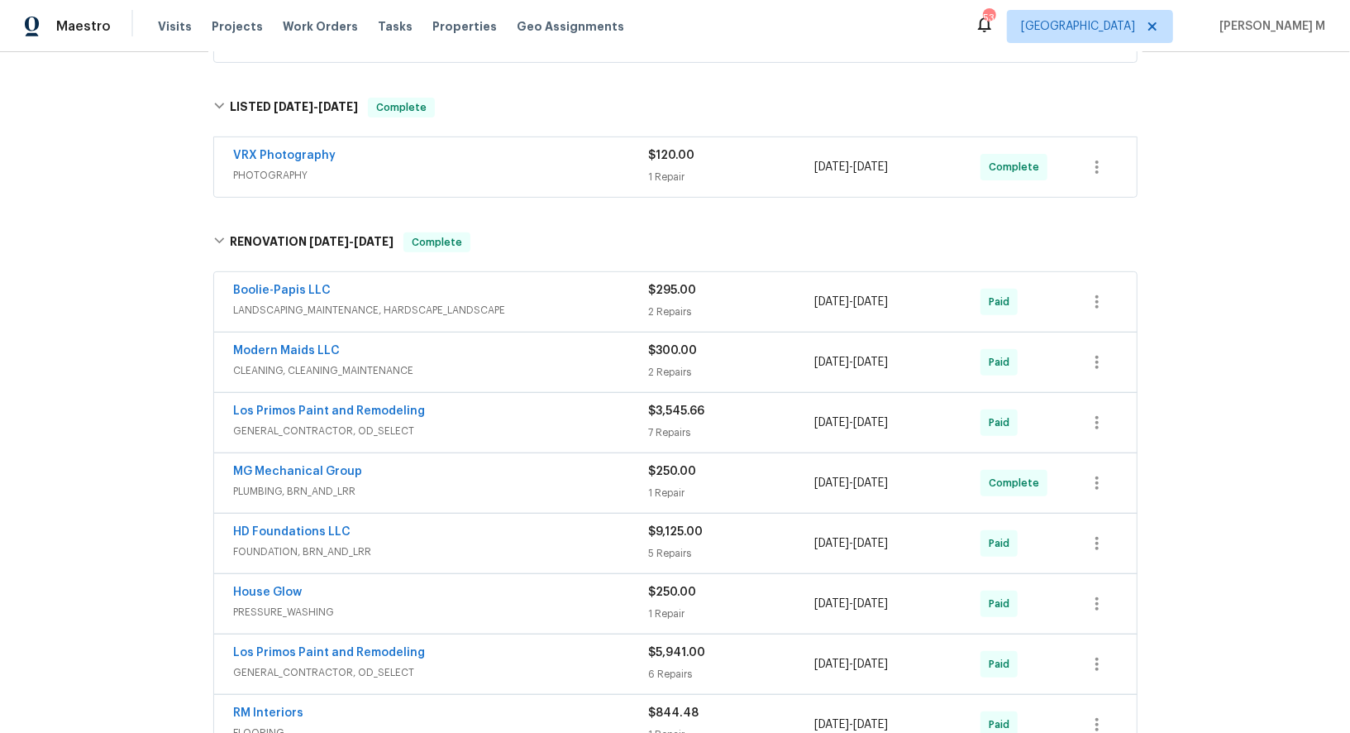
click at [283, 543] on span "FOUNDATION, BRN_AND_LRR" at bounding box center [441, 551] width 415 height 17
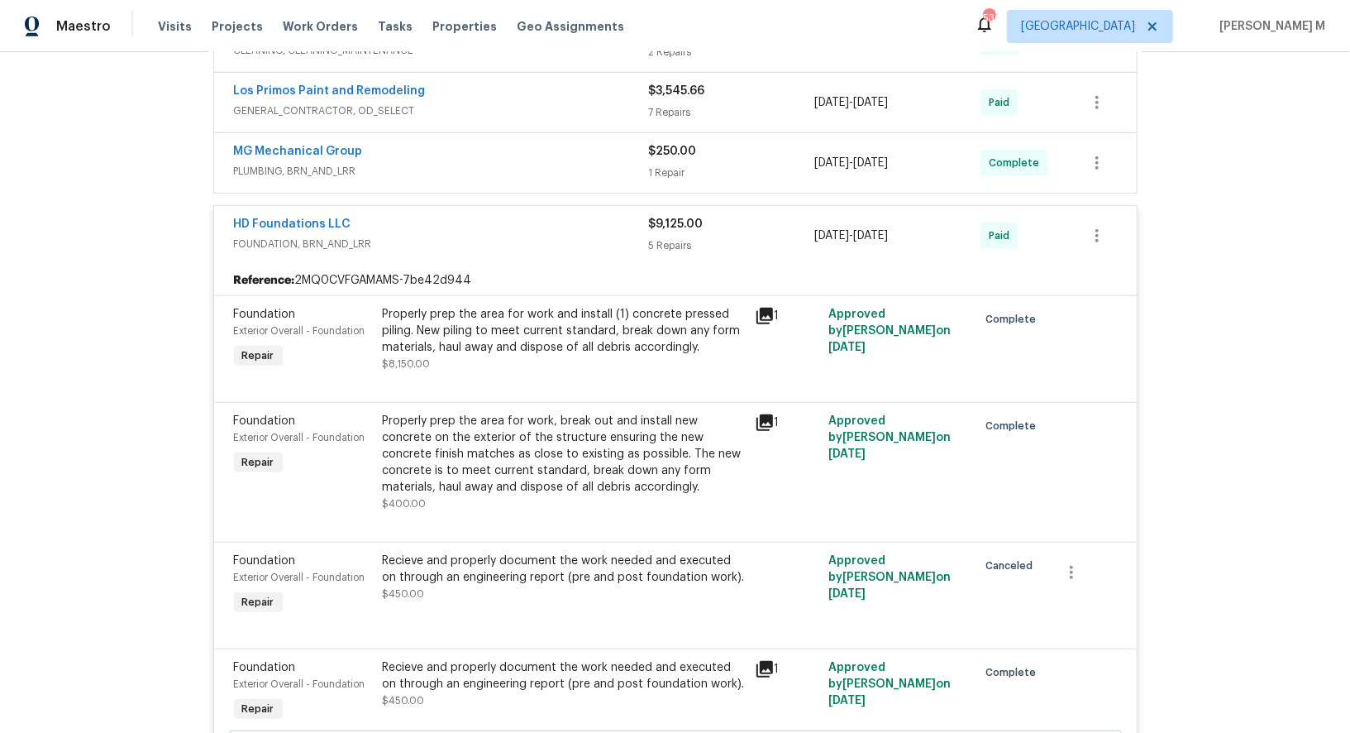
scroll to position [681, 0]
